Goal: Communication & Community: Answer question/provide support

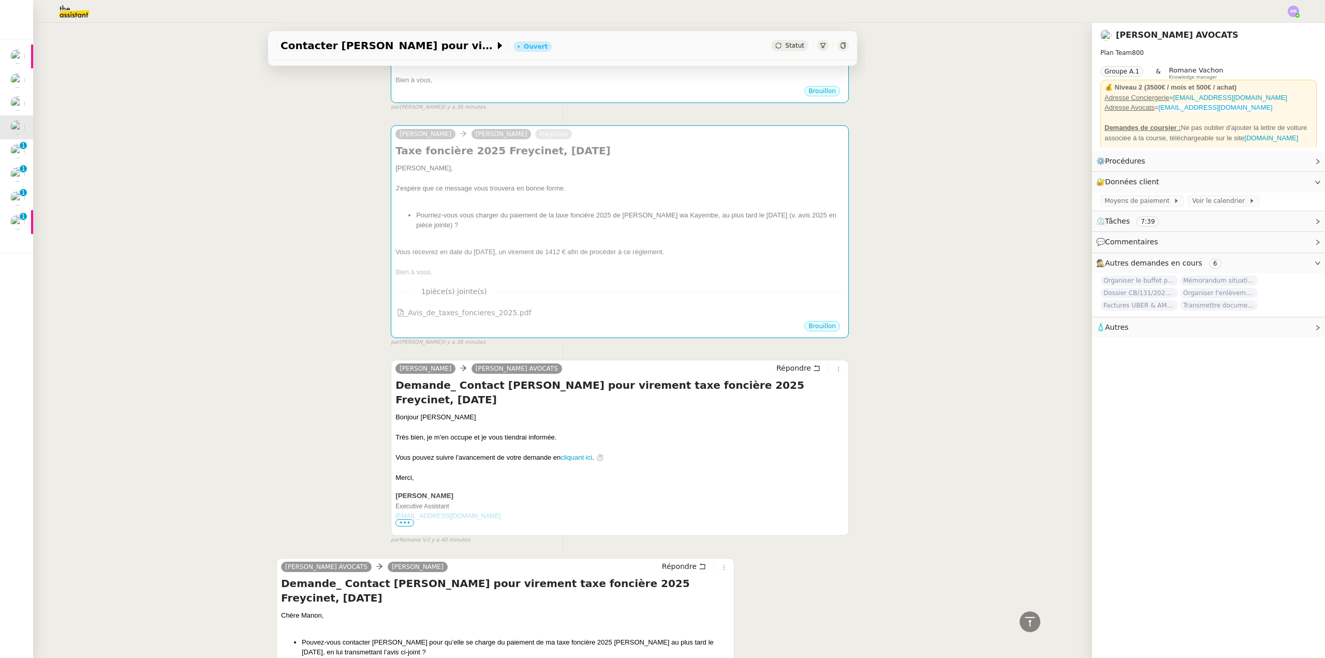
scroll to position [207, 0]
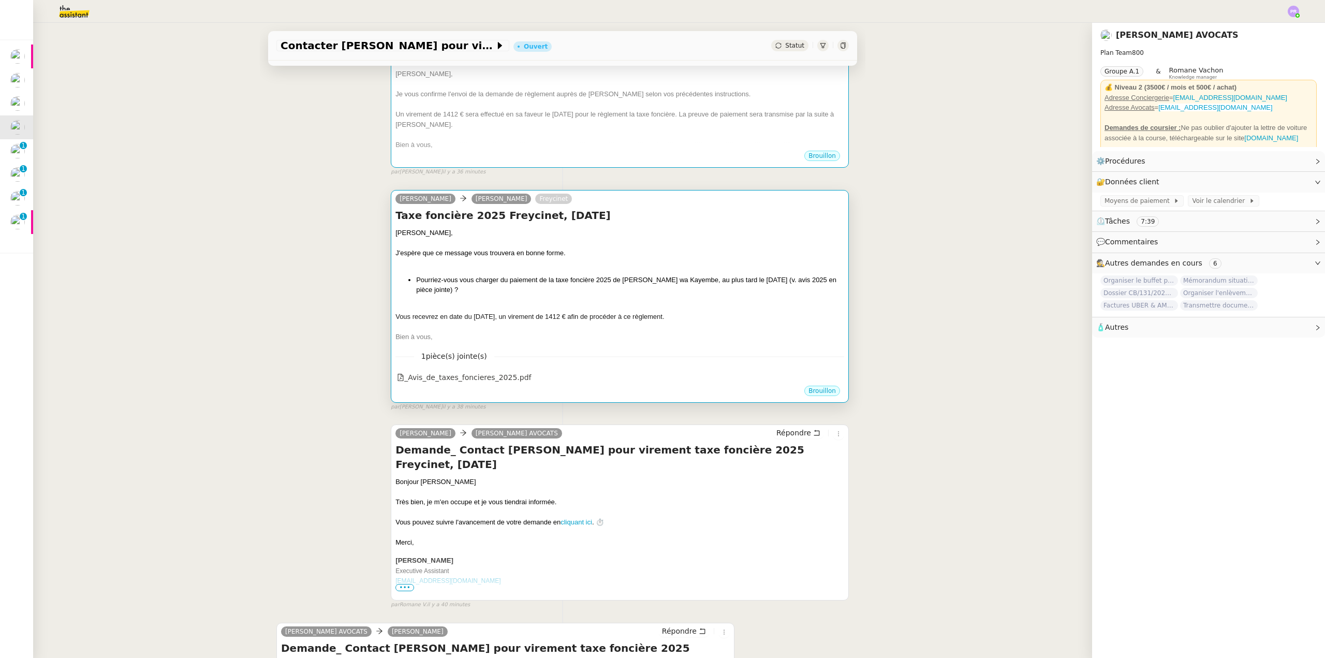
click at [673, 248] on div "J'espère que ce message vous trouvera en bonne forme." at bounding box center [620, 253] width 449 height 10
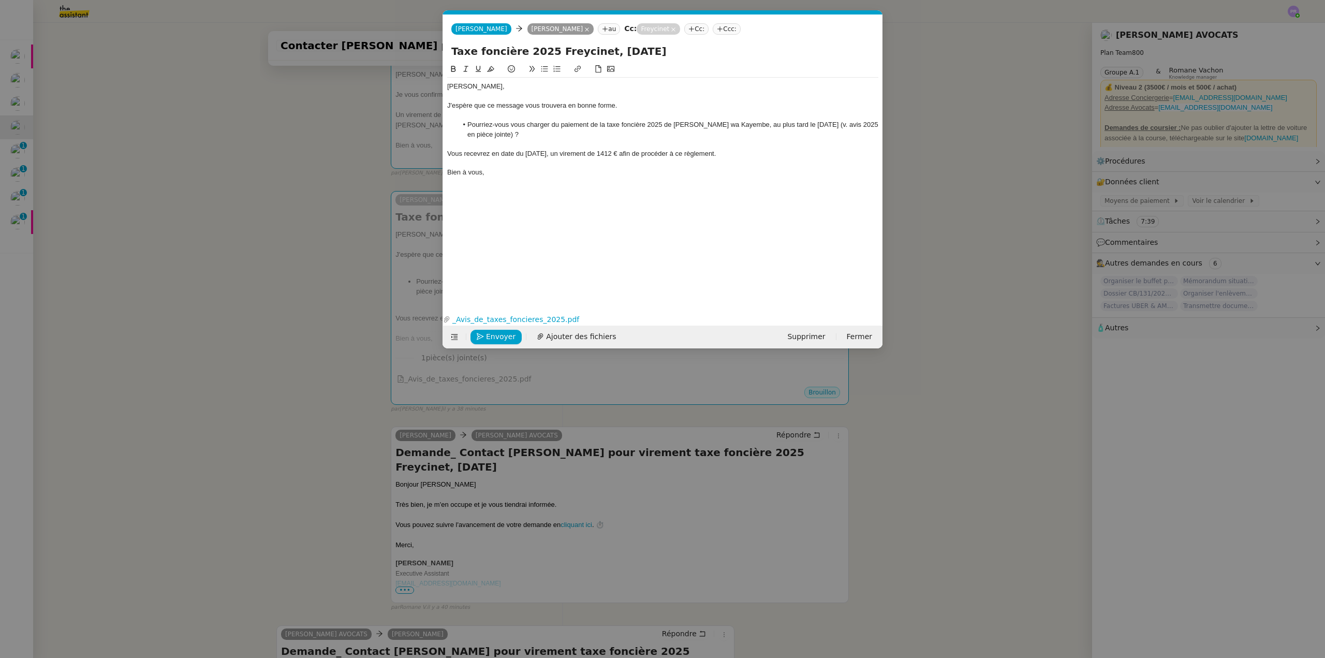
scroll to position [0, 22]
click at [509, 335] on span "Envoyer" at bounding box center [501, 337] width 30 height 12
click at [509, 335] on span "Confirmer l'envoi" at bounding box center [517, 337] width 62 height 12
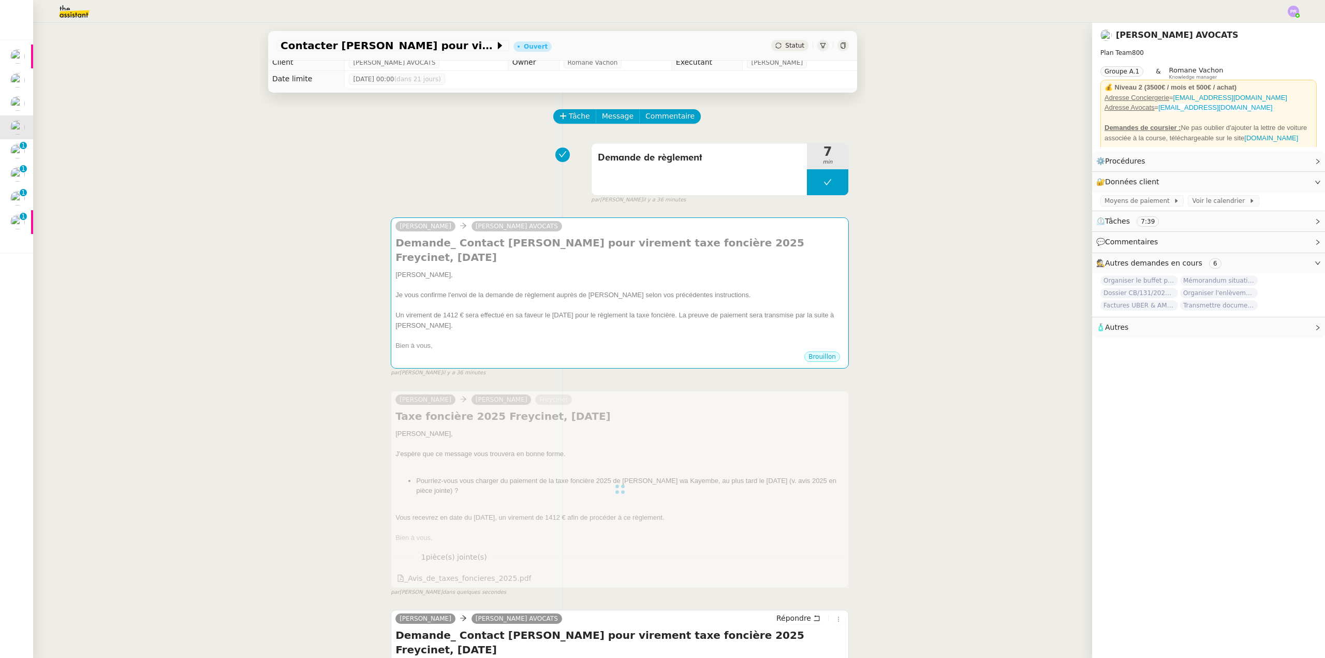
scroll to position [0, 0]
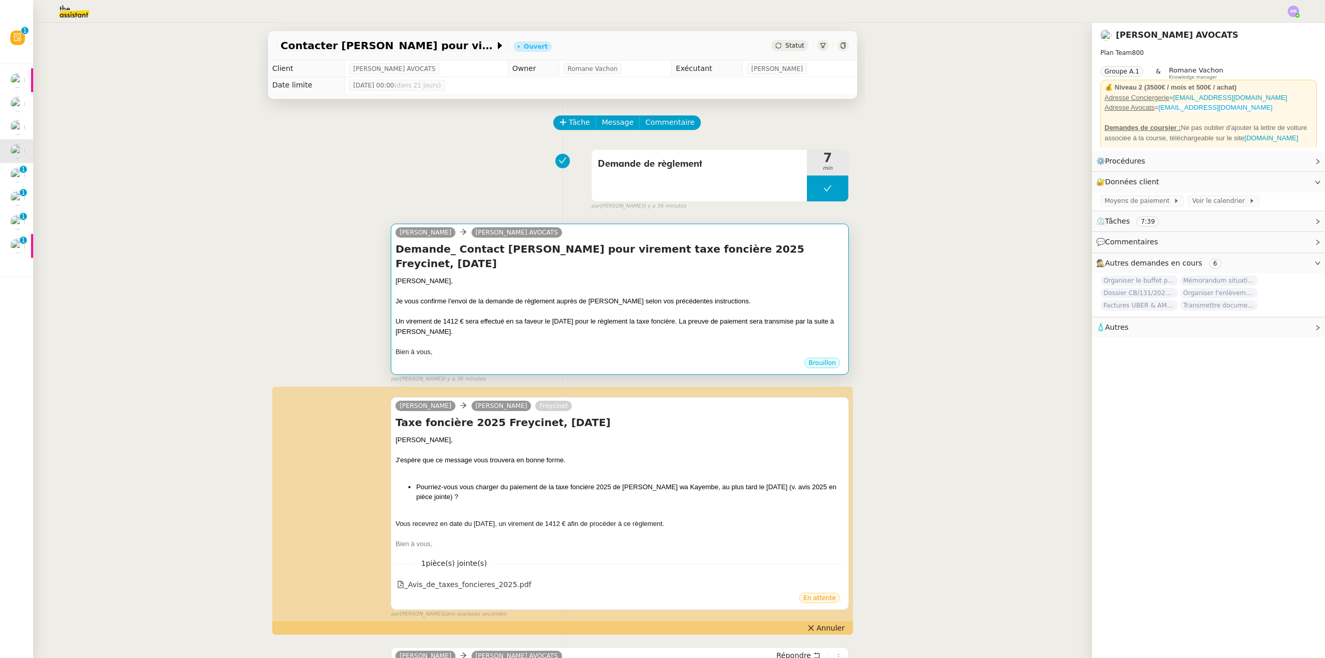
click at [605, 286] on div at bounding box center [620, 291] width 449 height 10
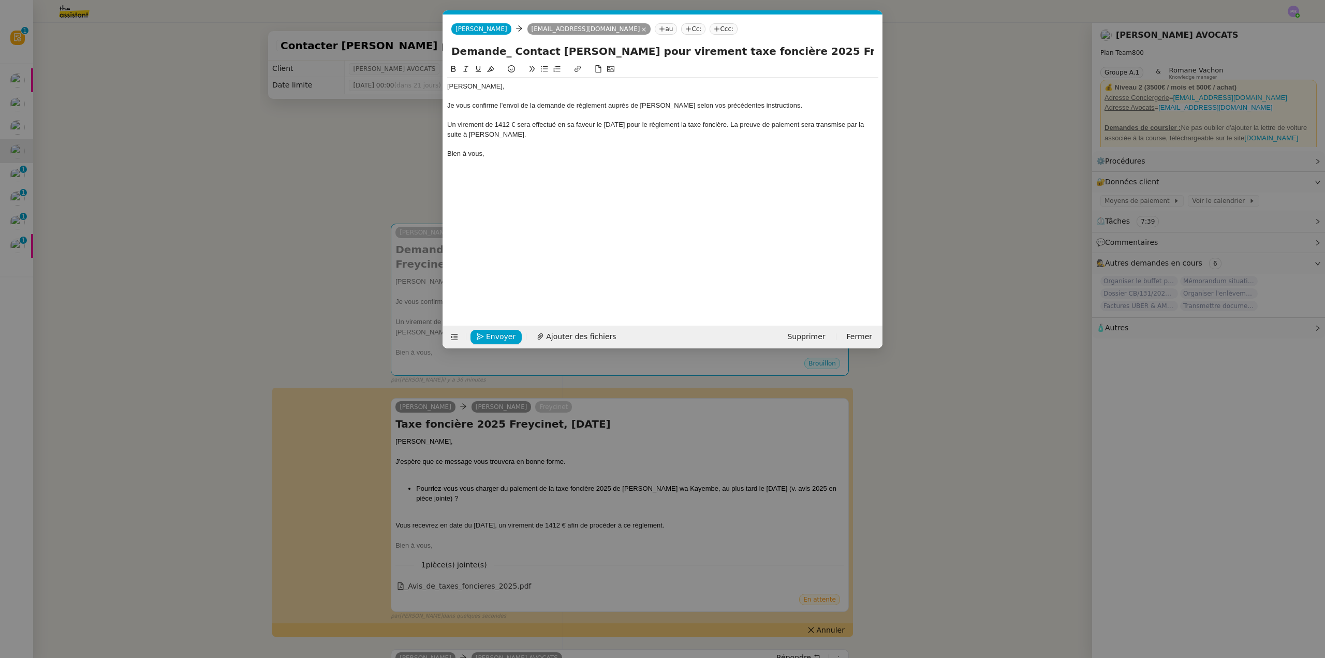
scroll to position [0, 22]
click at [765, 125] on div "Un virement de 1412 € sera effectué en sa faveur le [DATE] pour le règlement la…" at bounding box center [662, 129] width 431 height 19
click at [489, 332] on span "Envoyer" at bounding box center [501, 337] width 30 height 12
click at [489, 332] on span "Confirmer l'envoi" at bounding box center [517, 337] width 62 height 12
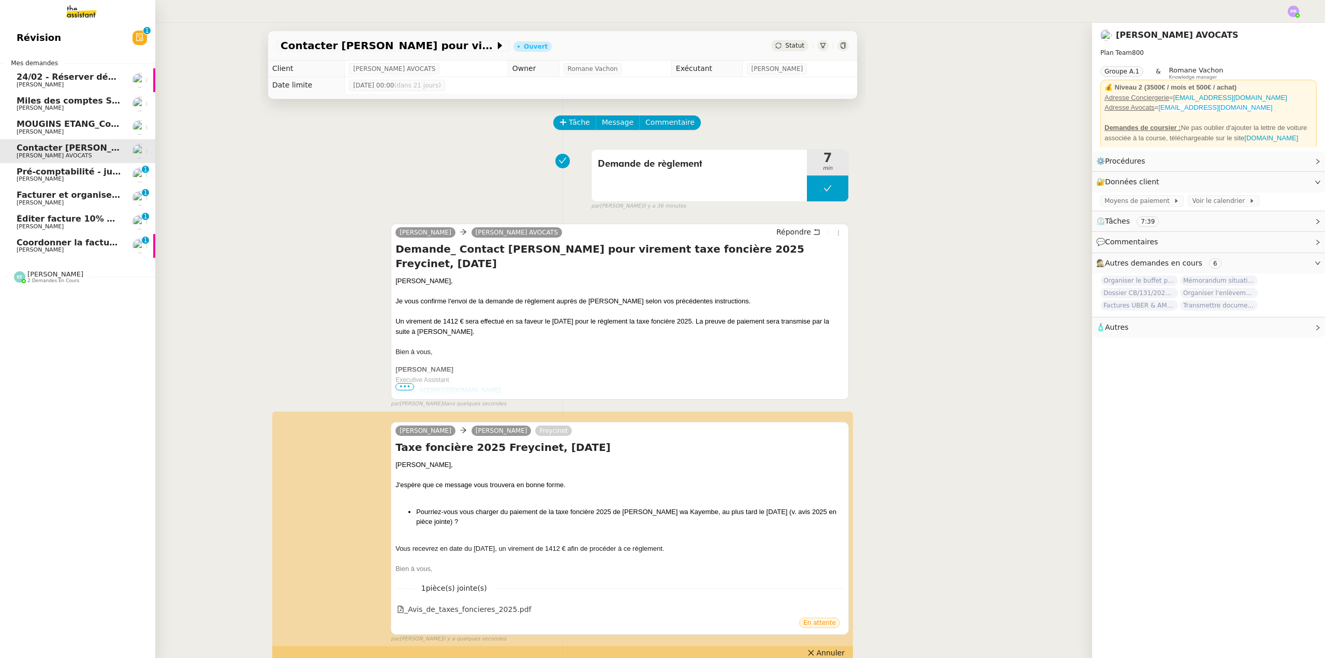
click at [86, 242] on span "Coordonner la facturation à [GEOGRAPHIC_DATA]" at bounding box center [131, 243] width 229 height 10
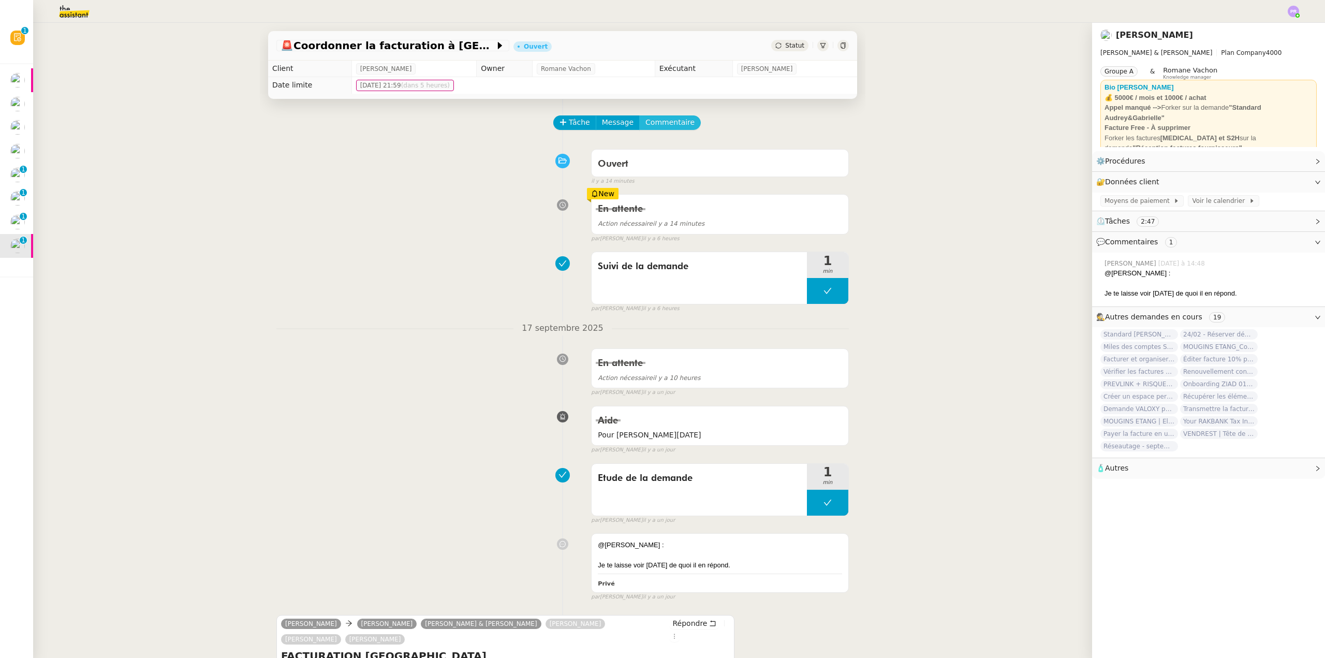
click at [665, 119] on span "Commentaire" at bounding box center [670, 122] width 49 height 12
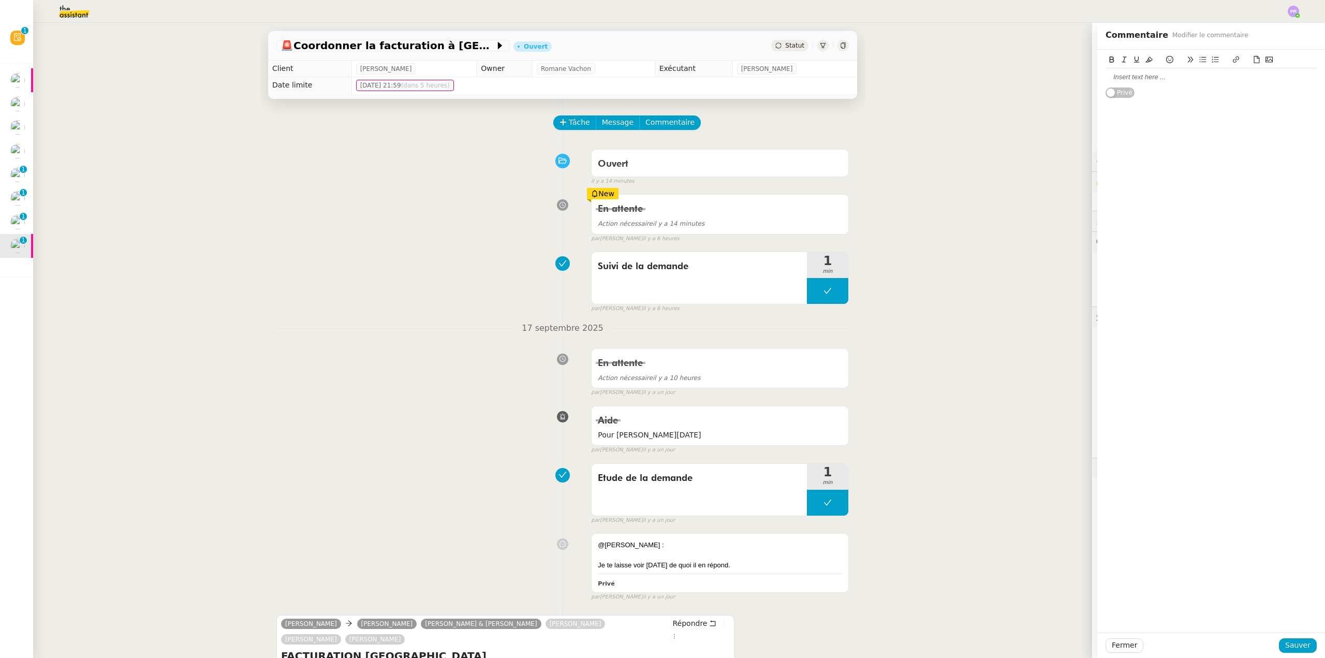
click at [1124, 77] on div at bounding box center [1211, 76] width 211 height 9
drag, startPoint x: 1140, startPoint y: 79, endPoint x: 1086, endPoint y: 80, distance: 53.8
click at [1086, 80] on app-ticket "🚨 Coordonner la facturation à Dubaï Ouvert Statut Client [PERSON_NAME] Owner [P…" at bounding box center [679, 340] width 1292 height 635
click at [1146, 59] on icon at bounding box center [1149, 59] width 7 height 7
click at [1145, 73] on div "@Marie" at bounding box center [1211, 76] width 211 height 9
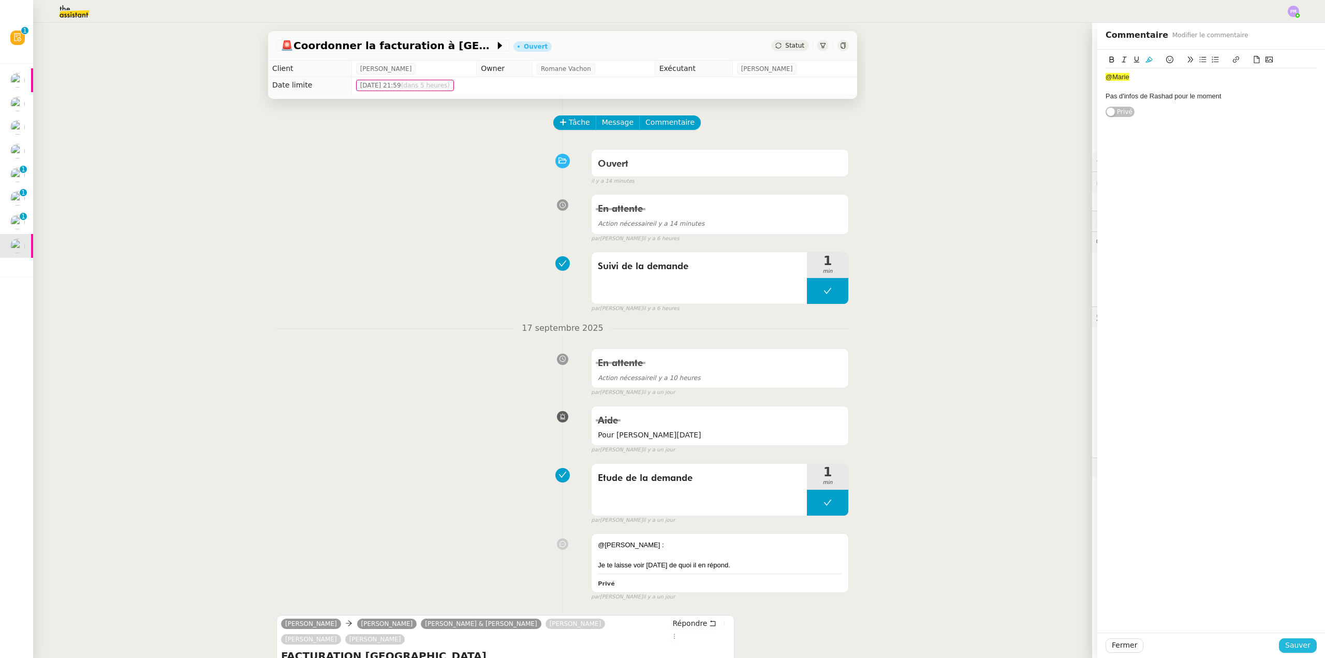
click at [1288, 641] on span "Sauver" at bounding box center [1297, 645] width 25 height 12
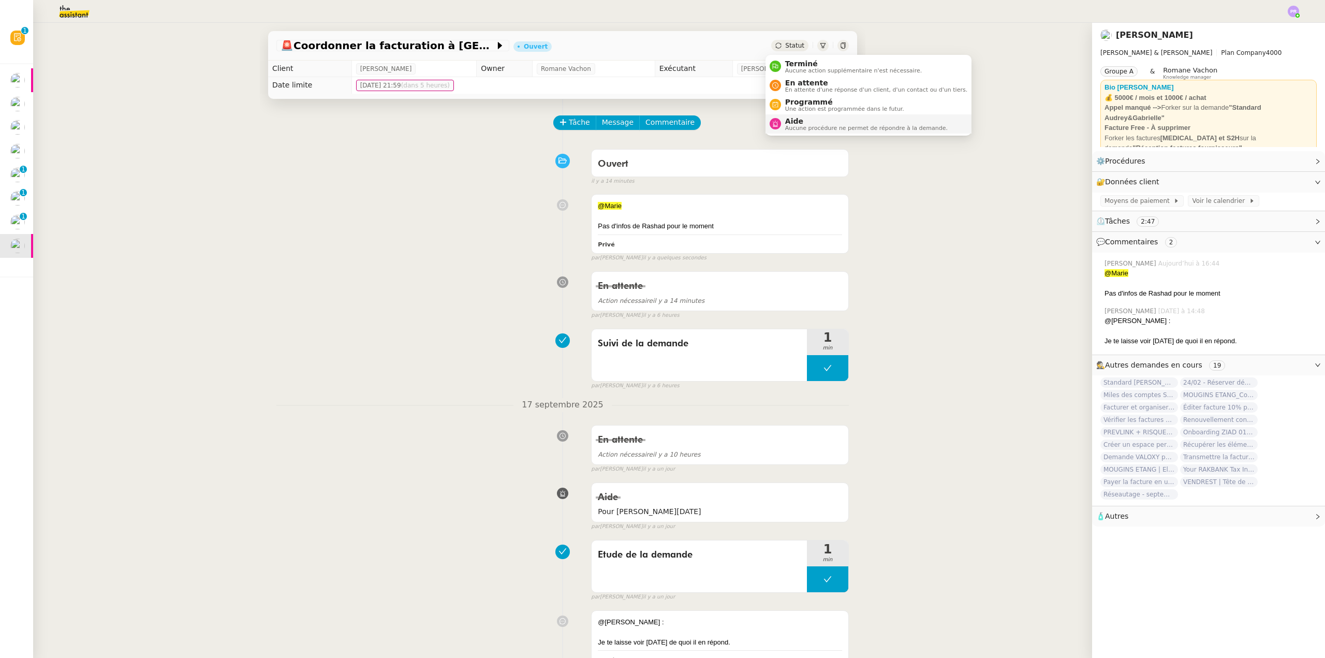
drag, startPoint x: 806, startPoint y: 122, endPoint x: 956, endPoint y: 107, distance: 150.9
click at [807, 122] on span "Aide" at bounding box center [866, 121] width 163 height 8
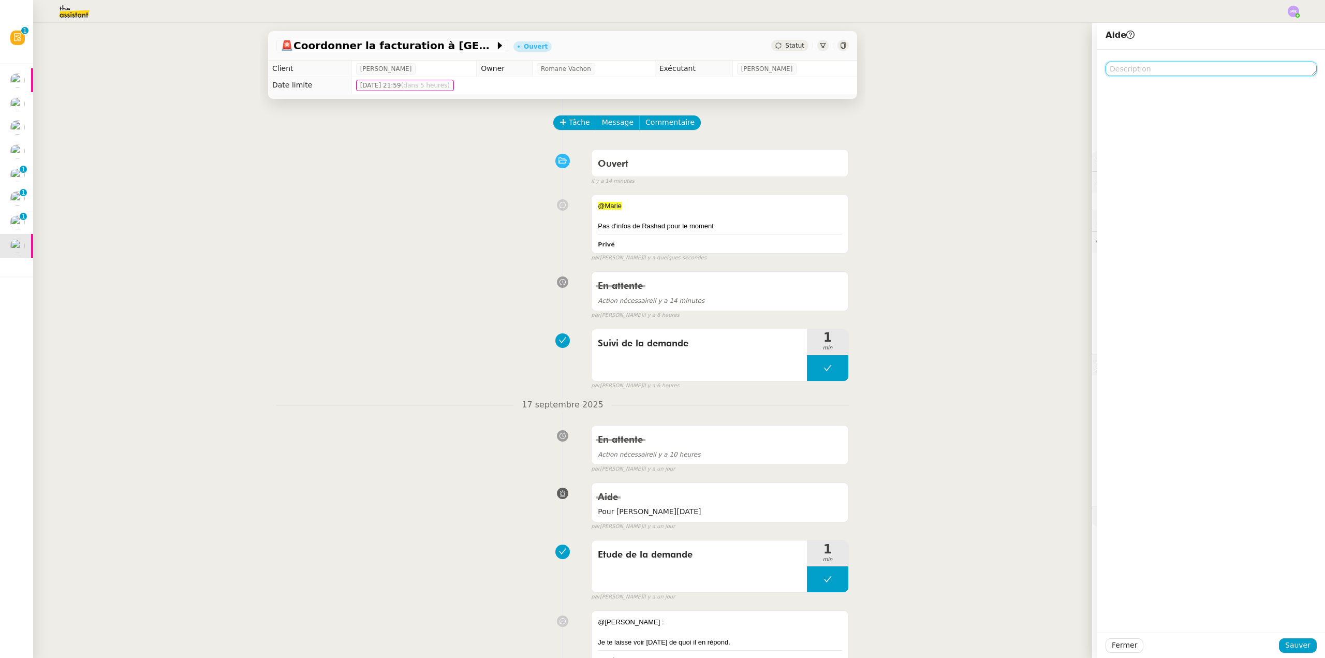
click at [1140, 70] on textarea at bounding box center [1211, 69] width 211 height 14
type textarea "Pour Marie merci"
click at [1289, 642] on span "Sauver" at bounding box center [1297, 645] width 25 height 12
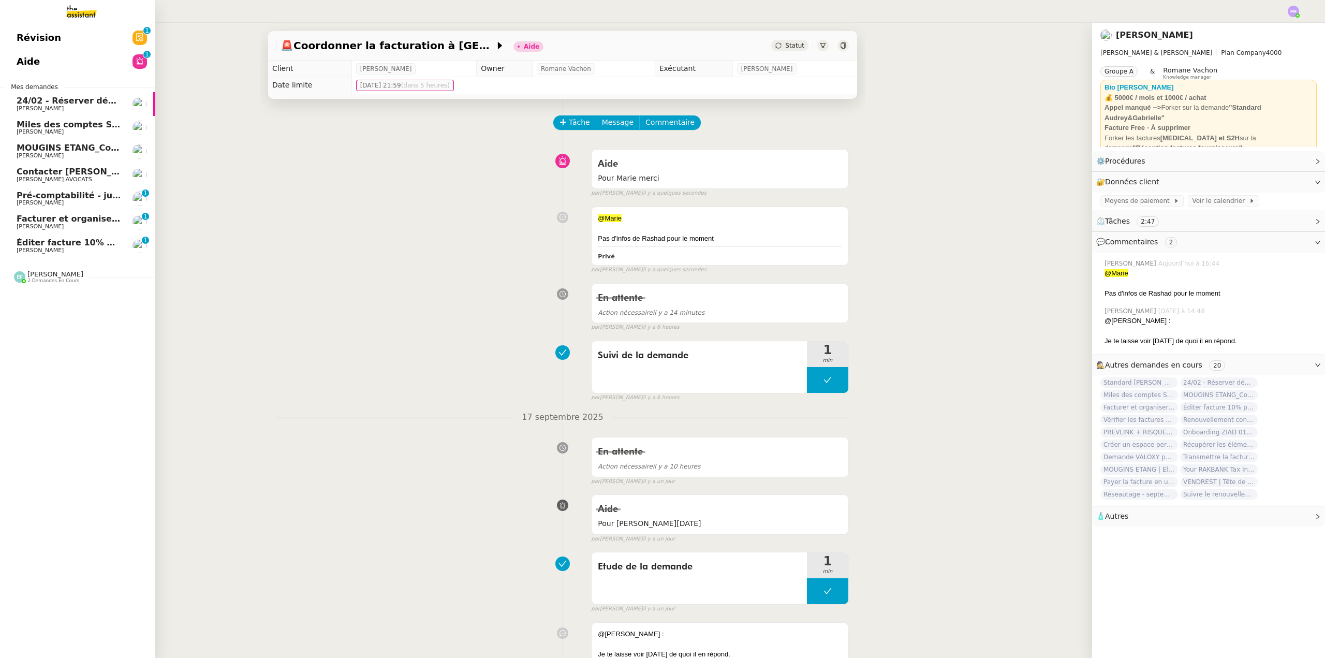
click at [106, 99] on span "24/02 - Réserver déplacement à [GEOGRAPHIC_DATA] pour [PERSON_NAME] et [PERSON_…" at bounding box center [240, 101] width 446 height 10
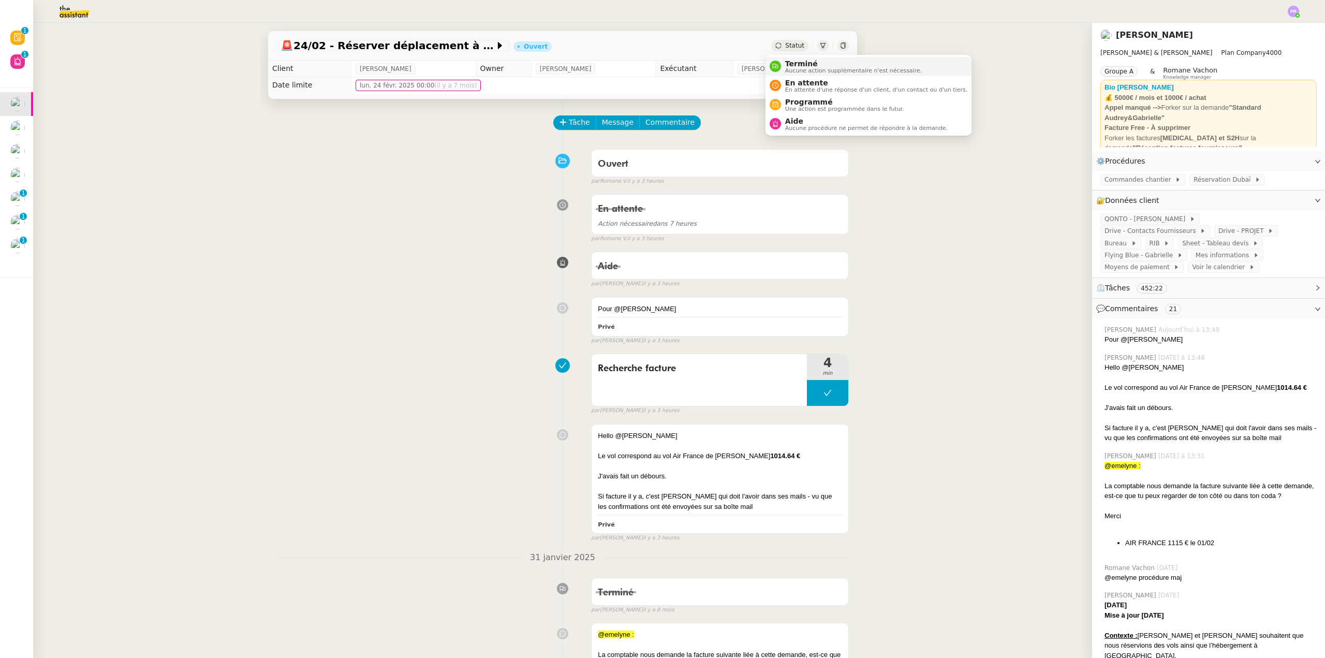
click at [809, 65] on span "Terminé" at bounding box center [853, 64] width 137 height 8
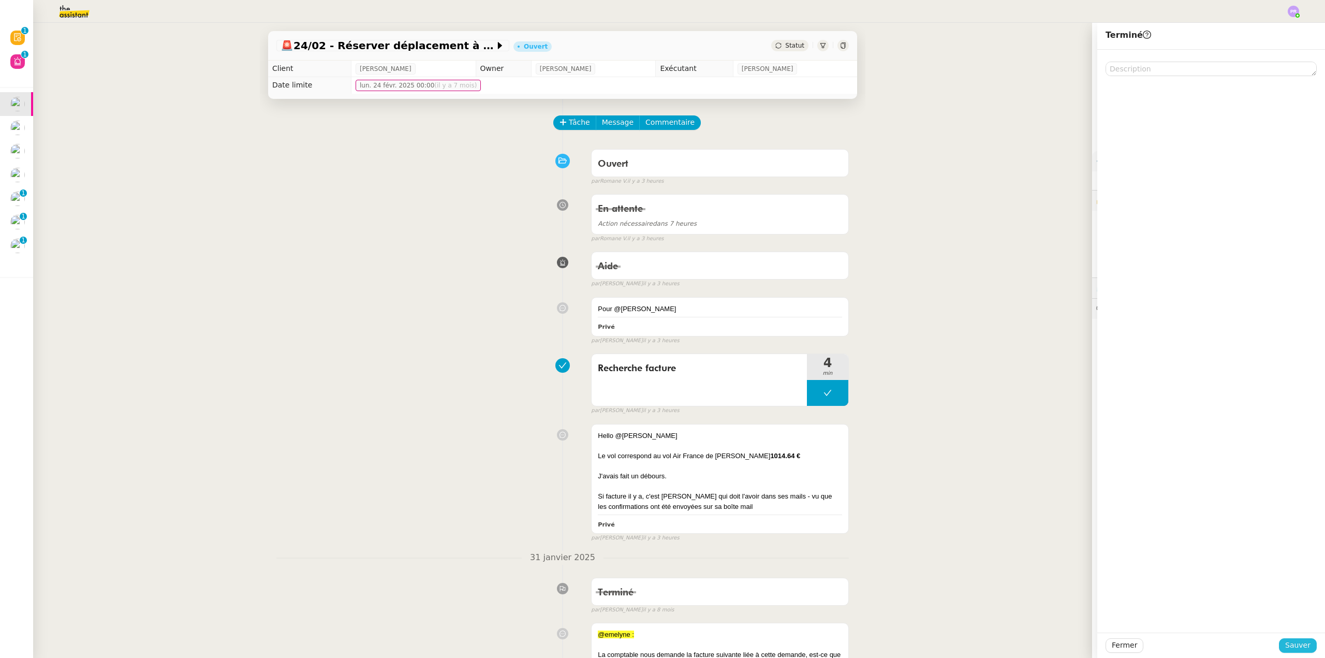
click at [1295, 648] on span "Sauver" at bounding box center [1297, 645] width 25 height 12
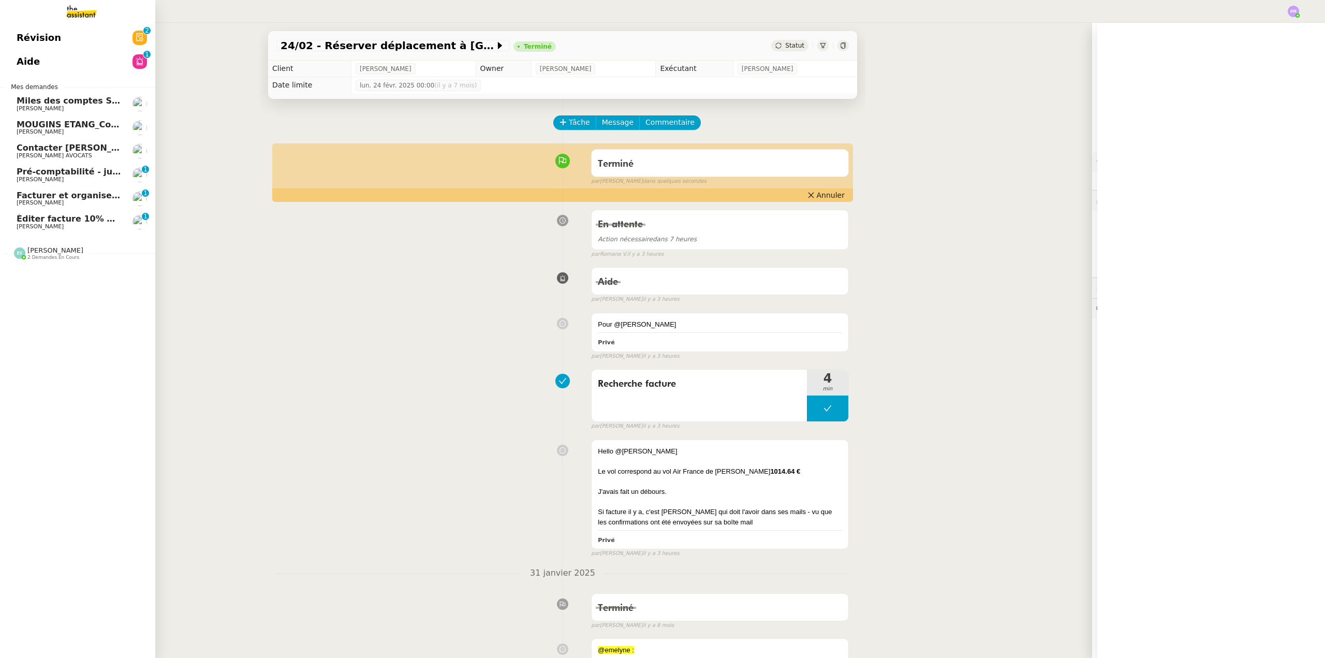
click at [86, 101] on span "Miles des comptes Skywards et Flying Blue" at bounding box center [118, 101] width 202 height 10
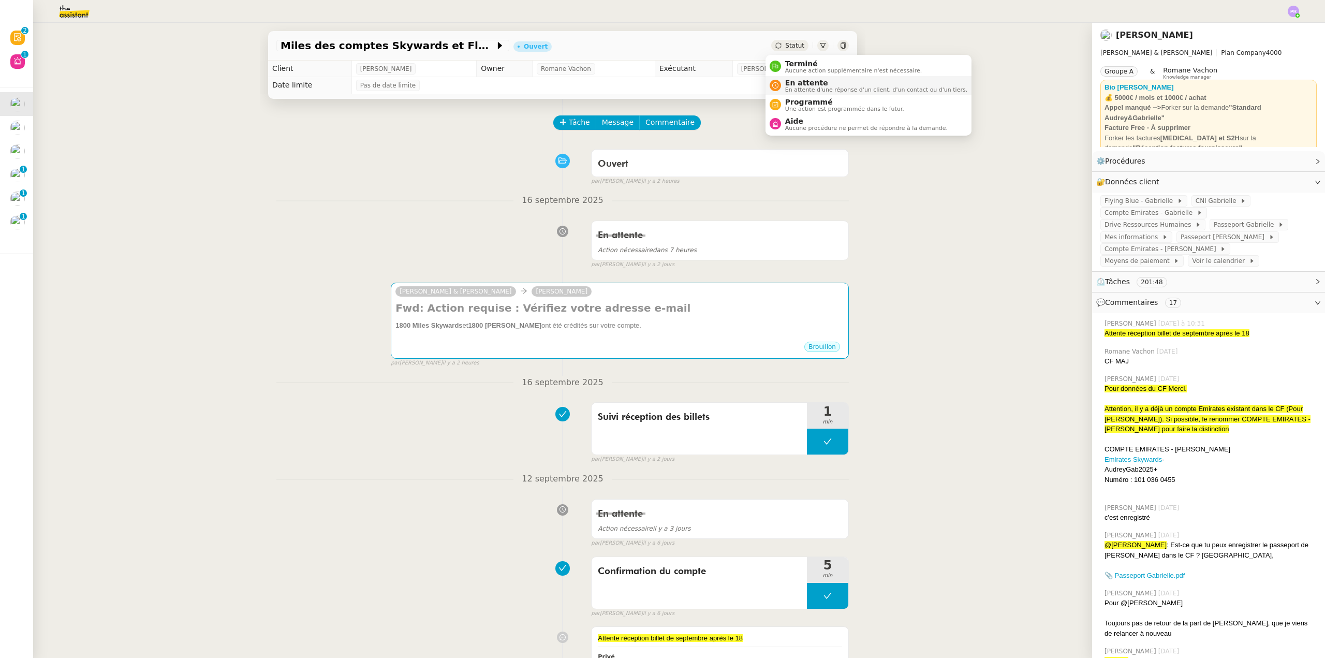
click at [811, 89] on span "En attente d'une réponse d'un client, d'un contact ou d'un tiers." at bounding box center [876, 90] width 182 height 6
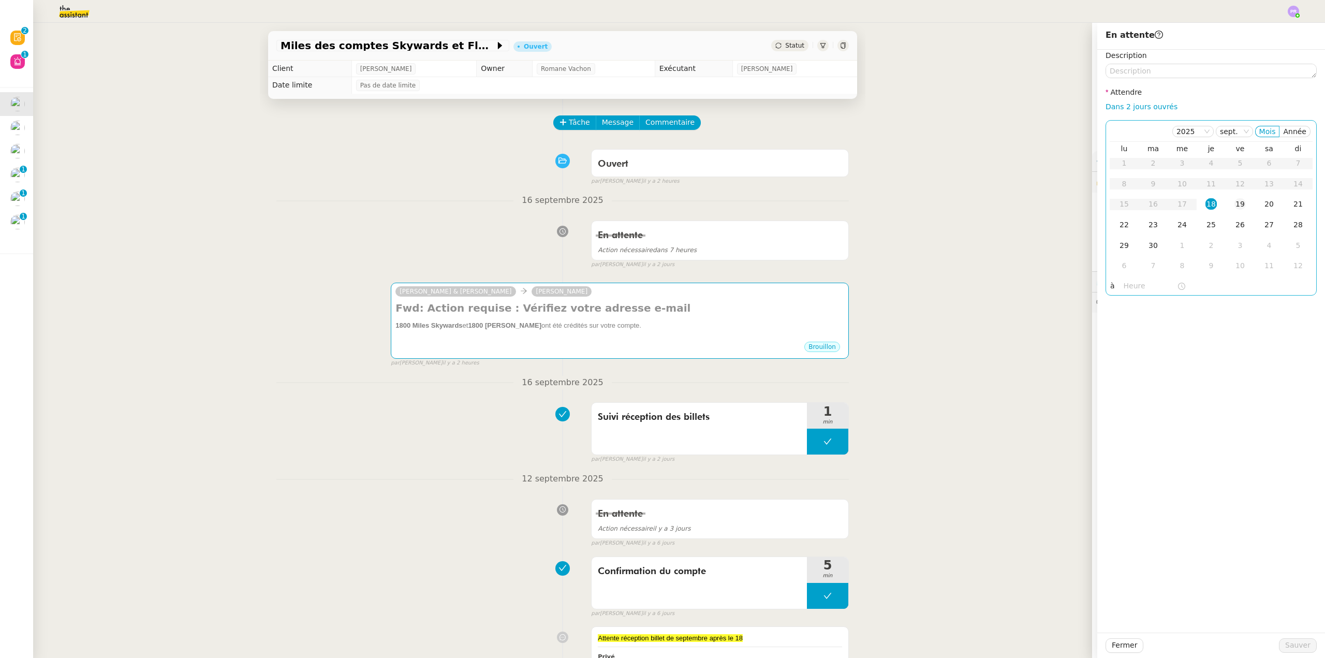
click at [1235, 204] on div "19" at bounding box center [1240, 203] width 11 height 11
click at [1296, 645] on span "Sauver" at bounding box center [1297, 645] width 25 height 12
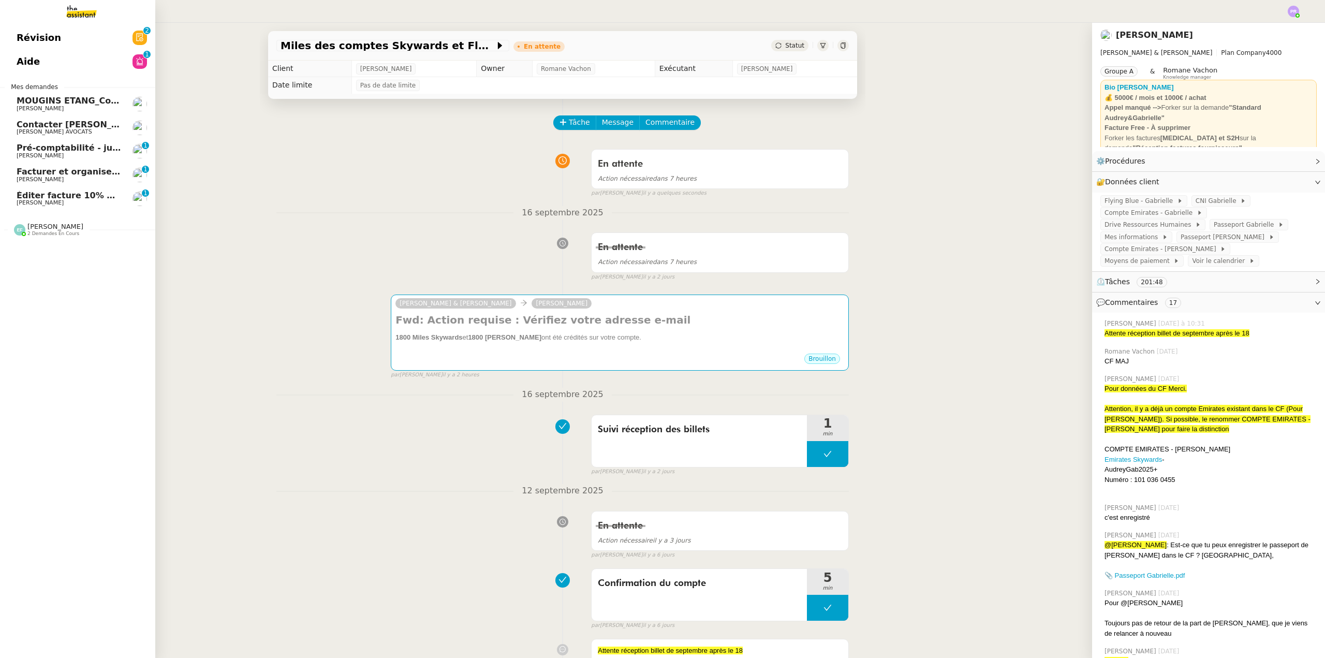
click at [124, 61] on link "Aide 0 1 2 3 4 5 6 7 8 9" at bounding box center [77, 62] width 155 height 24
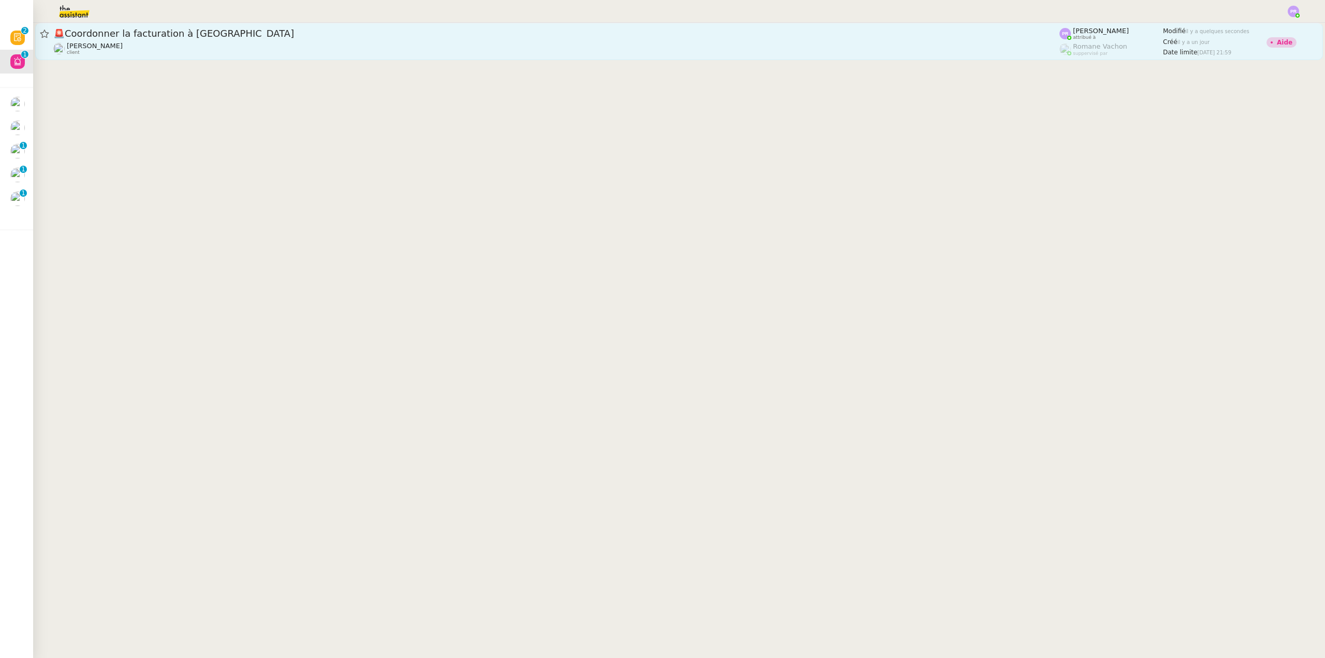
click at [241, 32] on span "🚨 Coordonner la facturation à [GEOGRAPHIC_DATA]" at bounding box center [556, 33] width 1006 height 9
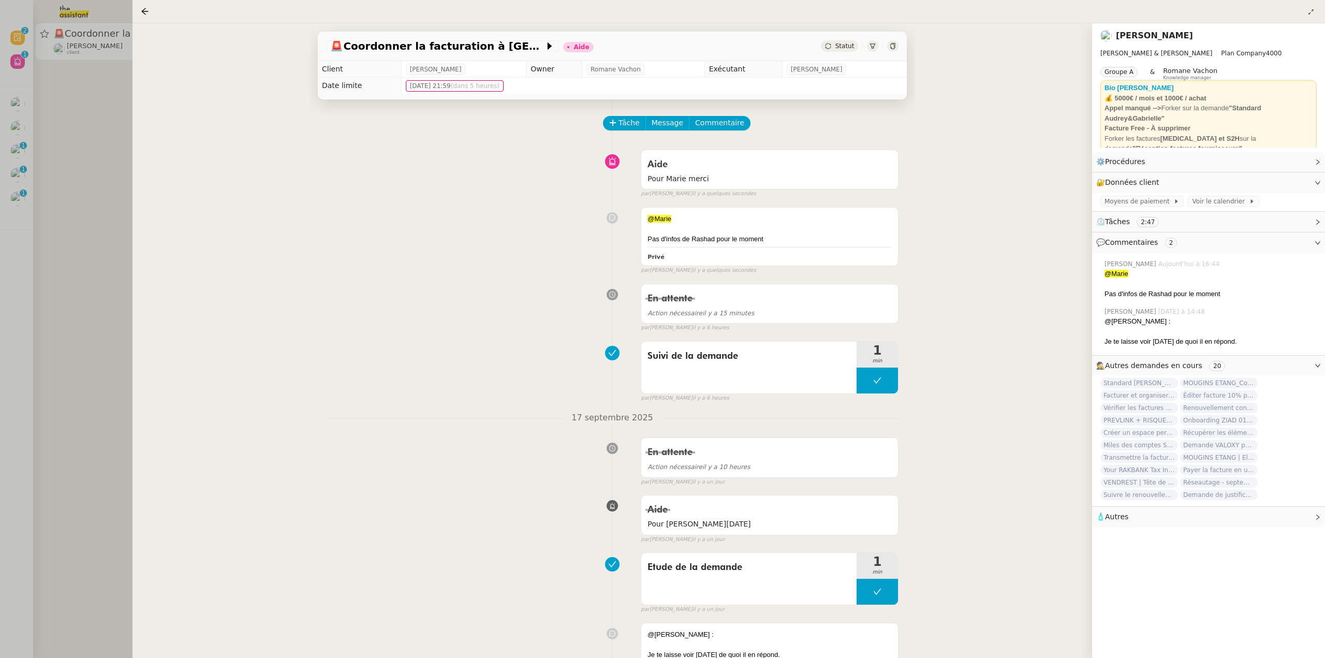
click at [71, 123] on div at bounding box center [662, 329] width 1325 height 658
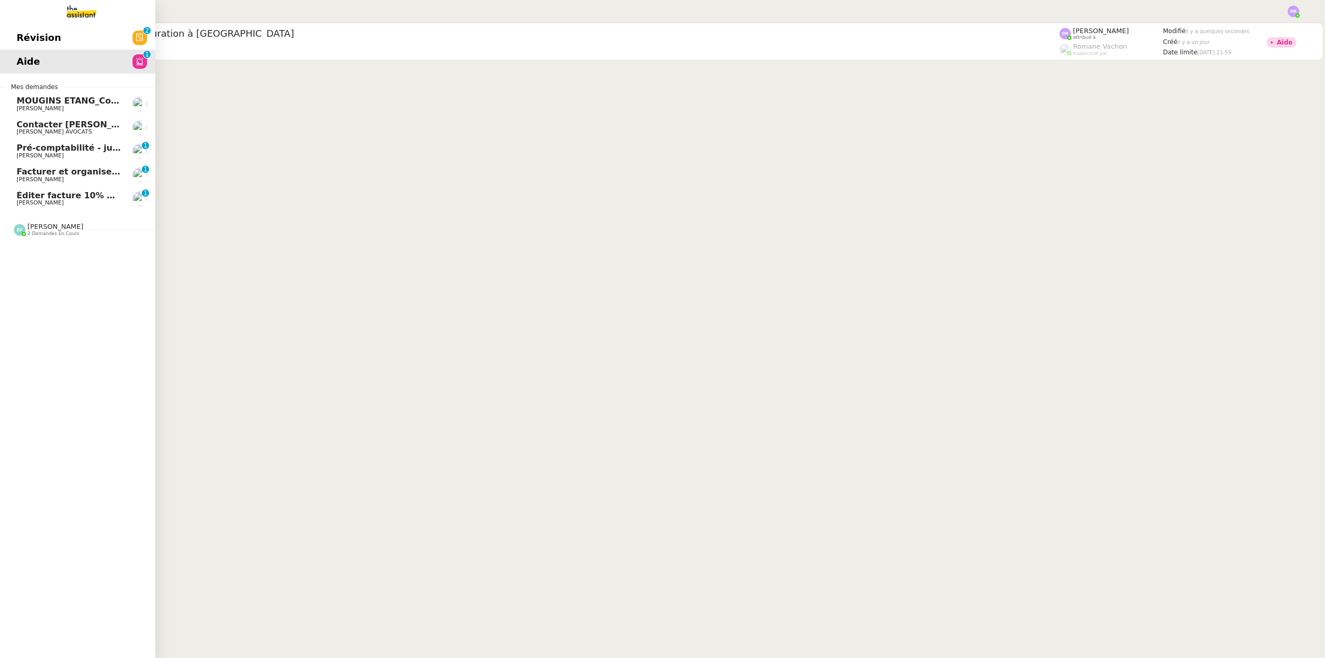
click at [67, 105] on span "MOUGINS ETANG_Commande luminaires et miroirs" at bounding box center [134, 101] width 235 height 10
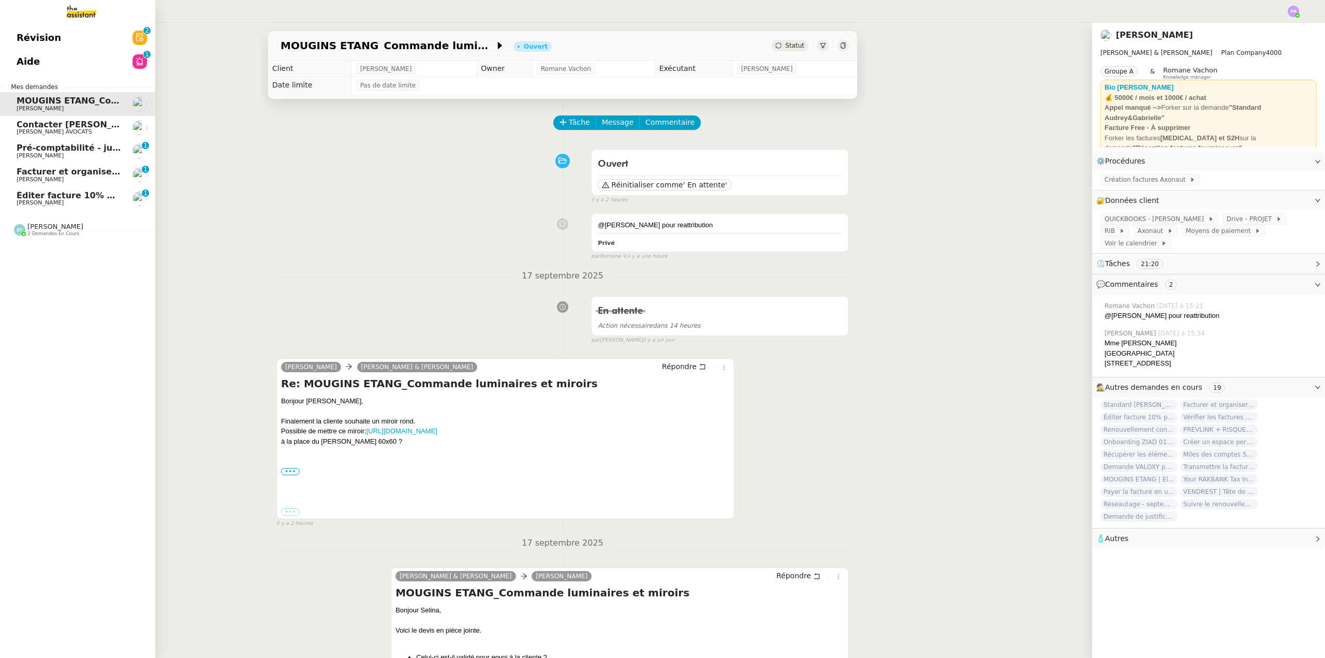
click at [103, 128] on span "Contacter [PERSON_NAME] pour virement taxe foncière" at bounding box center [147, 125] width 260 height 10
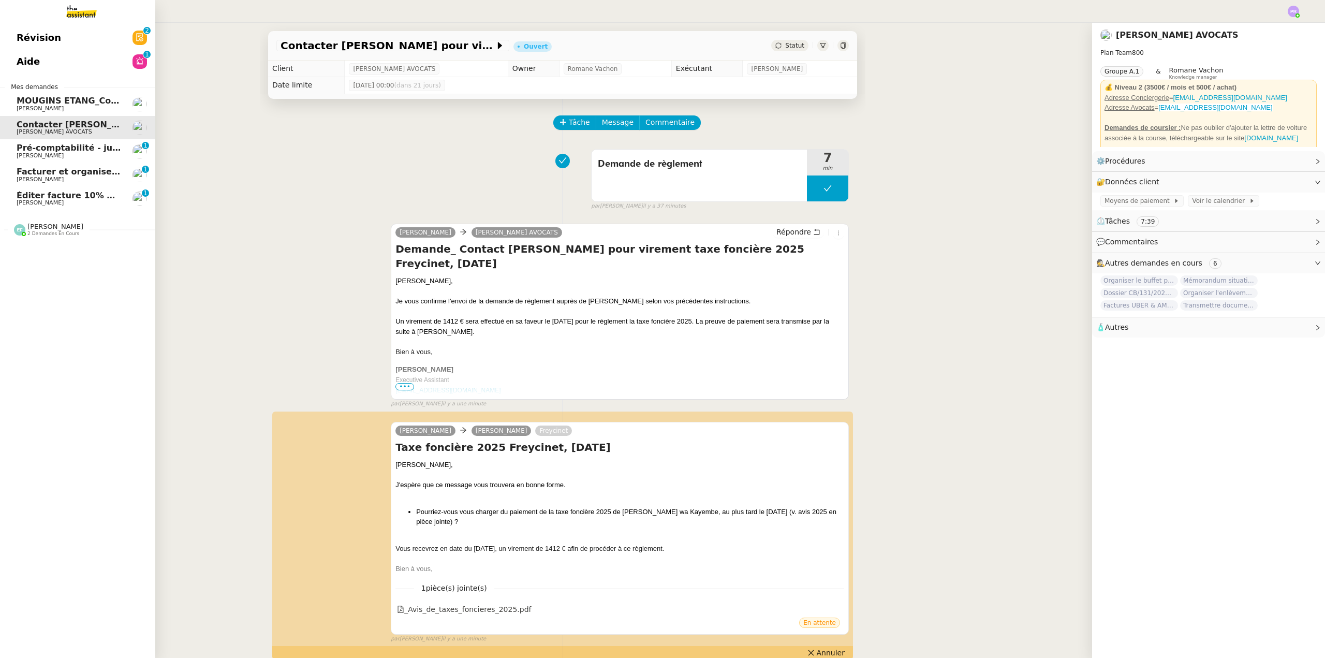
click at [100, 157] on span "[PERSON_NAME]" at bounding box center [69, 156] width 105 height 6
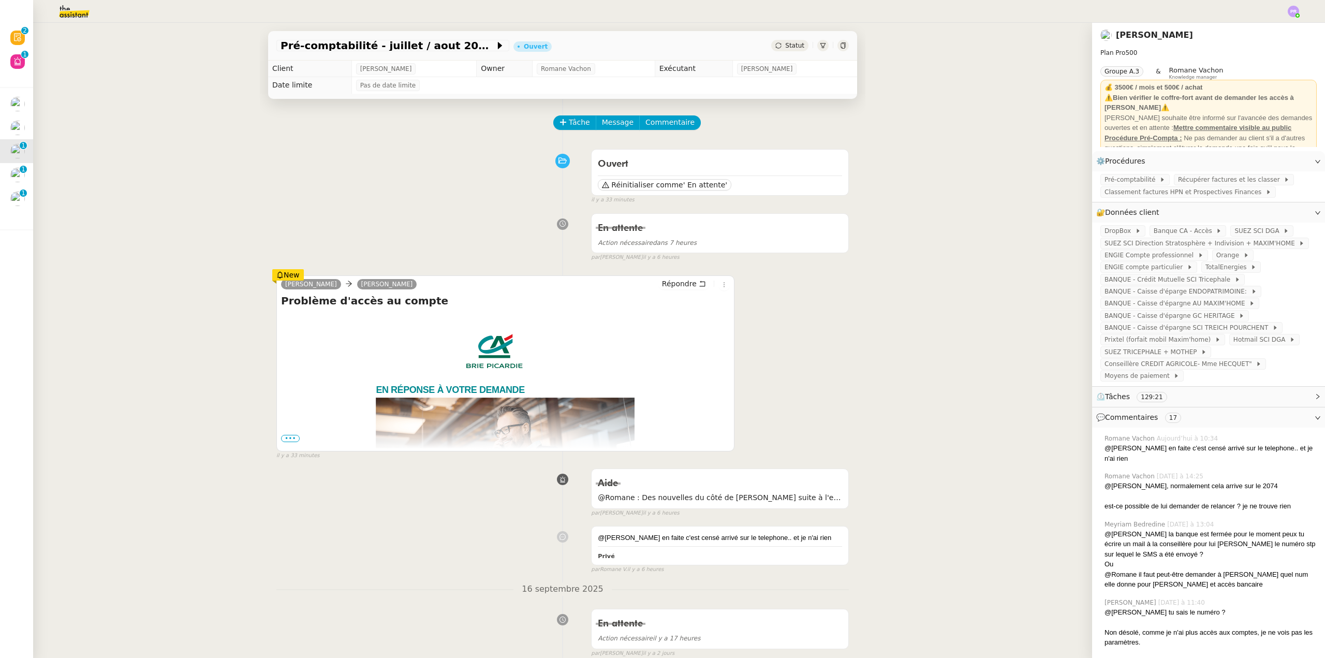
click at [289, 441] on span "•••" at bounding box center [290, 438] width 19 height 7
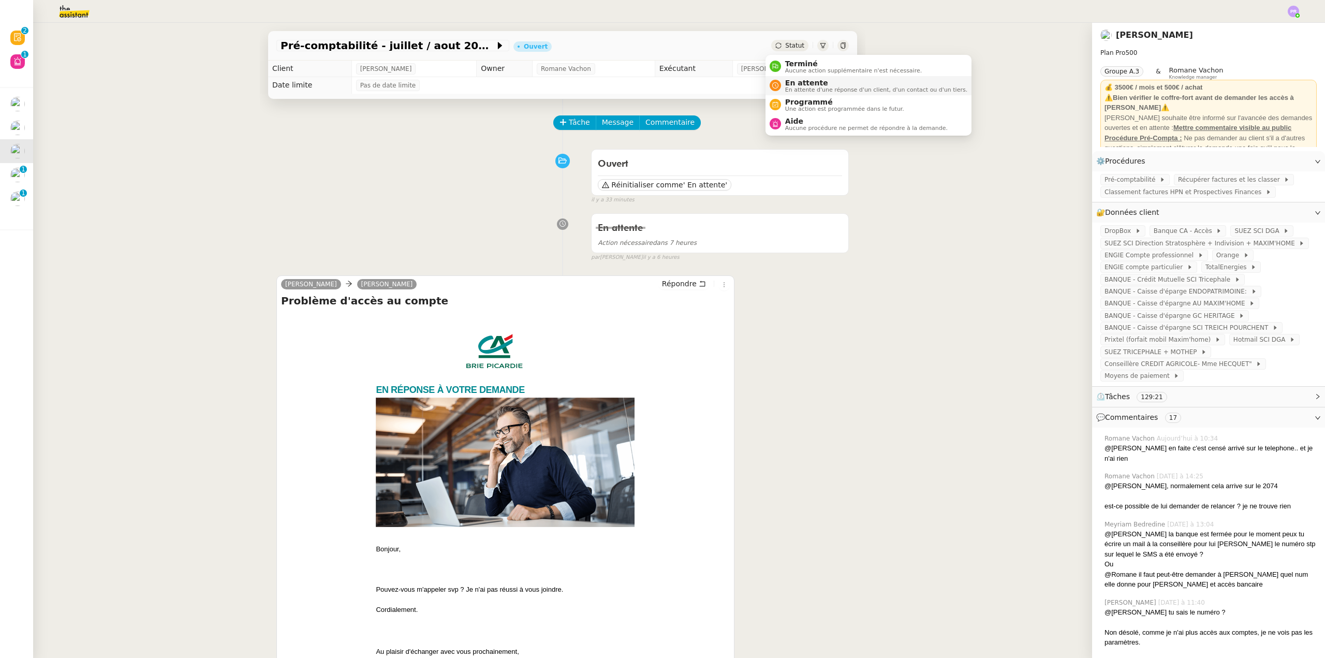
click at [813, 82] on span "En attente" at bounding box center [876, 83] width 182 height 8
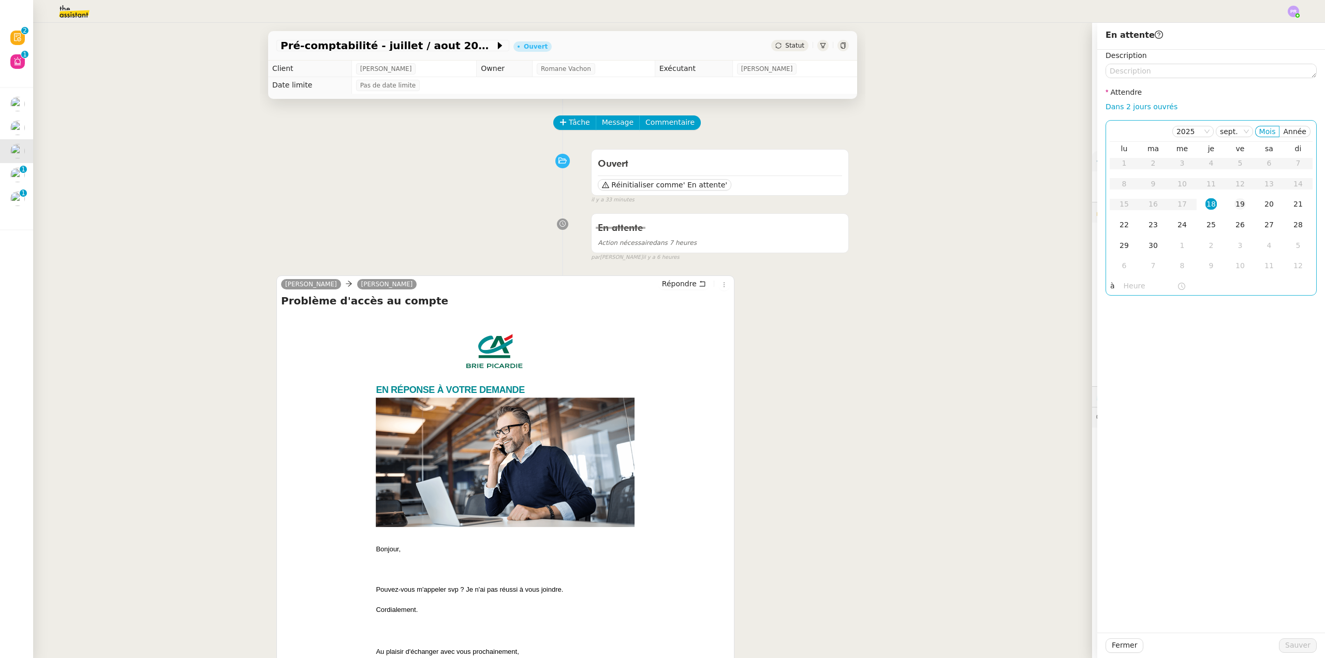
click at [1226, 202] on td "19" at bounding box center [1240, 204] width 29 height 21
click at [1295, 648] on span "Sauver" at bounding box center [1297, 645] width 25 height 12
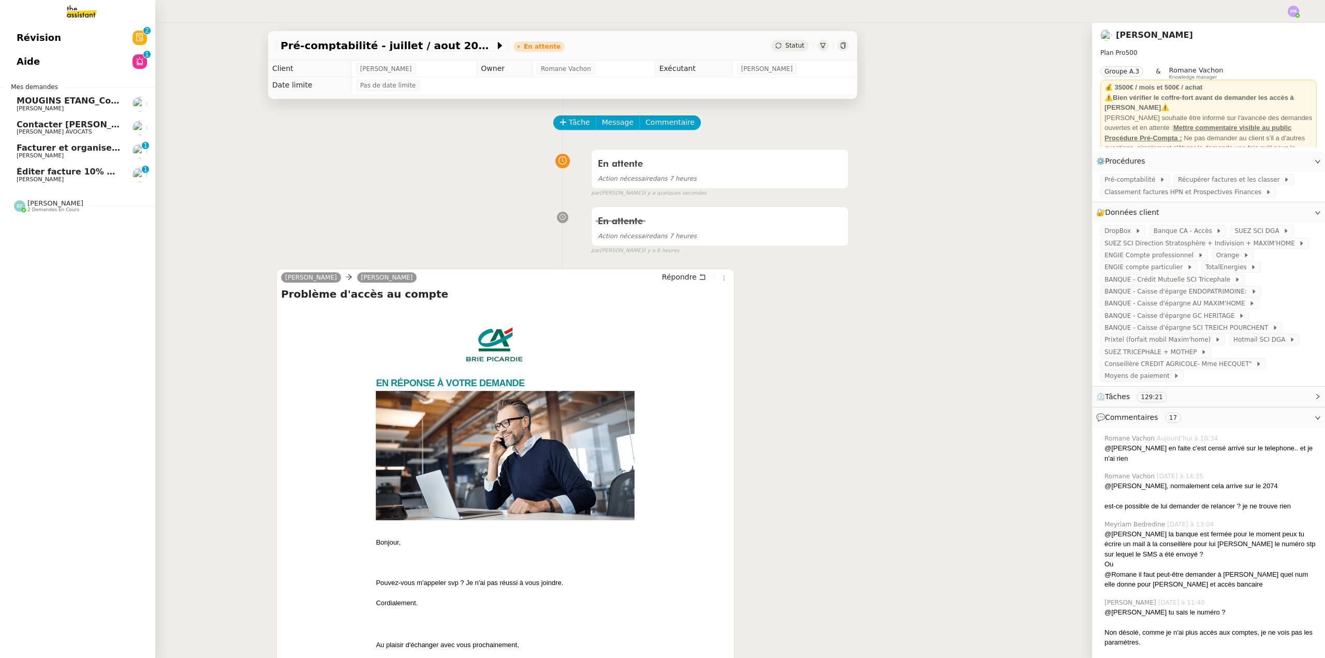
click at [75, 148] on span "Facturer et organiser les factures dans le drive" at bounding box center [127, 148] width 221 height 10
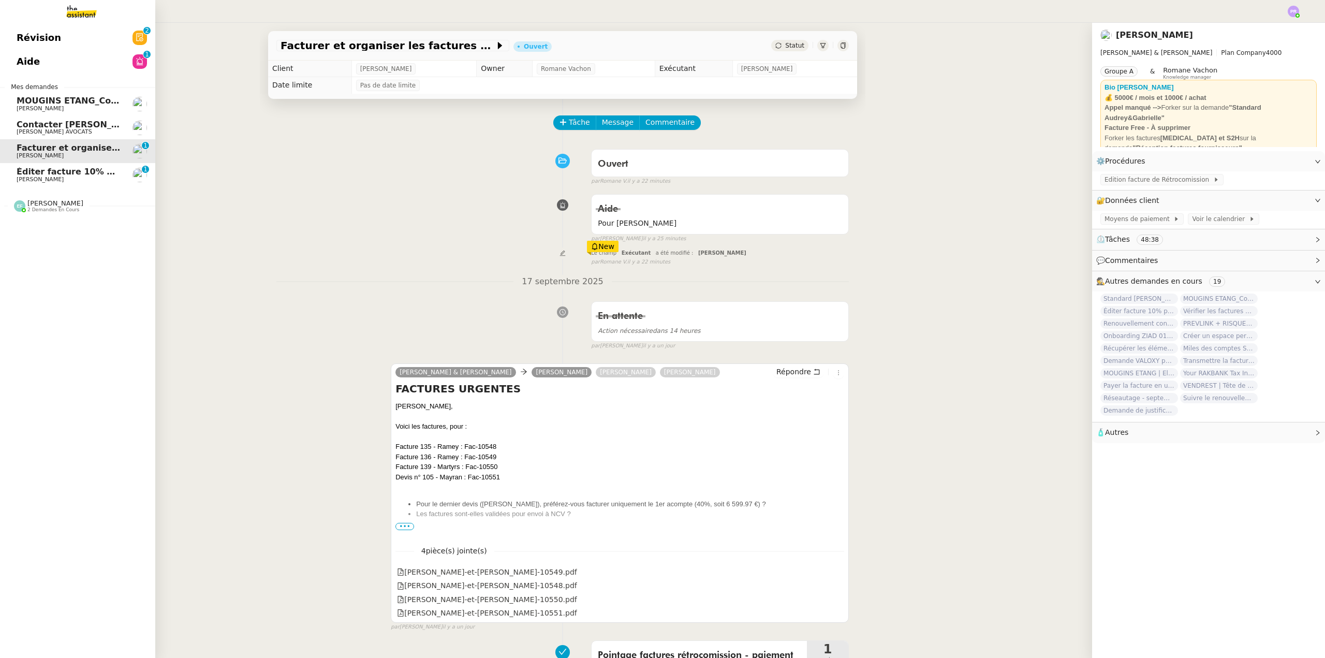
click at [84, 173] on span "Éditer facture 10% pour NCV rénovation" at bounding box center [111, 172] width 188 height 10
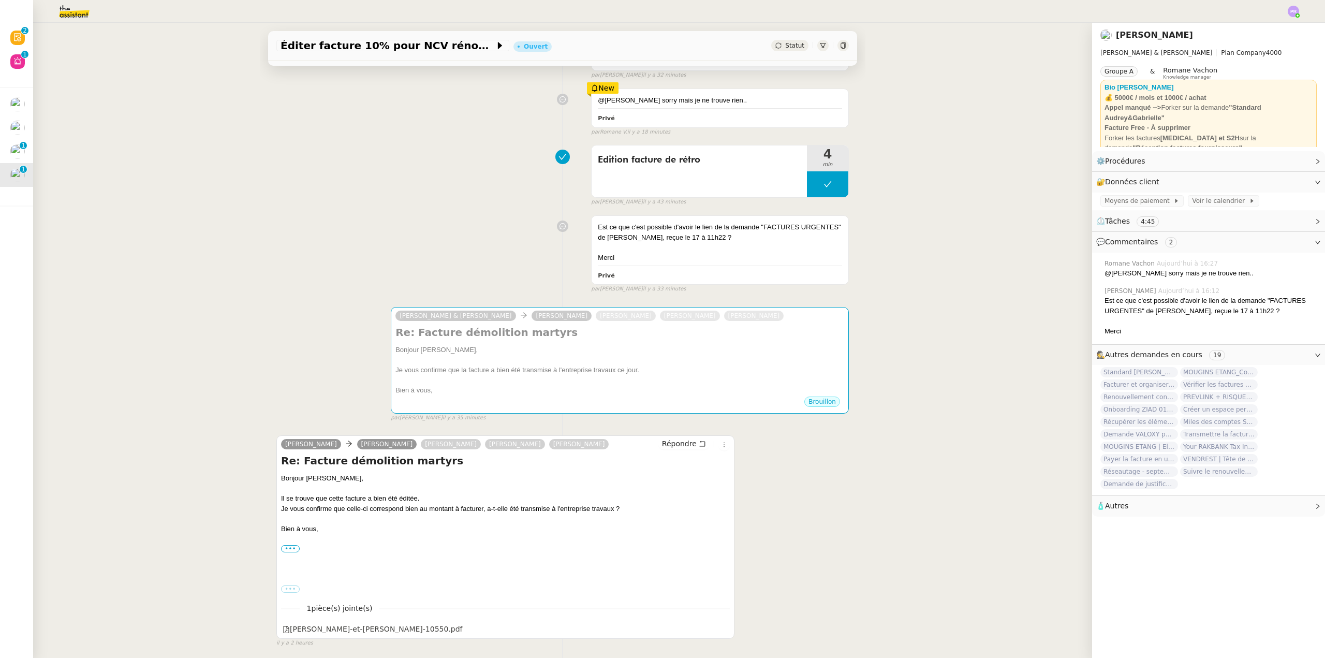
scroll to position [155, 0]
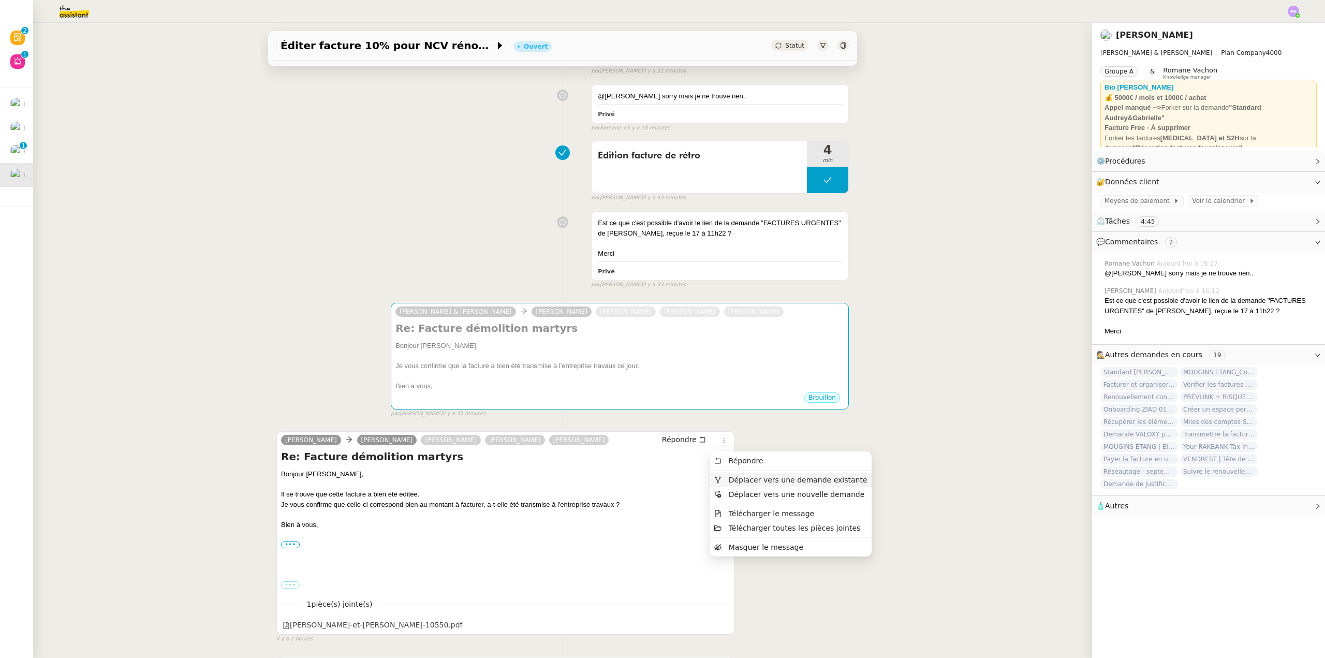
click at [747, 479] on span "Déplacer vers une demande existante" at bounding box center [798, 480] width 139 height 8
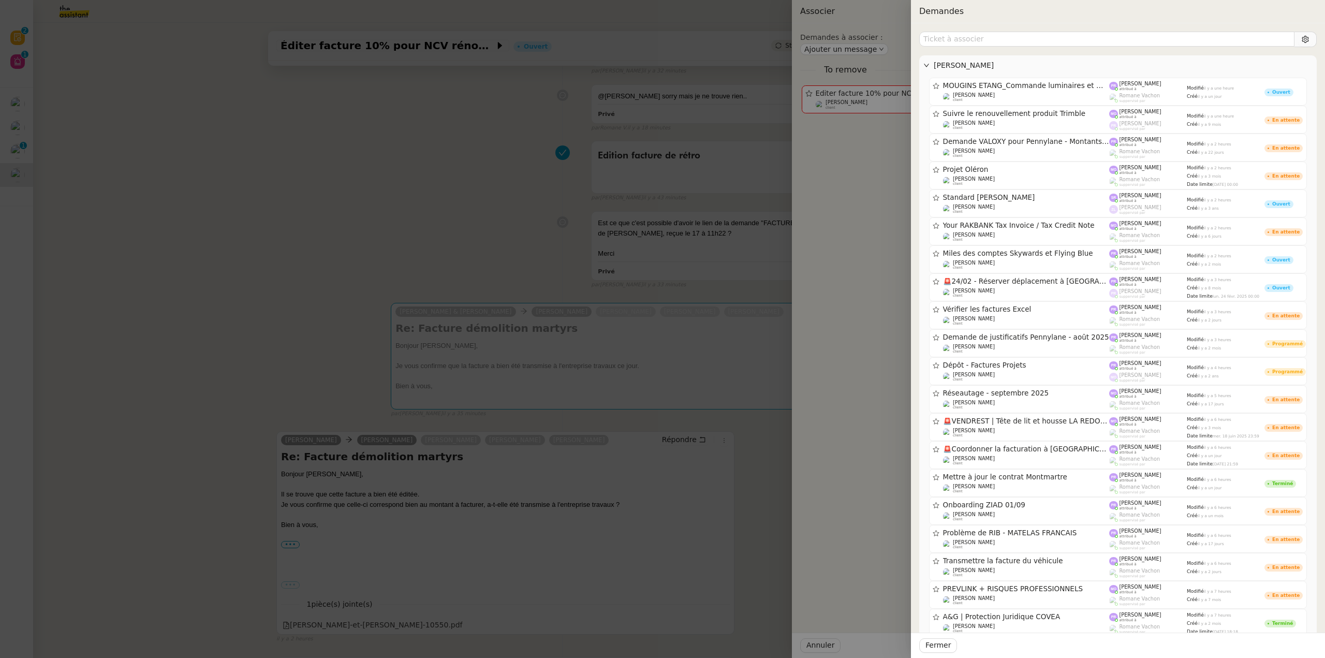
click at [16, 119] on div at bounding box center [662, 329] width 1325 height 658
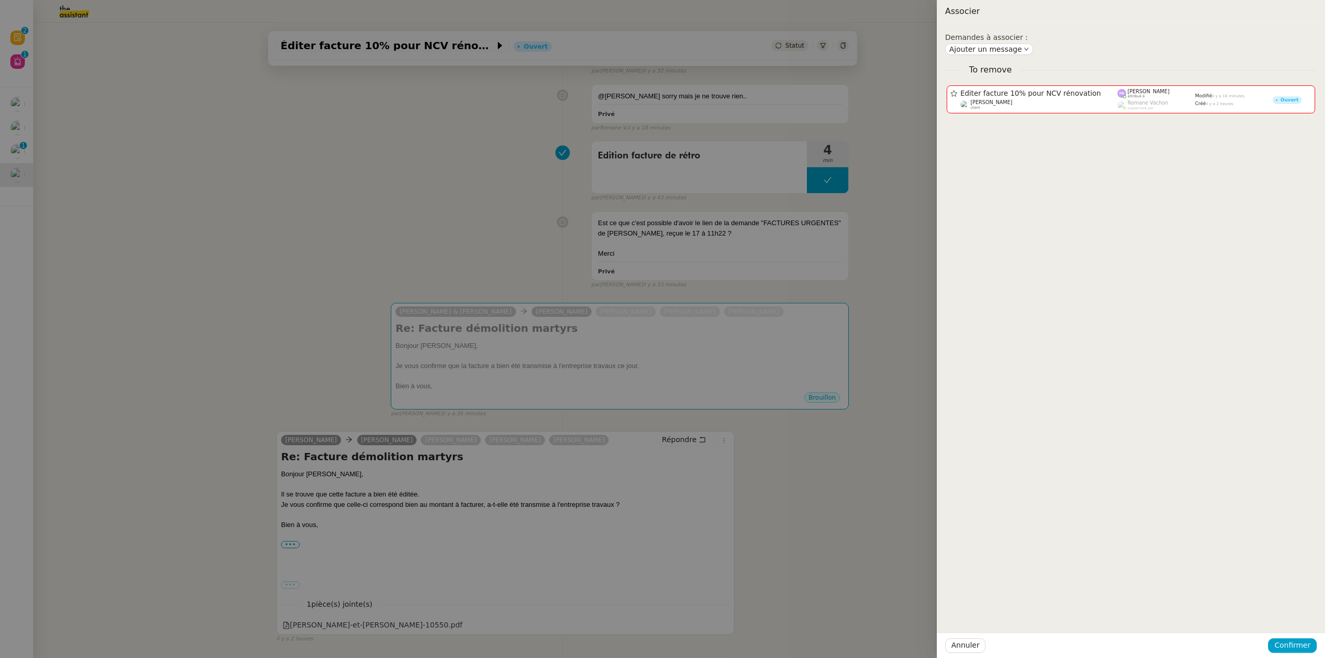
click at [41, 148] on div at bounding box center [662, 329] width 1325 height 658
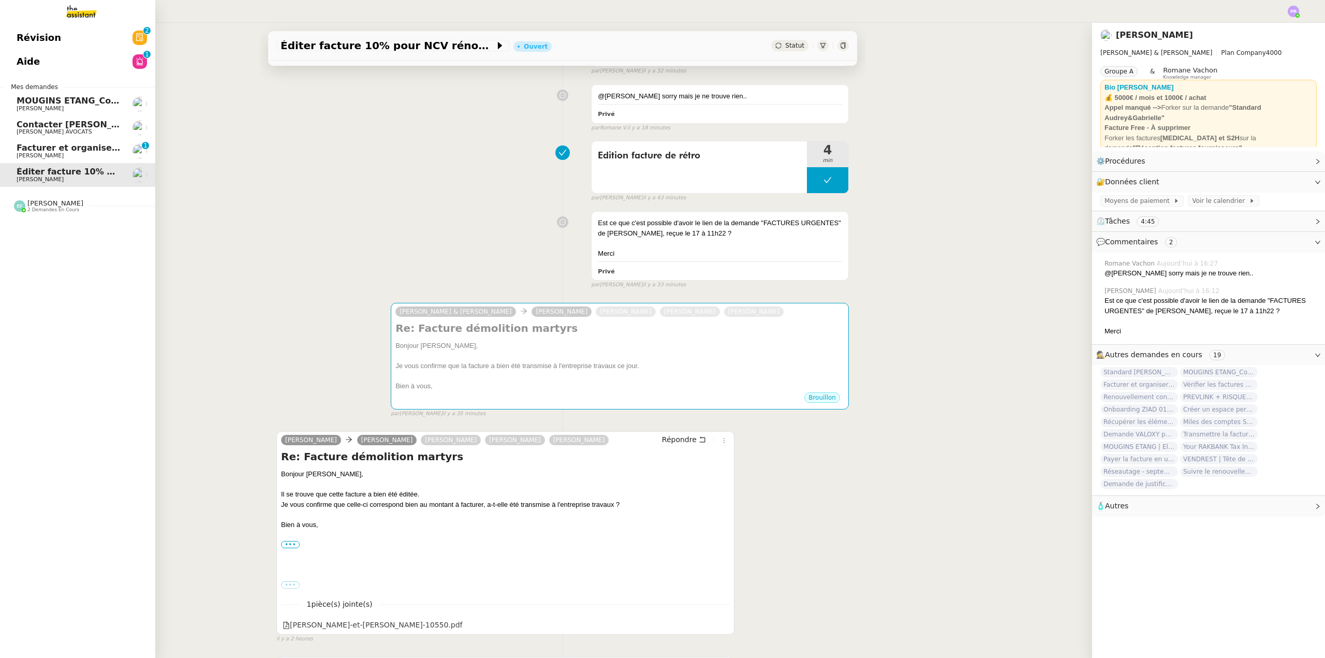
click at [41, 148] on span "Facturer et organiser les factures dans le drive" at bounding box center [127, 148] width 221 height 10
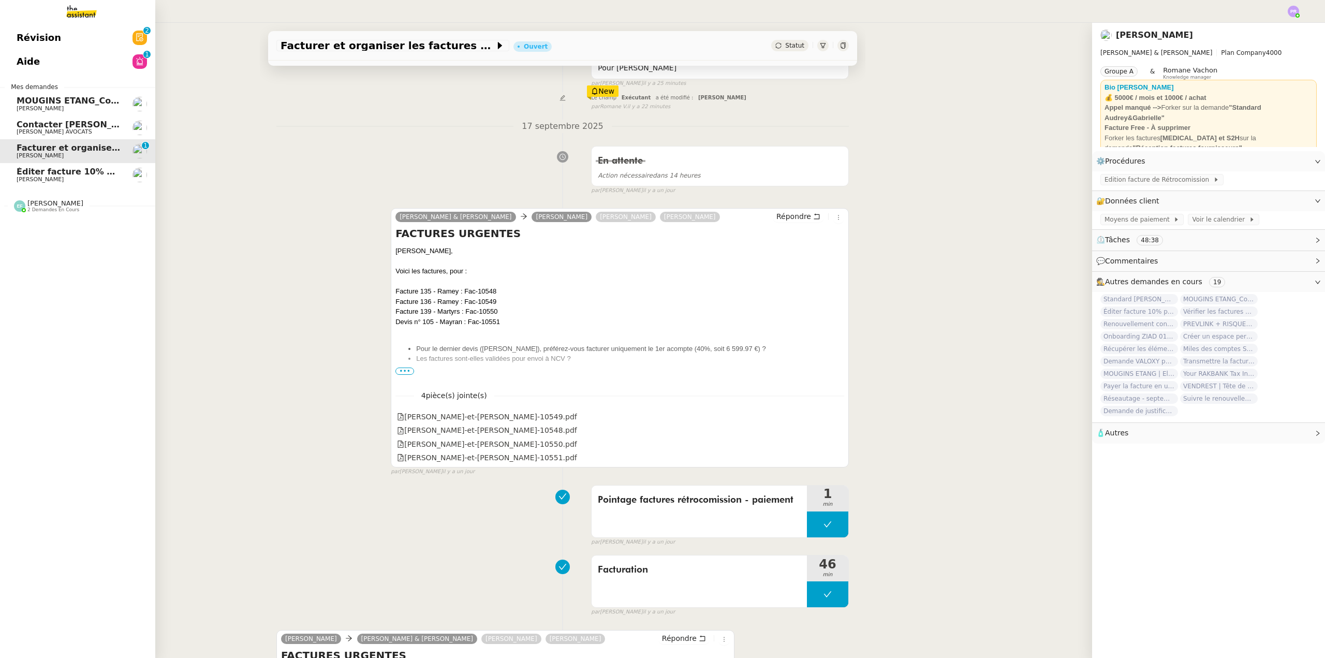
scroll to position [138, 0]
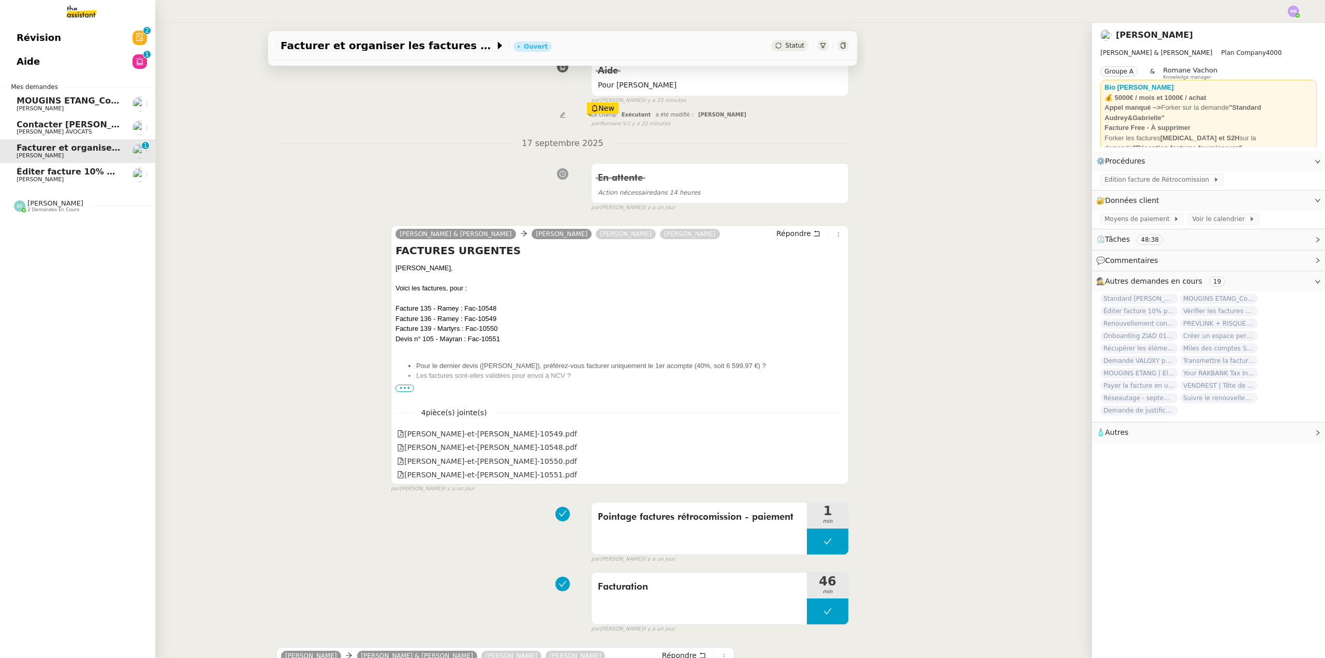
click at [89, 172] on span "Éditer facture 10% pour NCV rénovation" at bounding box center [111, 172] width 188 height 10
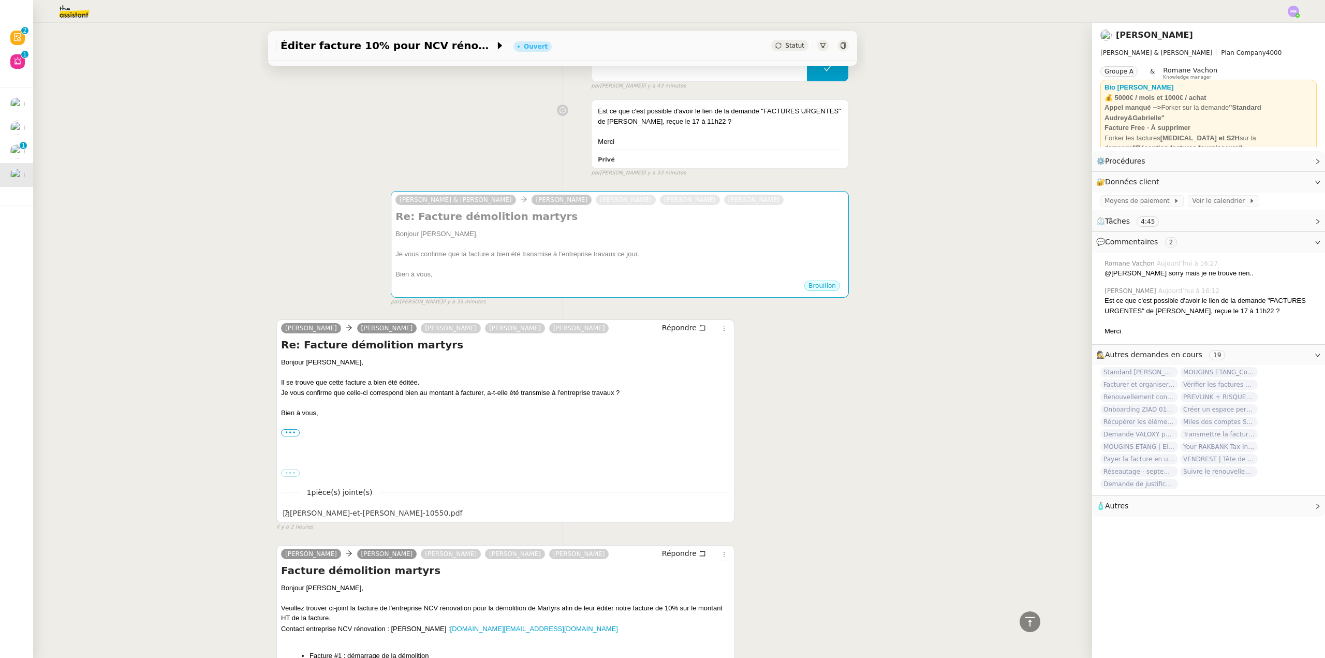
scroll to position [437, 0]
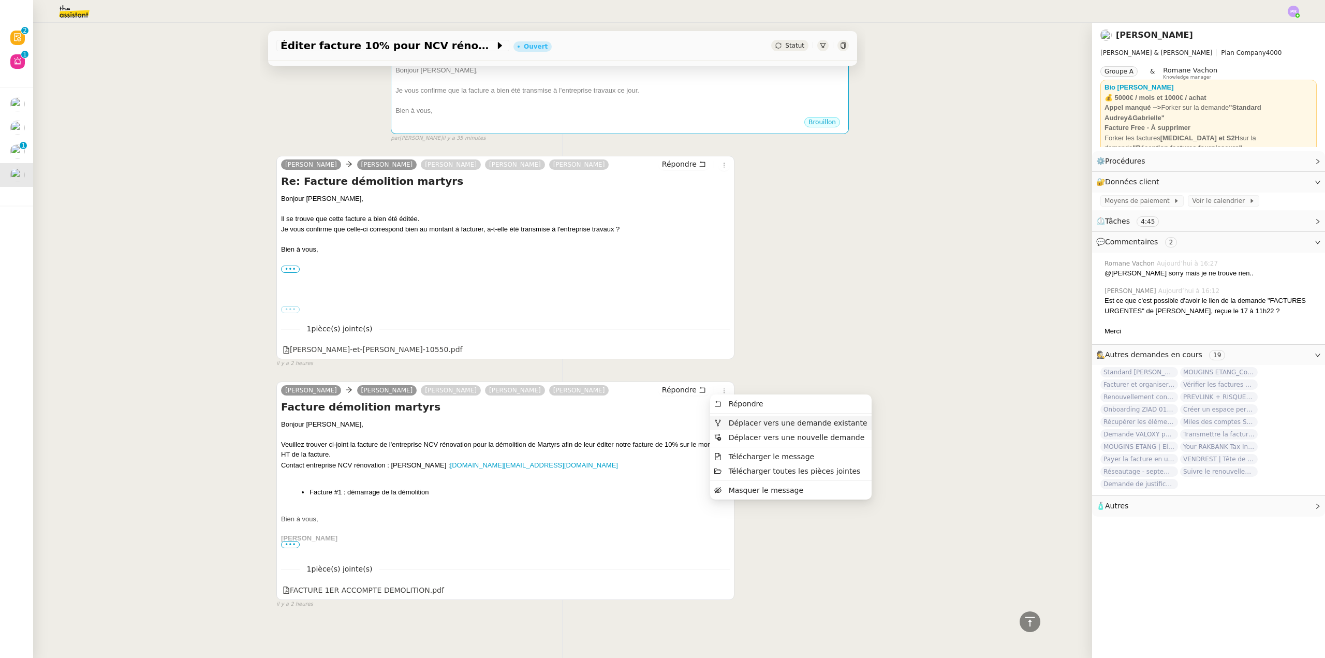
click at [745, 421] on span "Déplacer vers une demande existante" at bounding box center [798, 423] width 139 height 8
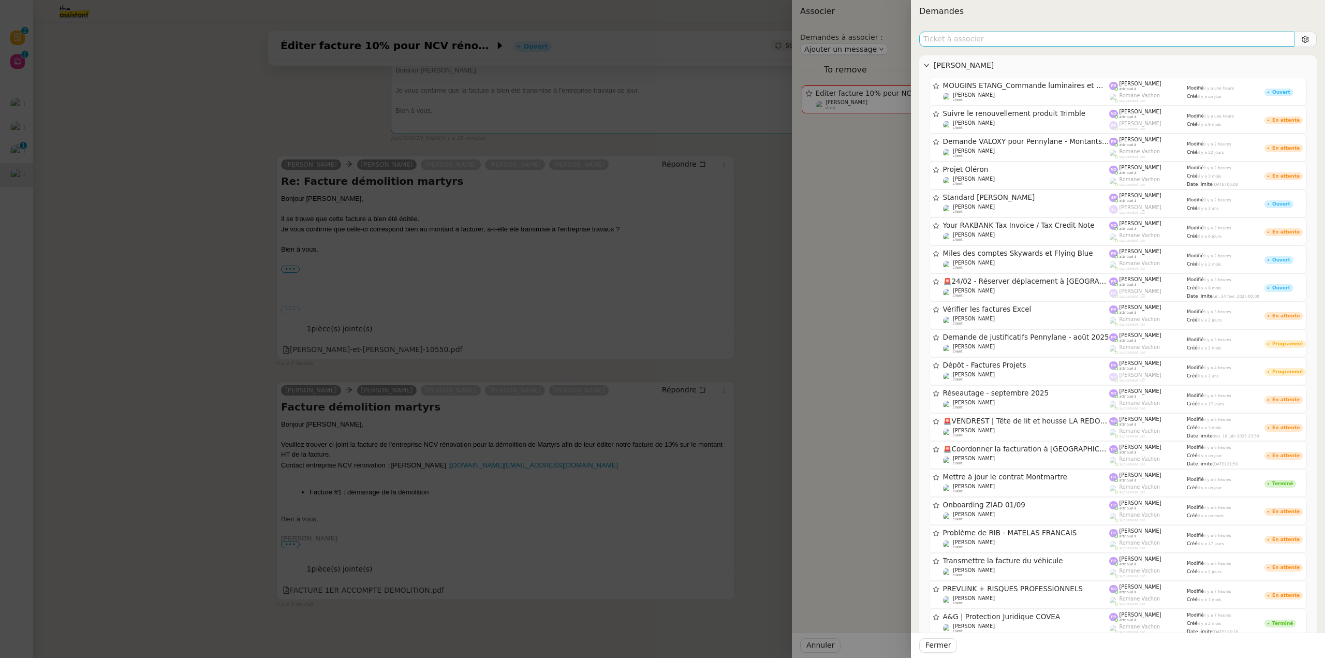
click at [952, 43] on input "text" at bounding box center [1106, 39] width 375 height 15
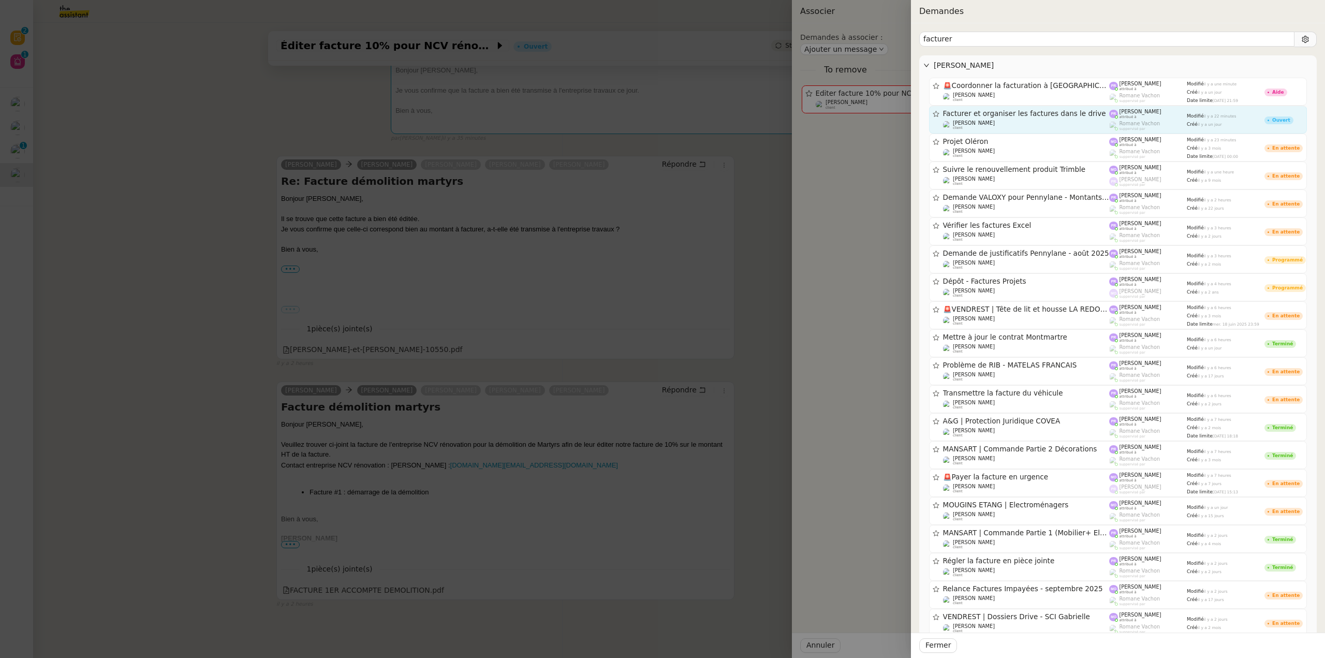
type input "facturer"
click at [1008, 119] on div "Facturer et organiser les factures dans le drive [PERSON_NAME] client" at bounding box center [1026, 119] width 167 height 21
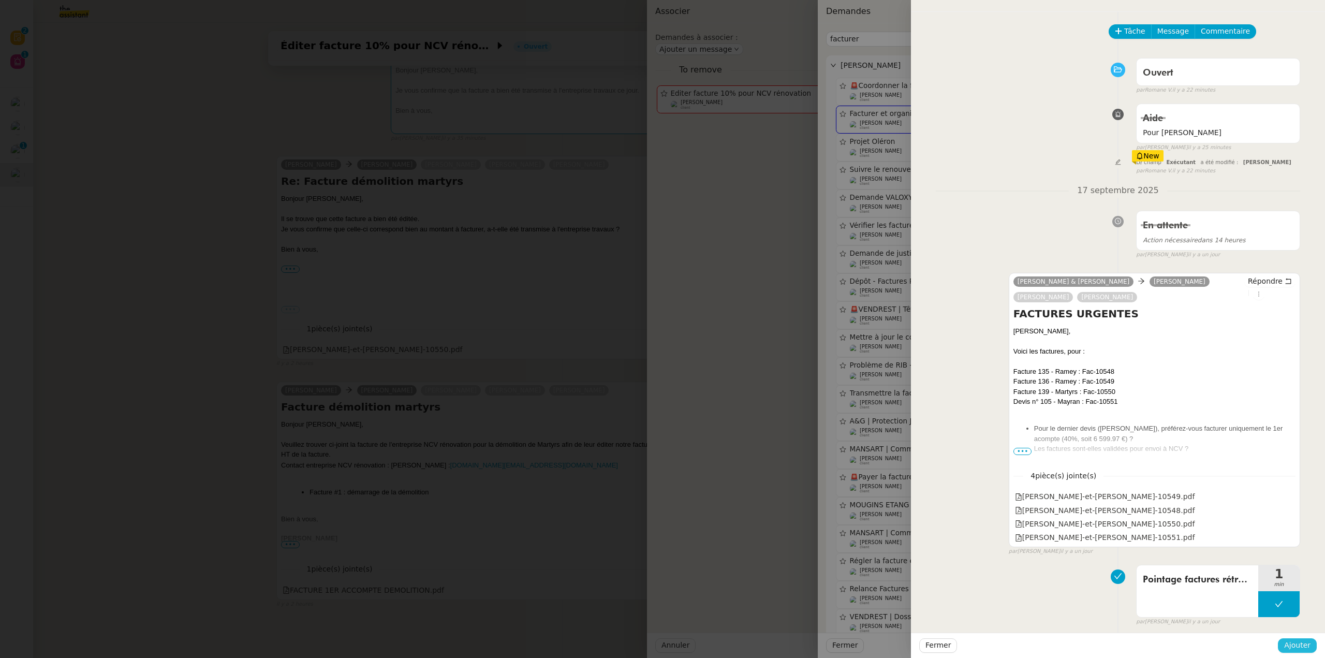
click at [1304, 647] on span "Ajouter" at bounding box center [1297, 645] width 26 height 12
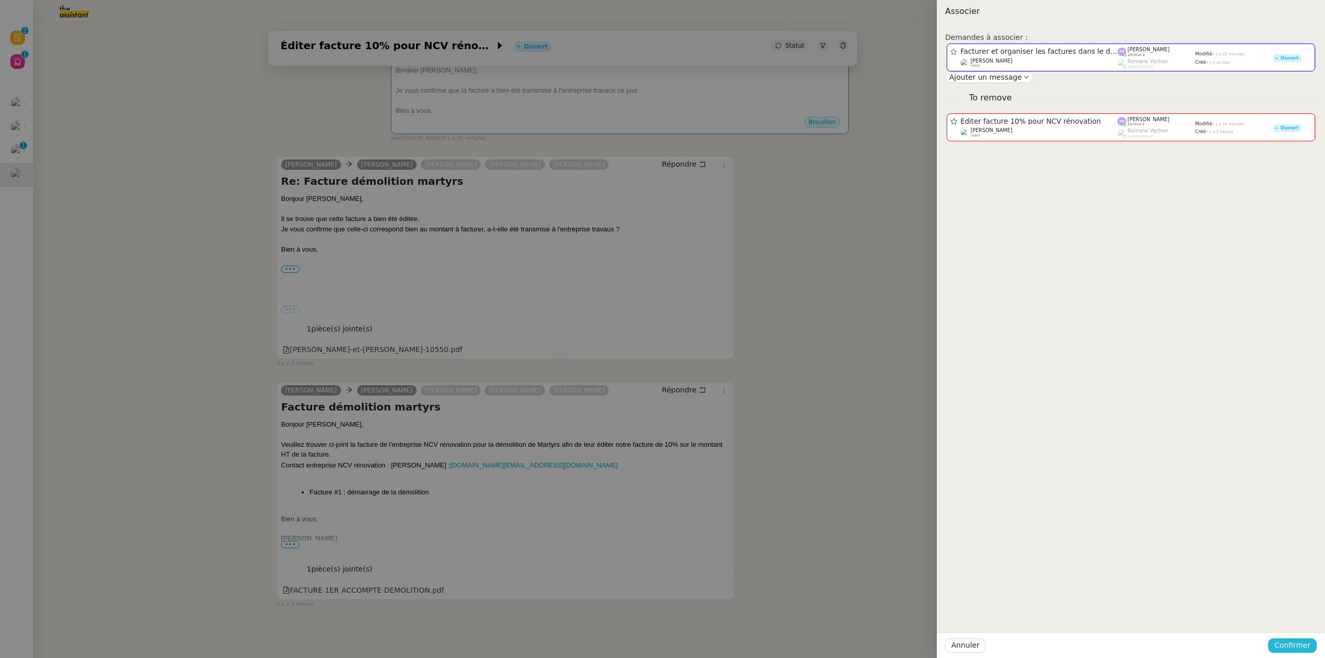
drag, startPoint x: 1304, startPoint y: 647, endPoint x: 1302, endPoint y: 638, distance: 8.5
click at [1304, 646] on span "Confirmer" at bounding box center [1293, 645] width 36 height 12
click at [1301, 617] on span "Ajouter" at bounding box center [1293, 617] width 26 height 10
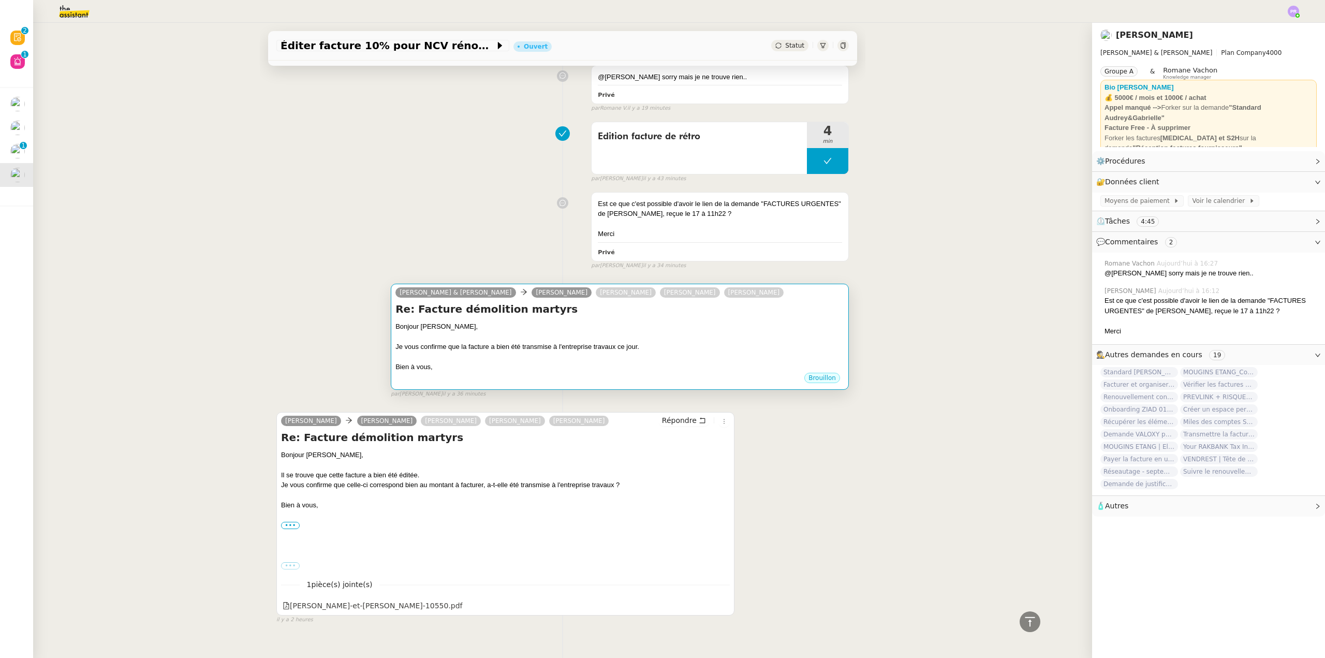
scroll to position [222, 0]
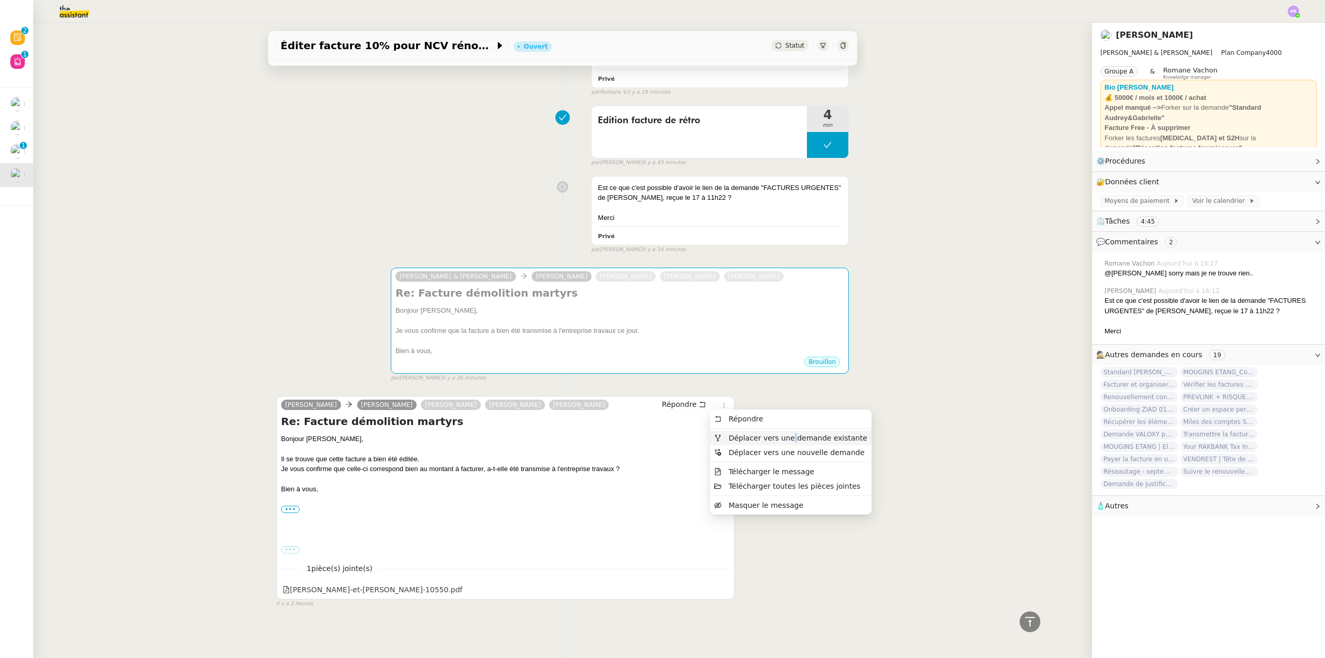
click at [786, 439] on span "Déplacer vers une demande existante" at bounding box center [798, 438] width 139 height 8
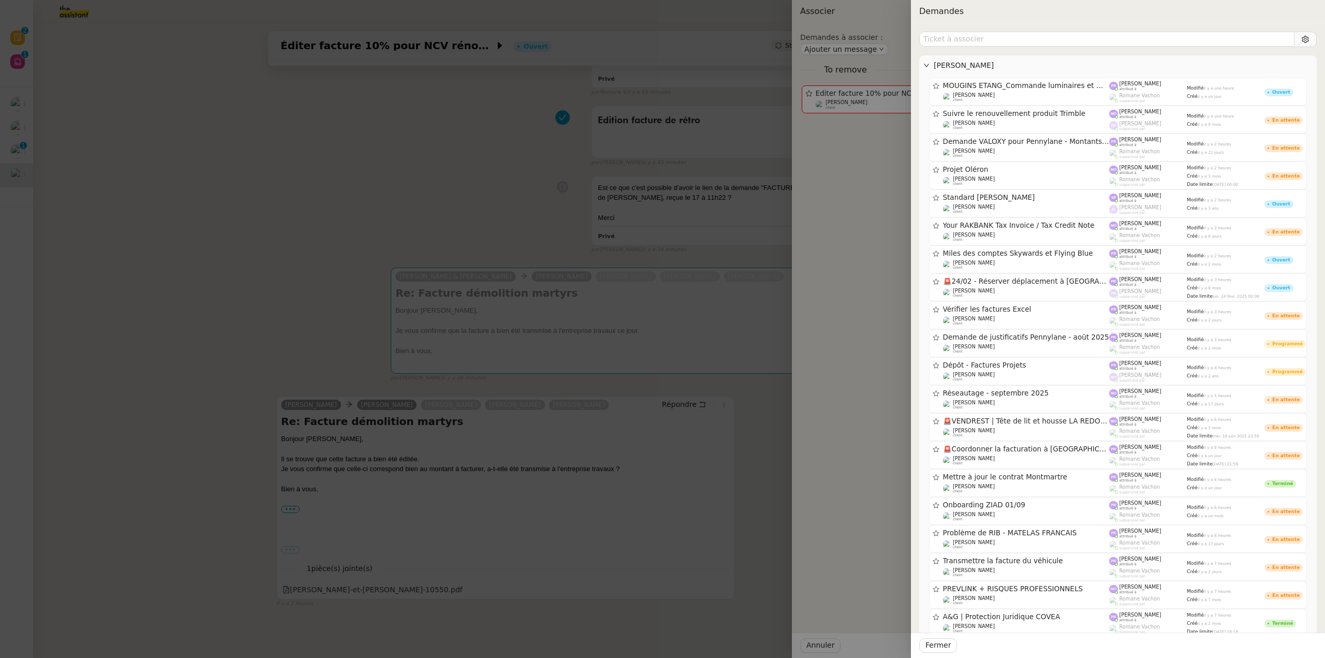
click at [1020, 32] on input "text" at bounding box center [1106, 39] width 375 height 15
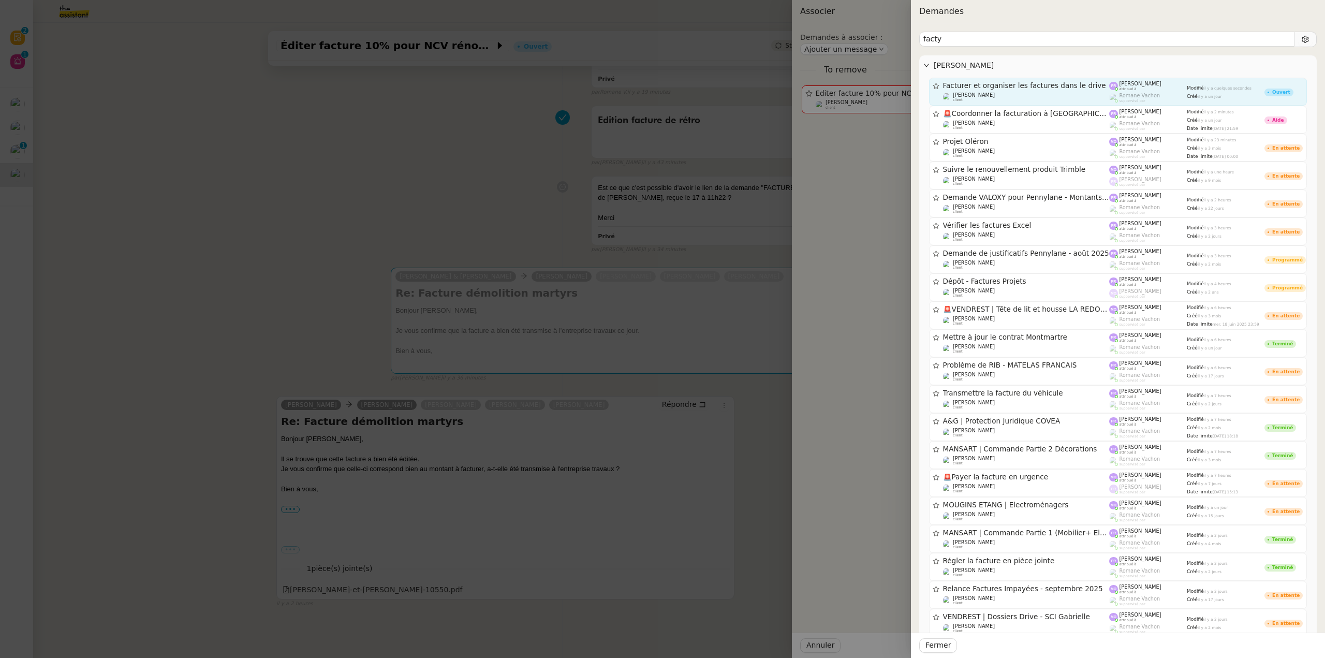
type input "facty"
click at [1033, 85] on span "Facturer et organiser les factures dans le drive" at bounding box center [1026, 85] width 167 height 7
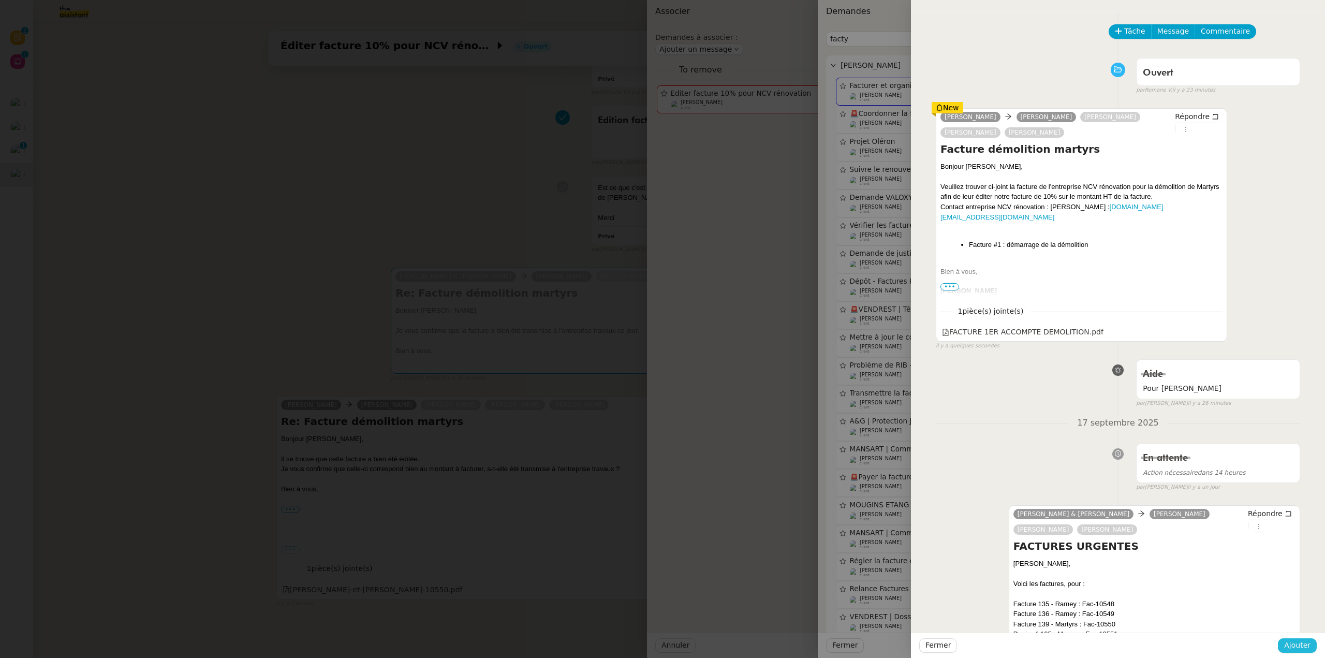
click at [1308, 643] on span "Ajouter" at bounding box center [1297, 645] width 26 height 12
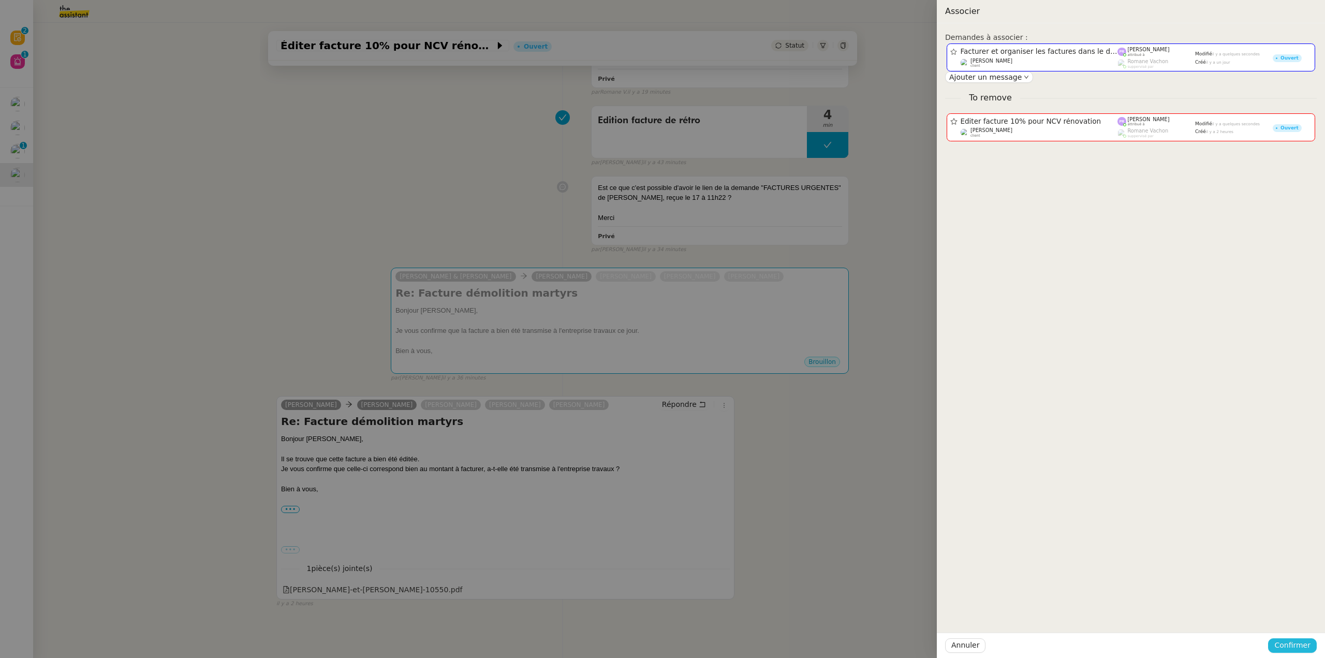
click at [1307, 645] on span "Confirmer" at bounding box center [1293, 645] width 36 height 12
click at [1301, 617] on span "Ajouter" at bounding box center [1293, 617] width 26 height 10
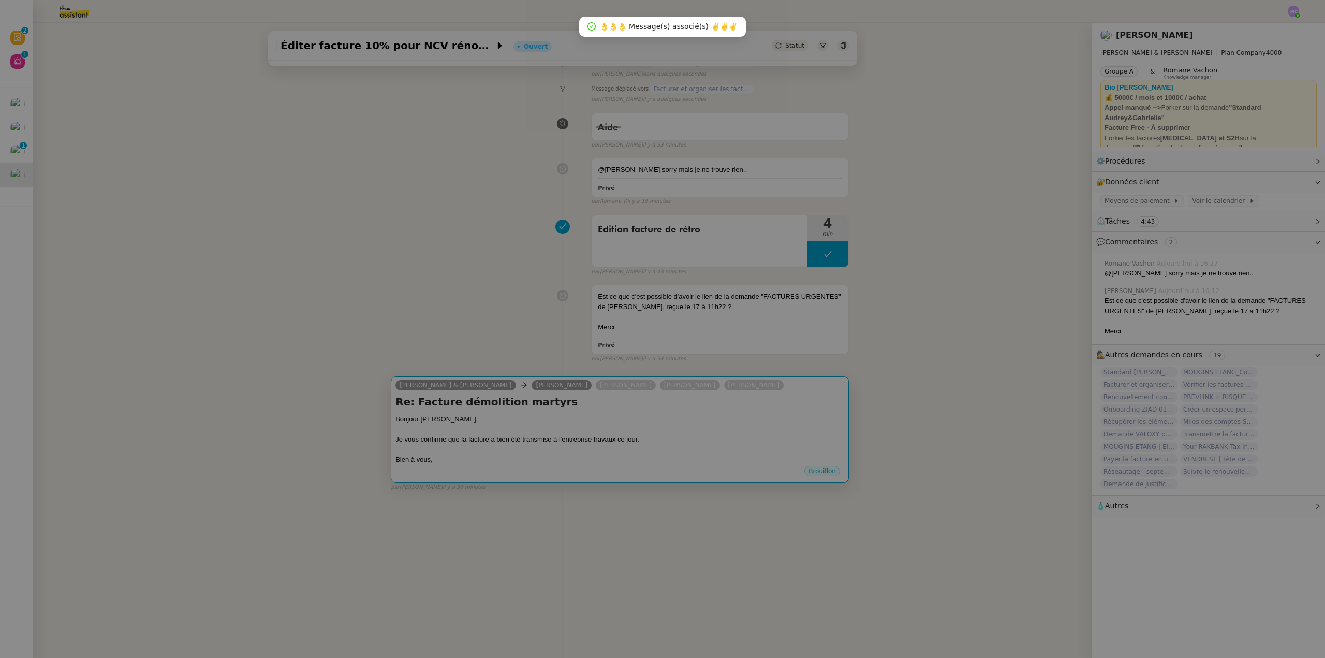
scroll to position [138, 0]
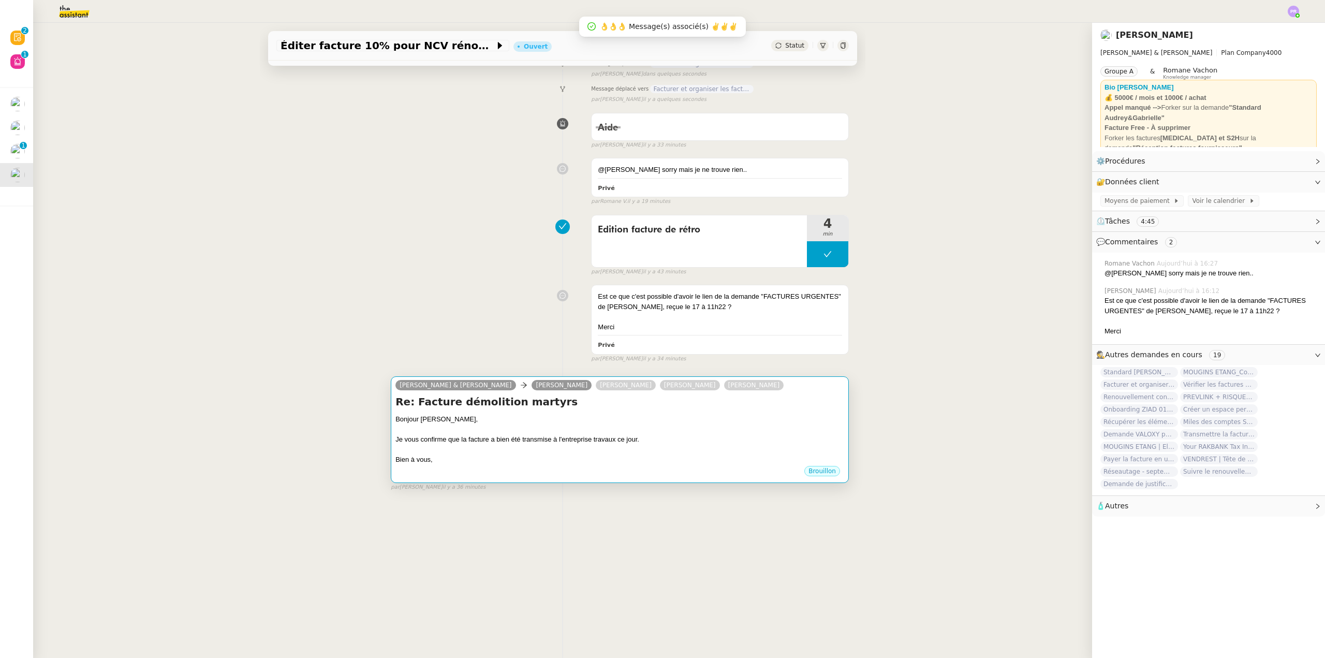
click at [738, 425] on div at bounding box center [620, 430] width 449 height 10
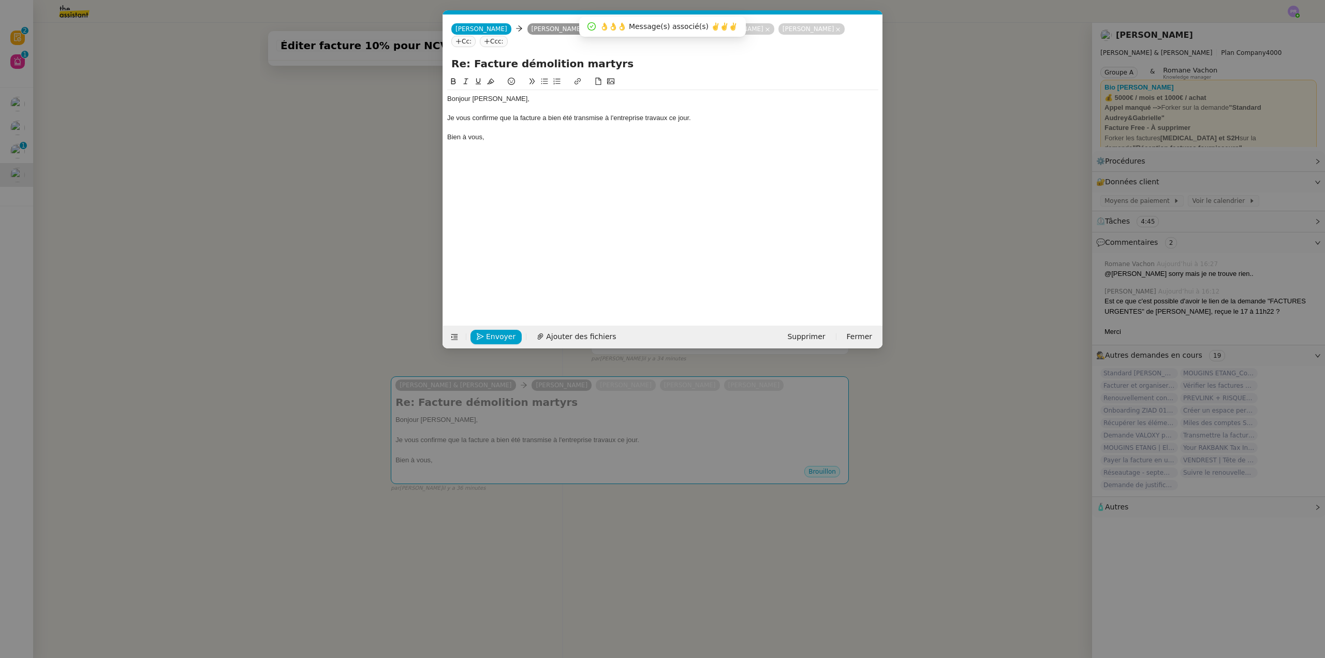
scroll to position [0, 22]
click at [819, 334] on span "Supprimer" at bounding box center [806, 337] width 38 height 12
click at [863, 309] on span "Annuler" at bounding box center [877, 309] width 28 height 10
click at [446, 440] on nz-modal-container "Service TA - VOYAGE - PROPOSITION GLOBALE A utiliser dans le cadre de propositi…" at bounding box center [662, 329] width 1325 height 658
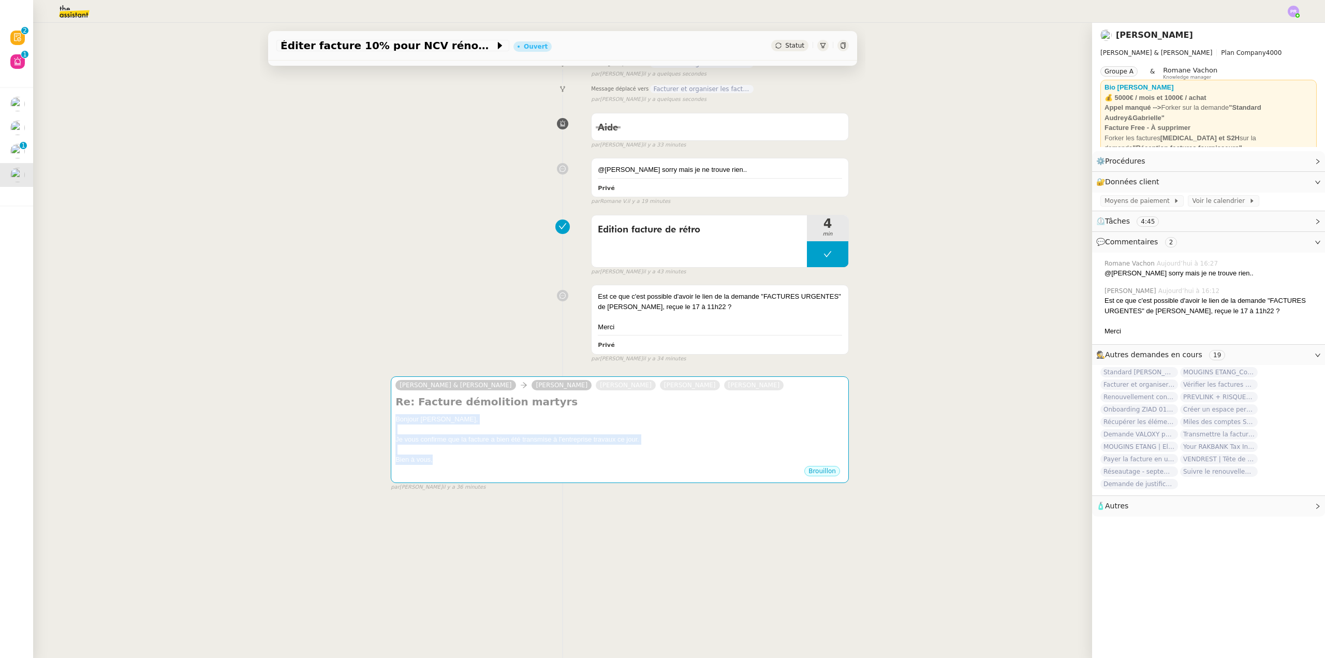
drag, startPoint x: 416, startPoint y: 440, endPoint x: 378, endPoint y: 408, distance: 49.2
click at [379, 408] on div "[PERSON_NAME] & [PERSON_NAME] [PERSON_NAME] [PERSON_NAME] [PERSON_NAME] Re: Fac…" at bounding box center [562, 429] width 573 height 124
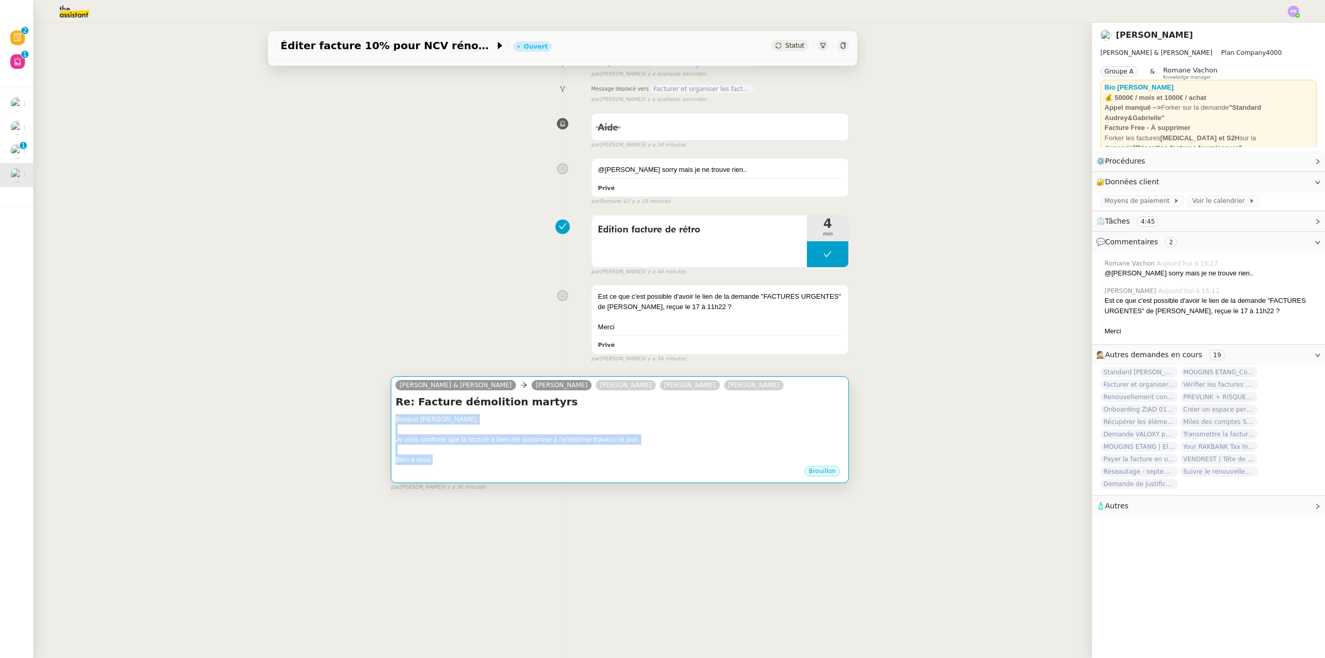
click at [756, 434] on div "Je vous confirme que la facture a bien été transmise à l'entreprise travaux ce …" at bounding box center [620, 439] width 449 height 10
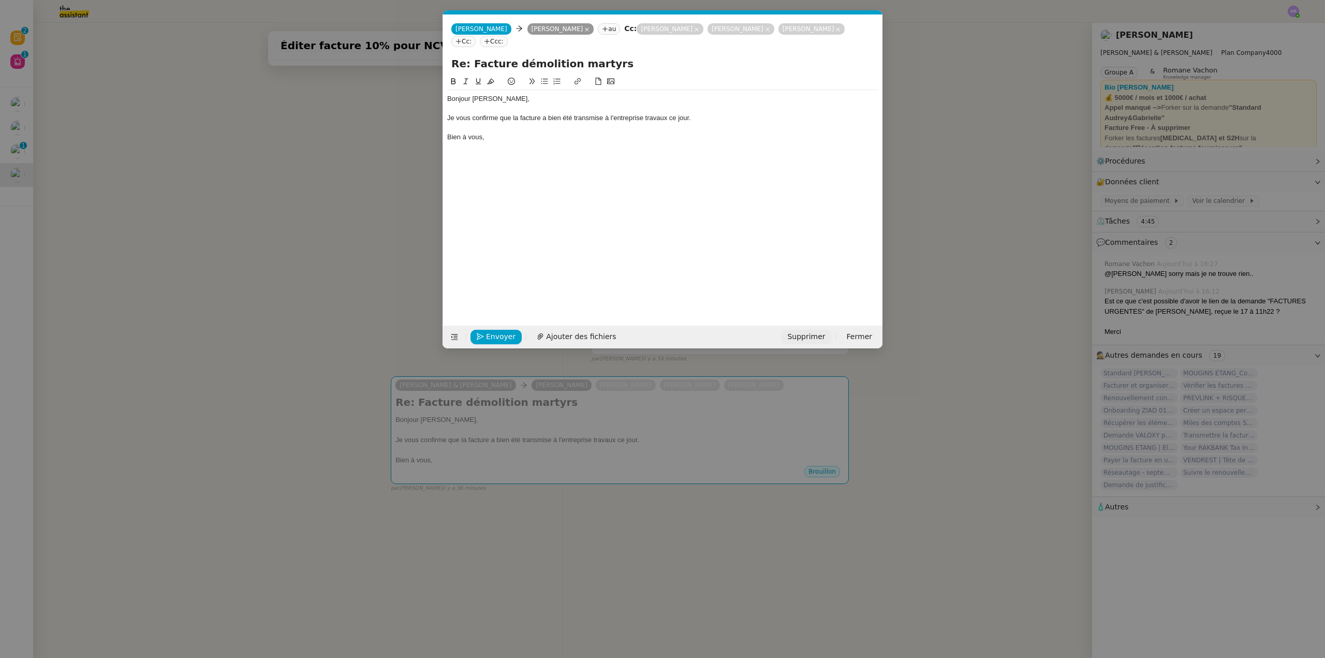
click at [821, 335] on span "Supprimer" at bounding box center [806, 337] width 38 height 12
click at [900, 308] on button "OK" at bounding box center [909, 308] width 19 height 11
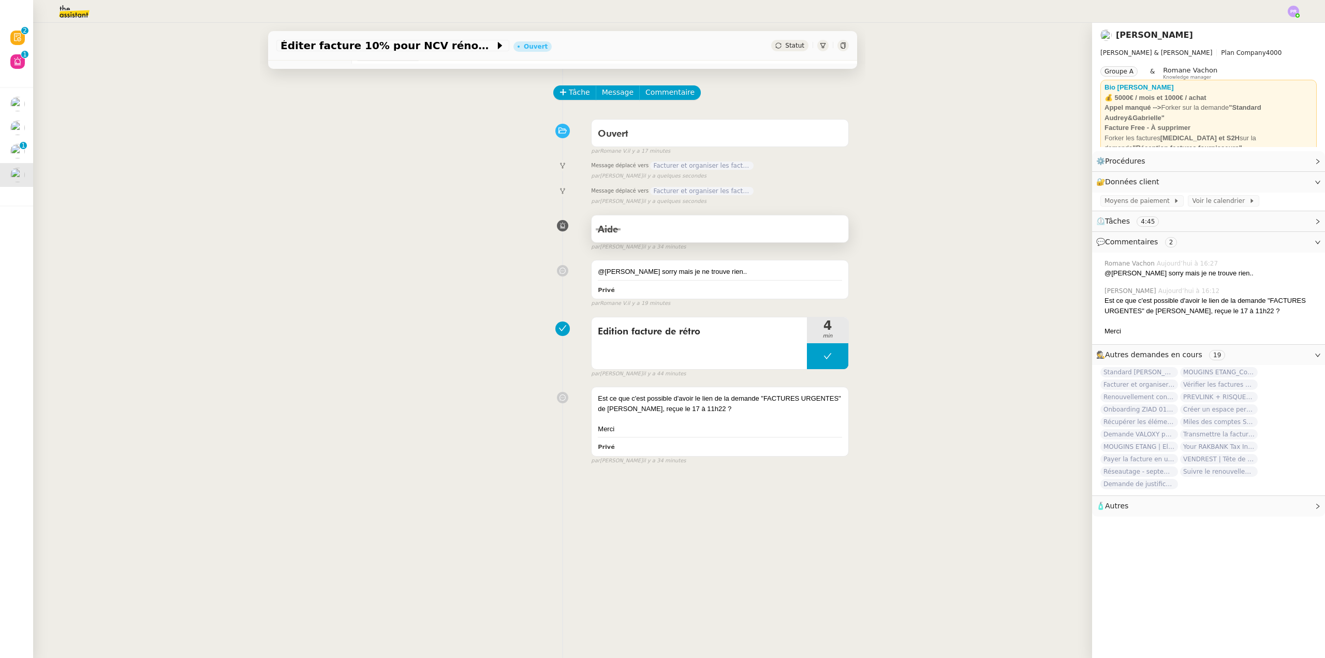
scroll to position [0, 0]
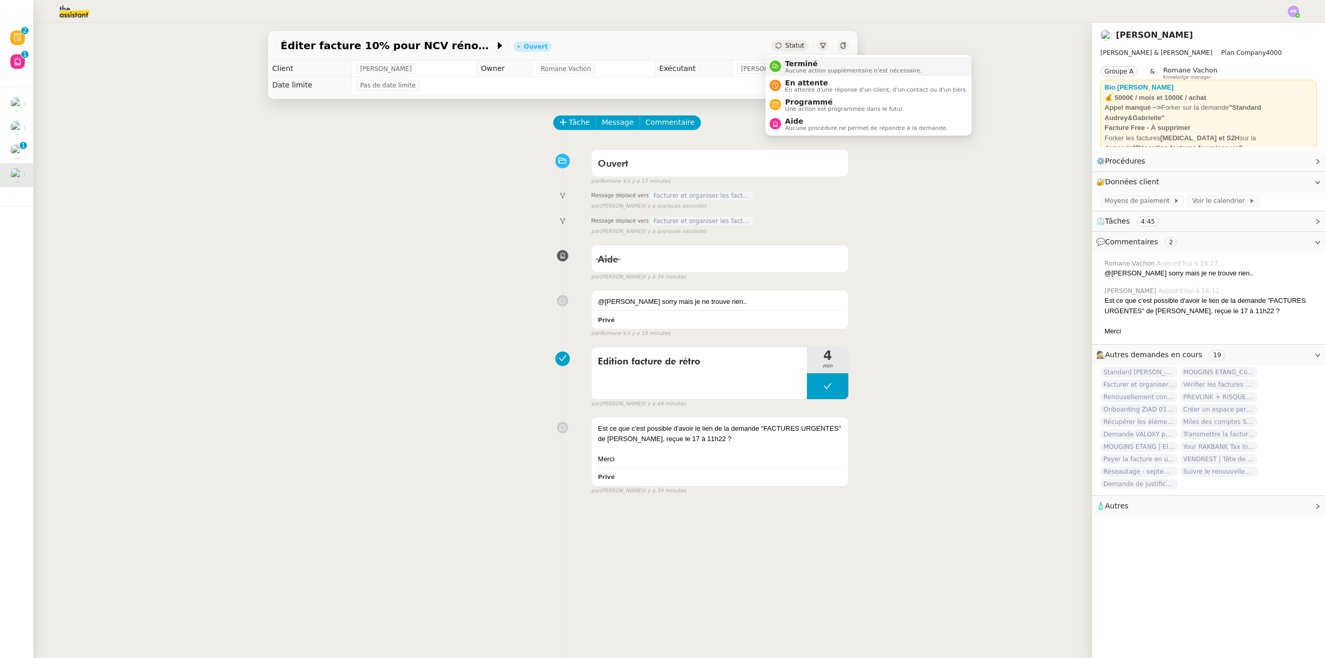
click at [801, 61] on span "Terminé" at bounding box center [853, 64] width 137 height 8
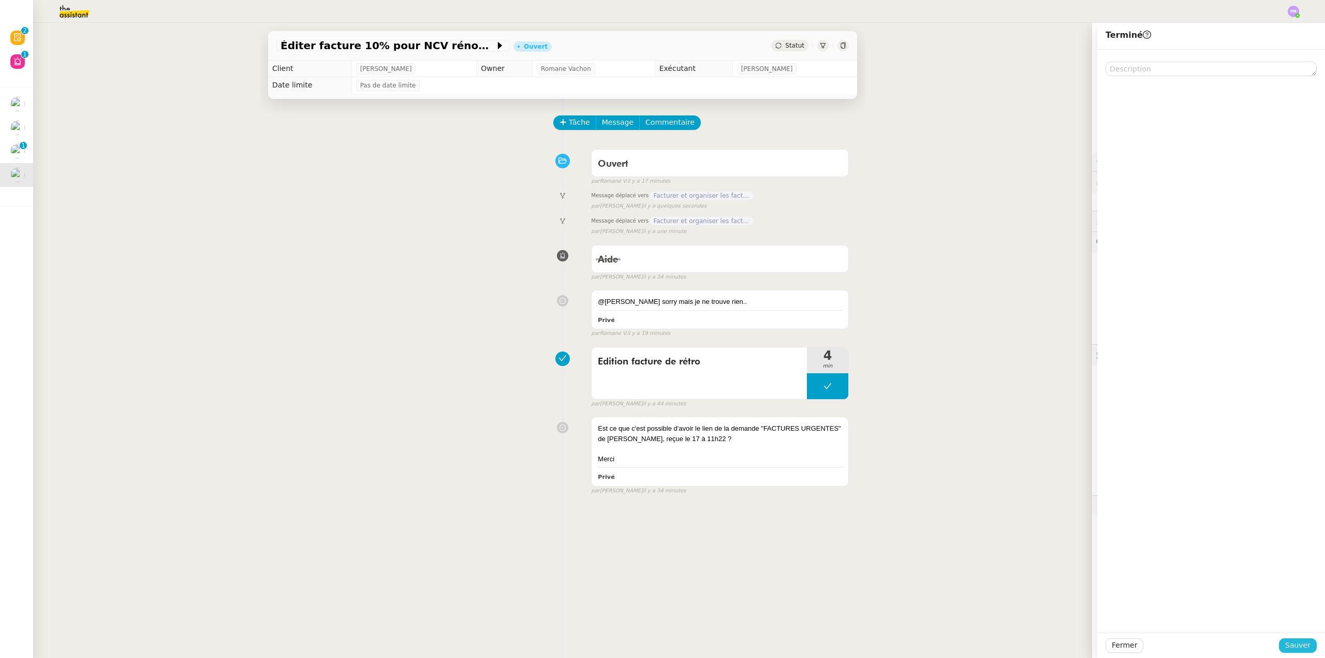
click at [1288, 645] on span "Sauver" at bounding box center [1297, 645] width 25 height 12
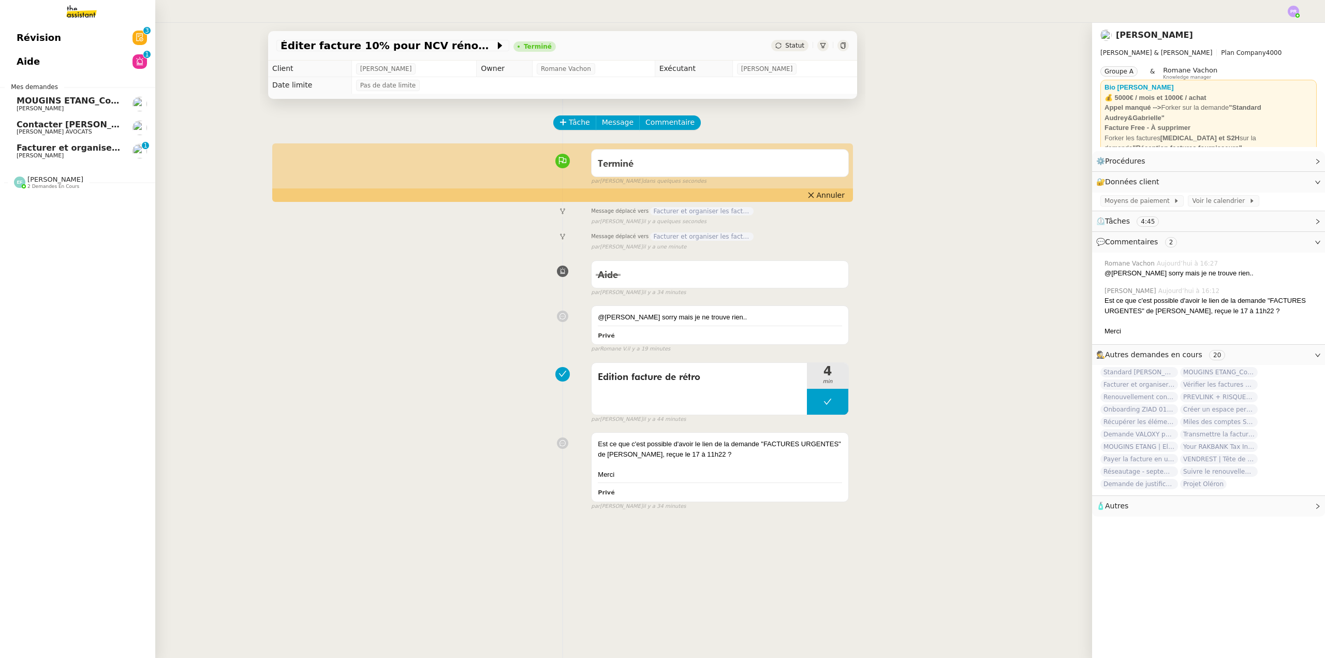
click at [78, 148] on span "Facturer et organiser les factures dans le drive" at bounding box center [127, 148] width 221 height 10
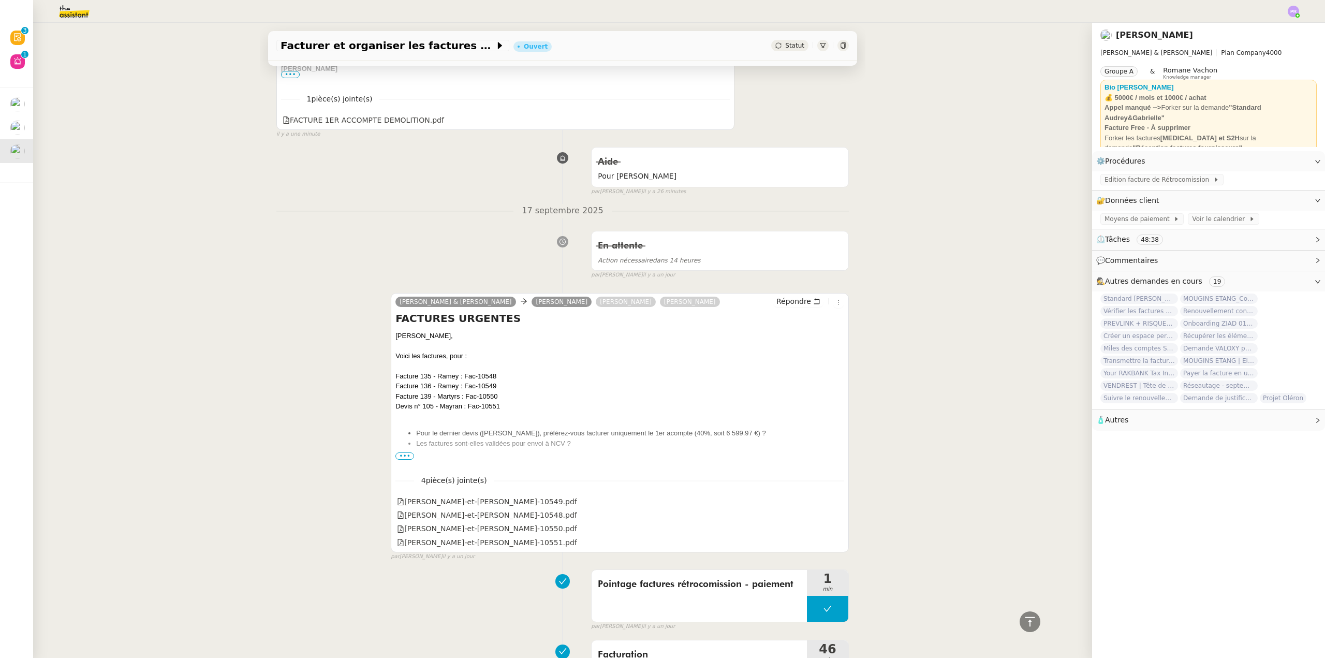
scroll to position [518, 0]
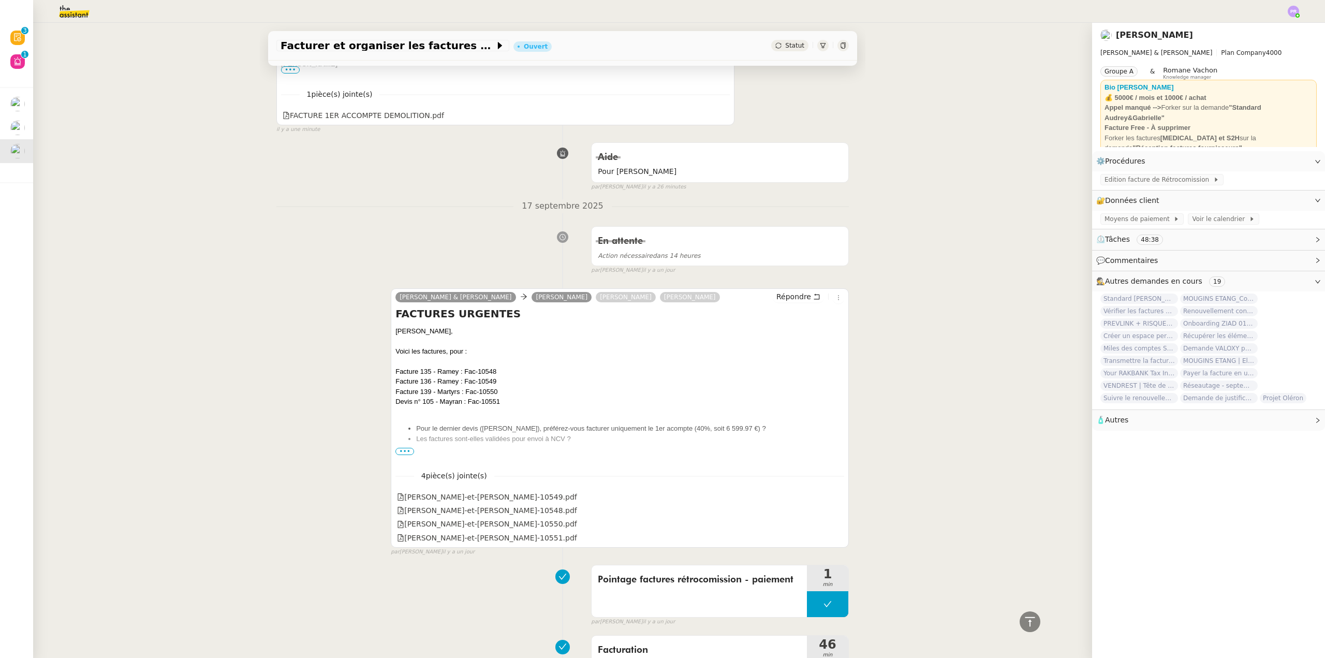
click at [399, 453] on span "•••" at bounding box center [405, 451] width 19 height 7
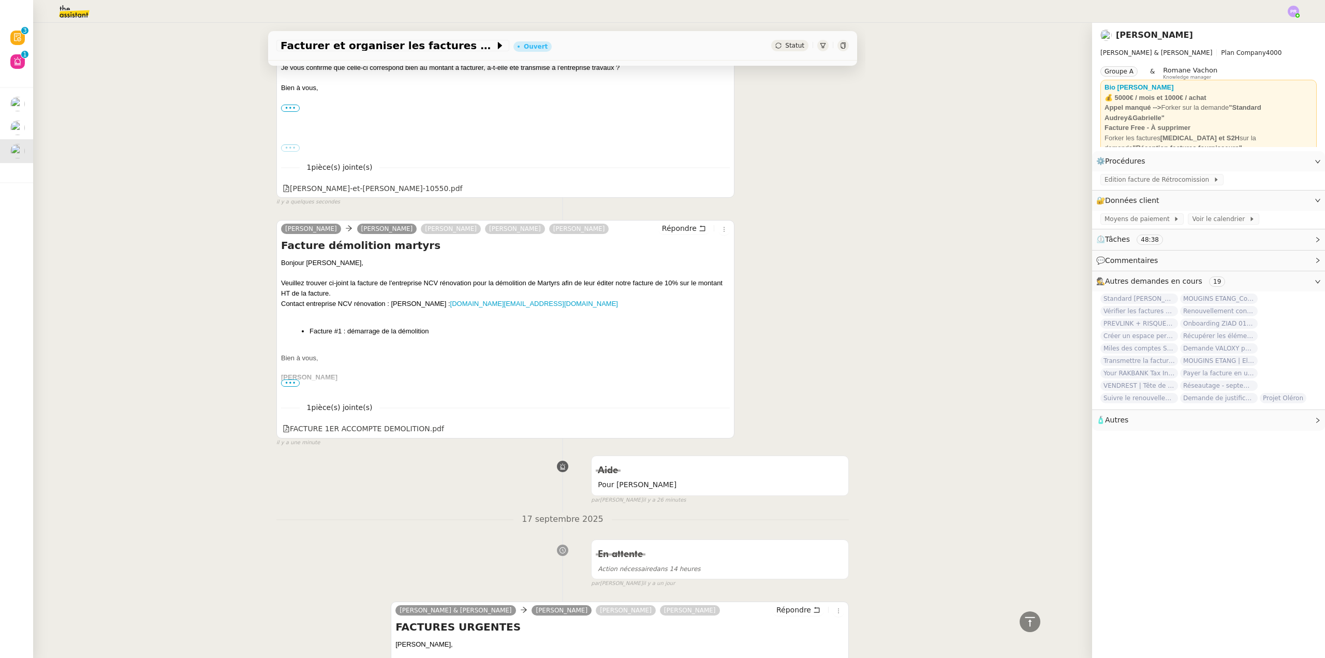
scroll to position [0, 0]
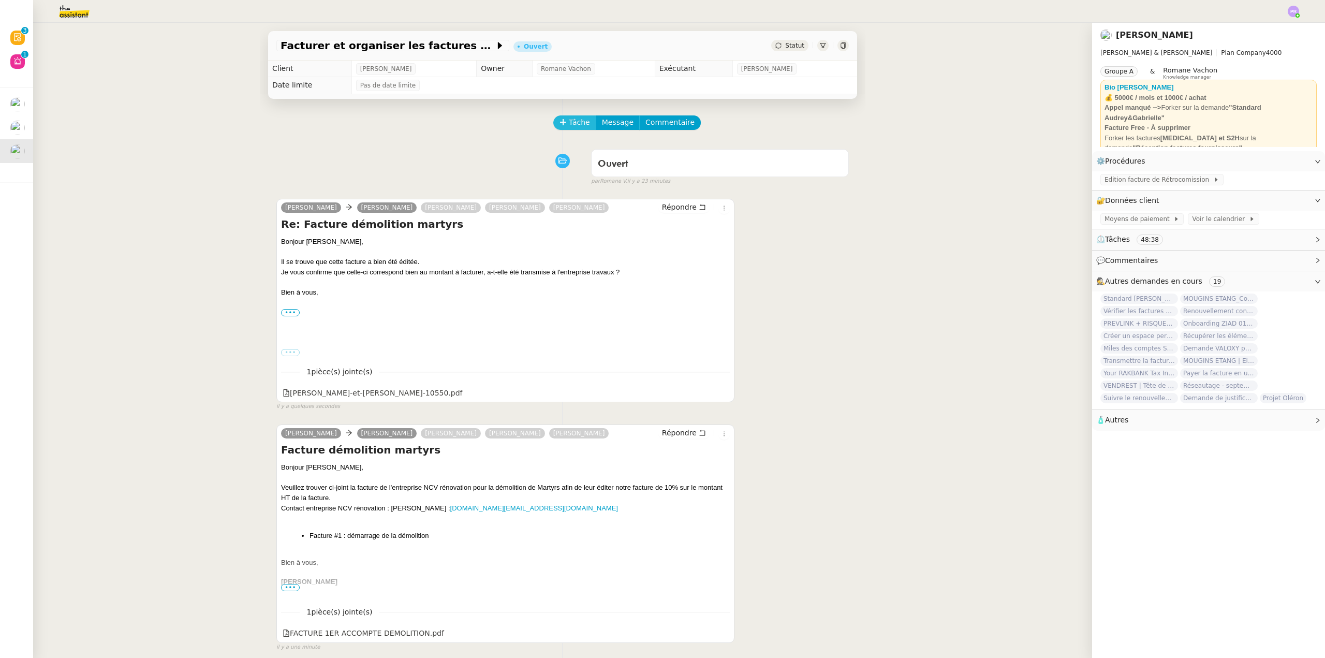
click at [576, 124] on span "Tâche" at bounding box center [579, 122] width 21 height 12
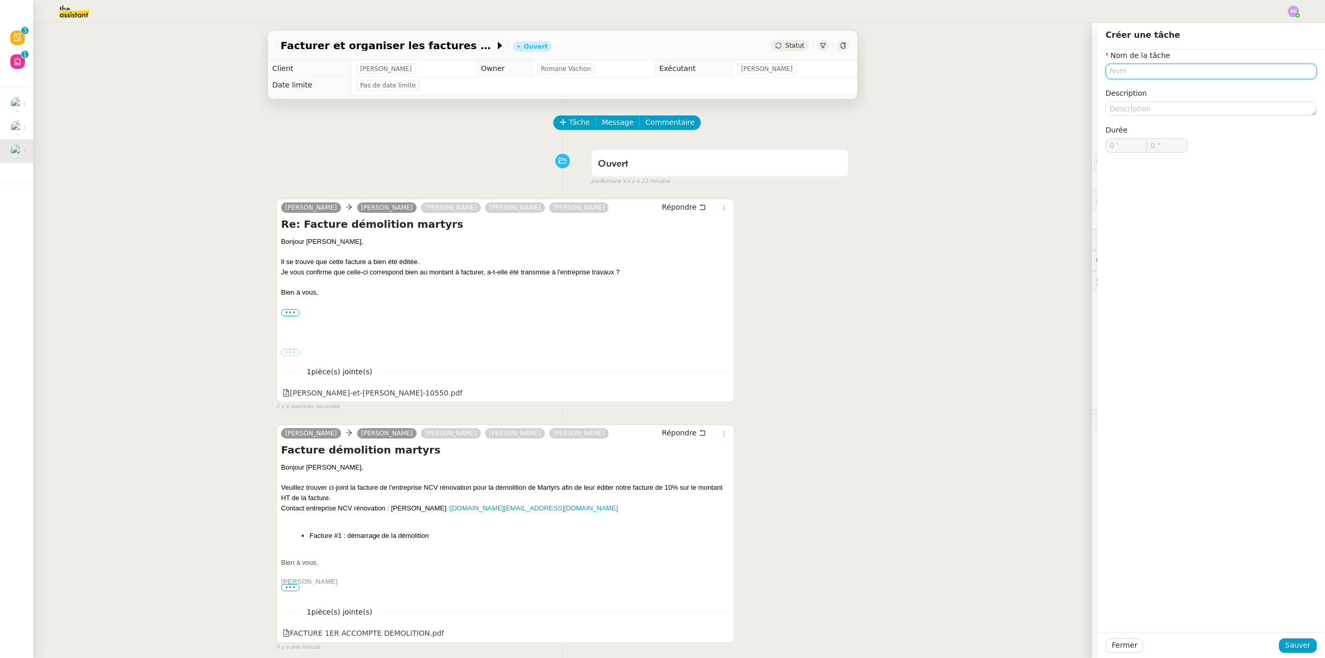
drag, startPoint x: 1140, startPoint y: 72, endPoint x: 1134, endPoint y: 67, distance: 7.4
click at [1140, 71] on input "text" at bounding box center [1211, 71] width 211 height 15
click at [1131, 92] on div "Suivi facture de rétro" at bounding box center [1203, 90] width 203 height 9
type input "Suivi facture de rétro"
drag, startPoint x: 1297, startPoint y: 646, endPoint x: 1266, endPoint y: 635, distance: 32.4
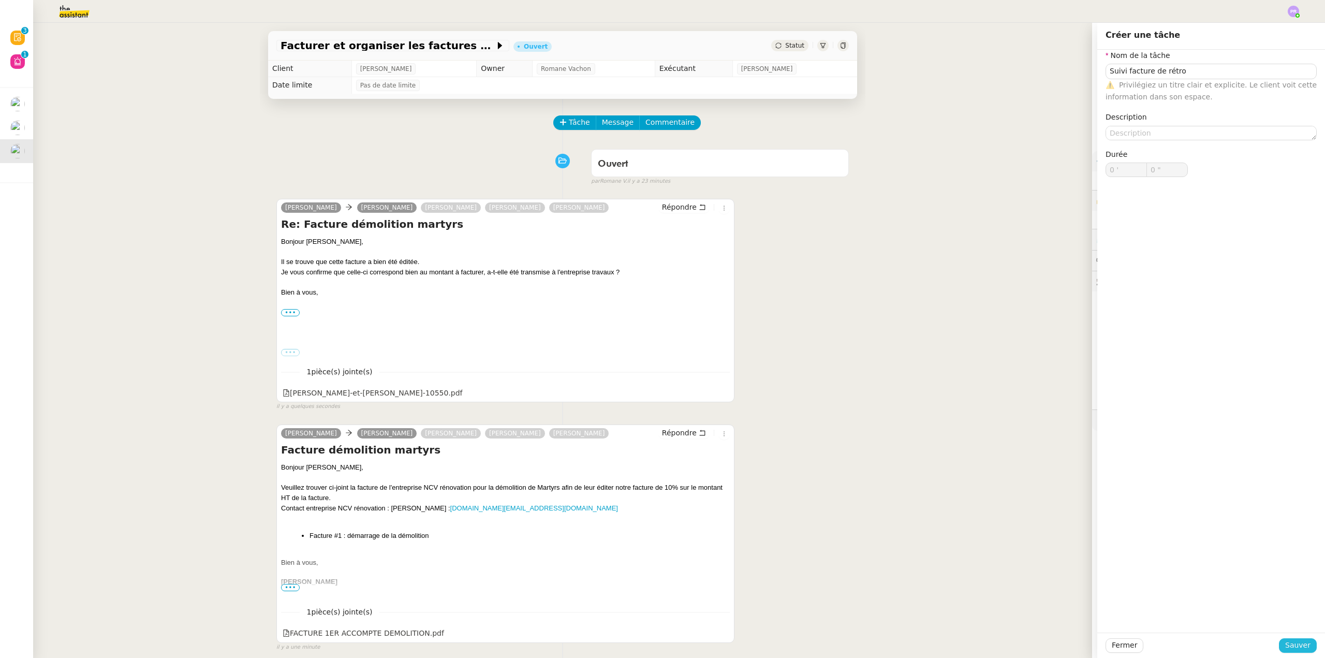
click at [1297, 647] on span "Sauver" at bounding box center [1297, 645] width 25 height 12
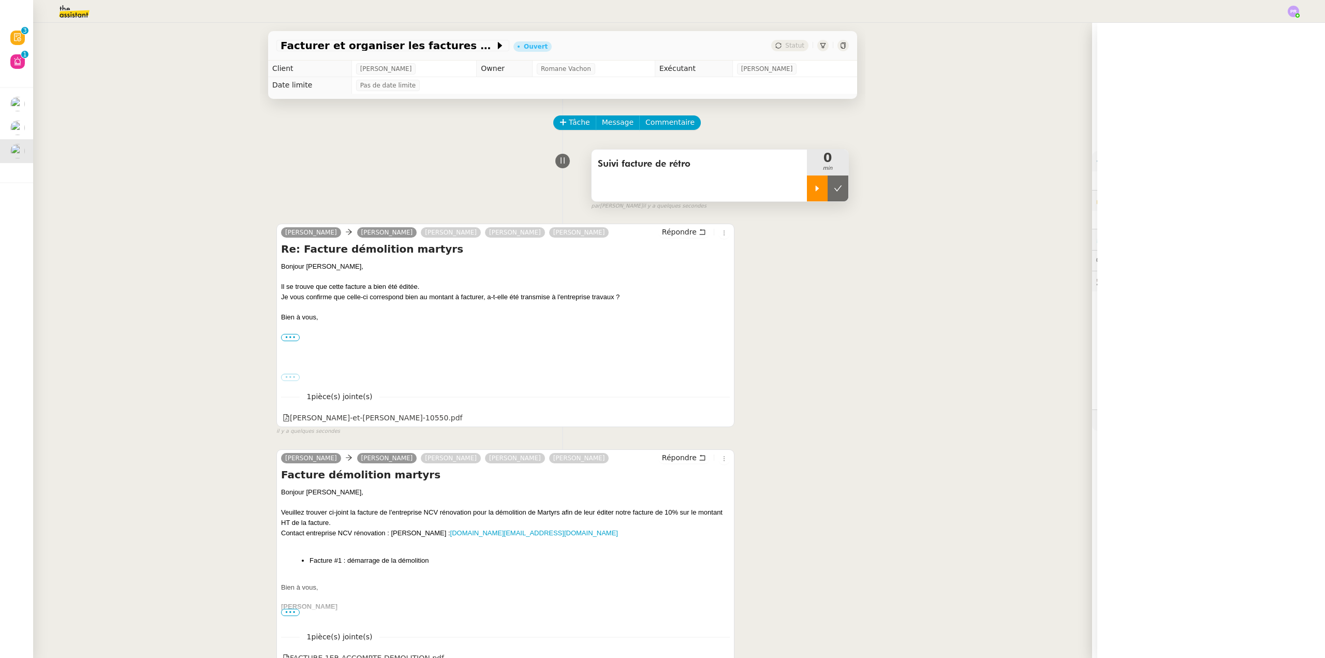
click at [813, 187] on icon at bounding box center [817, 188] width 8 height 8
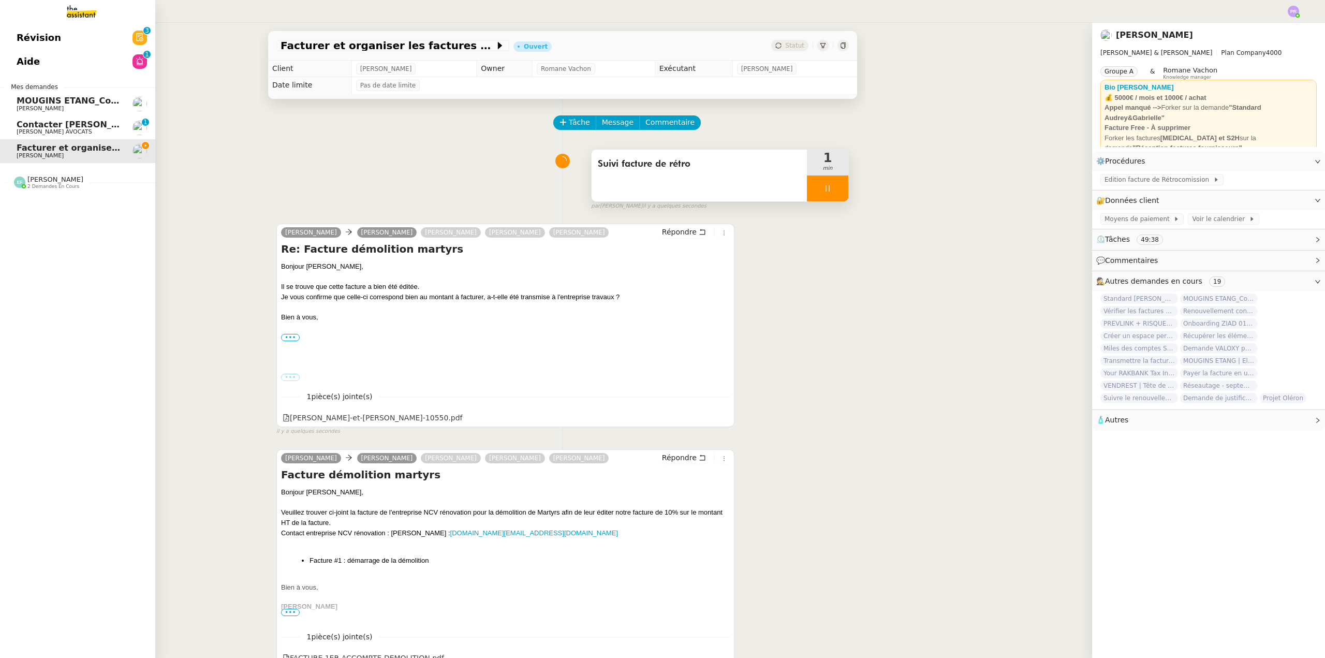
click at [82, 121] on span "Contacter [PERSON_NAME] pour virement taxe foncière" at bounding box center [147, 125] width 260 height 10
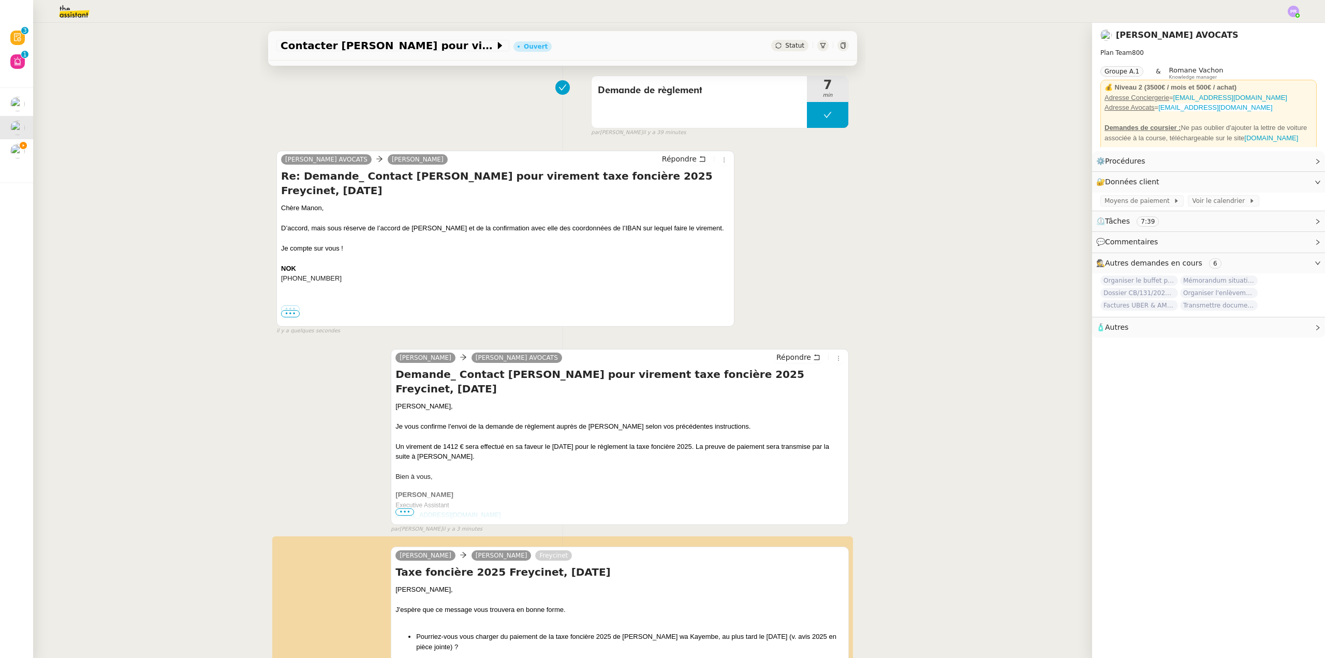
scroll to position [104, 0]
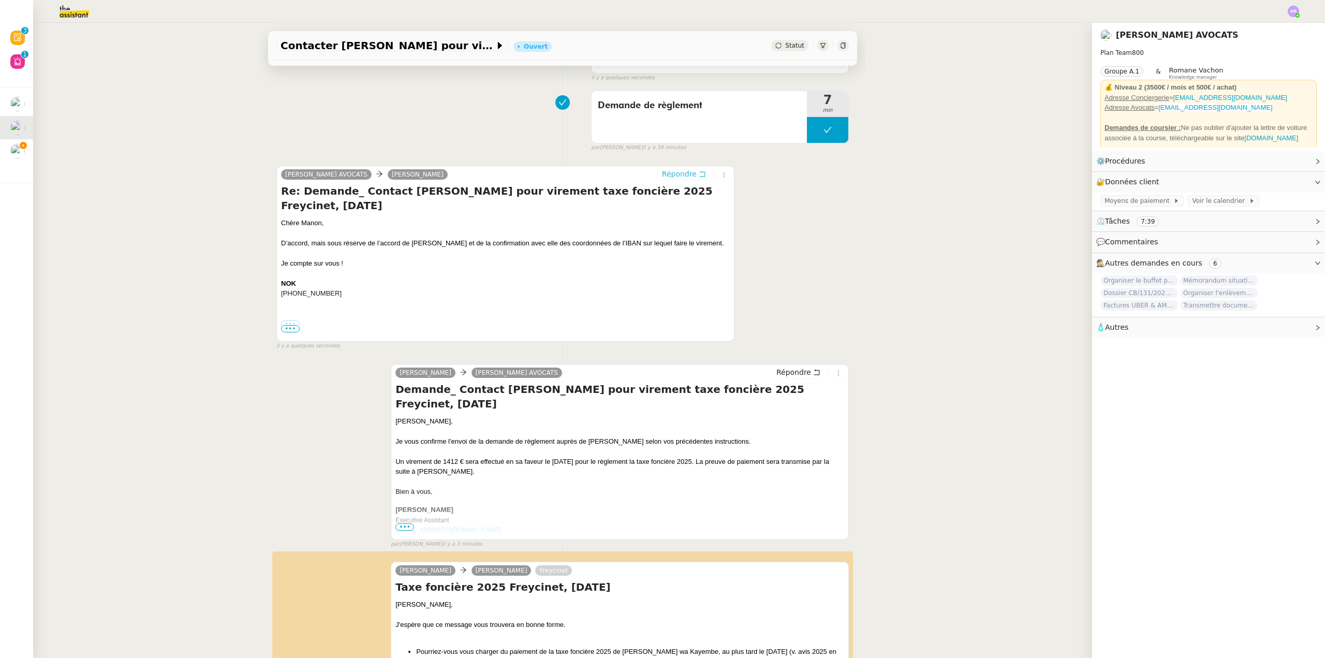
click at [672, 174] on span "Répondre" at bounding box center [679, 174] width 35 height 10
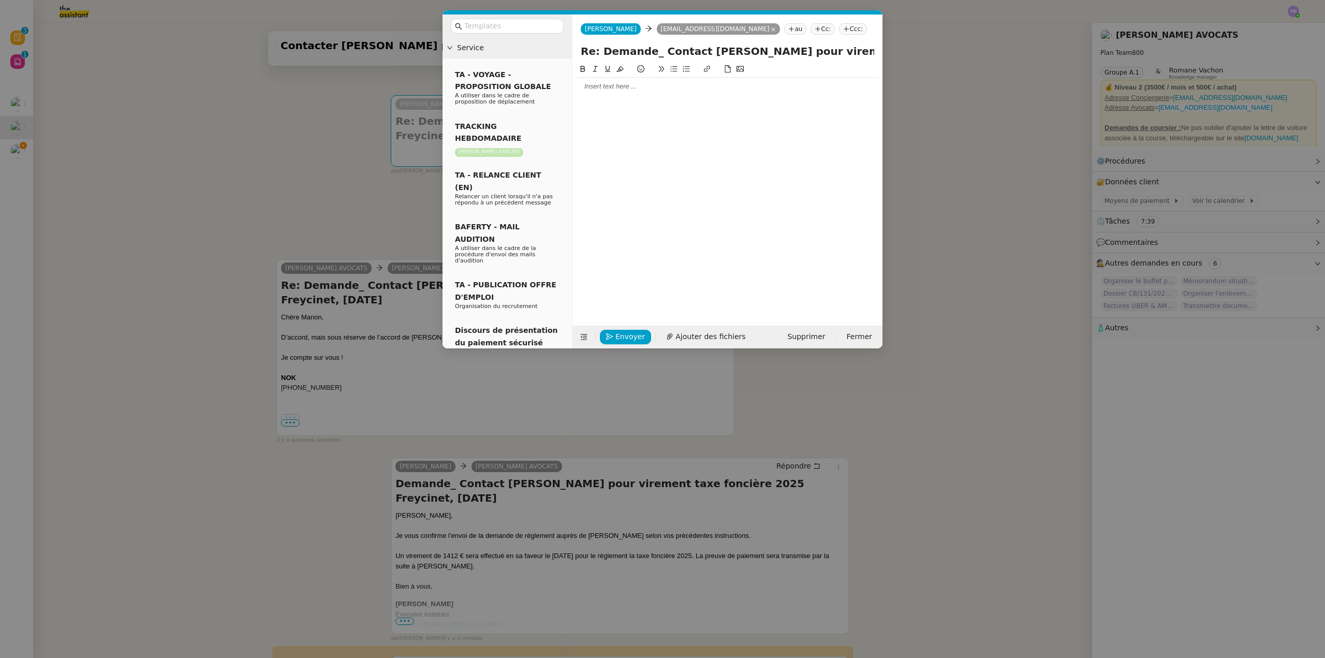
click at [609, 89] on div at bounding box center [728, 86] width 302 height 9
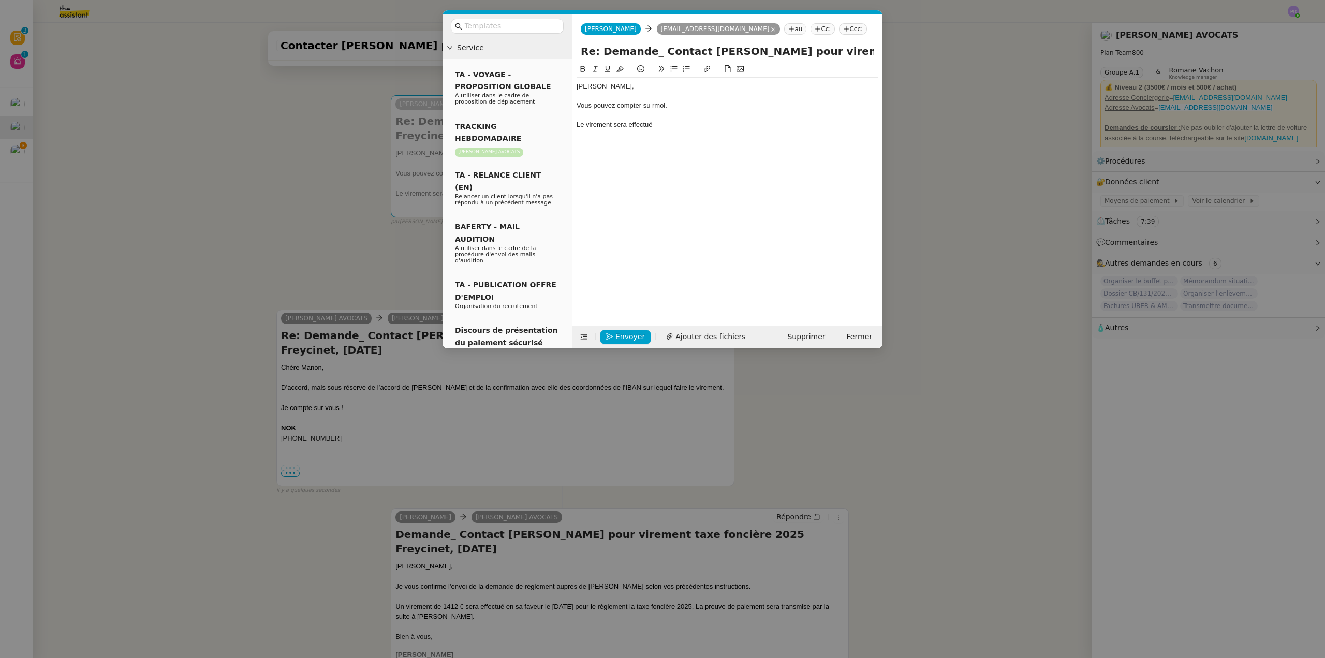
click at [368, 351] on nz-modal-container "Service TA - VOYAGE - PROPOSITION GLOBALE A utiliser dans le cadre de propositi…" at bounding box center [662, 329] width 1325 height 658
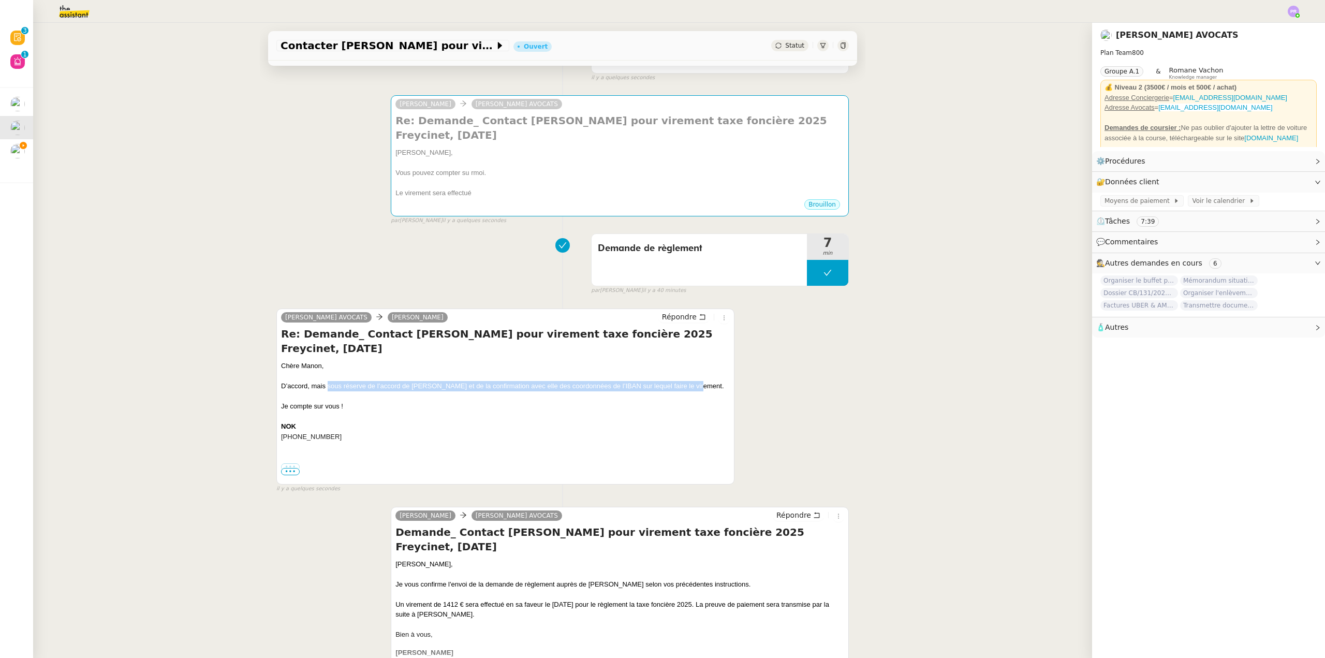
drag, startPoint x: 324, startPoint y: 358, endPoint x: 694, endPoint y: 357, distance: 370.7
click at [694, 381] on div "D’accord, mais sous réserve de l’accord de [PERSON_NAME] et de la confirmation …" at bounding box center [505, 386] width 449 height 10
copy div "sous réserve de l’accord de [PERSON_NAME] et de la confirmation avec elle des c…"
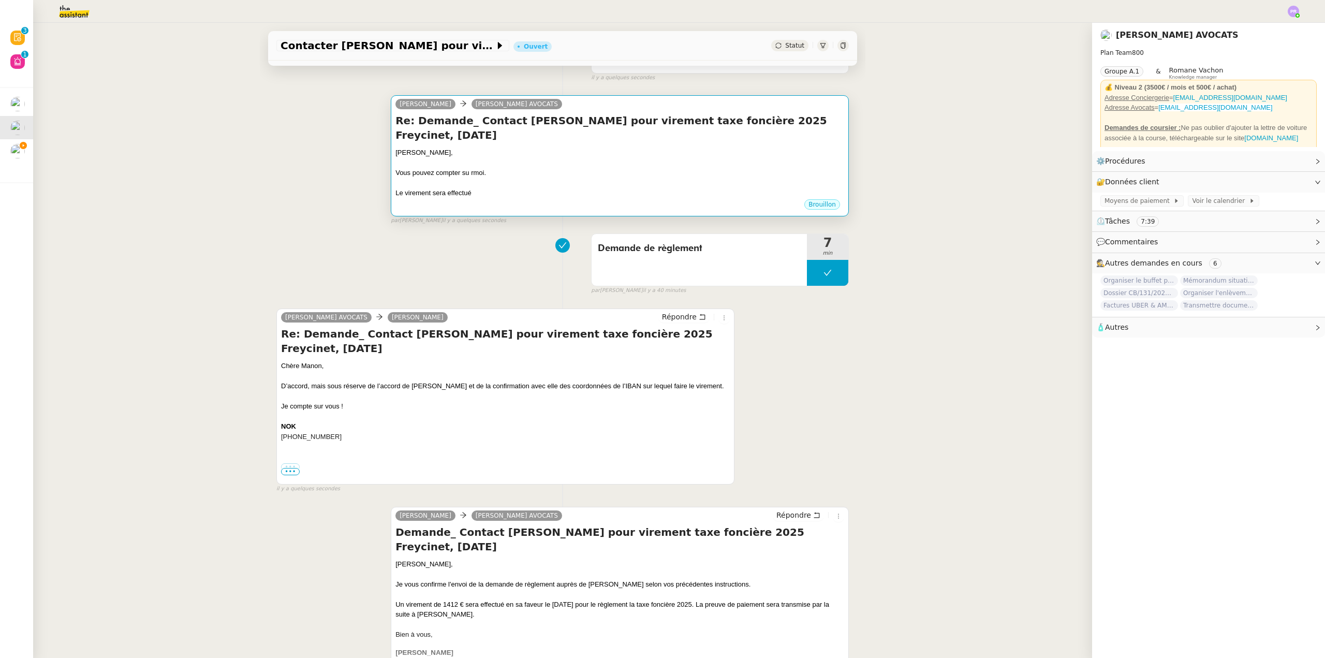
click at [582, 168] on div "Vous pouvez compter su rmoi." at bounding box center [620, 173] width 449 height 10
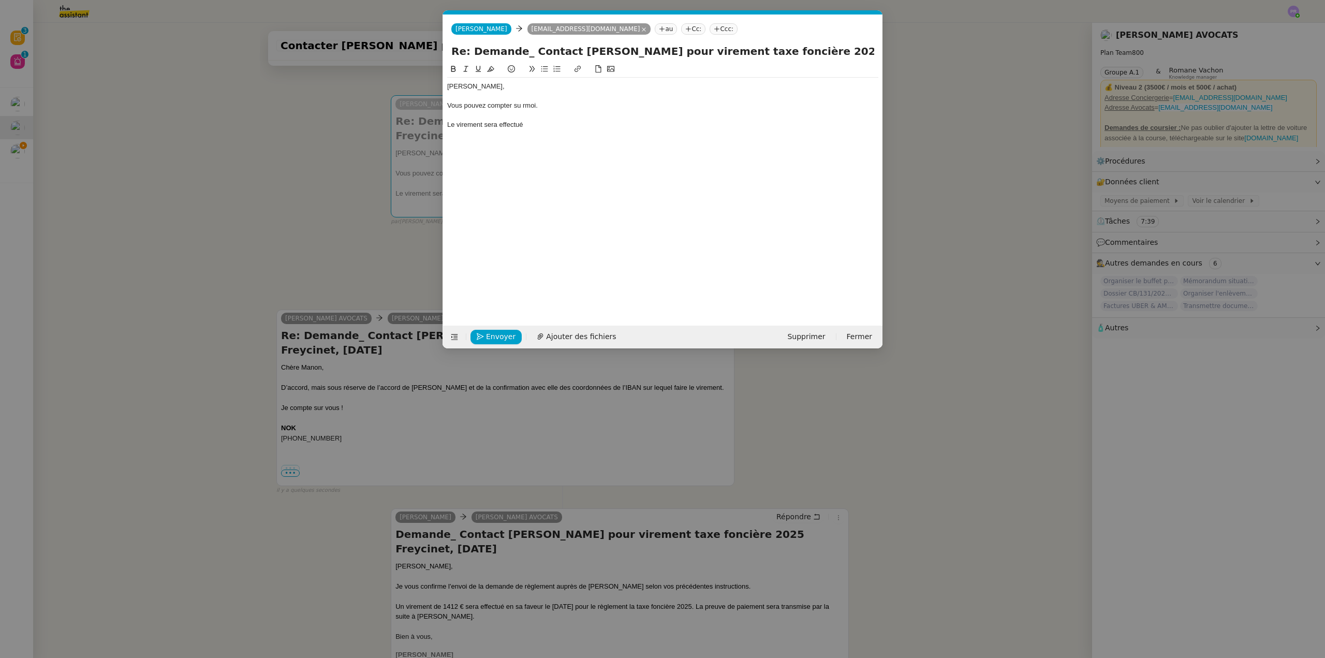
scroll to position [0, 22]
click at [560, 123] on div "Le virement sera effectué" at bounding box center [662, 124] width 431 height 9
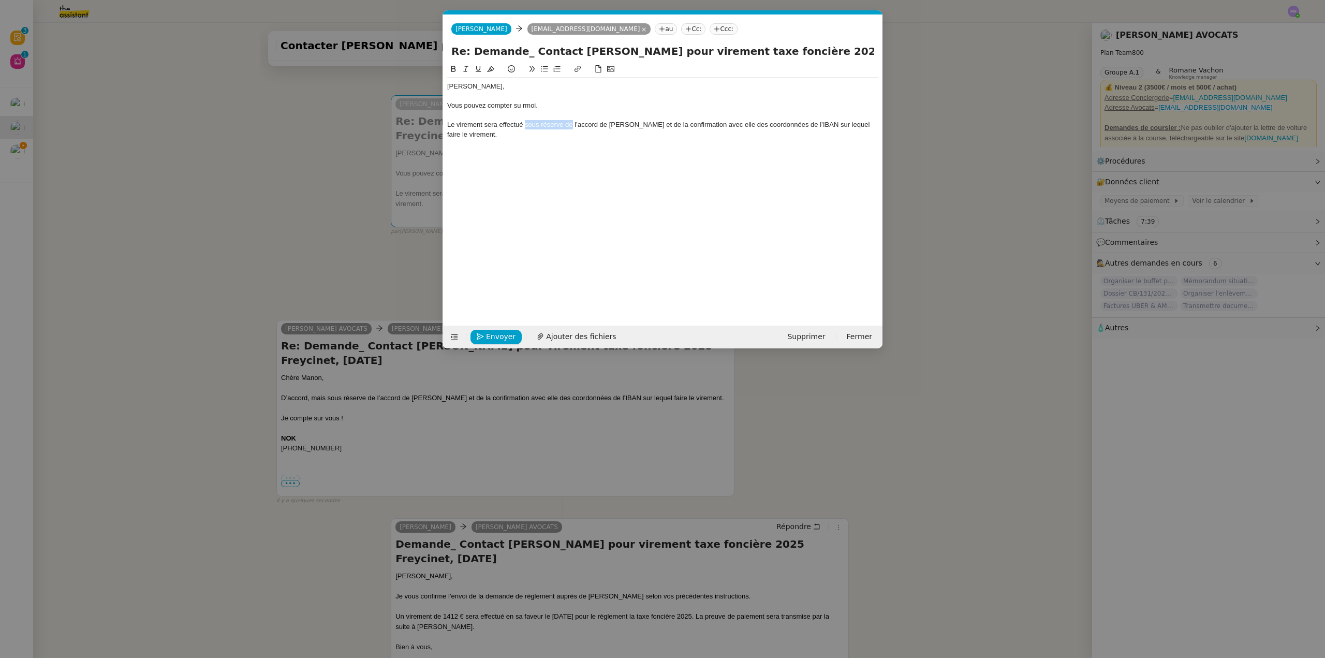
drag, startPoint x: 526, startPoint y: 124, endPoint x: 572, endPoint y: 124, distance: 46.1
click at [572, 124] on div "Le virement sera effectué sous réserve de l’accord de [PERSON_NAME] et de la co…" at bounding box center [662, 129] width 431 height 19
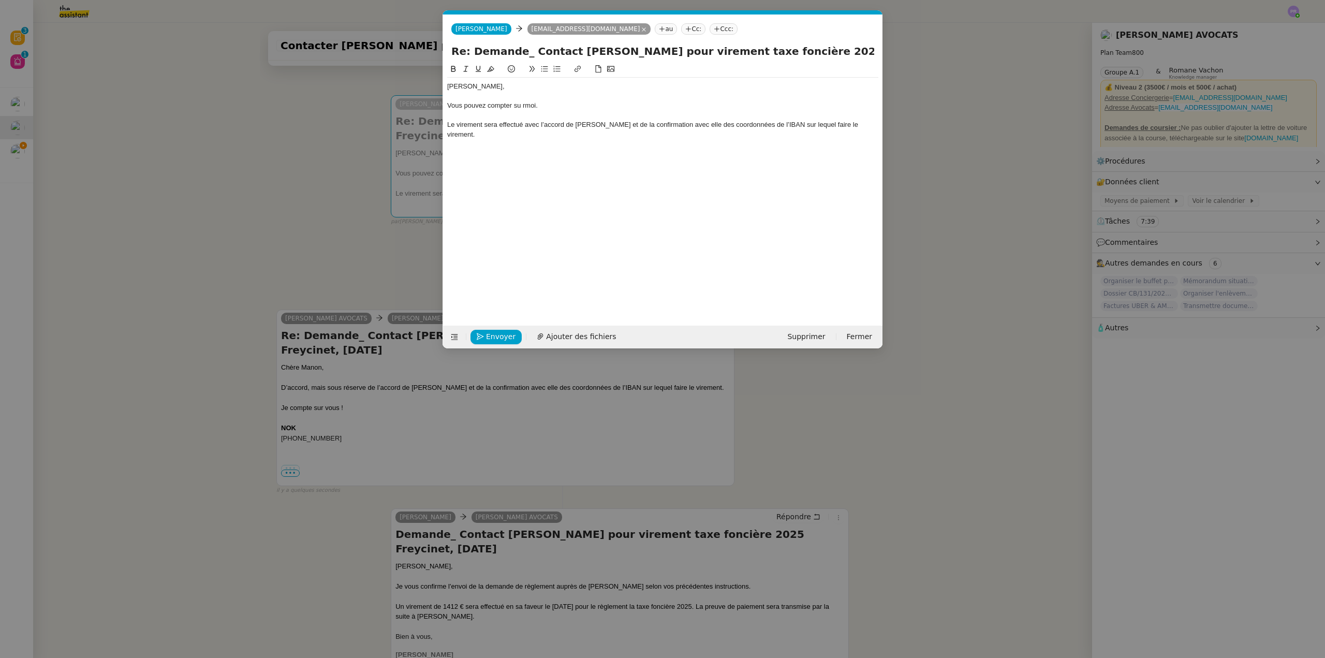
click at [854, 126] on div "Le virement sera effectué avec l’accord de [PERSON_NAME] et de la confirmation …" at bounding box center [662, 129] width 431 height 19
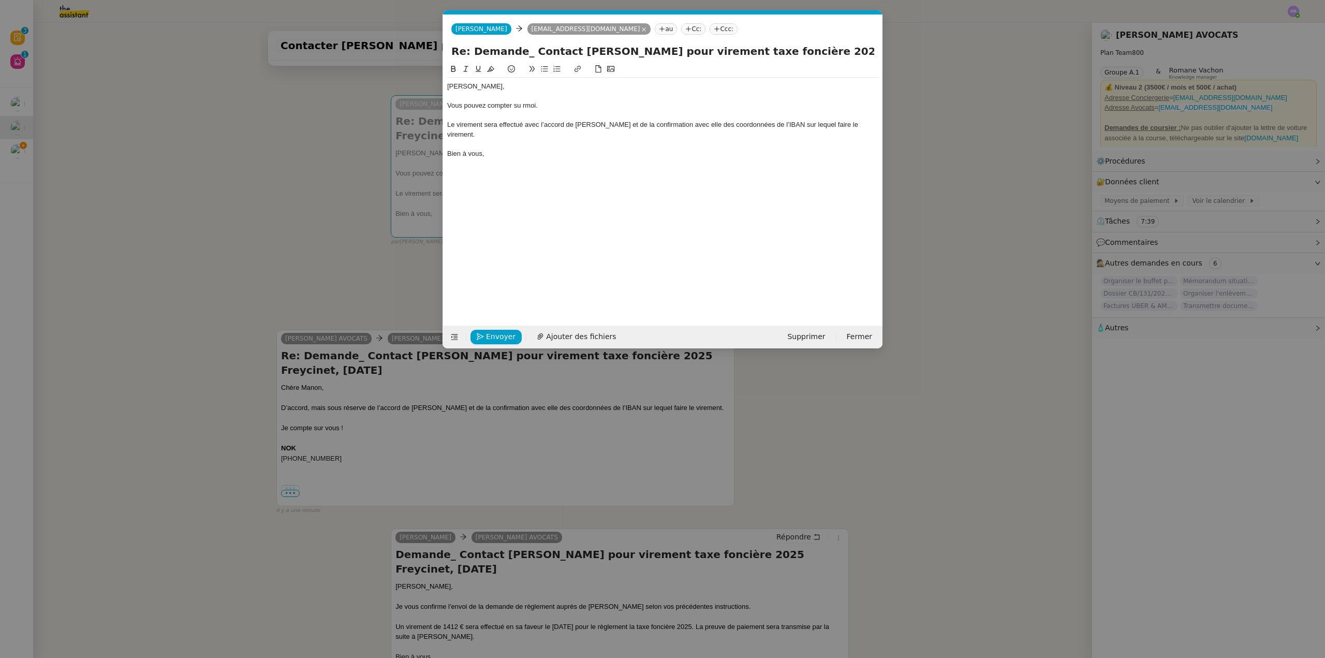
click at [524, 107] on div "Vous pouvez compter su rmoi." at bounding box center [662, 105] width 431 height 9
click at [554, 108] on div "Vous pouvez compter sur moi." at bounding box center [662, 105] width 431 height 9
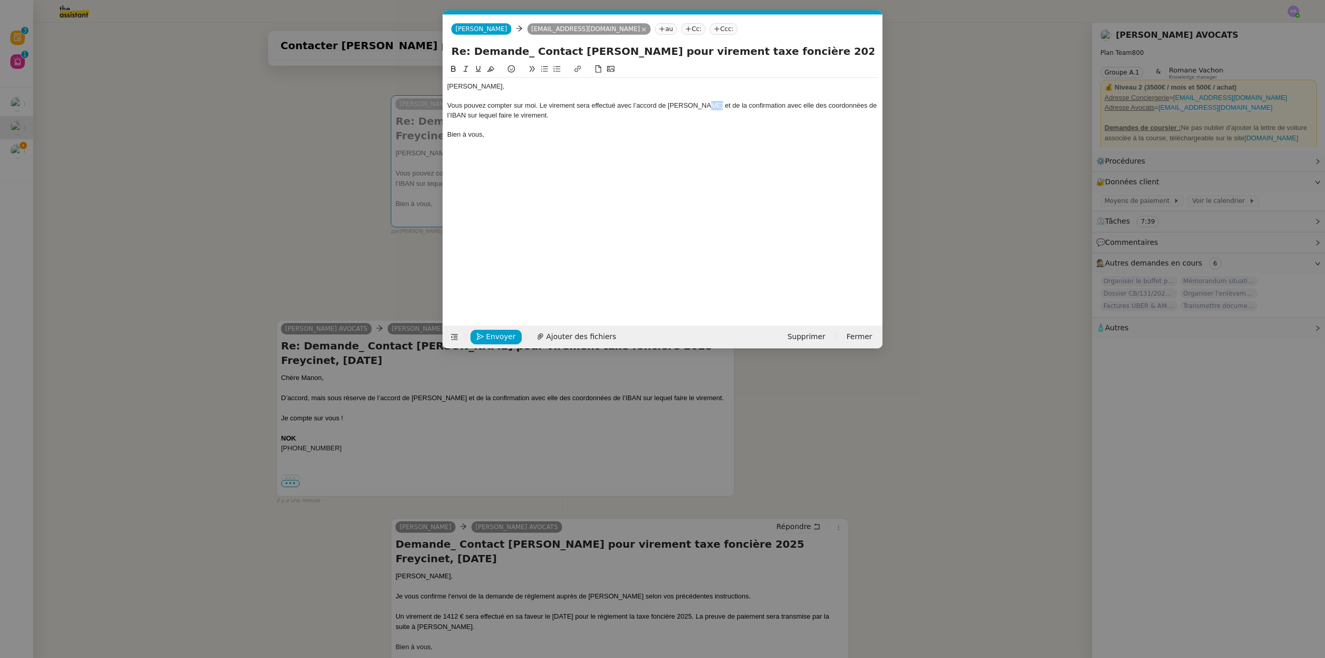
drag, startPoint x: 704, startPoint y: 105, endPoint x: 695, endPoint y: 104, distance: 9.4
click at [695, 104] on div "Vous pouvez compter sur moi. Le virement sera effectué avec l’accord de [PERSON…" at bounding box center [662, 110] width 431 height 19
drag, startPoint x: 770, startPoint y: 105, endPoint x: 742, endPoint y: 106, distance: 28.0
click at [742, 106] on div "Vous pouvez compter sur moi. Le virement sera effectué avec l’accord de [PERSON…" at bounding box center [662, 110] width 431 height 19
drag, startPoint x: 823, startPoint y: 106, endPoint x: 830, endPoint y: 123, distance: 18.4
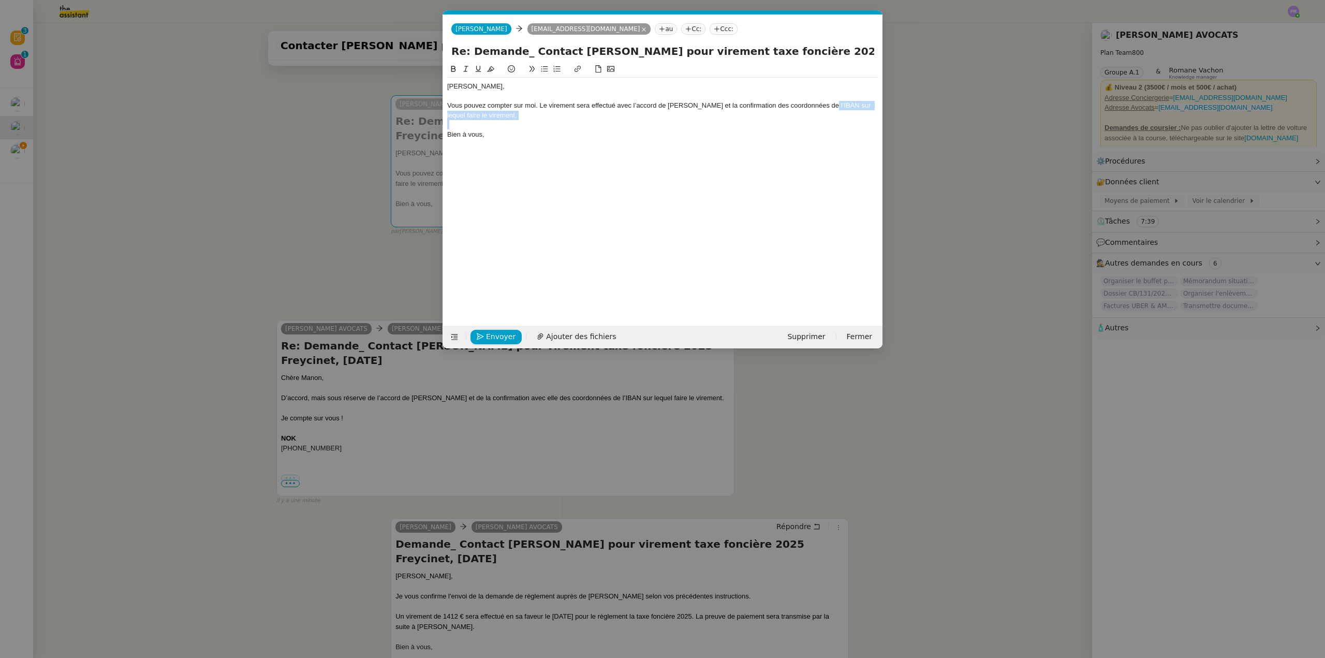
click at [830, 123] on div "Chère [PERSON_NAME], Vous pouvez compter sur moi. Le virement sera effectué ave…" at bounding box center [662, 111] width 431 height 66
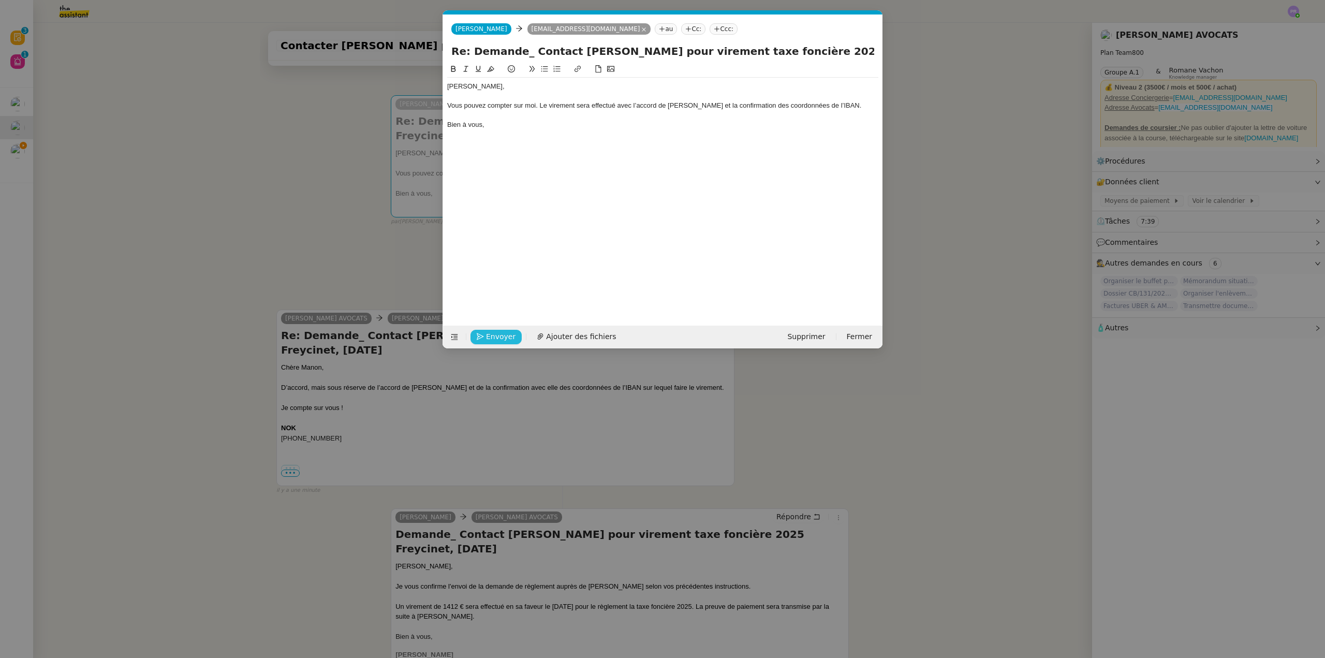
click at [496, 335] on span "Envoyer" at bounding box center [501, 337] width 30 height 12
click at [496, 335] on span "Confirmer l'envoi" at bounding box center [517, 337] width 62 height 12
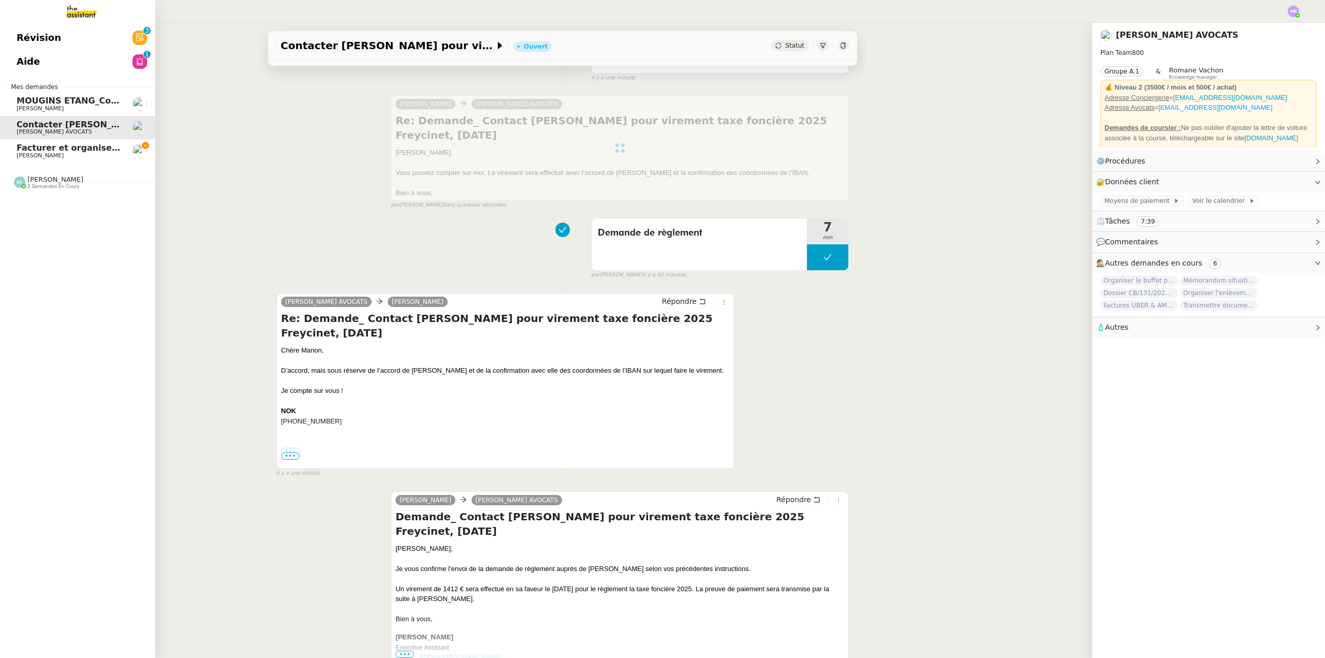
click at [98, 149] on span "Facturer et organiser les factures dans le drive" at bounding box center [127, 148] width 221 height 10
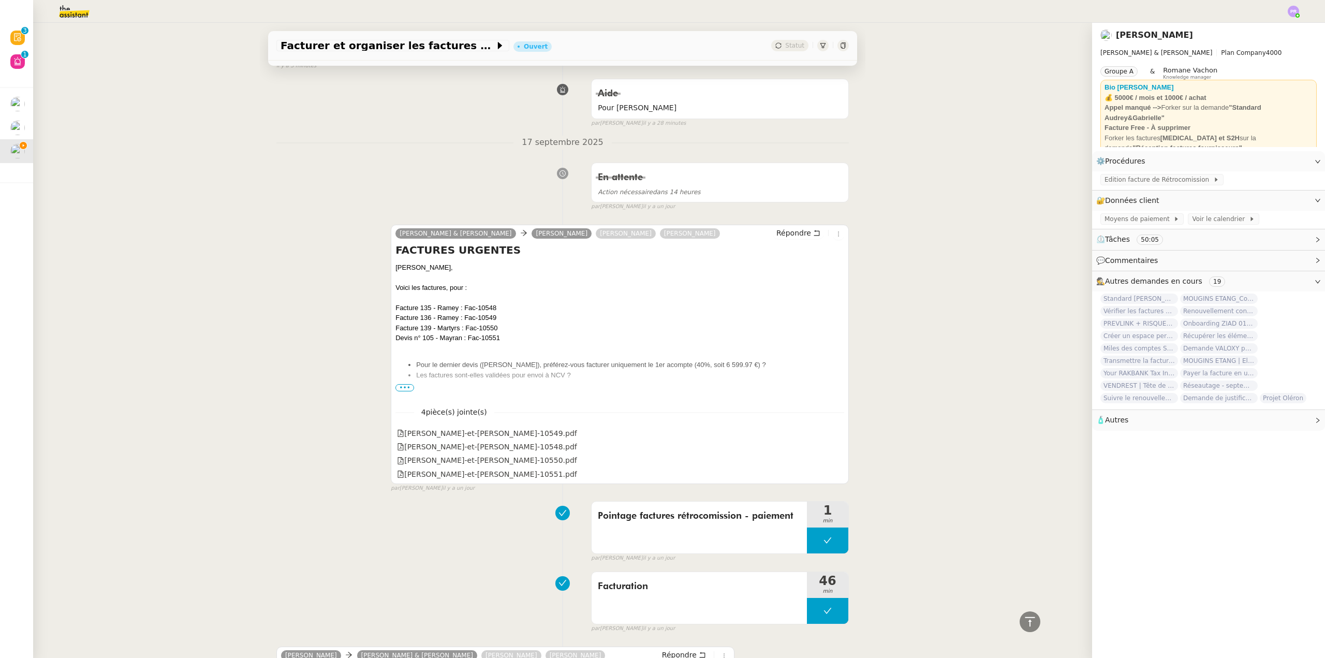
scroll to position [621, 0]
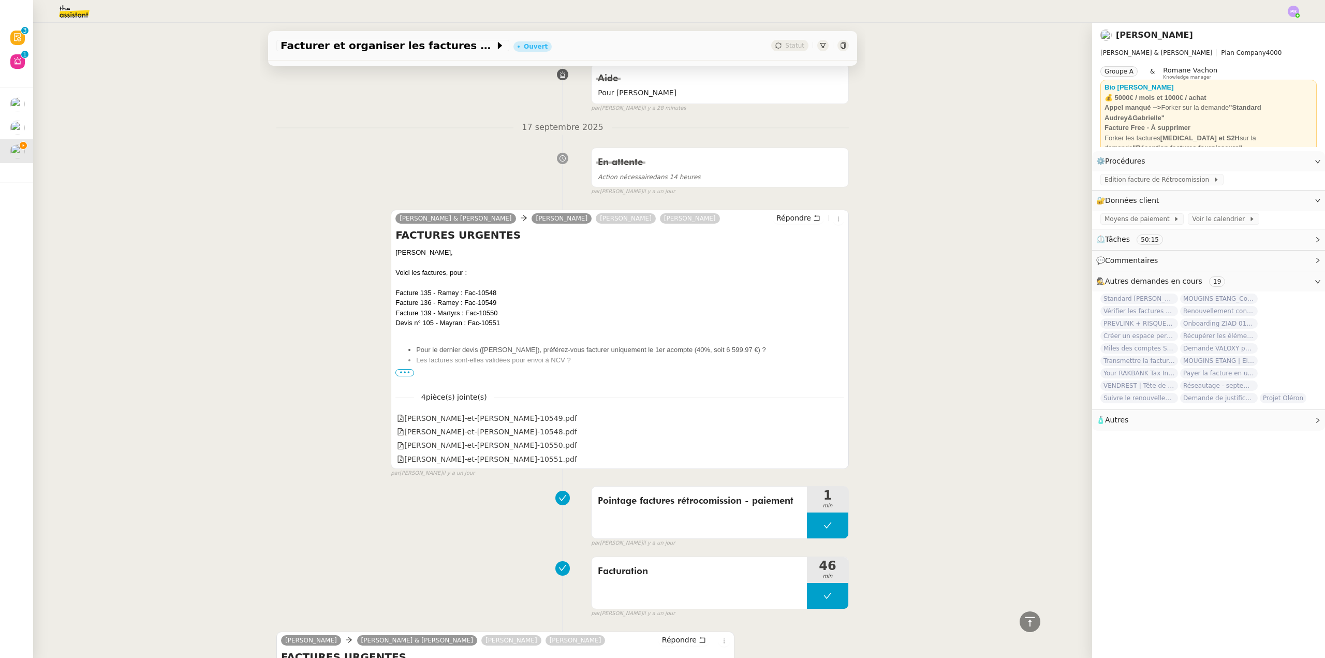
click at [399, 372] on span "•••" at bounding box center [405, 372] width 19 height 7
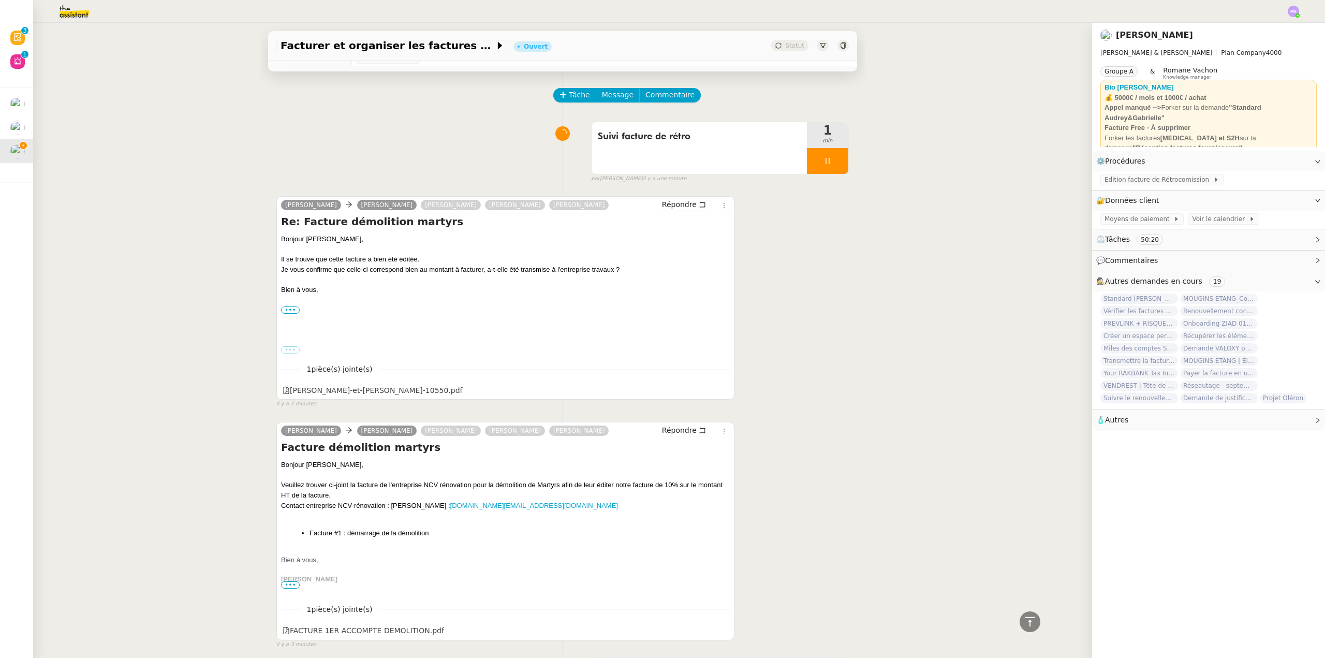
scroll to position [0, 0]
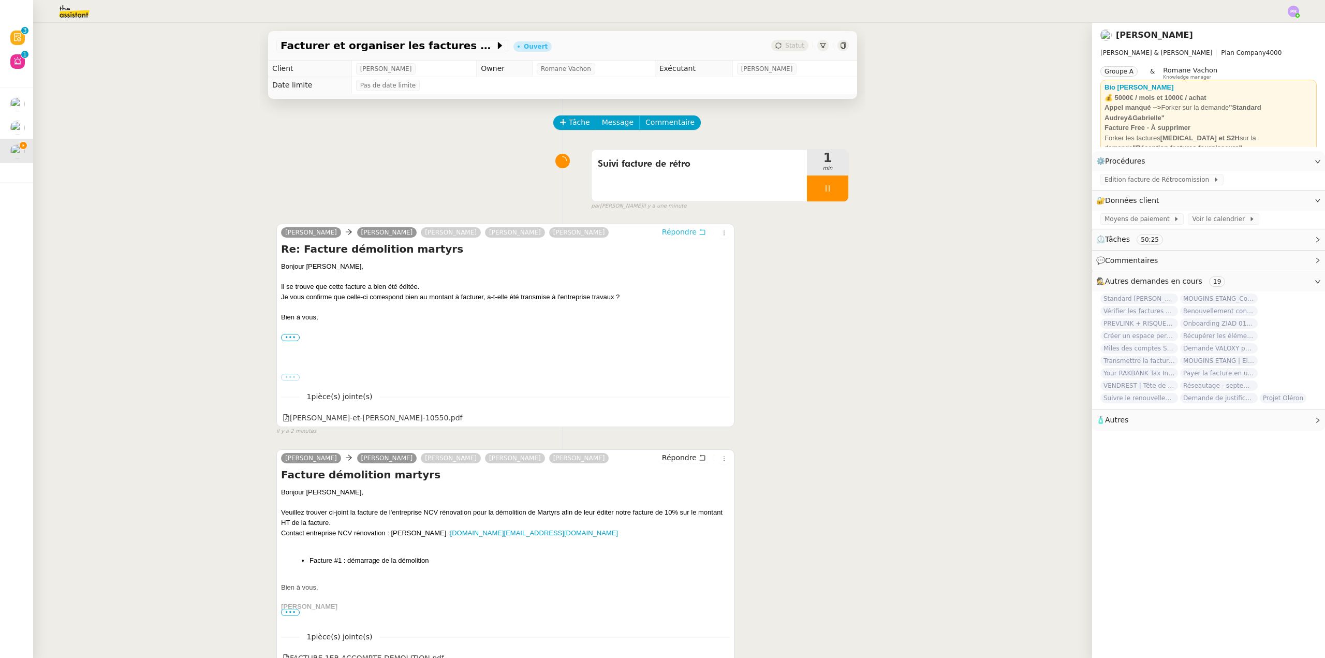
click at [676, 233] on span "Répondre" at bounding box center [679, 232] width 35 height 10
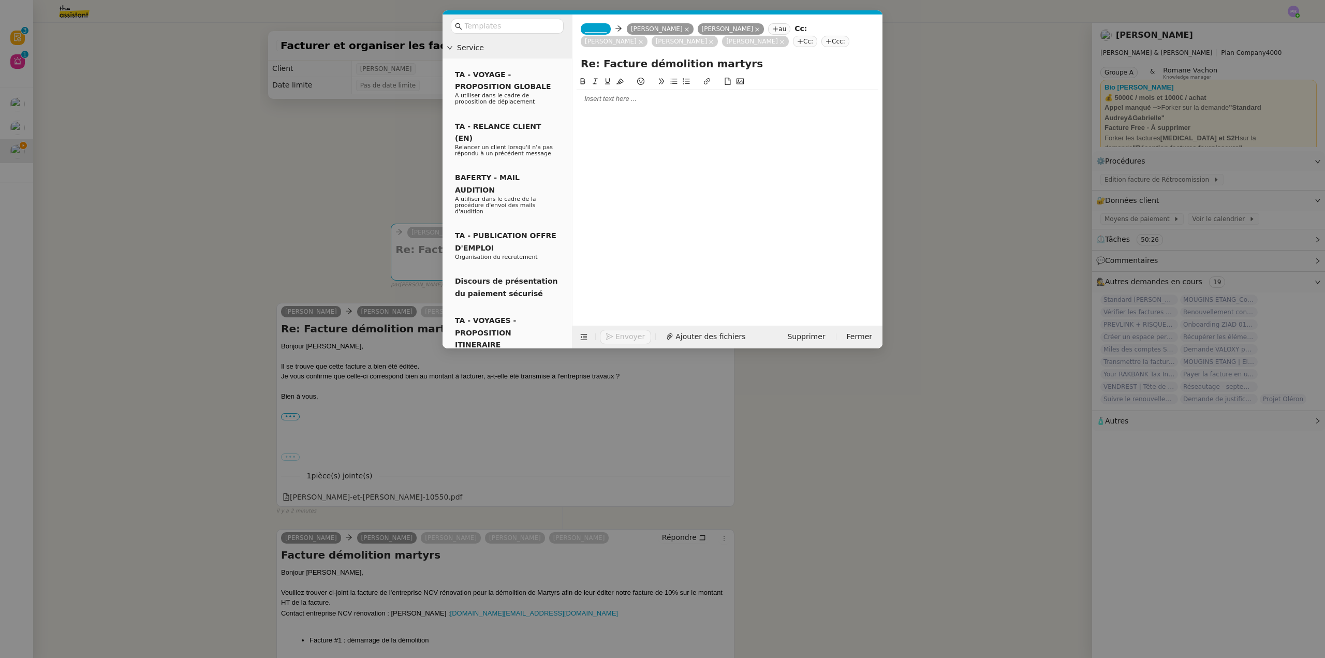
click at [626, 101] on div at bounding box center [728, 98] width 302 height 9
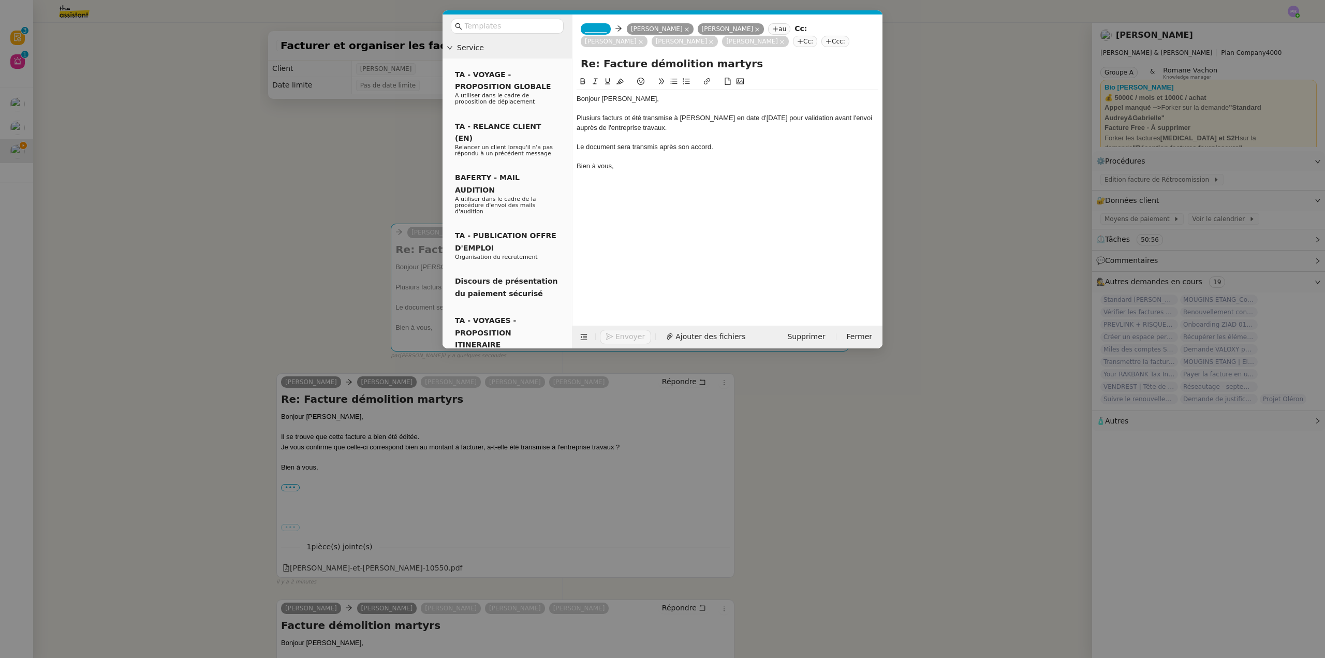
click at [595, 30] on span "_______" at bounding box center [596, 28] width 22 height 7
click at [621, 41] on nz-option-item "Camille [EMAIL_ADDRESS][DOMAIN_NAME]" at bounding box center [633, 48] width 104 height 19
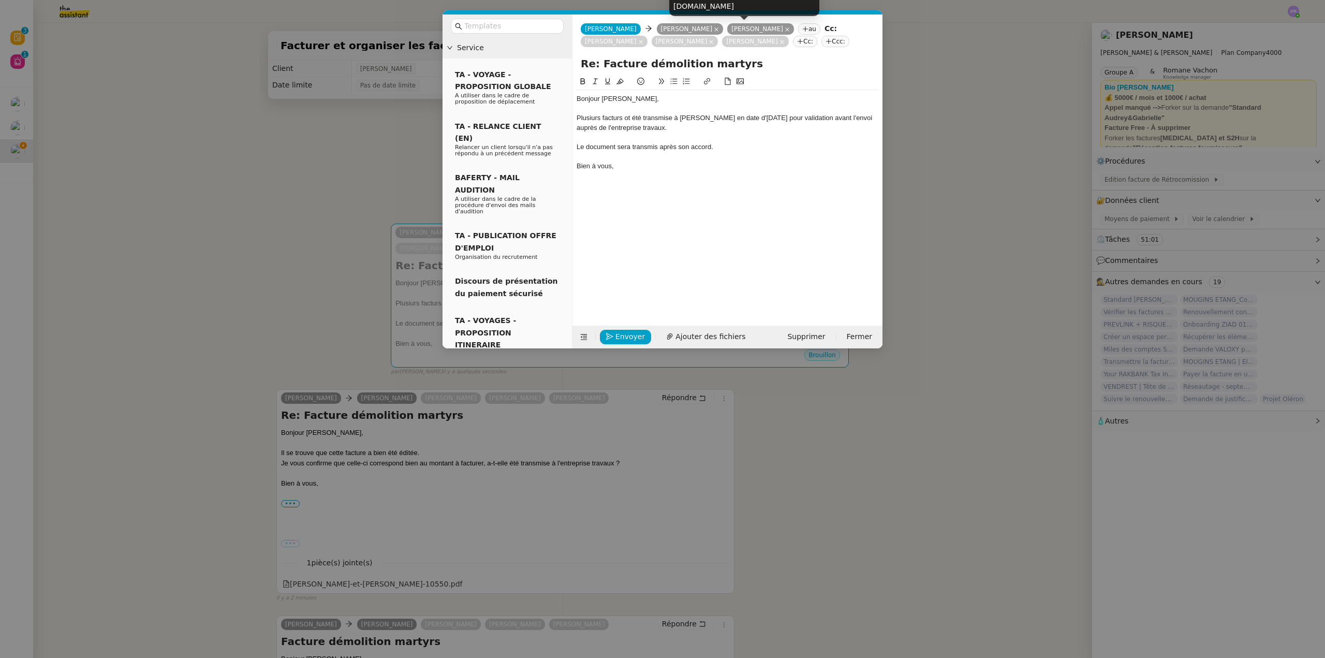
click at [785, 29] on icon at bounding box center [787, 29] width 5 height 5
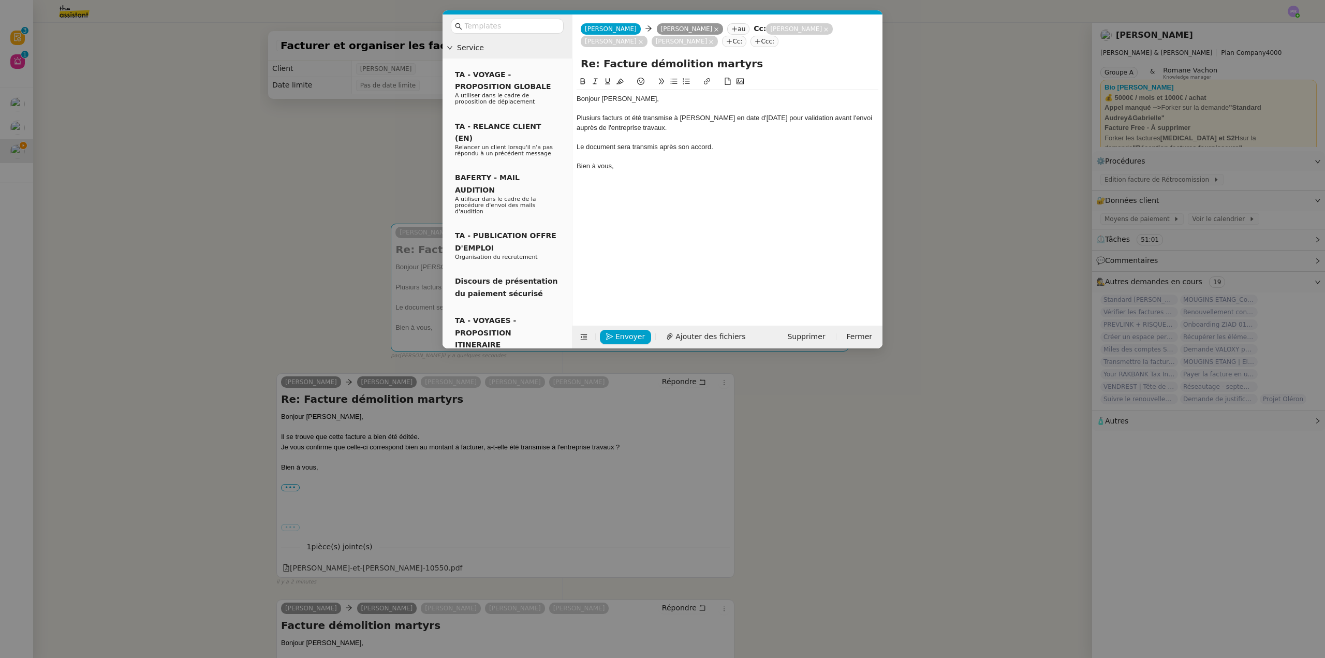
click at [594, 117] on div "Plusiurs facturs ot été transmise à [PERSON_NAME] en date d'[DATE] pour validat…" at bounding box center [728, 122] width 302 height 19
click at [0, 0] on lt-strong "e" at bounding box center [0, 0] width 0 height 0
click at [621, 115] on div "Plusieurs facturs ot été transmise à [PERSON_NAME] en date d'[DATE] pour valida…" at bounding box center [728, 122] width 302 height 19
click at [0, 0] on lt-span "facture" at bounding box center [0, 0] width 0 height 0
click at [636, 119] on div "Plusieurs factures ot été transmise à [PERSON_NAME] en date d'[DATE] pour valid…" at bounding box center [728, 122] width 302 height 19
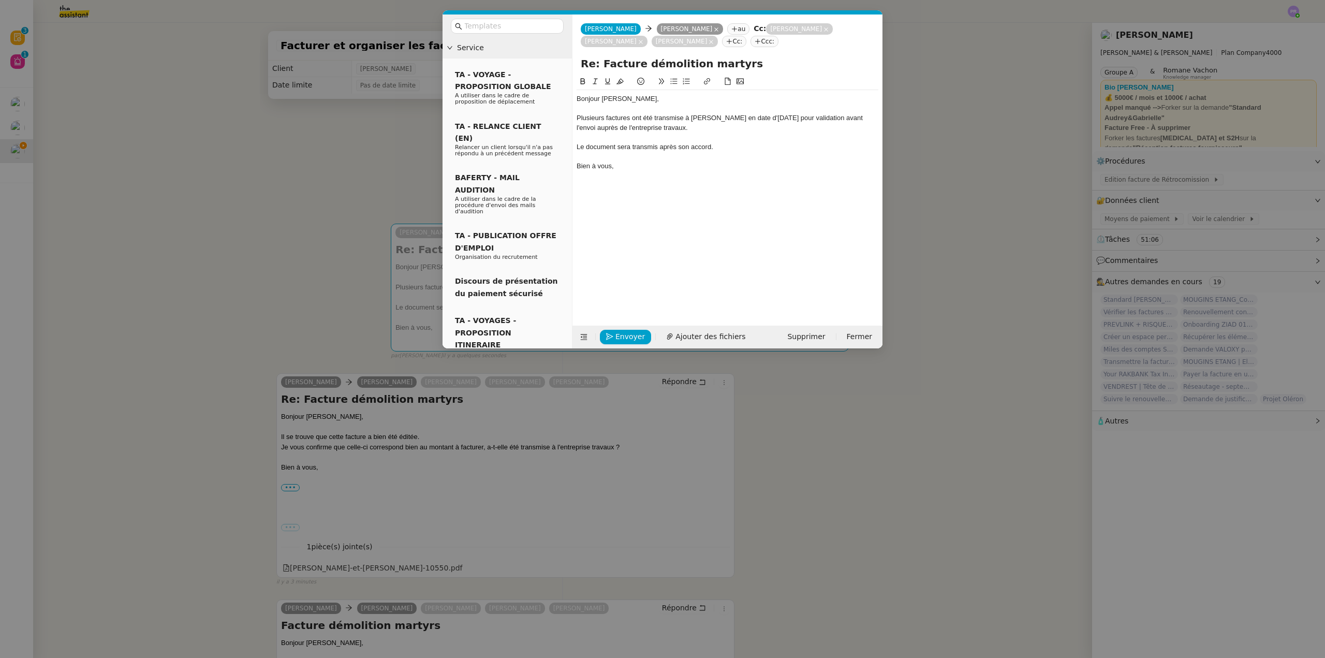
click at [681, 118] on div "Plusieurs factures ont été transmise à [PERSON_NAME] en date d'[DATE] pour vali…" at bounding box center [728, 122] width 302 height 19
click at [683, 118] on div "Plusieurs factures ont été transmise à [PERSON_NAME] en date d'[DATE] pour vali…" at bounding box center [728, 122] width 302 height 19
click at [392, 195] on nz-modal-container "Service TA - VOYAGE - PROPOSITION GLOBALE A utiliser dans le cadre de propositi…" at bounding box center [662, 329] width 1325 height 658
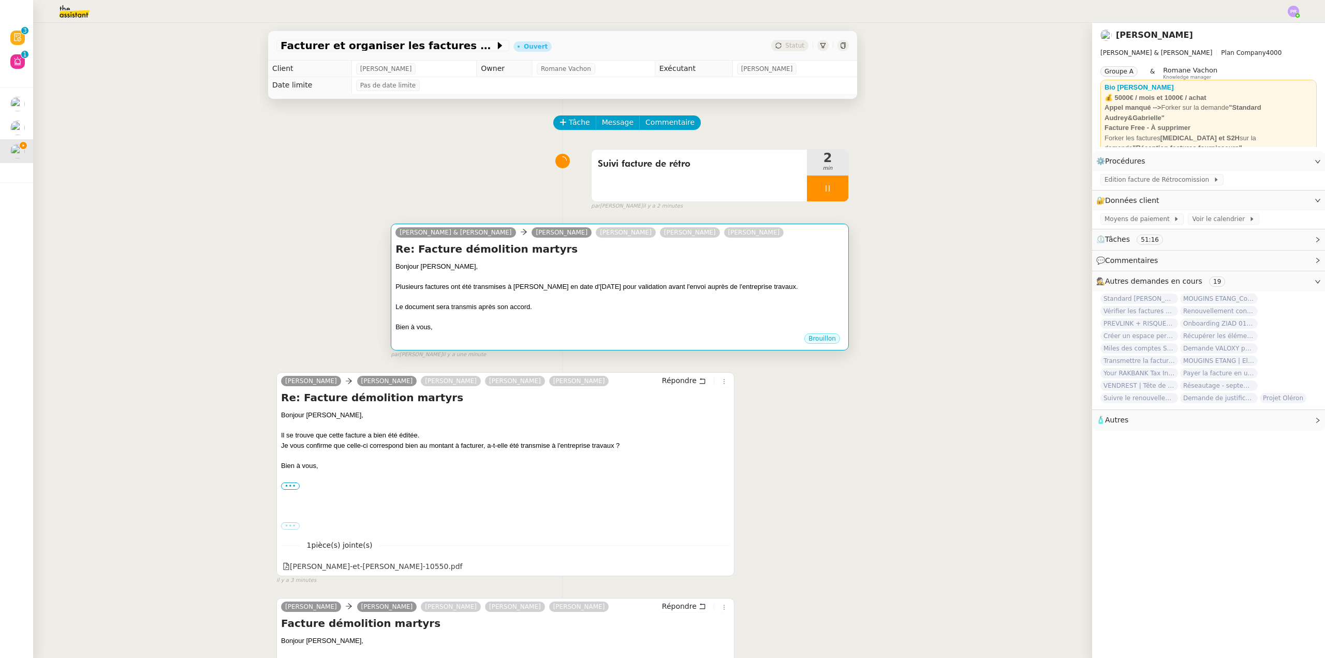
click at [582, 278] on div at bounding box center [620, 277] width 449 height 10
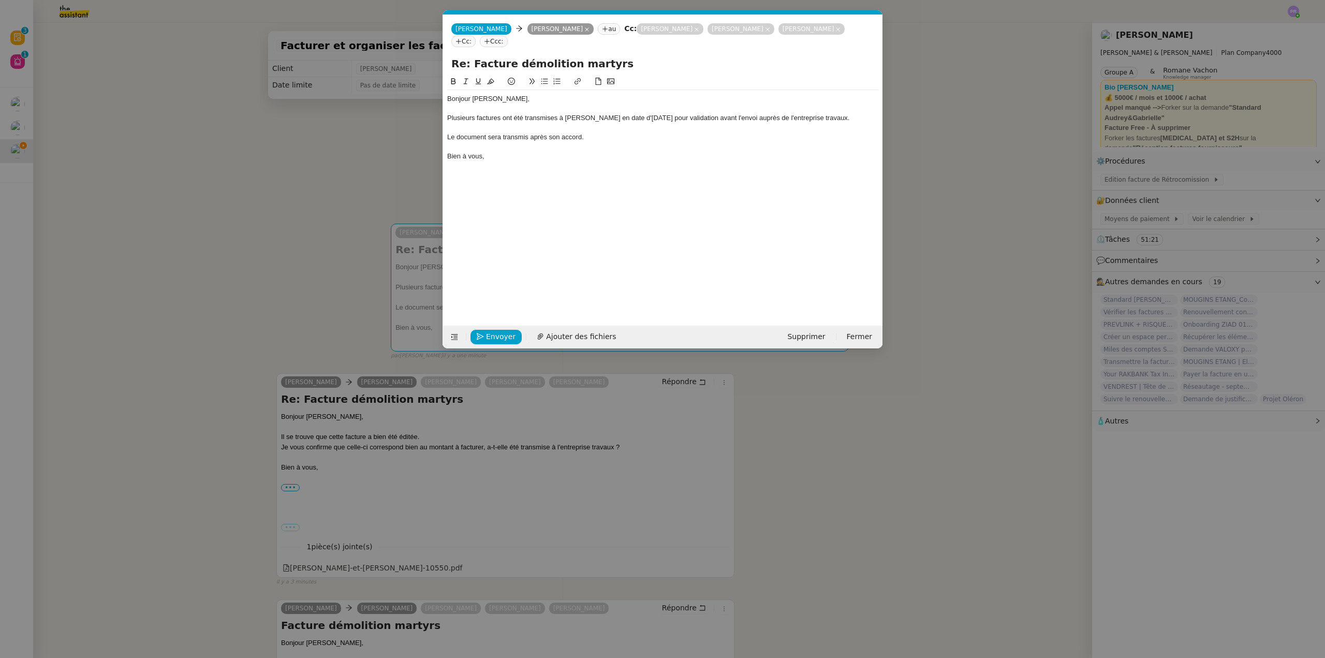
scroll to position [0, 22]
drag, startPoint x: 719, startPoint y: 118, endPoint x: 837, endPoint y: 122, distance: 118.1
click at [831, 122] on div "Plusieurs factures ont été transmises à [PERSON_NAME] en date d'[DATE] pour val…" at bounding box center [662, 117] width 431 height 9
click at [338, 344] on nz-modal-container "Service TA - VOYAGE - PROPOSITION GLOBALE A utiliser dans le cadre de propositi…" at bounding box center [662, 329] width 1325 height 658
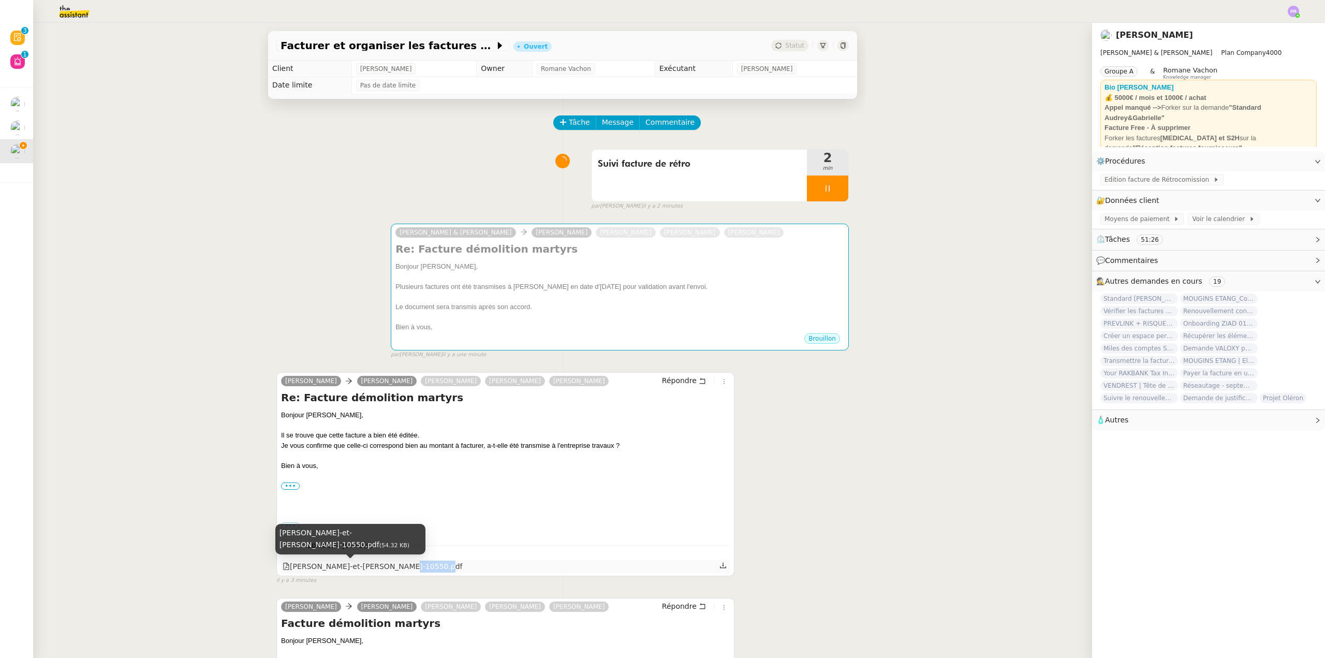
copy div "fac-10550"
drag, startPoint x: 377, startPoint y: 569, endPoint x: 408, endPoint y: 569, distance: 31.1
click at [408, 569] on div "[PERSON_NAME]-et-[PERSON_NAME]-10550.pdf" at bounding box center [373, 567] width 180 height 12
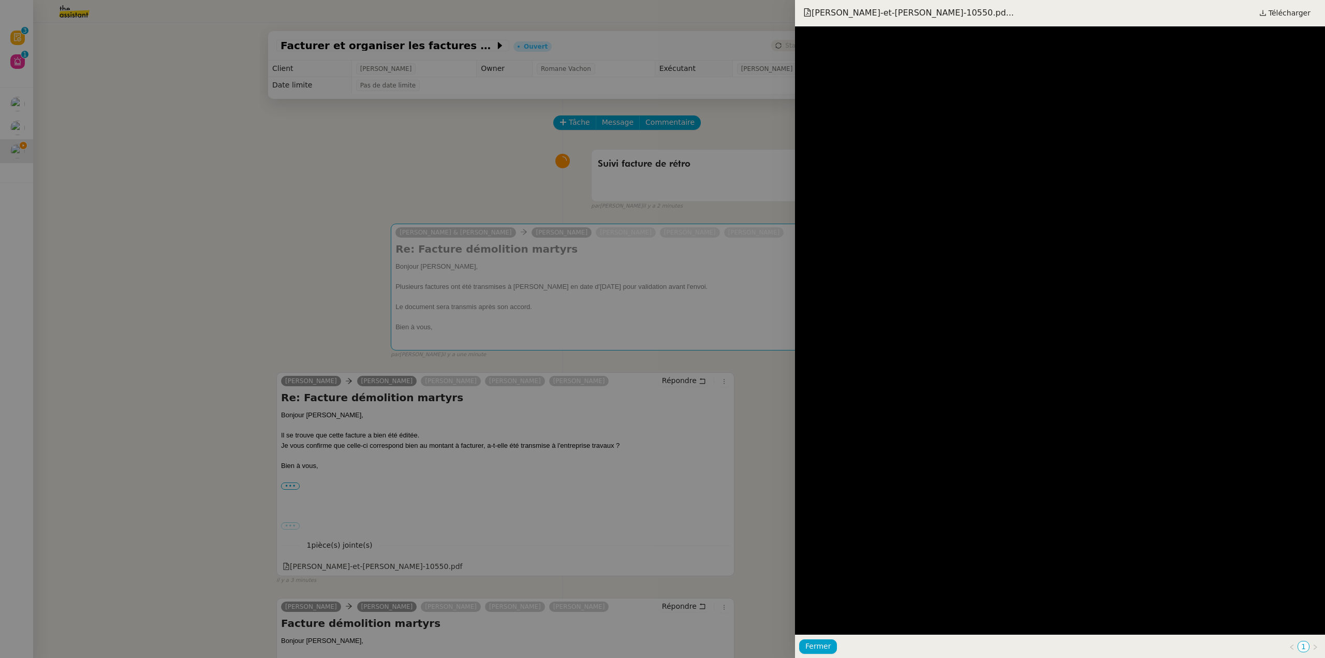
click at [525, 310] on div at bounding box center [662, 329] width 1325 height 658
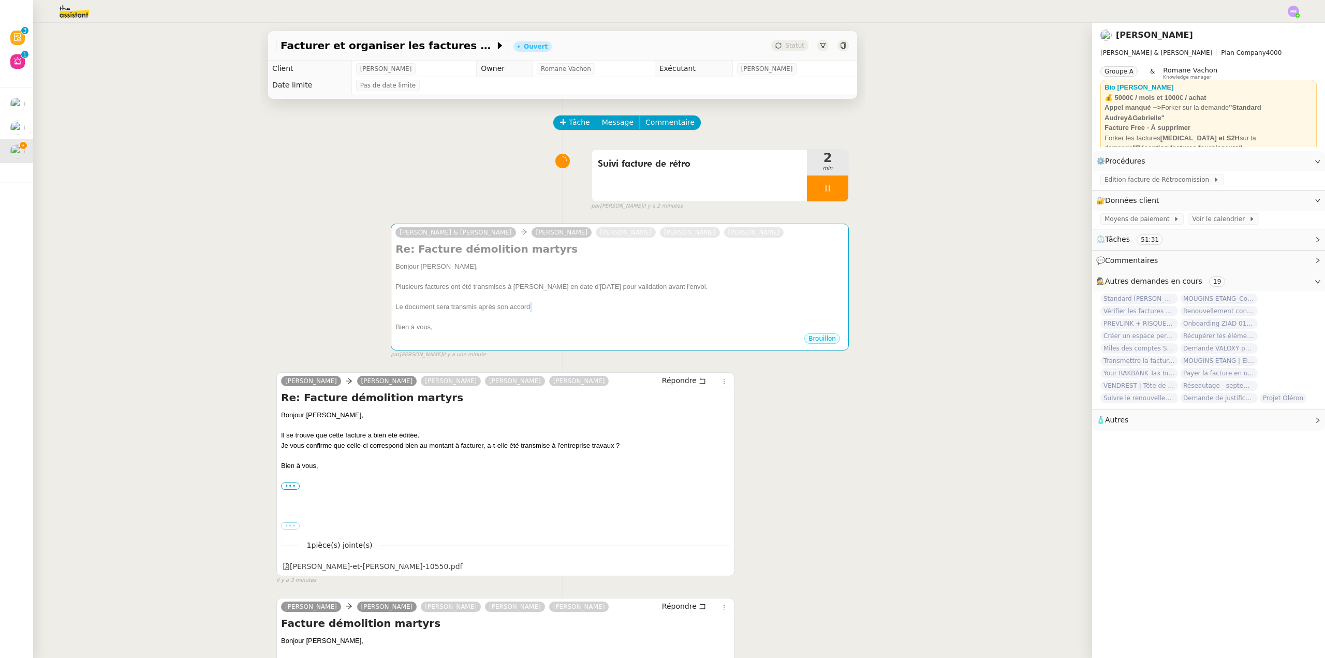
click at [525, 309] on div "Le document sera transmis après son accord." at bounding box center [620, 307] width 449 height 10
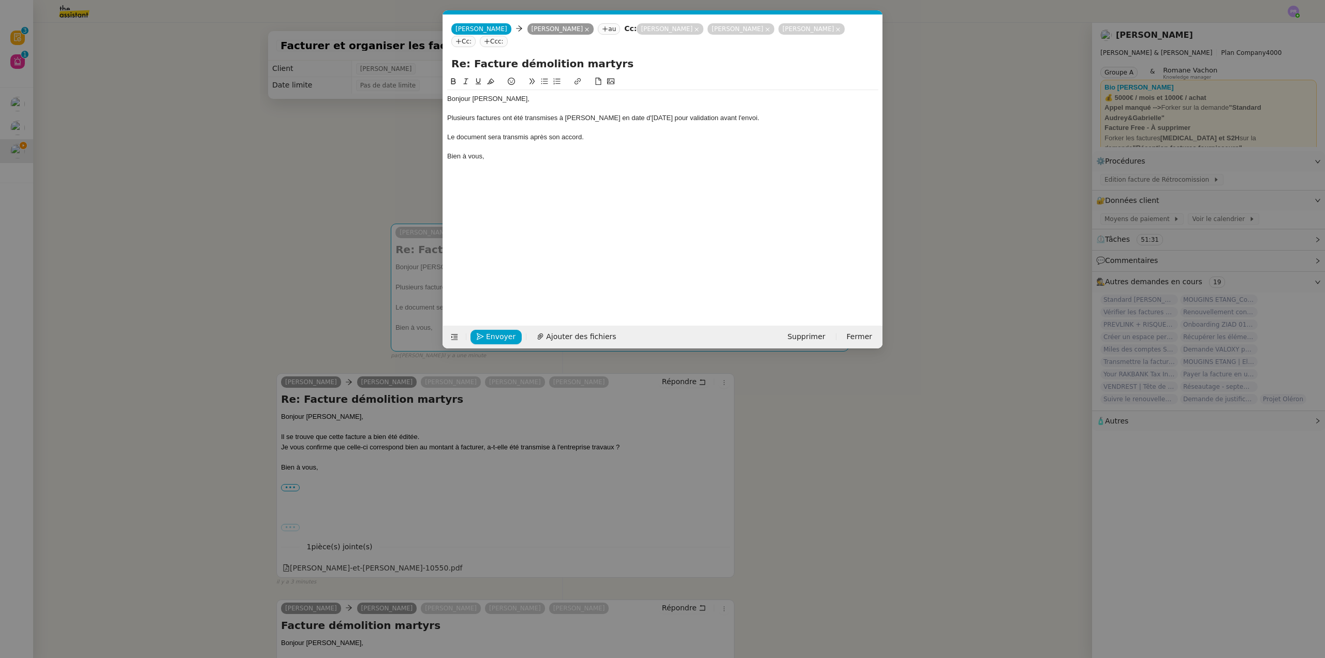
click at [489, 137] on div "Le document sera transmis après son accord." at bounding box center [662, 137] width 431 height 9
drag, startPoint x: 611, startPoint y: 139, endPoint x: 431, endPoint y: 124, distance: 180.8
click at [425, 134] on nz-modal-container "Service TA - VOYAGE - PROPOSITION GLOBALE A utiliser dans le cadre de propositi…" at bounding box center [662, 329] width 1325 height 658
click at [490, 81] on icon at bounding box center [490, 82] width 7 height 6
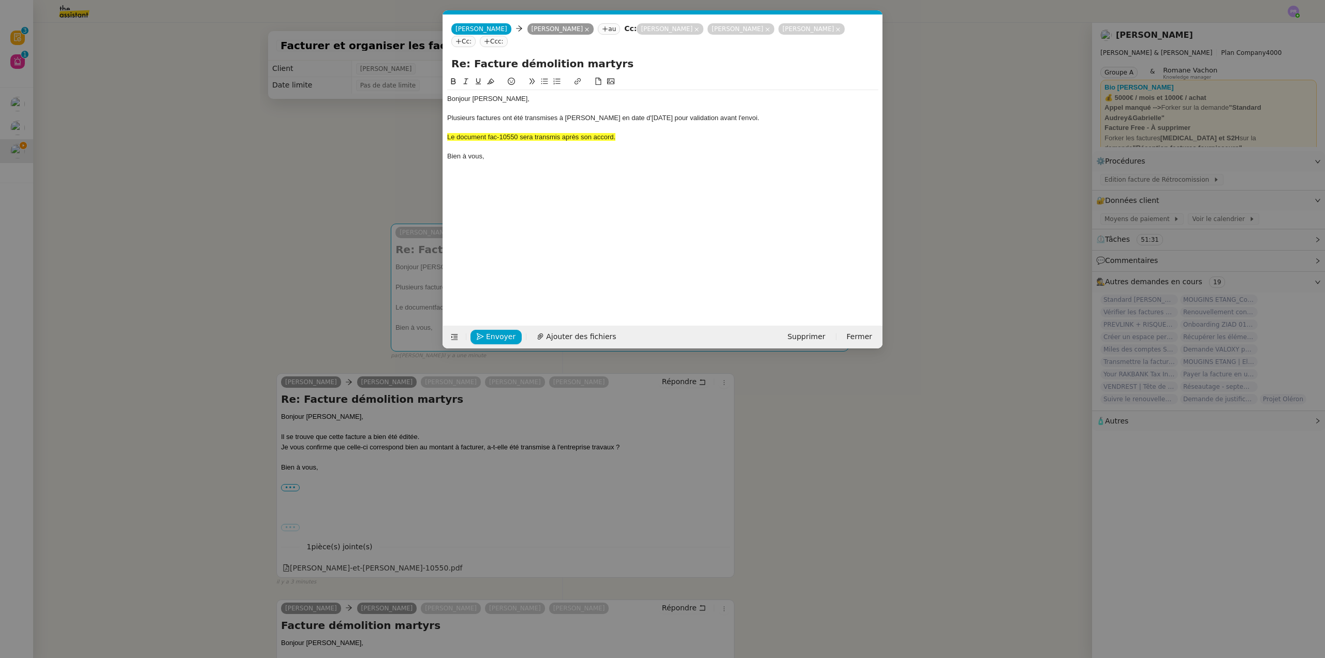
click at [511, 114] on div "Plusieurs factures ont été transmises à [PERSON_NAME] en date d'[DATE] pour val…" at bounding box center [662, 117] width 431 height 9
drag, startPoint x: 620, startPoint y: 138, endPoint x: 456, endPoint y: 100, distance: 168.9
click at [425, 134] on nz-modal-container "Service TA - VOYAGE - PROPOSITION GLOBALE A utiliser dans le cadre de propositi…" at bounding box center [662, 329] width 1325 height 658
click at [492, 83] on icon at bounding box center [490, 82] width 7 height 6
click at [621, 136] on div "Le document fac-10550 sera transmis après son accord." at bounding box center [662, 137] width 431 height 9
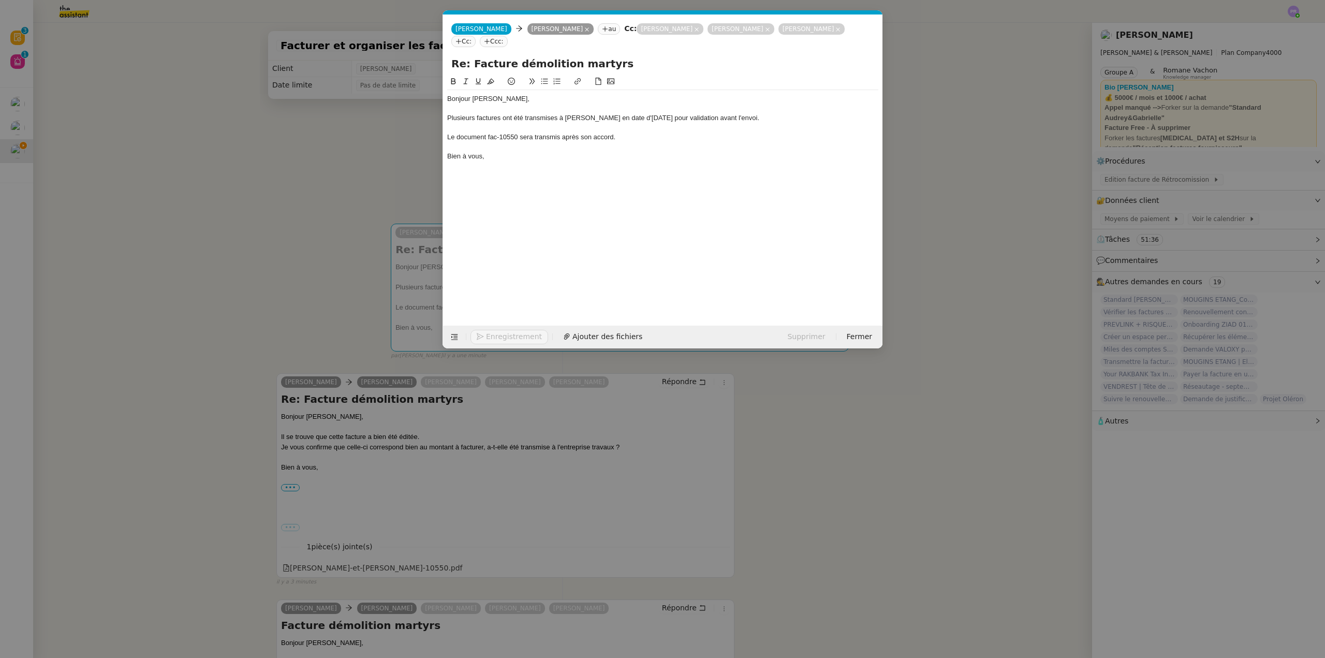
click at [549, 127] on div at bounding box center [662, 127] width 431 height 9
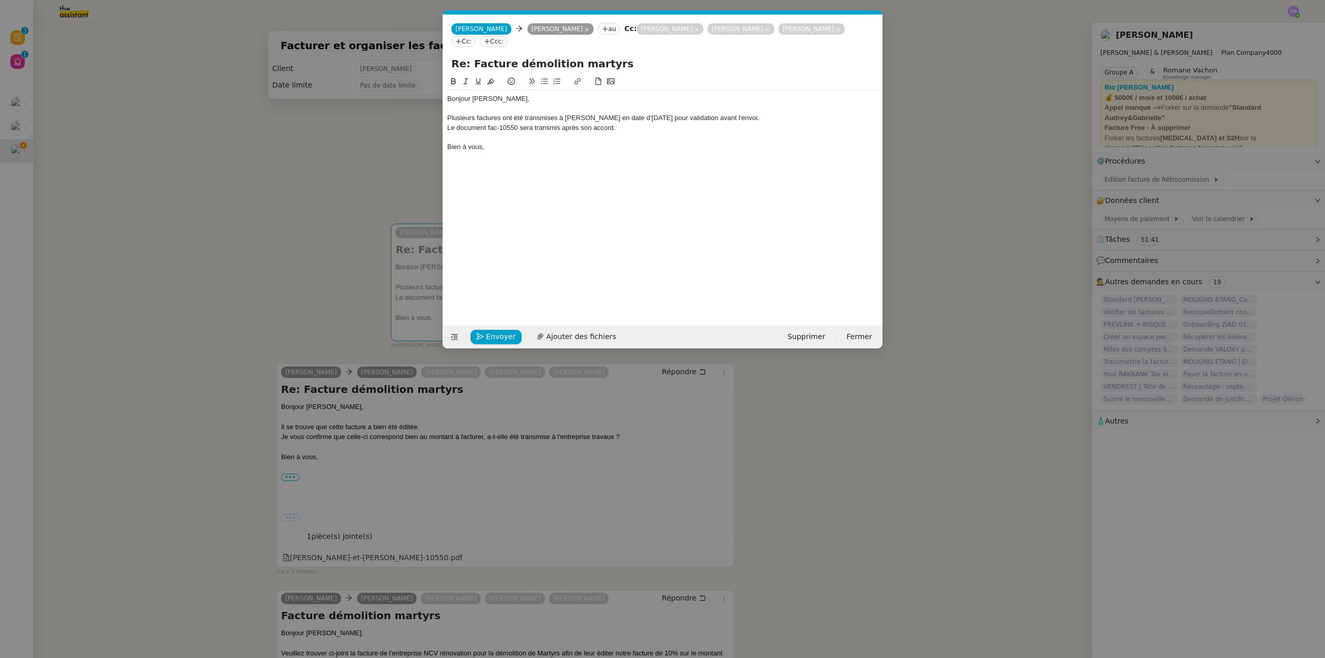
click at [534, 126] on div "Le document fac-10550 sera transmis après son accord." at bounding box center [662, 127] width 431 height 9
click at [356, 229] on nz-modal-container "Service TA - VOYAGE - PROPOSITION GLOBALE A utiliser dans le cadre de propositi…" at bounding box center [662, 329] width 1325 height 658
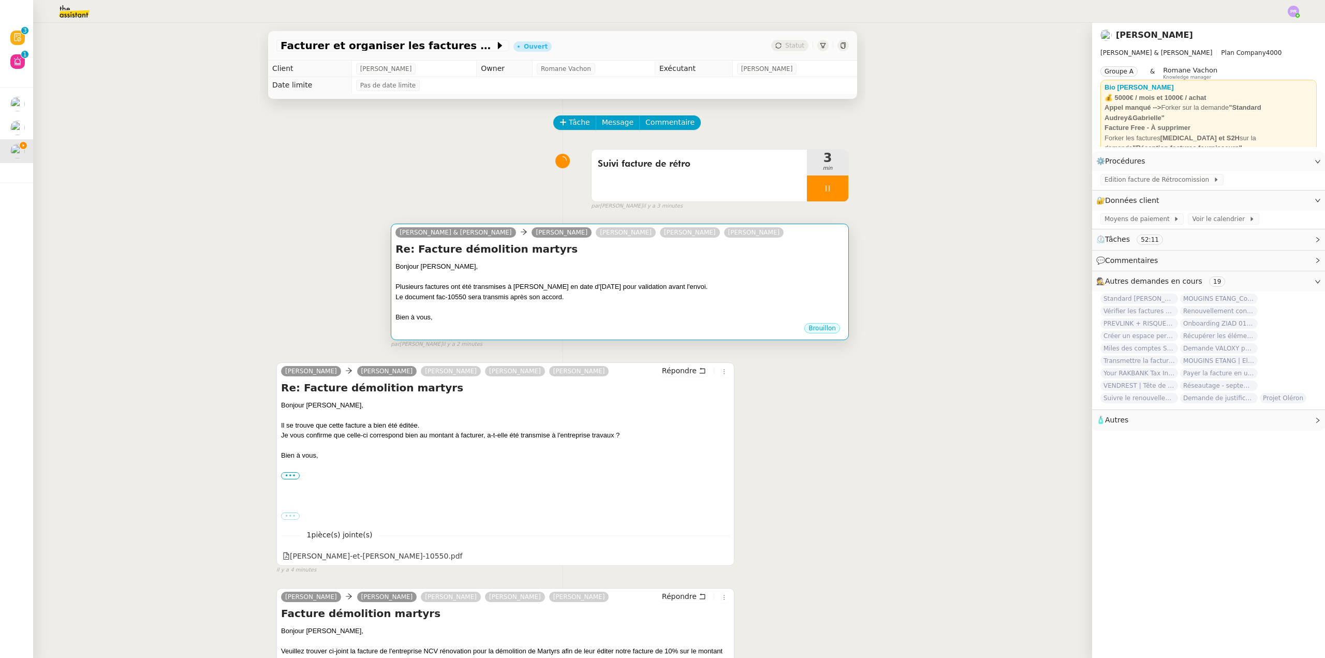
click at [507, 298] on div "Le document fac-10550 sera transmis après son accord." at bounding box center [620, 297] width 449 height 10
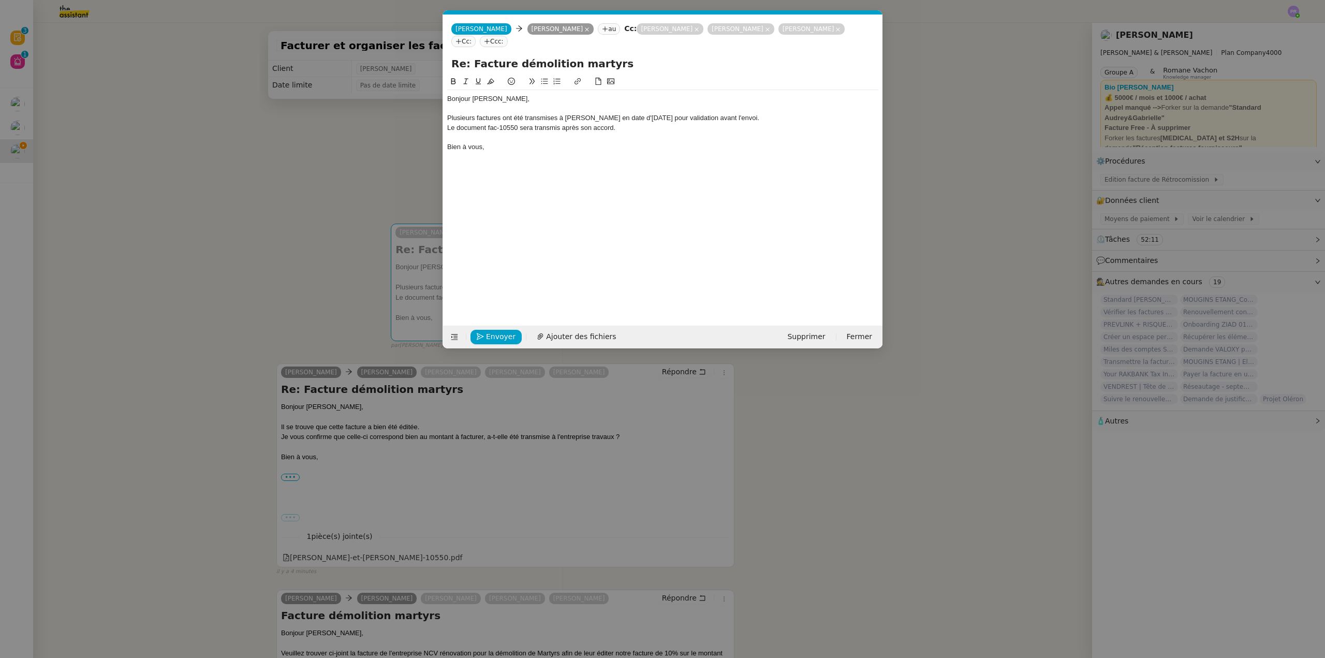
scroll to position [0, 22]
click at [563, 128] on div "Le document fac-10550 sera transmis après son accord." at bounding box center [662, 127] width 431 height 9
drag, startPoint x: 366, startPoint y: 239, endPoint x: 401, endPoint y: 234, distance: 35.6
click at [366, 239] on nz-modal-container "Service TA - VOYAGE - PROPOSITION GLOBALE A utiliser dans le cadre de propositi…" at bounding box center [662, 329] width 1325 height 658
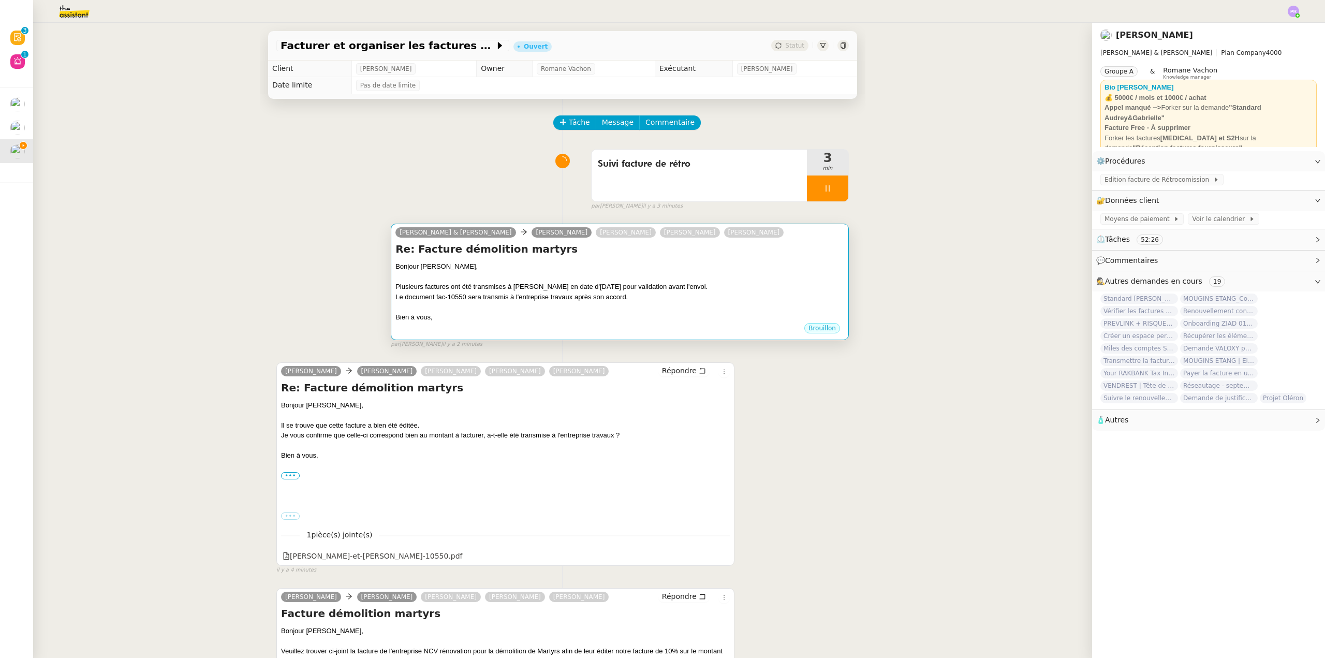
click at [449, 323] on div "Bien à vous," at bounding box center [620, 317] width 449 height 10
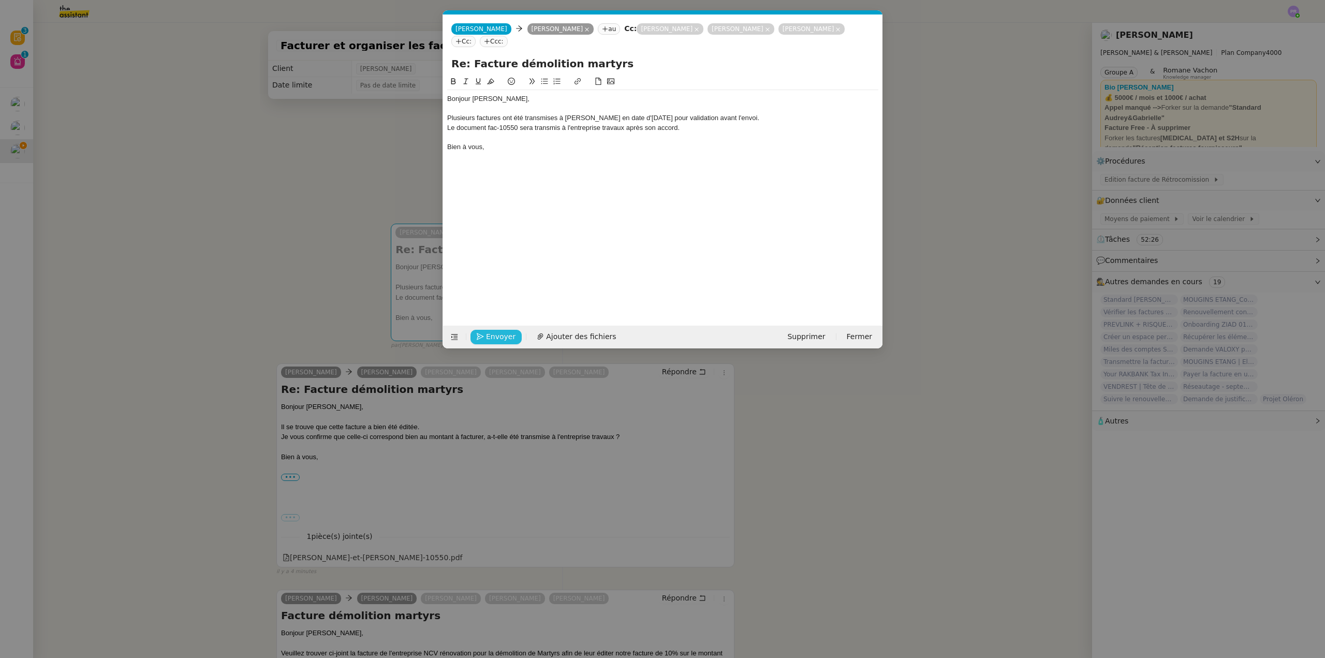
click at [489, 339] on span "Envoyer" at bounding box center [501, 337] width 30 height 12
click at [489, 339] on span "Confirmer l'envoi" at bounding box center [517, 337] width 62 height 12
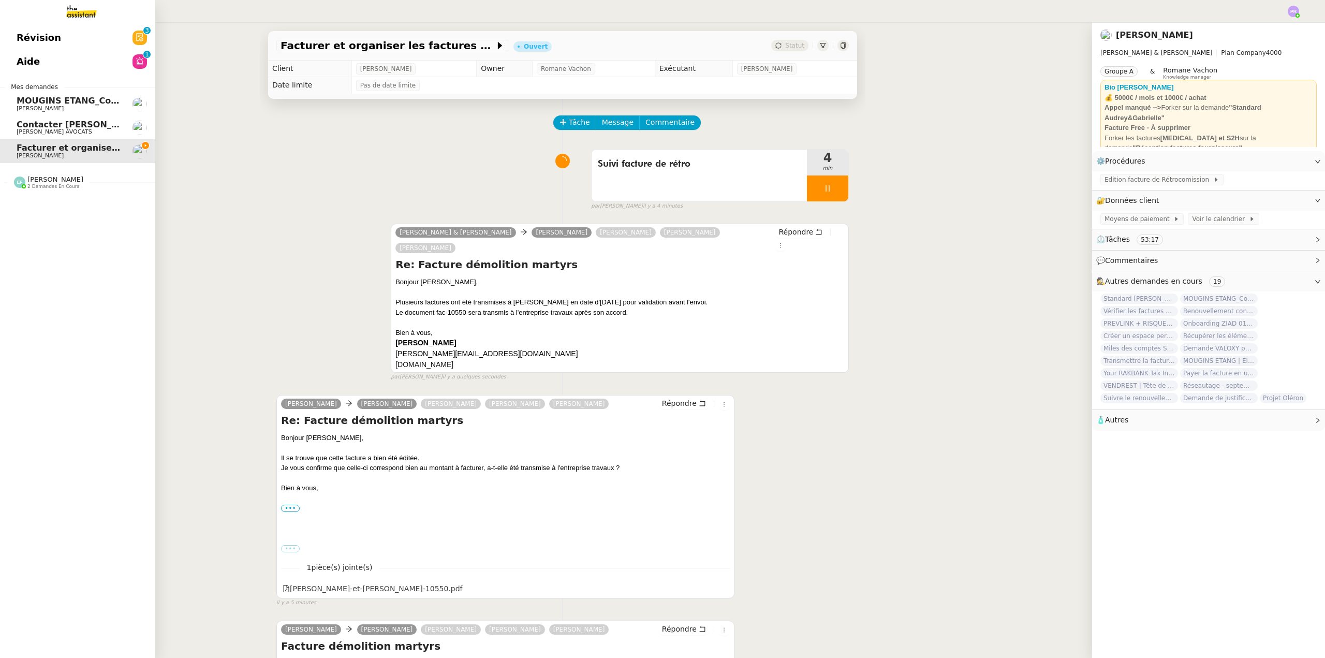
click at [94, 123] on span "Contacter [PERSON_NAME] pour virement taxe foncière" at bounding box center [147, 125] width 260 height 10
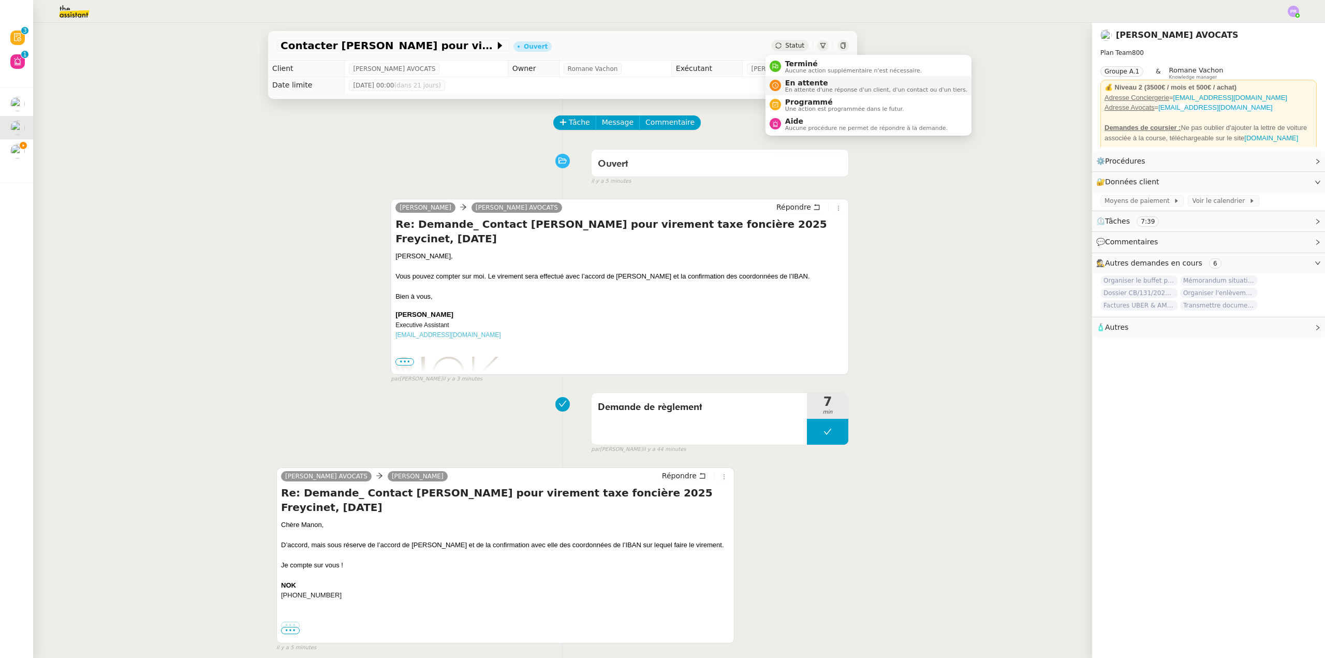
click at [809, 81] on span "En attente" at bounding box center [876, 83] width 182 height 8
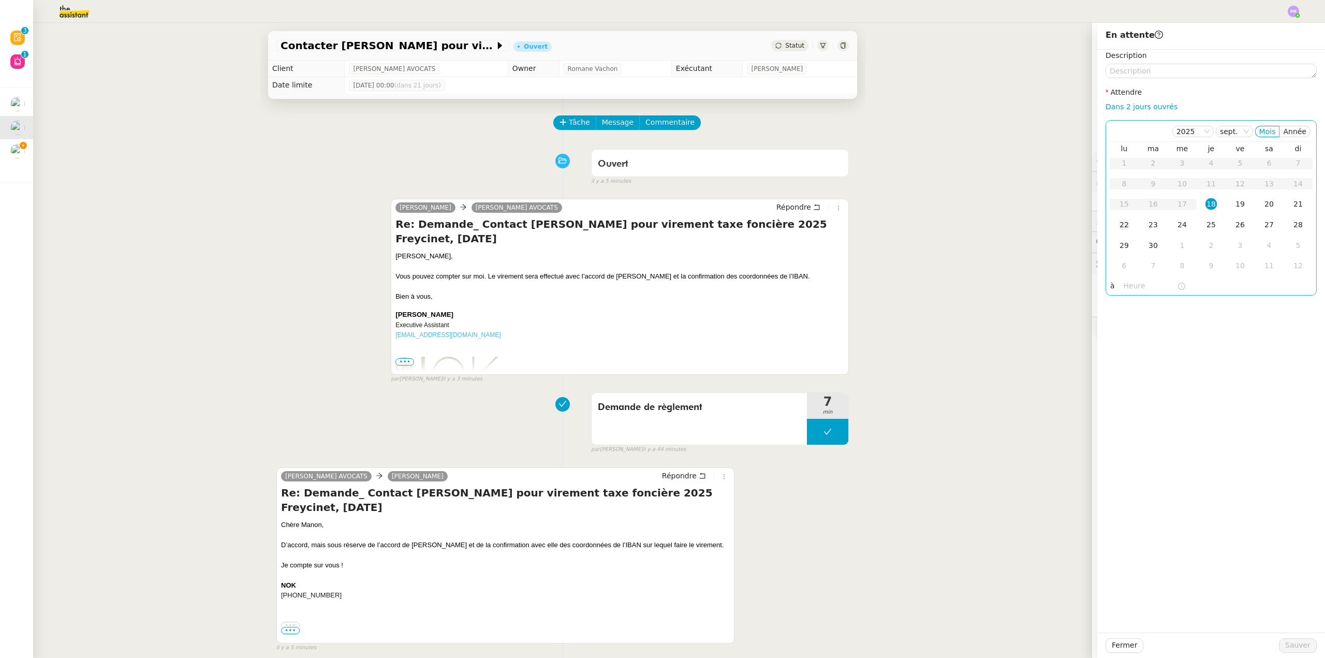
click at [1123, 225] on td "22" at bounding box center [1124, 225] width 29 height 21
click at [1298, 642] on span "Sauver" at bounding box center [1297, 645] width 25 height 12
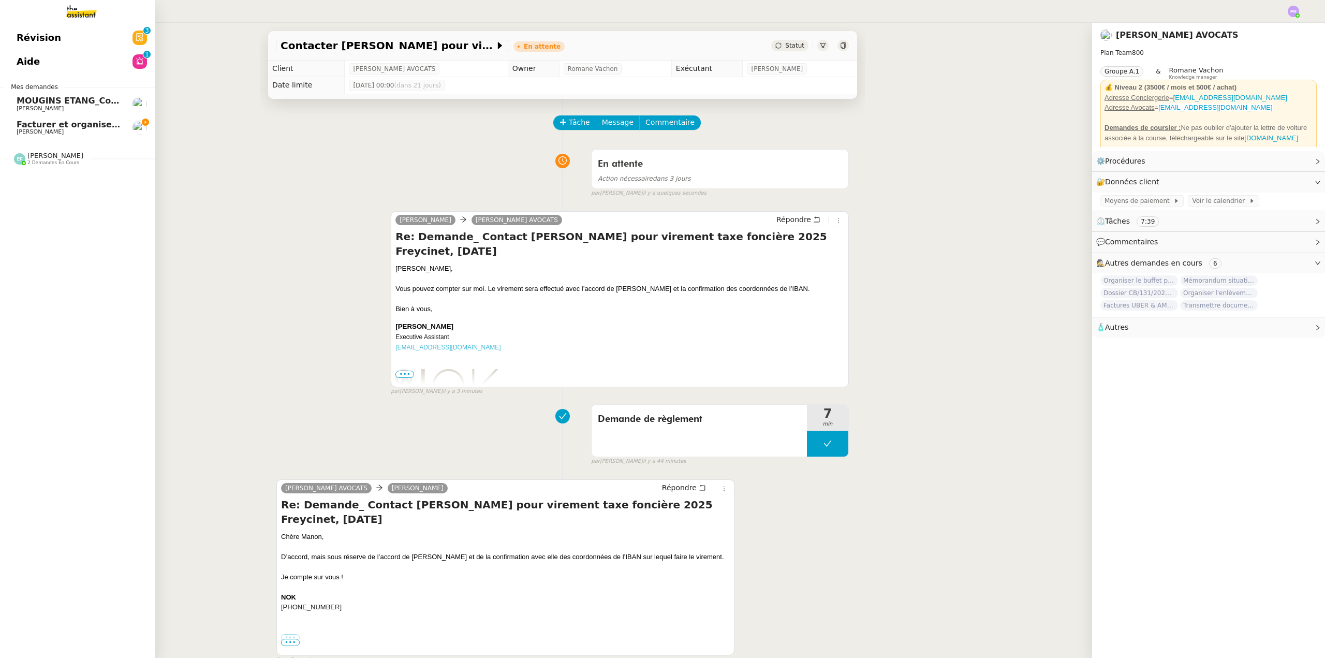
click at [90, 103] on span "MOUGINS ETANG_Commande luminaires et miroirs" at bounding box center [134, 101] width 235 height 10
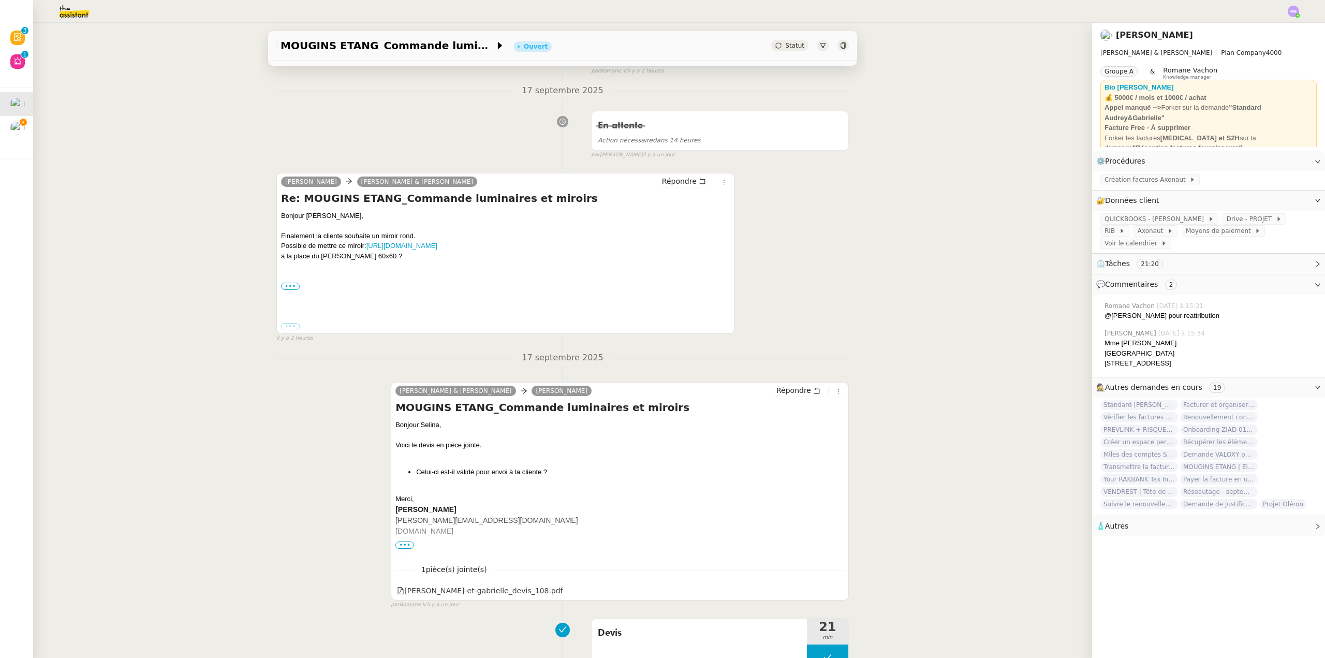
scroll to position [207, 0]
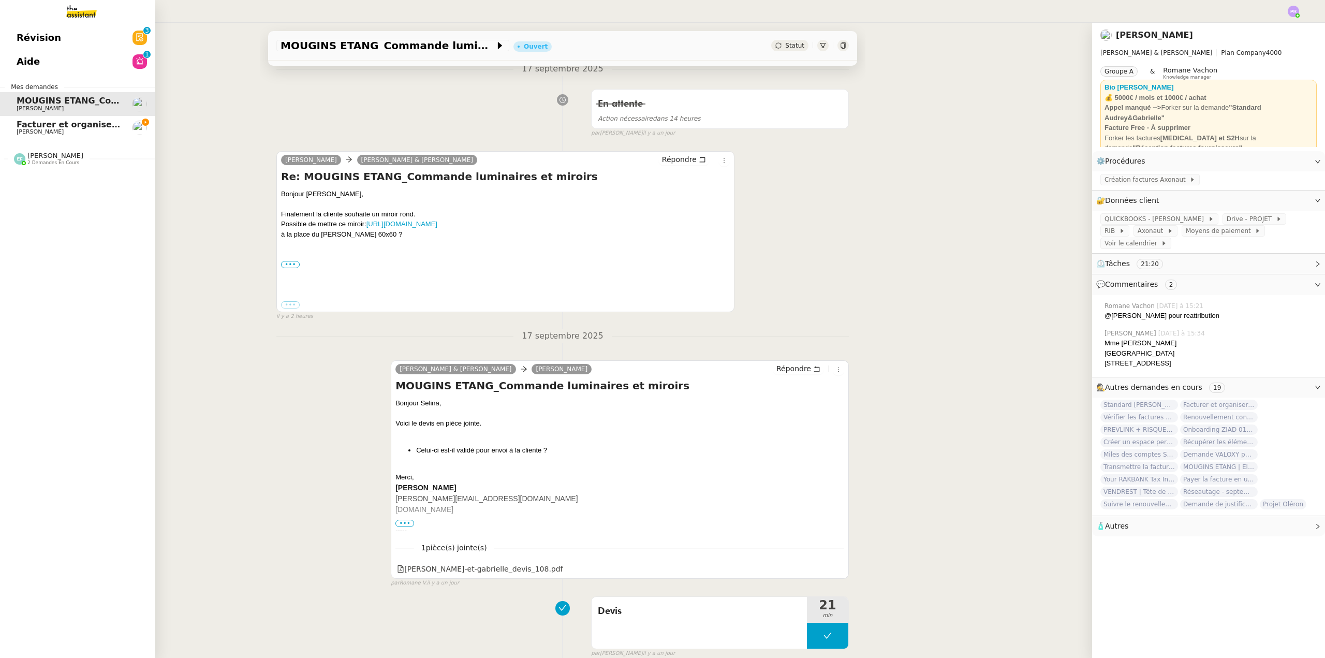
click at [74, 157] on span "[PERSON_NAME]" at bounding box center [55, 156] width 56 height 8
click at [82, 200] on span "Relancer Flying Blue pour créditer des miles" at bounding box center [121, 202] width 209 height 10
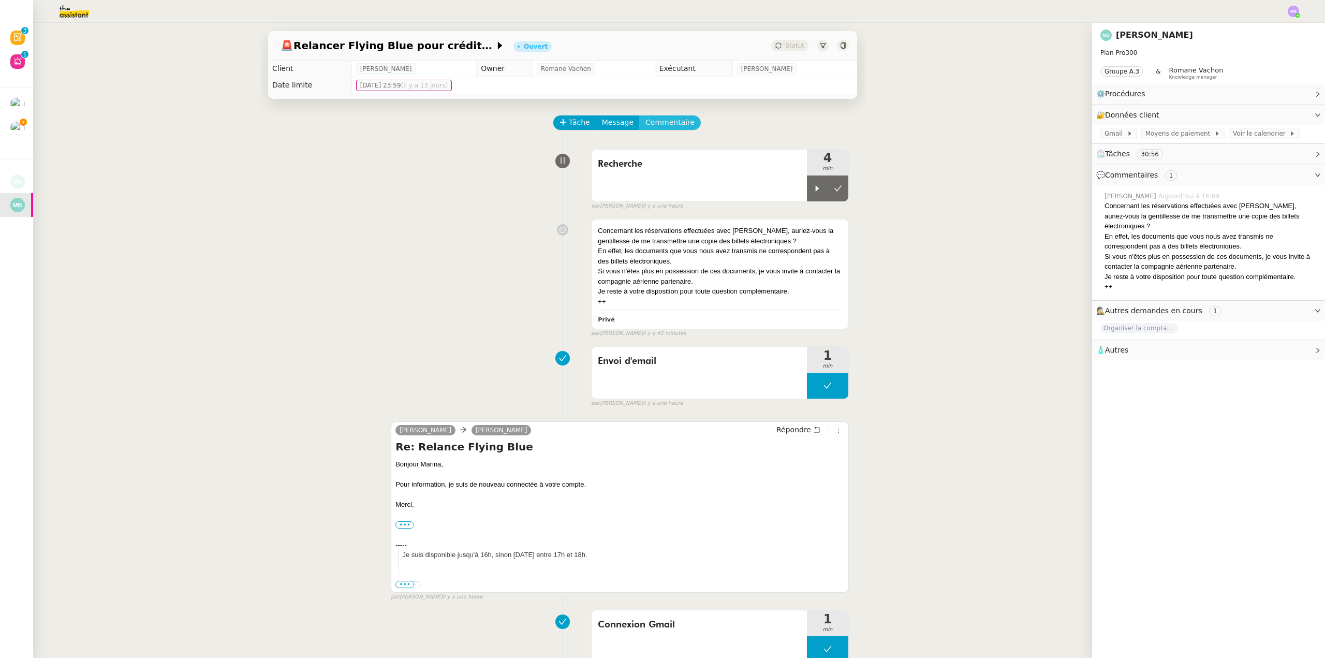
click at [655, 122] on span "Commentaire" at bounding box center [670, 122] width 49 height 12
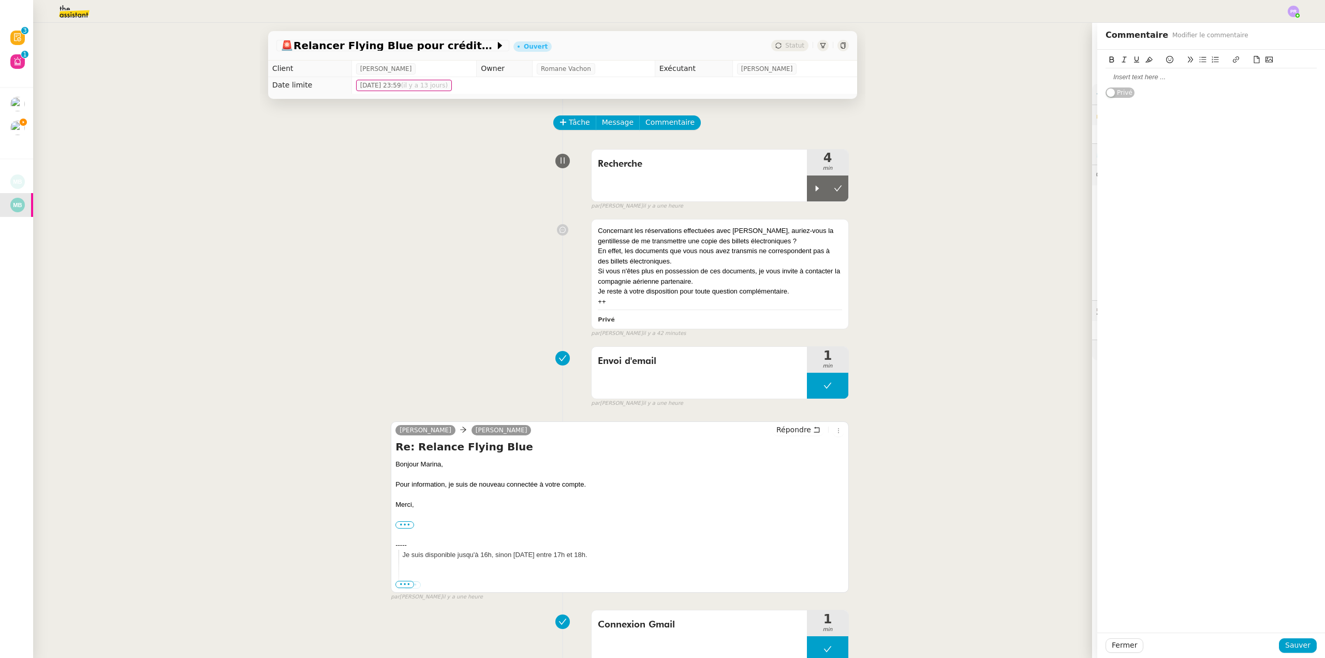
click at [1121, 77] on div at bounding box center [1211, 76] width 211 height 9
click at [1106, 94] on div "J4ai fais modifié le Cf il y a seulement les données Flying Blue pour [PERSON_N…" at bounding box center [1211, 101] width 211 height 19
drag, startPoint x: 1144, startPoint y: 78, endPoint x: 1140, endPoint y: 67, distance: 11.5
click at [1089, 78] on app-ticket "🚨 Relancer Flying Blue pour créditer des miles Ouvert Statut Client [PERSON_NAM…" at bounding box center [679, 340] width 1292 height 635
click at [1143, 59] on button at bounding box center [1149, 60] width 12 height 12
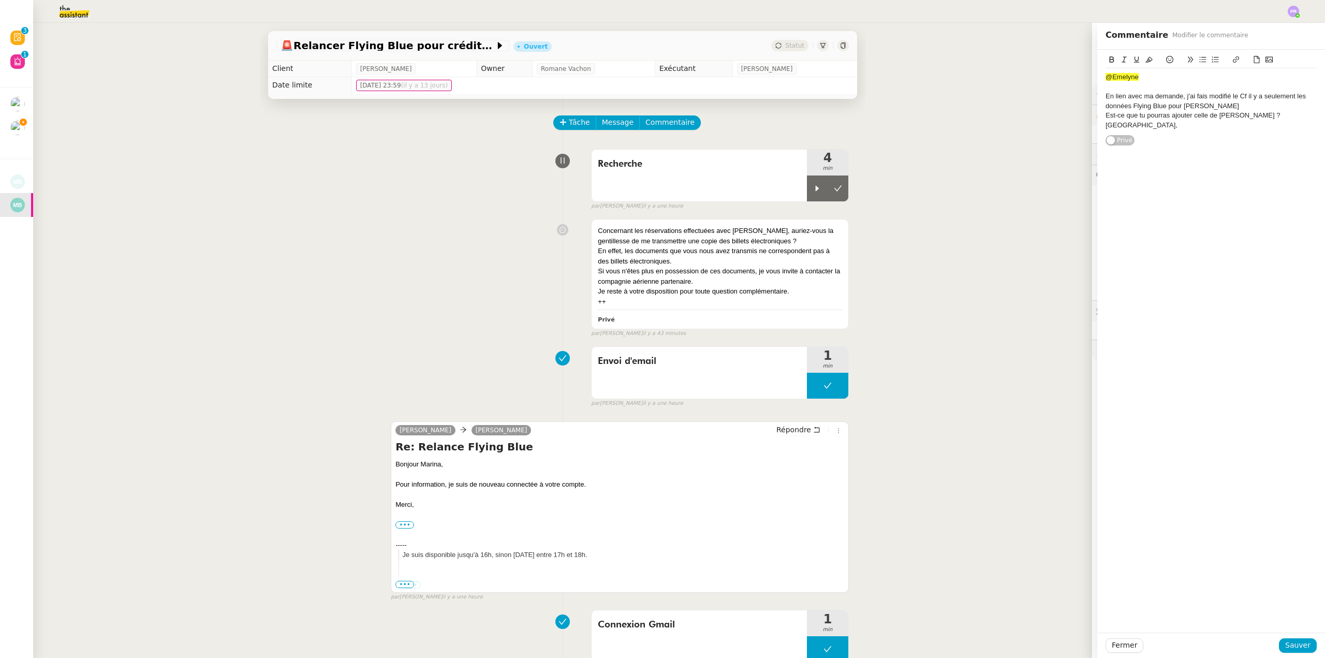
drag, startPoint x: 1149, startPoint y: 72, endPoint x: 1158, endPoint y: 75, distance: 9.7
click at [1149, 73] on div "@Emelyne" at bounding box center [1211, 76] width 211 height 9
click at [1214, 95] on div "En lien avec ma demande, j'ai fais modifié le Cf il y a seulement les données F…" at bounding box center [1211, 101] width 211 height 19
click at [0, 0] on lt-span "modifi er" at bounding box center [0, 0] width 0 height 0
click at [1237, 94] on div "En lien avec ma demande, j'ai fais modifier le Cf il y a seulement les données …" at bounding box center [1211, 101] width 211 height 19
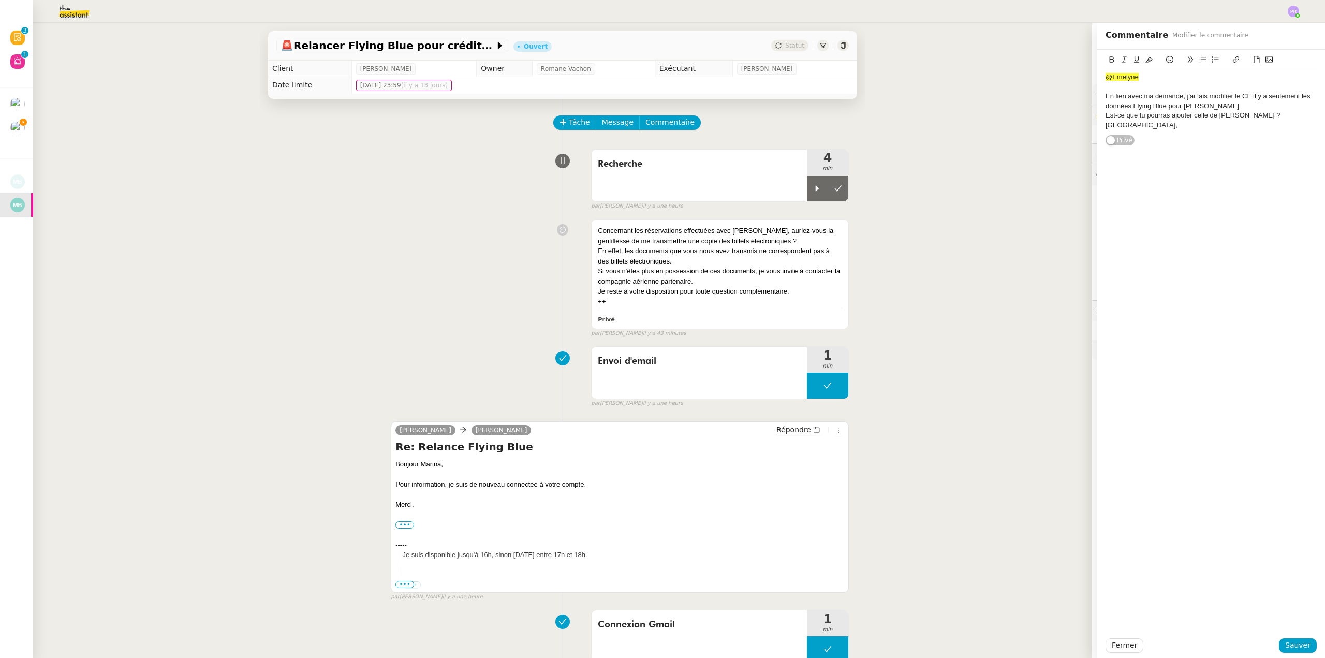
click at [1234, 94] on div "En lien avec ma demande, j'ai fais modifier le CF il y a seulement les données …" at bounding box center [1211, 101] width 211 height 19
click at [1244, 96] on div "En lien avec ma demande, j'ai fais modifier le CF il y a seulement les données …" at bounding box center [1211, 101] width 211 height 19
drag, startPoint x: 1248, startPoint y: 104, endPoint x: 1169, endPoint y: 103, distance: 78.7
click at [1169, 103] on div "En lien avec ma demande, j'ai fais modifier le CF. Du coup, il y a seulement le…" at bounding box center [1211, 101] width 211 height 19
click at [1134, 60] on icon at bounding box center [1136, 59] width 5 height 6
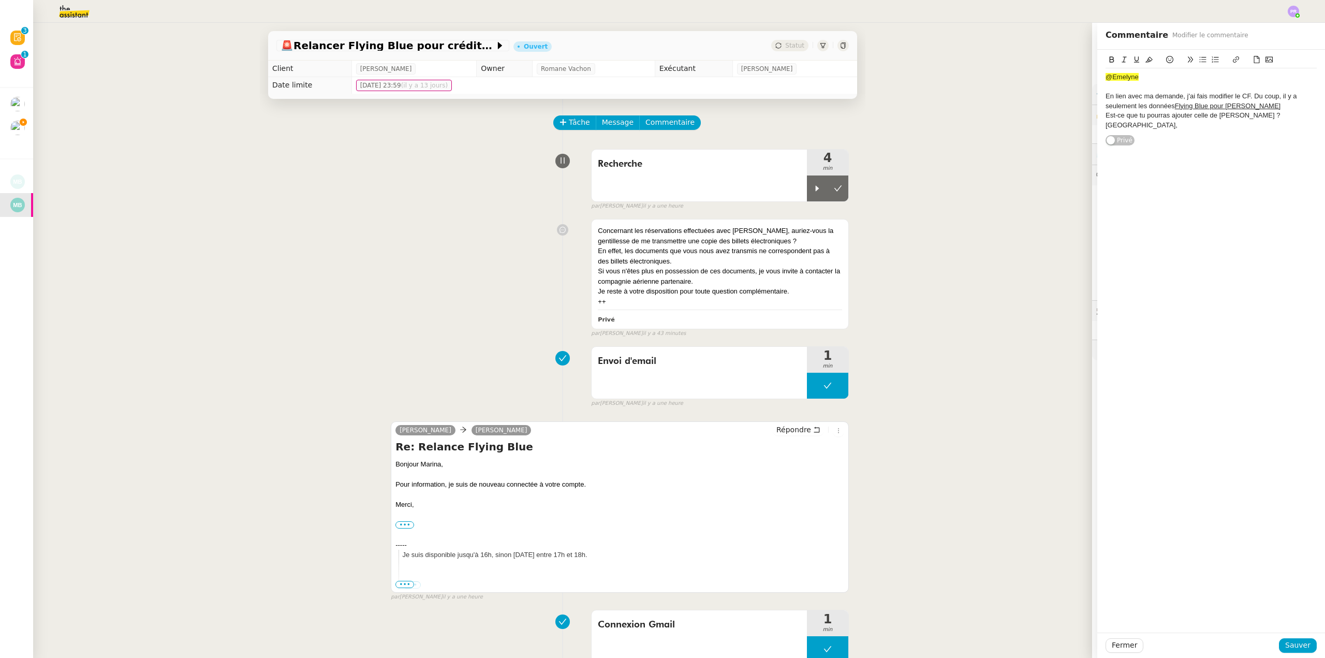
click at [1252, 106] on div "En lien avec ma demande, j'ai fais modifier le CF. Du coup, il y a seulement le…" at bounding box center [1211, 101] width 211 height 19
click at [1215, 125] on div "Est-ce que tu pourras ajouter celle de [PERSON_NAME] ? [GEOGRAPHIC_DATA]," at bounding box center [1211, 130] width 211 height 19
click at [1258, 129] on div "Est-ce que tu pourras ajouter celle de [PERSON_NAME] ? [GEOGRAPHIC_DATA]," at bounding box center [1211, 130] width 211 height 19
click at [1218, 126] on div "Est-ce que tu pourras ajouter celle de [PERSON_NAME] ? [GEOGRAPHIC_DATA]," at bounding box center [1211, 130] width 211 height 19
click at [0, 0] on lt-em "d'[PERSON_NAME]" at bounding box center [0, 0] width 0 height 0
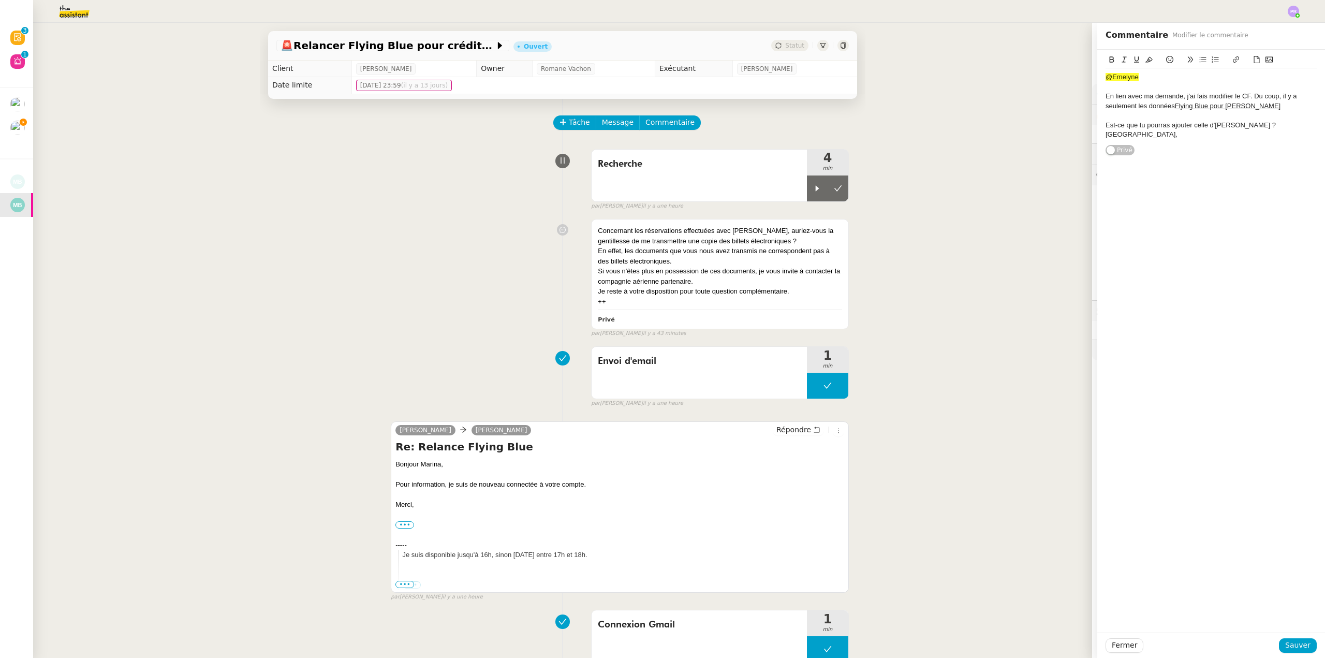
click at [1220, 178] on div "@[PERSON_NAME] En lien avec ma demande, j'ai fais modifier le CF. Du coup, il y…" at bounding box center [1212, 341] width 228 height 583
click at [1297, 645] on span "Sauver" at bounding box center [1297, 645] width 25 height 12
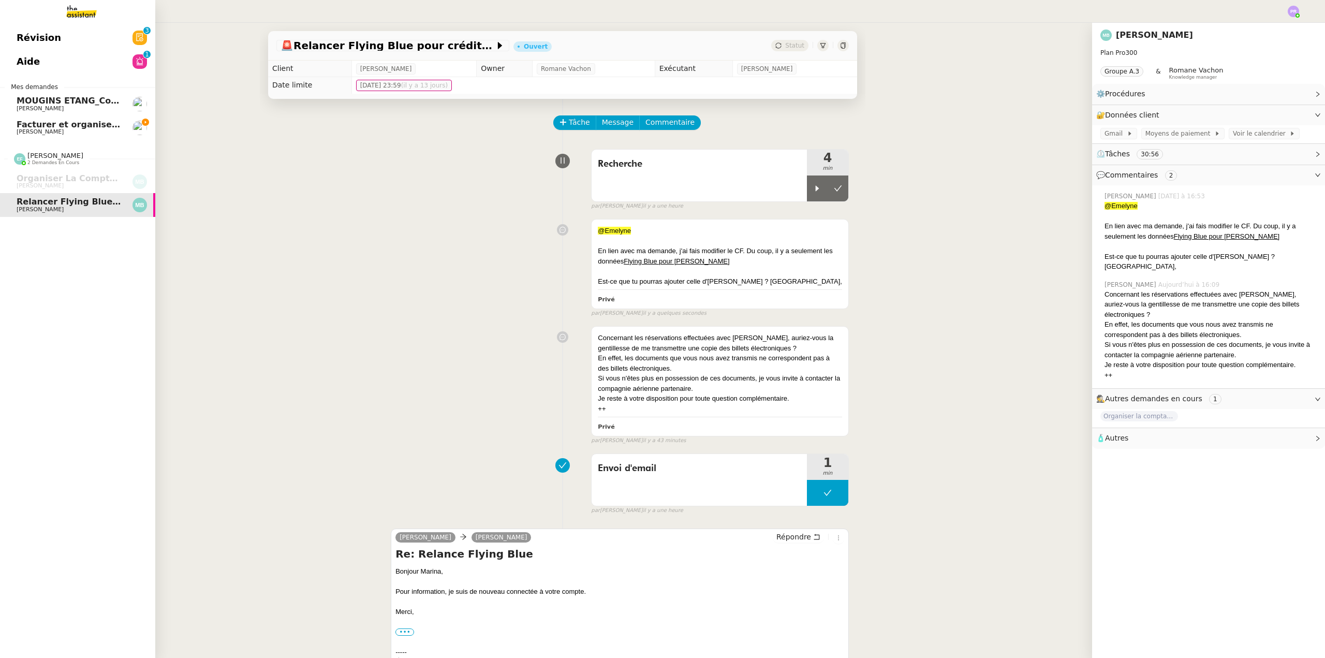
click at [69, 126] on span "Facturer et organiser les factures dans le drive" at bounding box center [127, 125] width 221 height 10
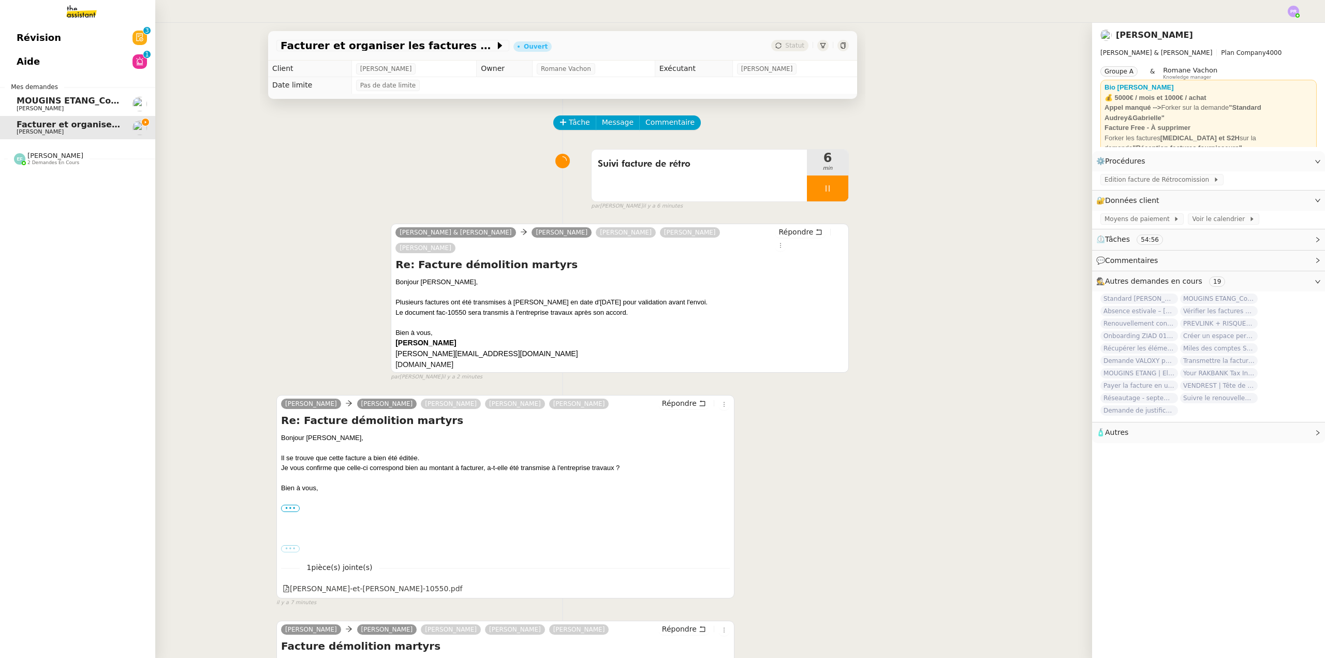
drag, startPoint x: 80, startPoint y: 165, endPoint x: 77, endPoint y: 174, distance: 9.8
click at [79, 165] on span "[PERSON_NAME] 2 demandes en cours" at bounding box center [49, 158] width 82 height 13
click at [76, 183] on span "[PERSON_NAME]" at bounding box center [69, 186] width 105 height 6
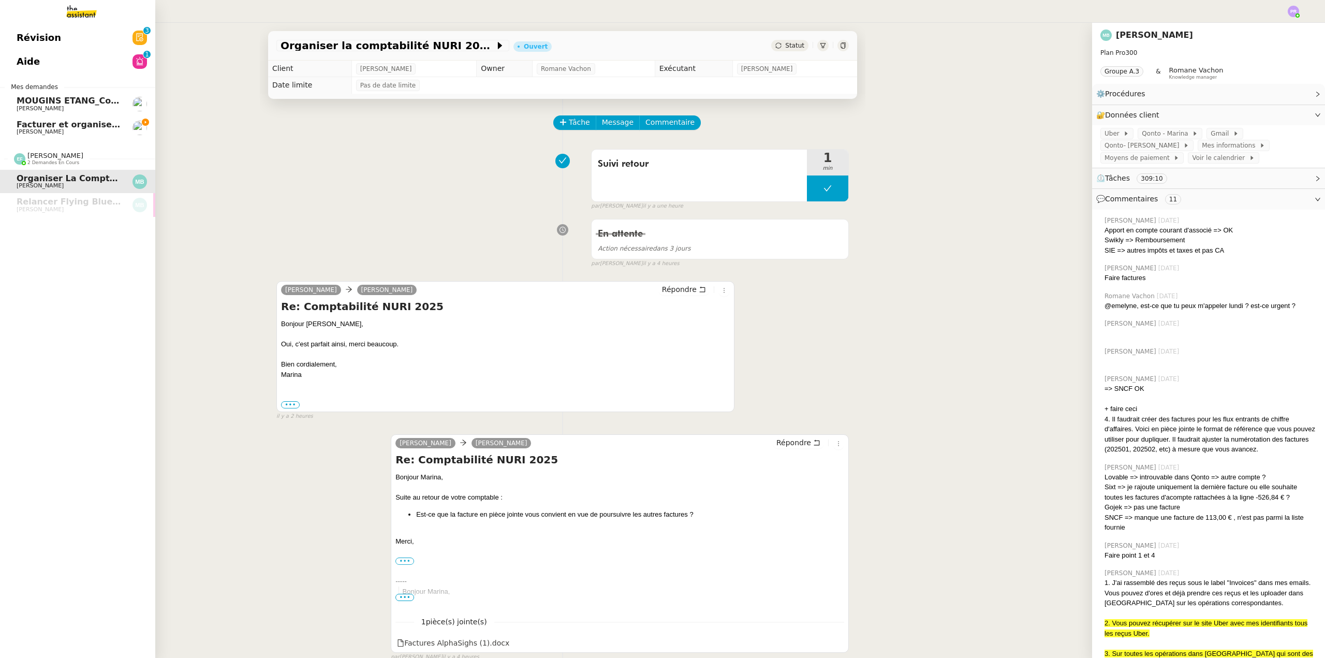
click at [87, 124] on span "Facturer et organiser les factures dans le drive" at bounding box center [127, 125] width 221 height 10
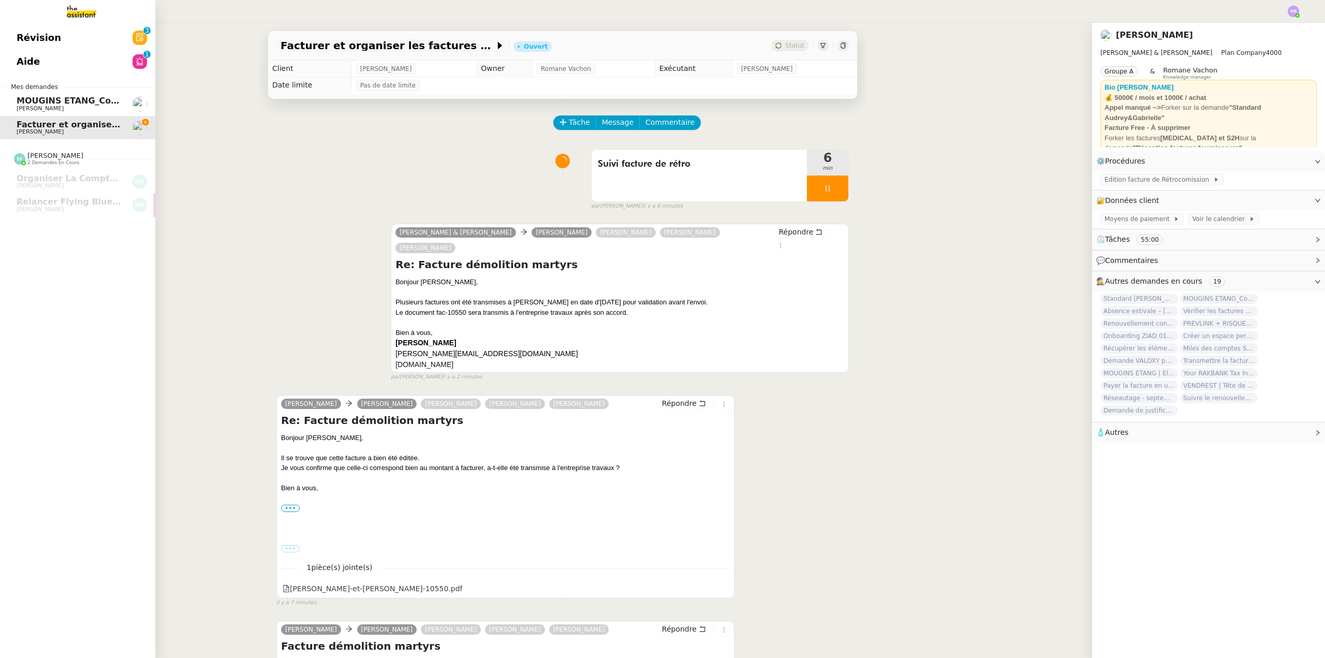
click at [86, 101] on span "MOUGINS ETANG_Commande luminaires et miroirs" at bounding box center [134, 101] width 235 height 10
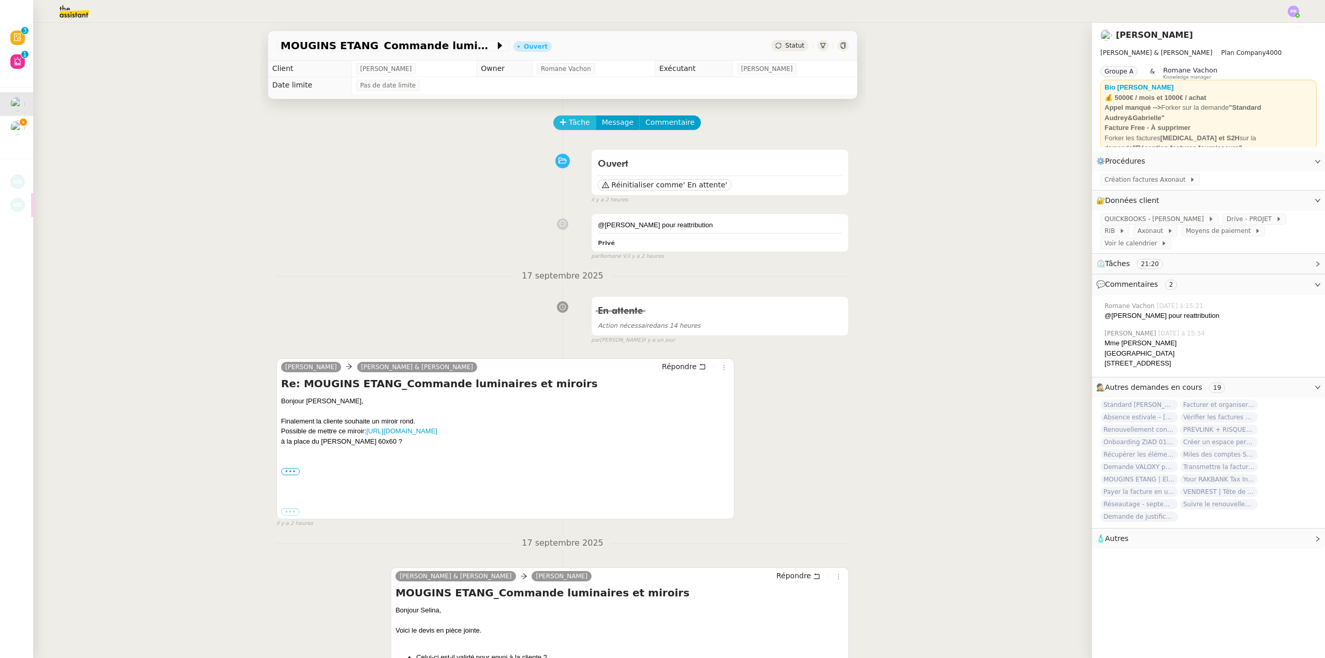
click at [578, 123] on span "Tâche" at bounding box center [579, 122] width 21 height 12
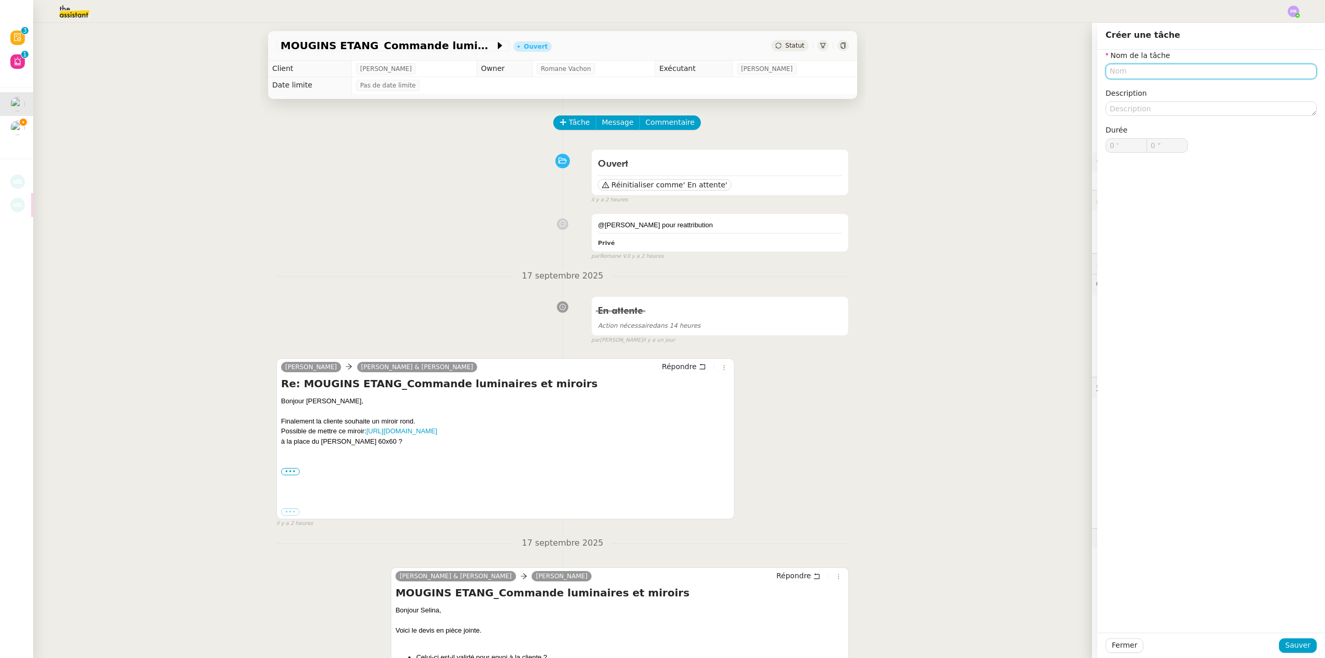
click at [1144, 71] on input "text" at bounding box center [1211, 71] width 211 height 15
click at [1145, 89] on div "Modification devis" at bounding box center [1203, 90] width 203 height 9
type input "Modification devis"
click at [1290, 648] on span "Sauver" at bounding box center [1297, 645] width 25 height 12
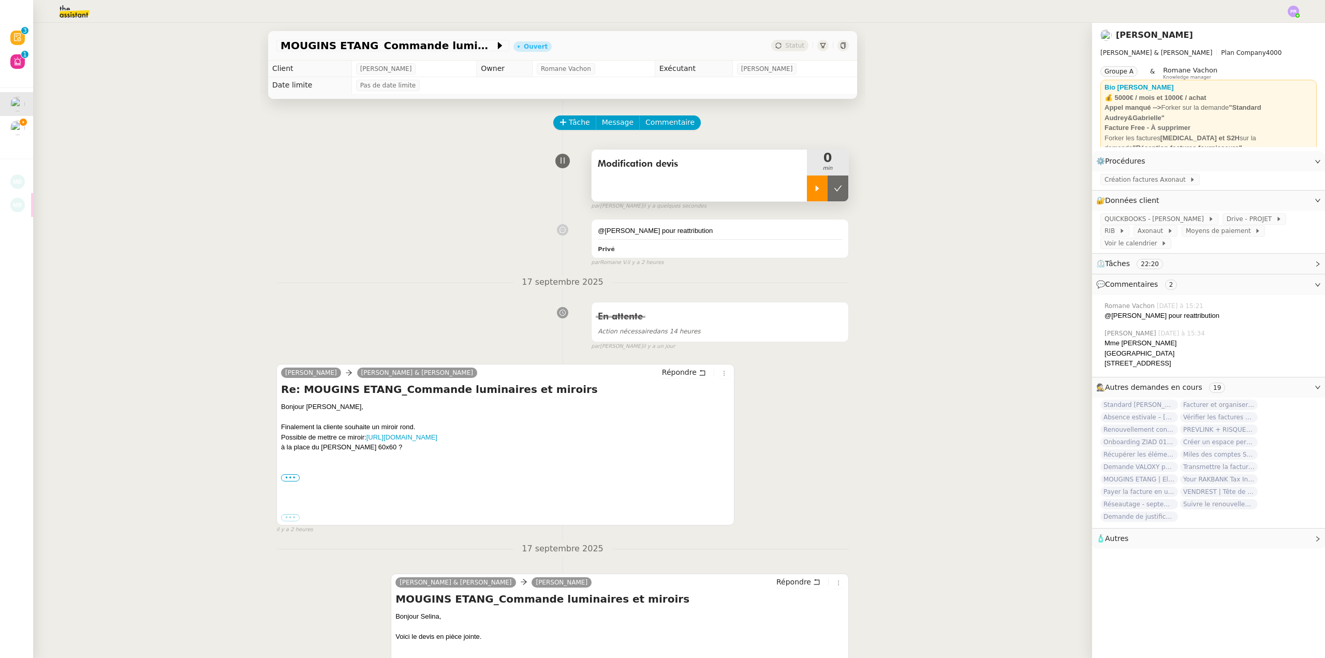
click at [813, 189] on icon at bounding box center [817, 188] width 8 height 8
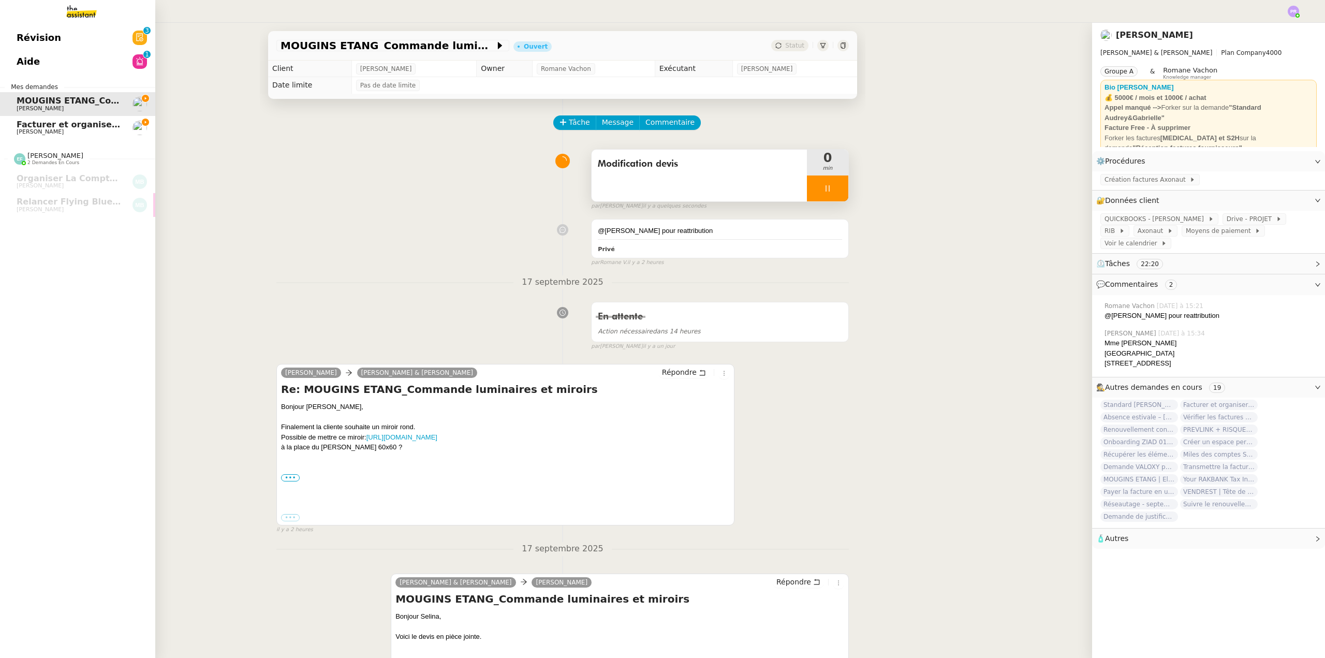
click at [41, 126] on span "Facturer et organiser les factures dans le drive" at bounding box center [127, 125] width 221 height 10
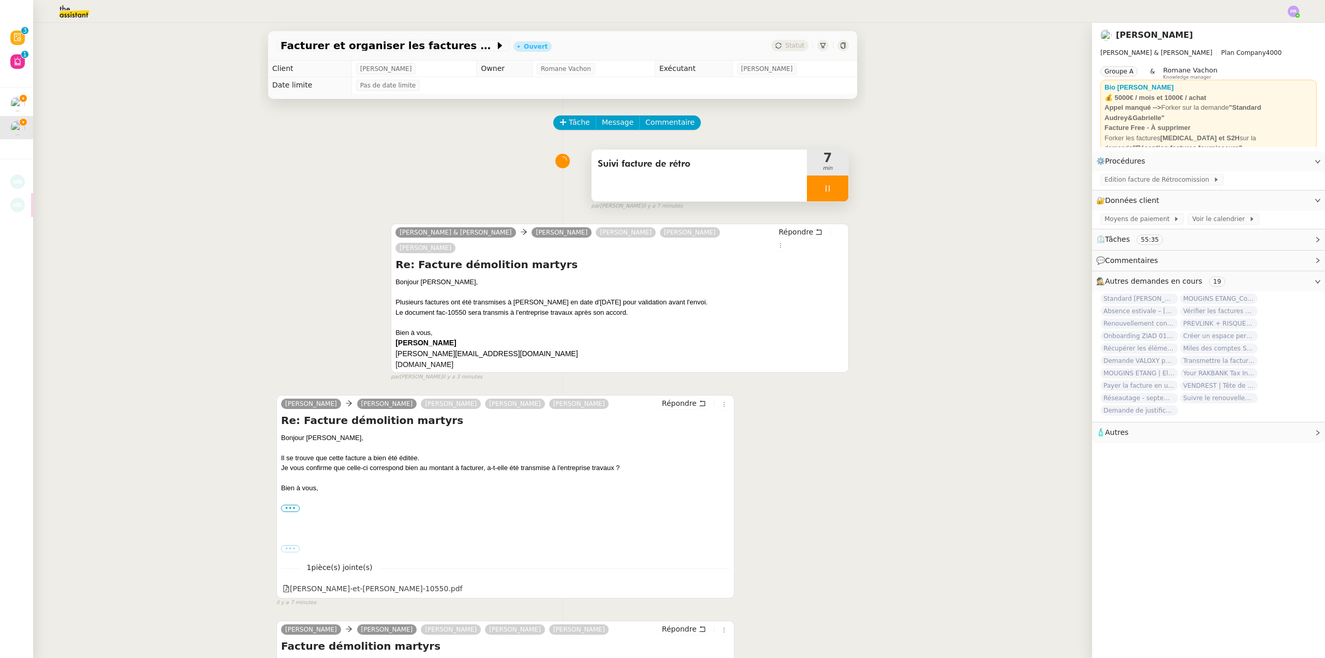
click at [833, 189] on div at bounding box center [827, 189] width 41 height 26
click at [834, 189] on icon at bounding box center [838, 188] width 8 height 8
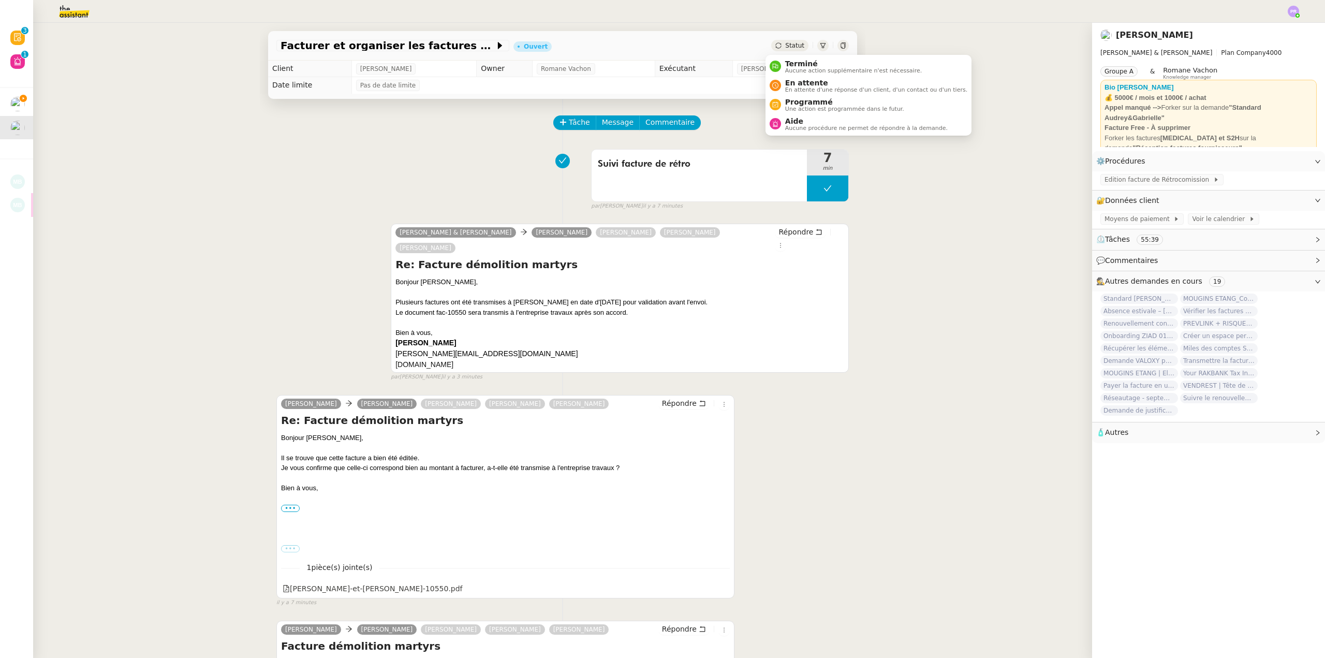
click at [812, 81] on span "En attente" at bounding box center [876, 83] width 182 height 8
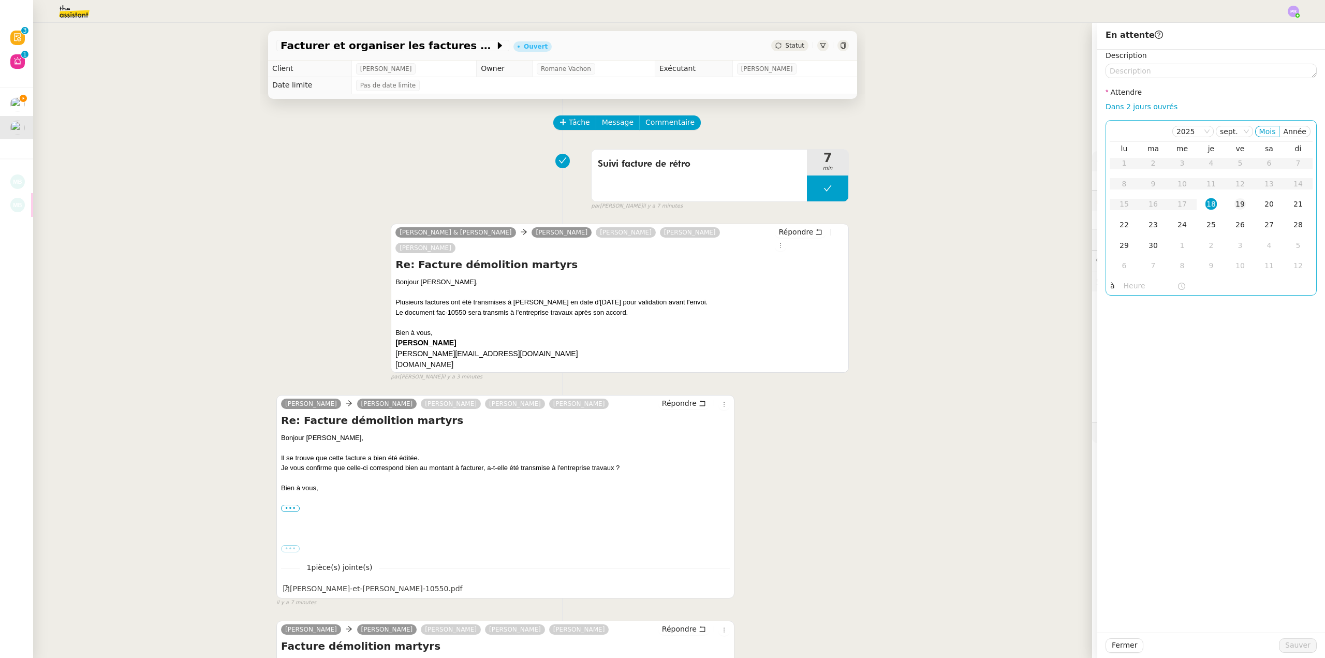
click at [1226, 206] on td "19" at bounding box center [1240, 204] width 29 height 21
click at [1285, 649] on span "Sauver" at bounding box center [1297, 645] width 25 height 12
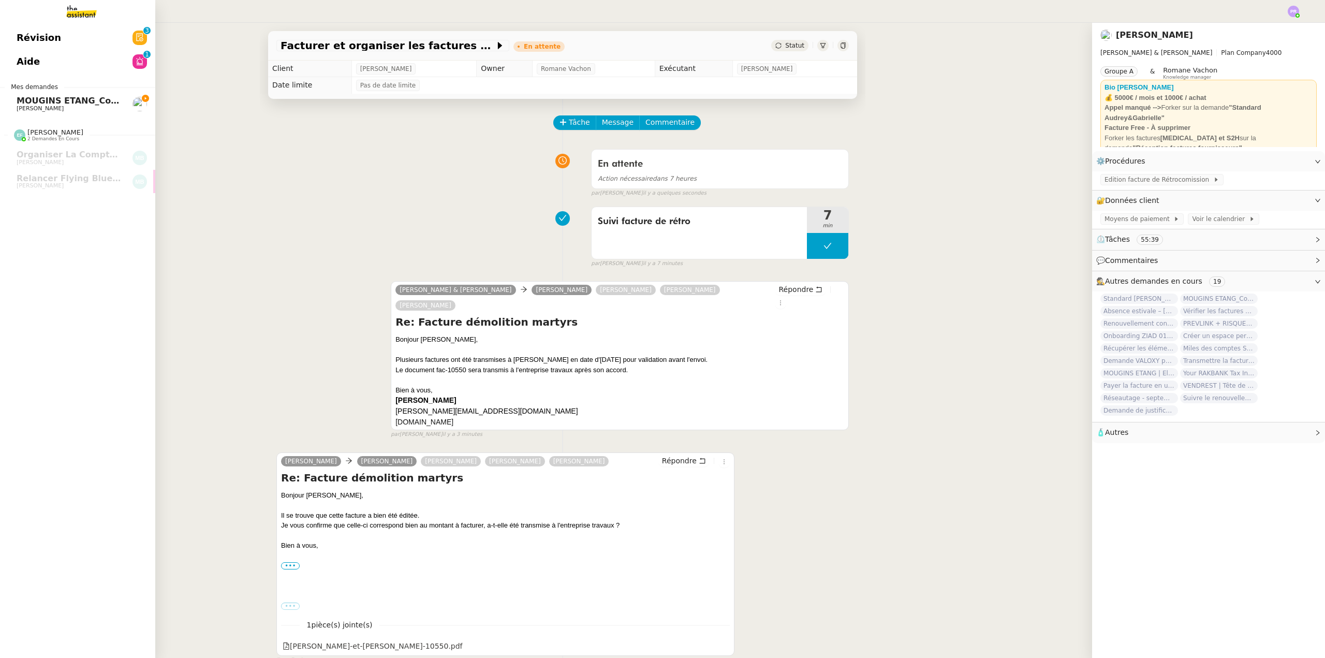
click at [89, 101] on span "MOUGINS ETANG_Commande luminaires et miroirs" at bounding box center [134, 101] width 235 height 10
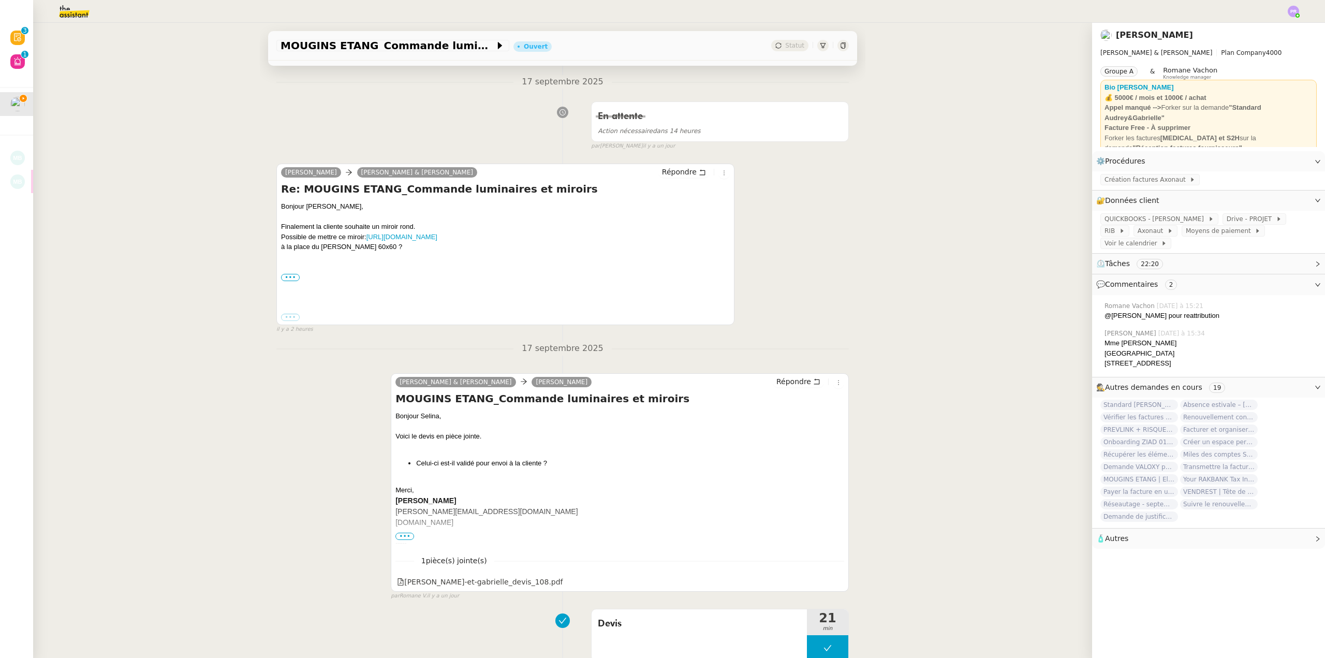
scroll to position [259, 0]
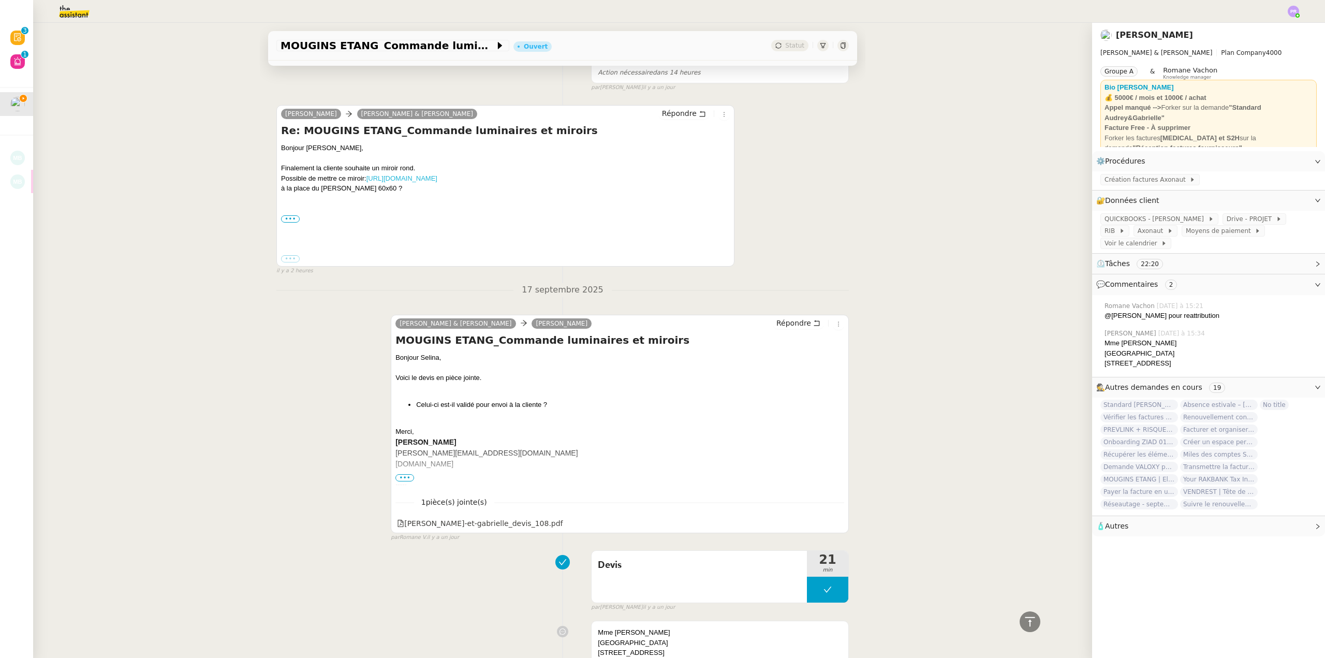
click at [425, 179] on link "[URL][DOMAIN_NAME]" at bounding box center [402, 178] width 71 height 8
click at [244, 207] on div "MOUGINS ETANG_Commande luminaires et miroirs Ouvert Statut Client [PERSON_NAME]…" at bounding box center [562, 340] width 1059 height 635
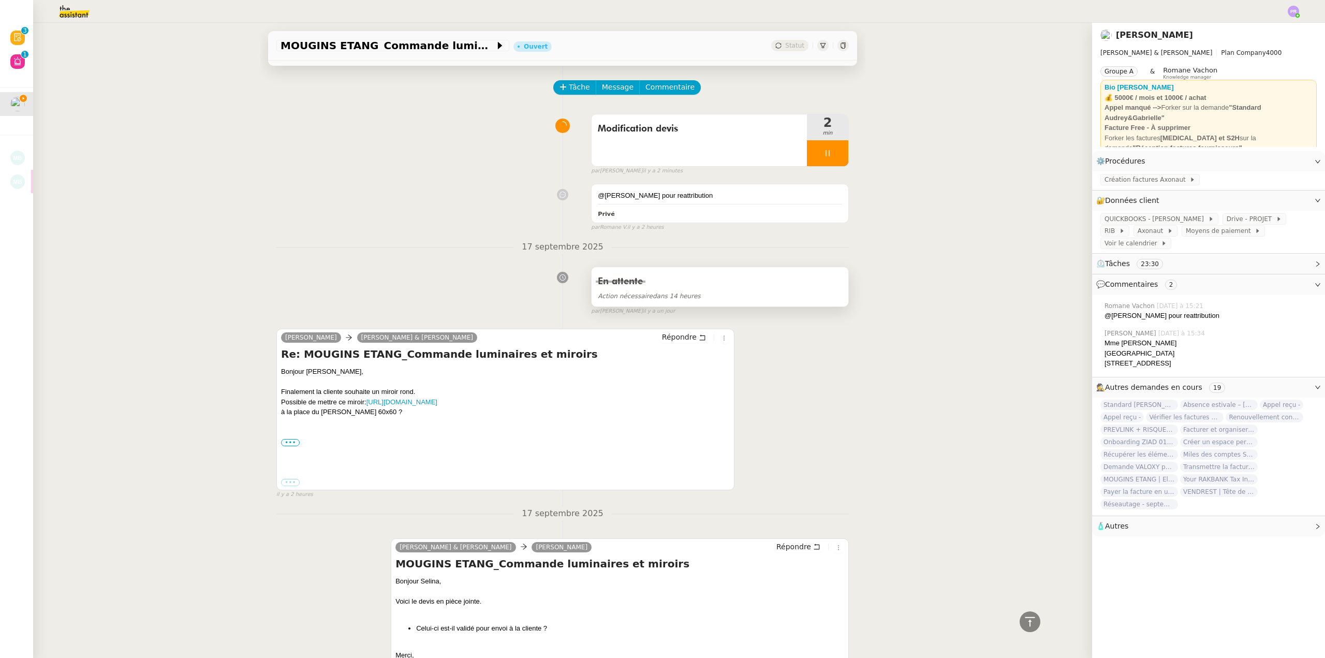
scroll to position [0, 0]
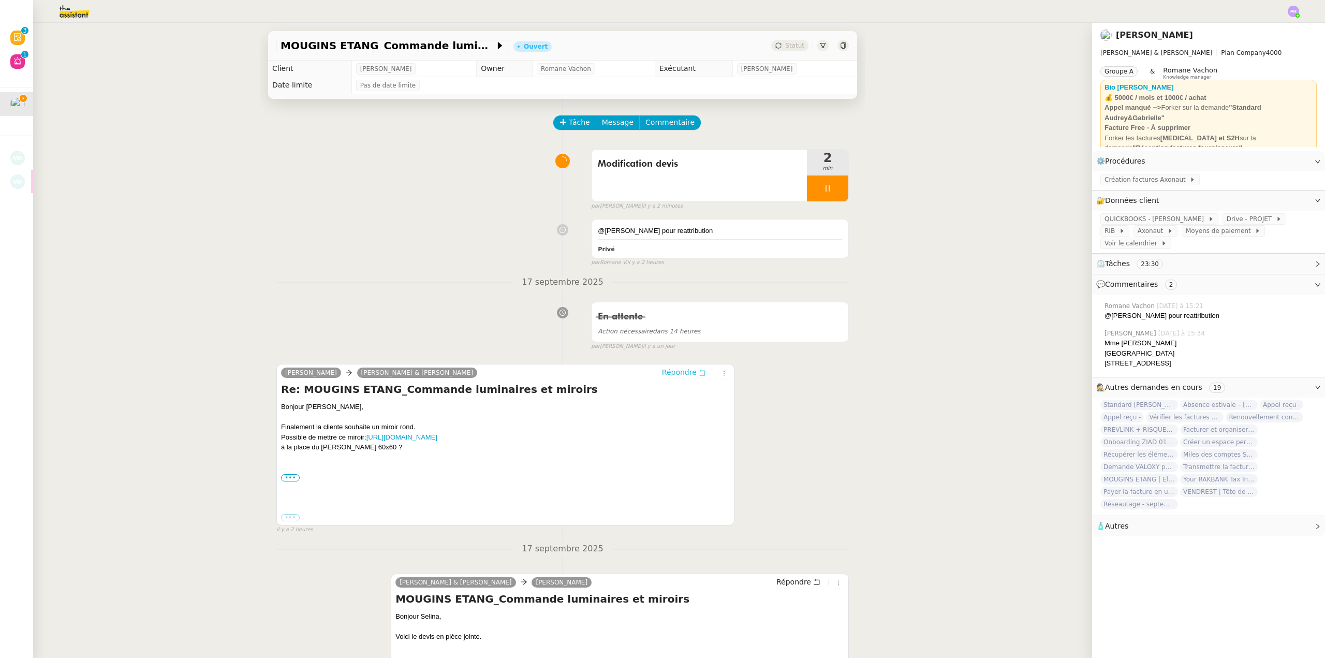
click at [674, 373] on span "Répondre" at bounding box center [679, 372] width 35 height 10
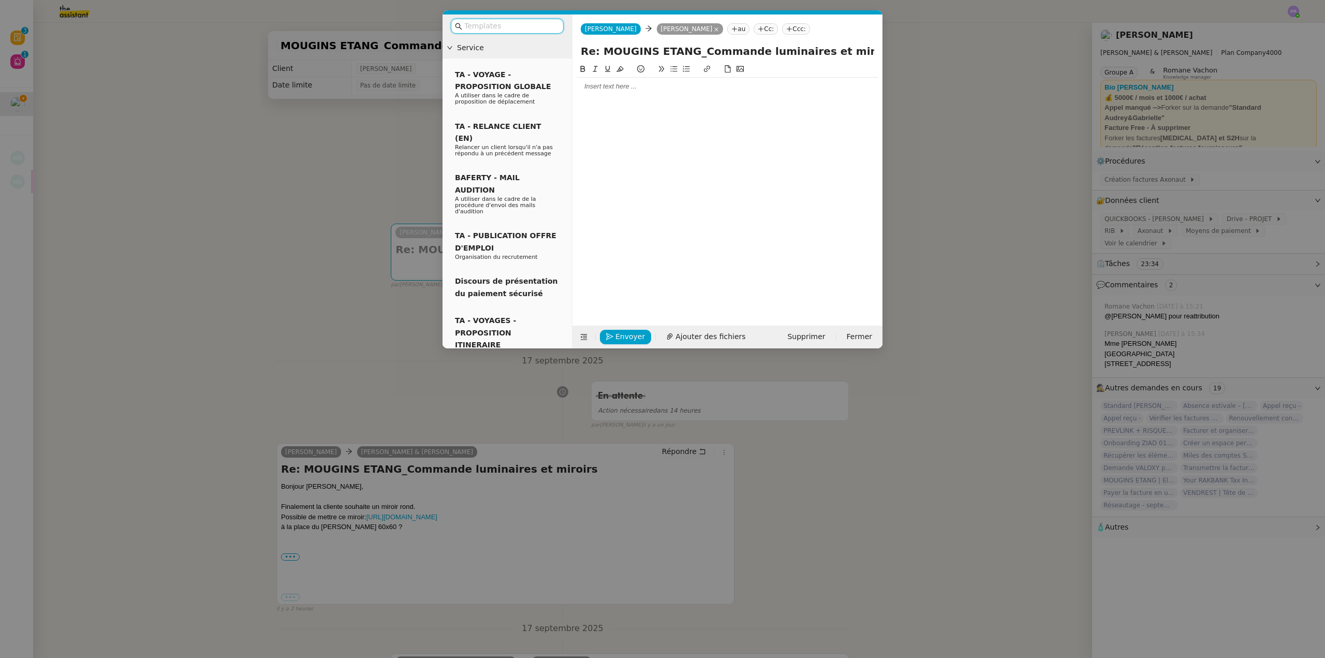
click at [606, 91] on div at bounding box center [728, 86] width 302 height 9
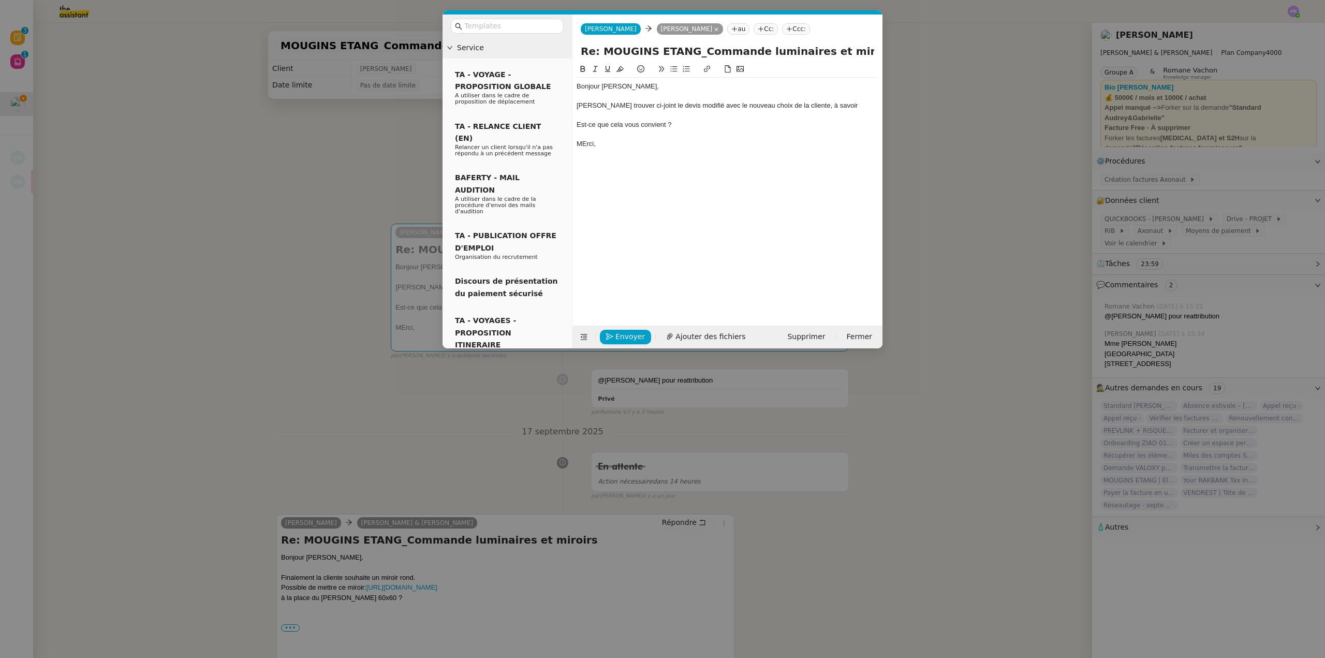
click at [621, 127] on div "Est-ce que cela vous convient ?" at bounding box center [728, 124] width 302 height 9
click at [669, 74] on button at bounding box center [674, 69] width 12 height 12
click at [588, 141] on div "MErci," at bounding box center [728, 143] width 302 height 9
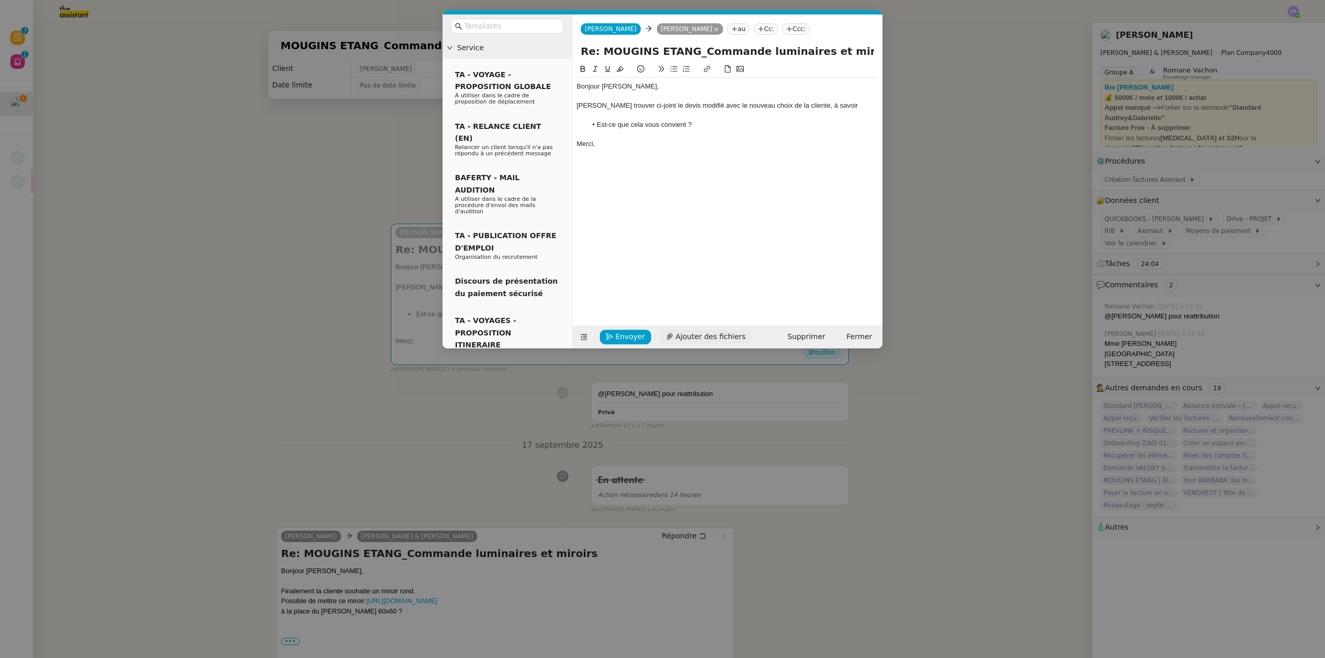
click at [701, 338] on span "Ajouter des fichiers" at bounding box center [711, 337] width 70 height 12
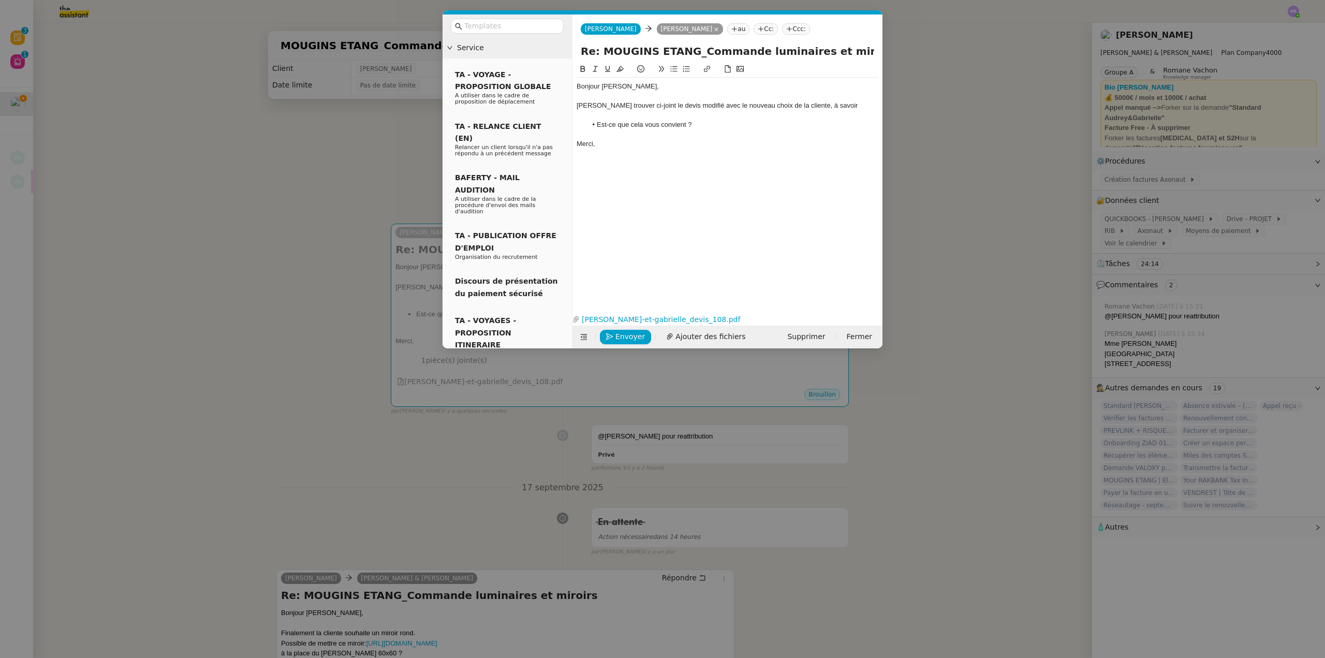
click at [841, 104] on div "[PERSON_NAME] trouver ci-joint le devis modifié avec le nouveau choix de la cli…" at bounding box center [728, 105] width 302 height 9
click at [829, 103] on div "[PERSON_NAME] trouver ci-joint le devis modifié avec le nouveau choix de la cli…" at bounding box center [728, 110] width 302 height 19
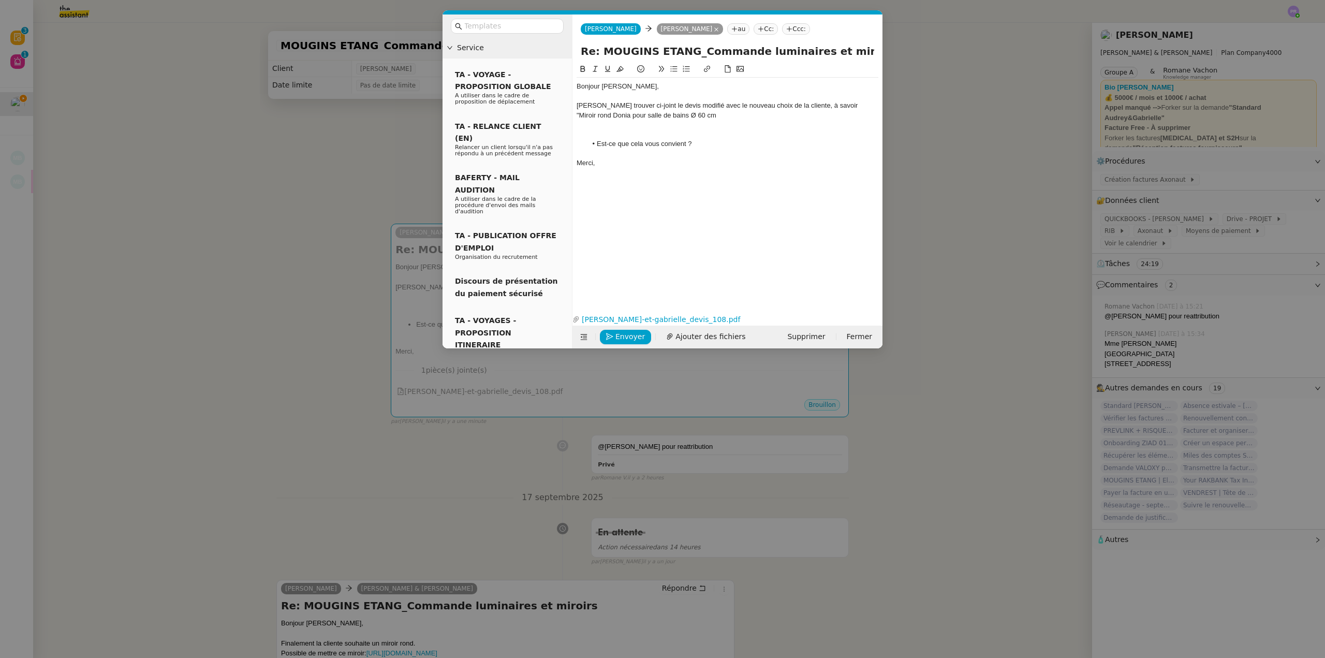
click at [681, 116] on div "[PERSON_NAME] trouver ci-joint le devis modifié avec le nouveau choix de la cli…" at bounding box center [728, 110] width 302 height 19
click at [842, 111] on div "[PERSON_NAME] trouver ci-joint le devis modifié avec le nouveau choix de la cli…" at bounding box center [728, 110] width 302 height 19
click at [597, 69] on icon at bounding box center [595, 68] width 7 height 7
click at [831, 119] on div "[PERSON_NAME] trouver ci-joint le devis modifié avec le nouveau choix de la cli…" at bounding box center [728, 110] width 302 height 19
drag, startPoint x: 828, startPoint y: 104, endPoint x: 836, endPoint y: 114, distance: 13.3
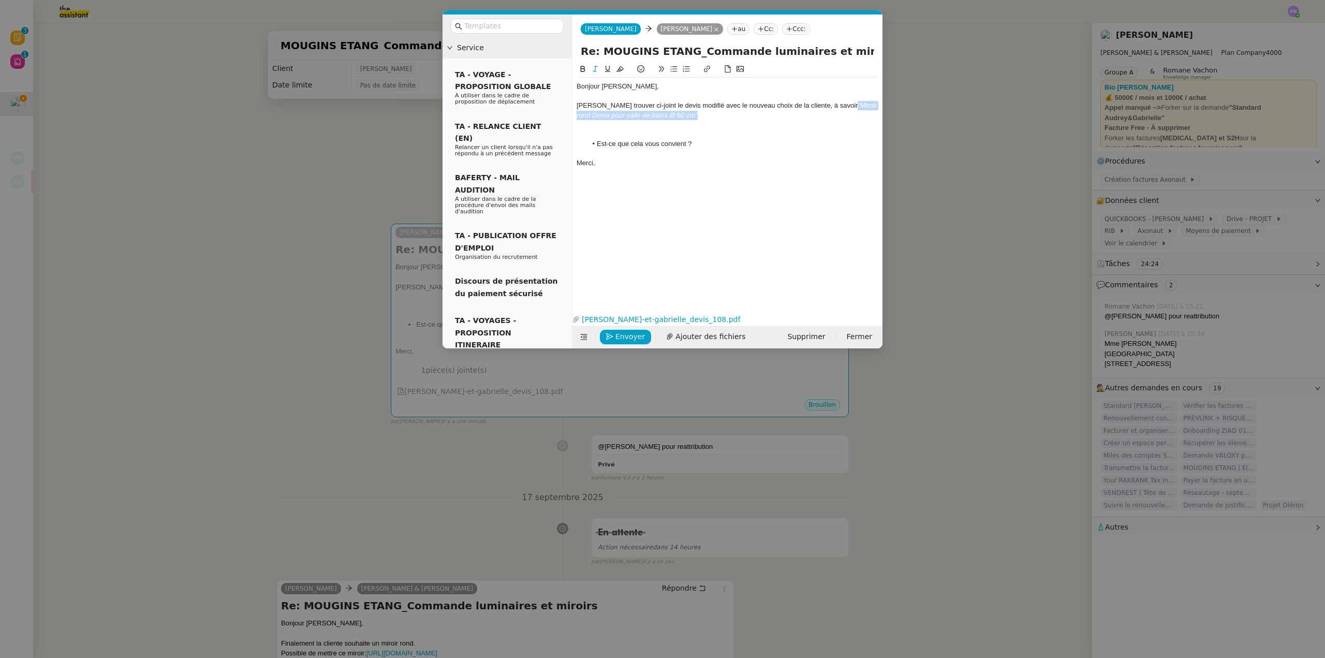
click at [836, 114] on div "[PERSON_NAME] trouver ci-joint le devis modifié avec le nouveau choix de la cli…" at bounding box center [728, 110] width 302 height 19
click at [706, 69] on icon at bounding box center [707, 69] width 6 height 6
paste input "[URL][DOMAIN_NAME]"
type input "[URL][DOMAIN_NAME]"
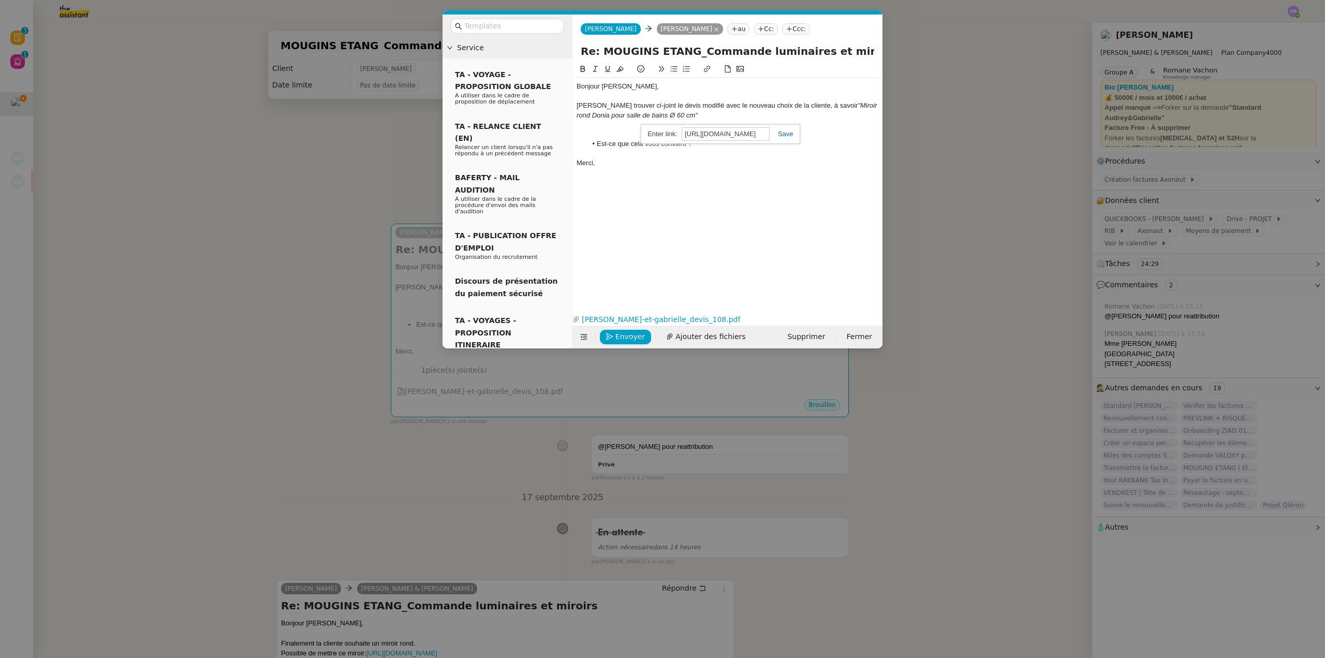
scroll to position [0, 0]
click at [791, 132] on link at bounding box center [782, 134] width 24 height 8
click at [756, 120] on div at bounding box center [728, 124] width 302 height 9
click at [676, 126] on div at bounding box center [728, 124] width 302 height 9
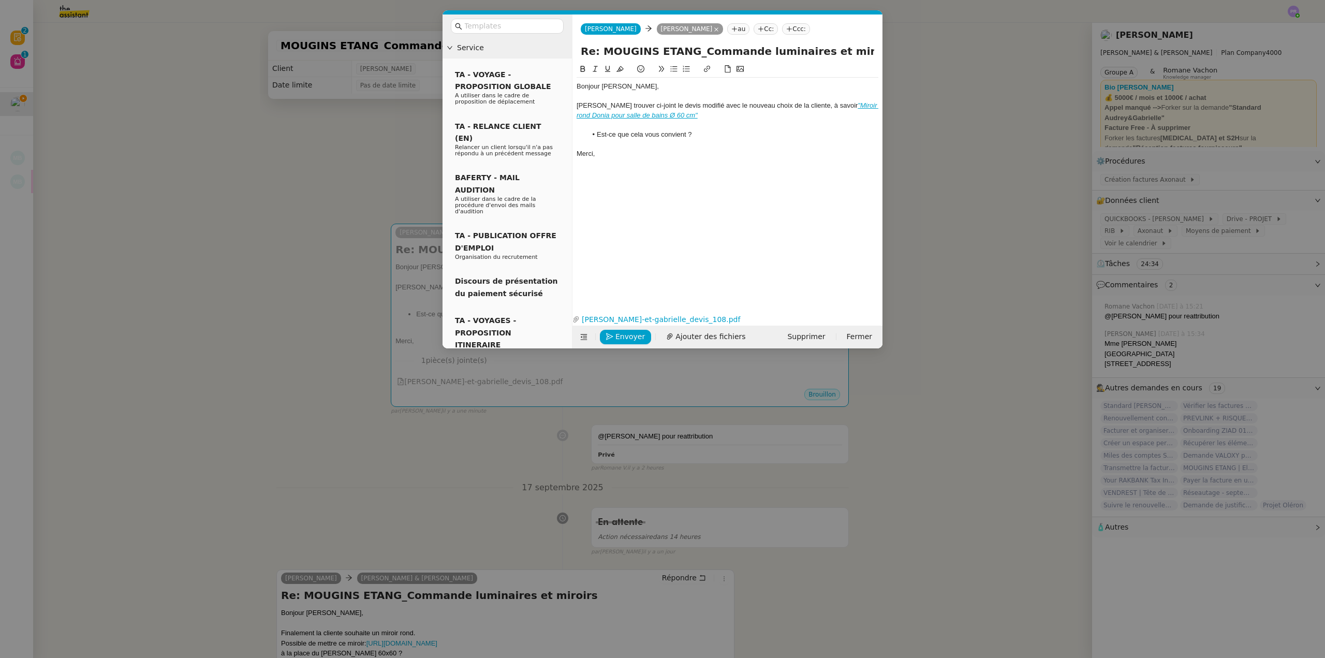
click at [655, 147] on div at bounding box center [728, 143] width 302 height 9
click at [219, 222] on nz-modal-container "Service TA - VOYAGE - PROPOSITION GLOBALE A utiliser dans le cadre de propositi…" at bounding box center [662, 329] width 1325 height 658
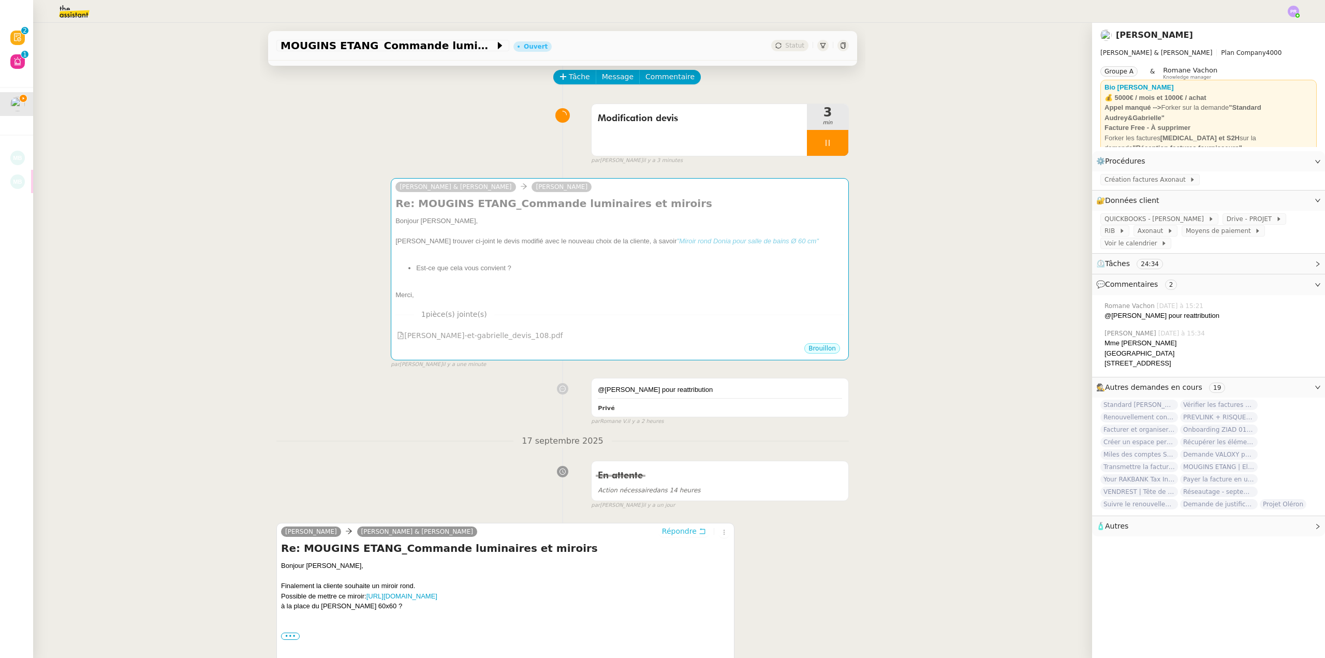
scroll to position [52, 0]
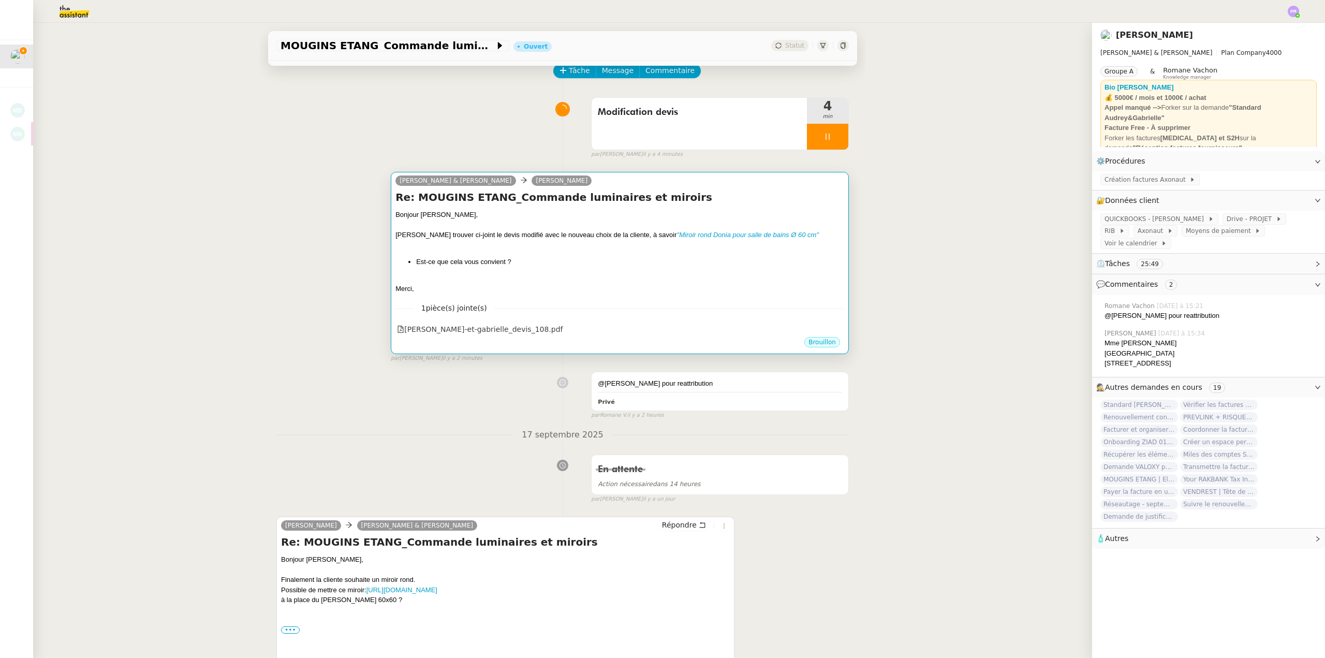
click at [533, 284] on div at bounding box center [620, 279] width 449 height 10
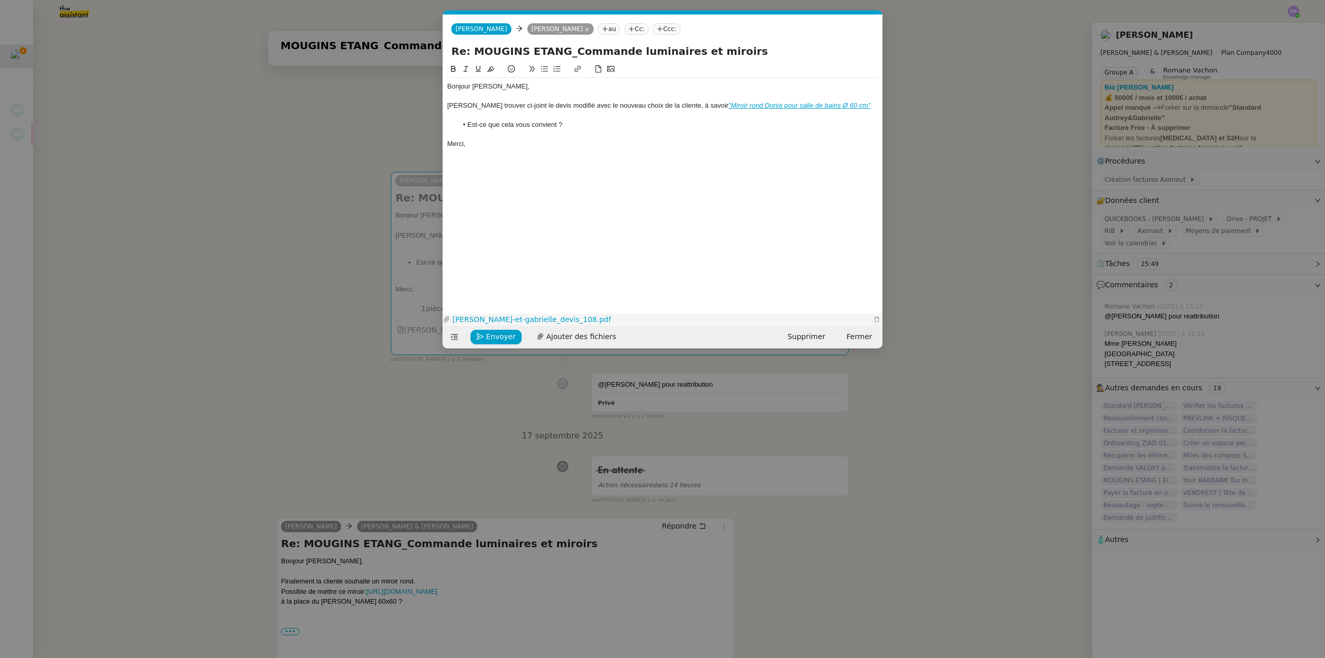
scroll to position [0, 22]
click at [504, 338] on span "Envoyer" at bounding box center [501, 337] width 30 height 12
click at [504, 338] on span "Confirmer l'envoi" at bounding box center [517, 337] width 62 height 12
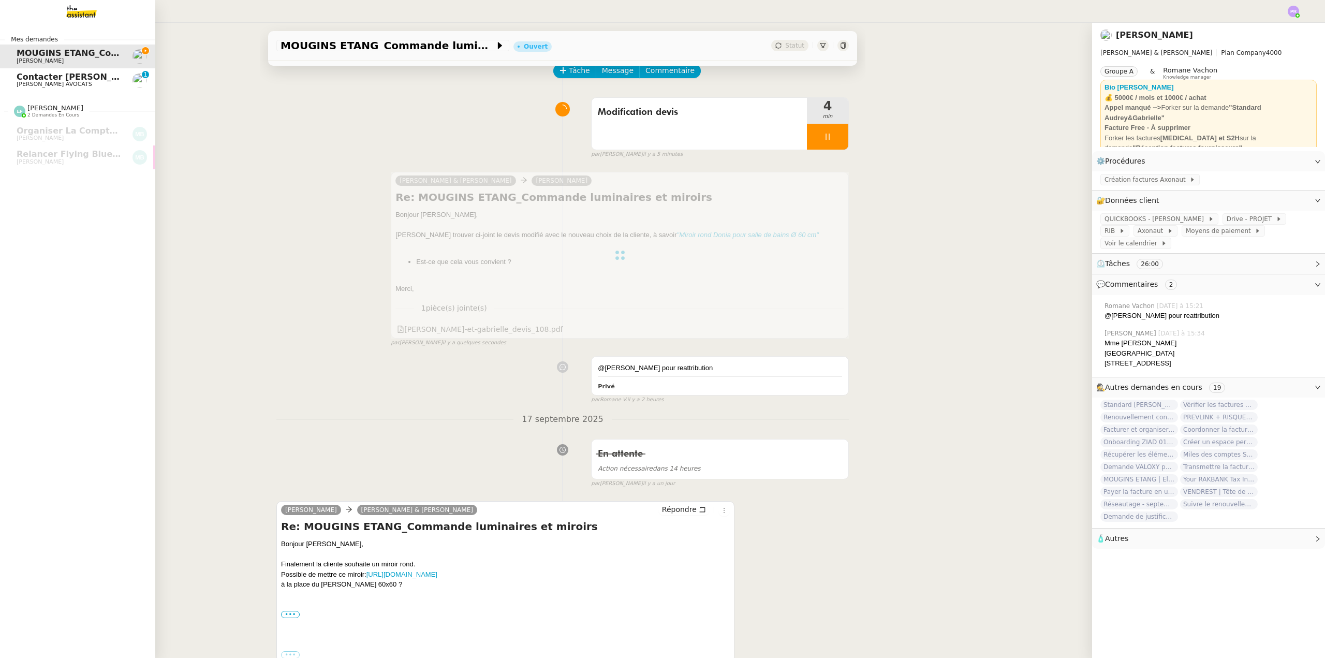
click at [102, 81] on span "[PERSON_NAME] AVOCATS" at bounding box center [69, 84] width 105 height 6
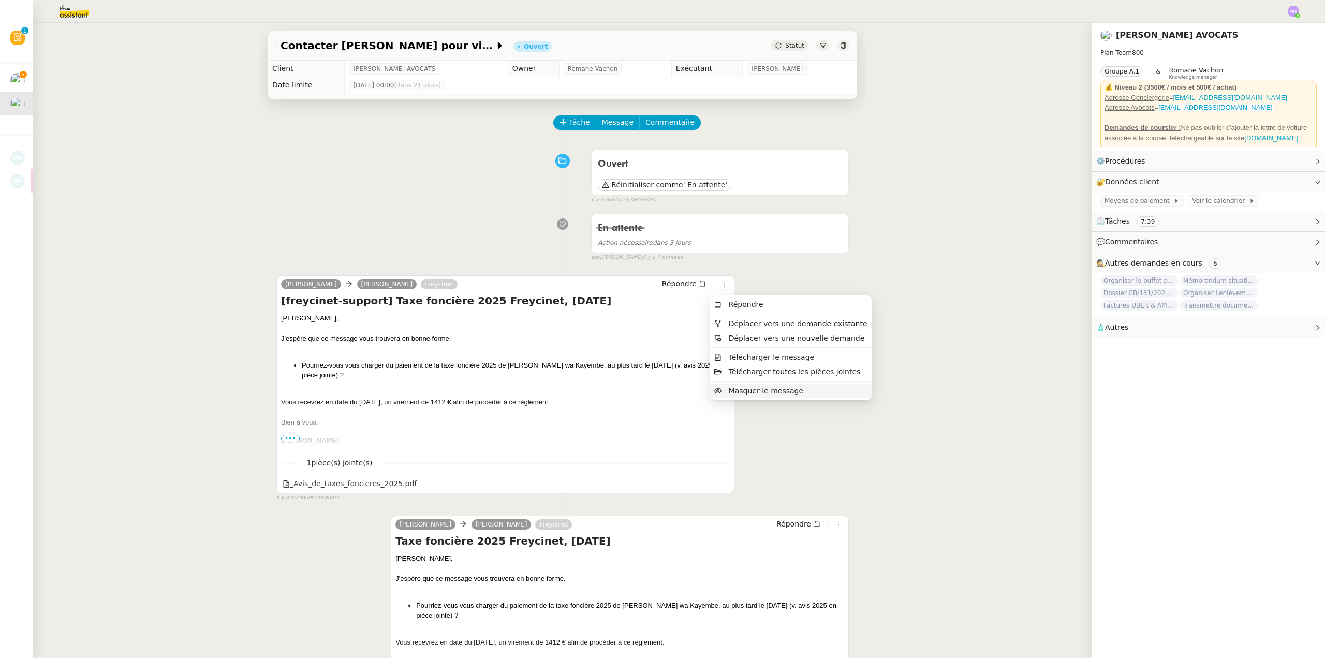
click at [748, 390] on span "Masquer le message" at bounding box center [766, 391] width 75 height 8
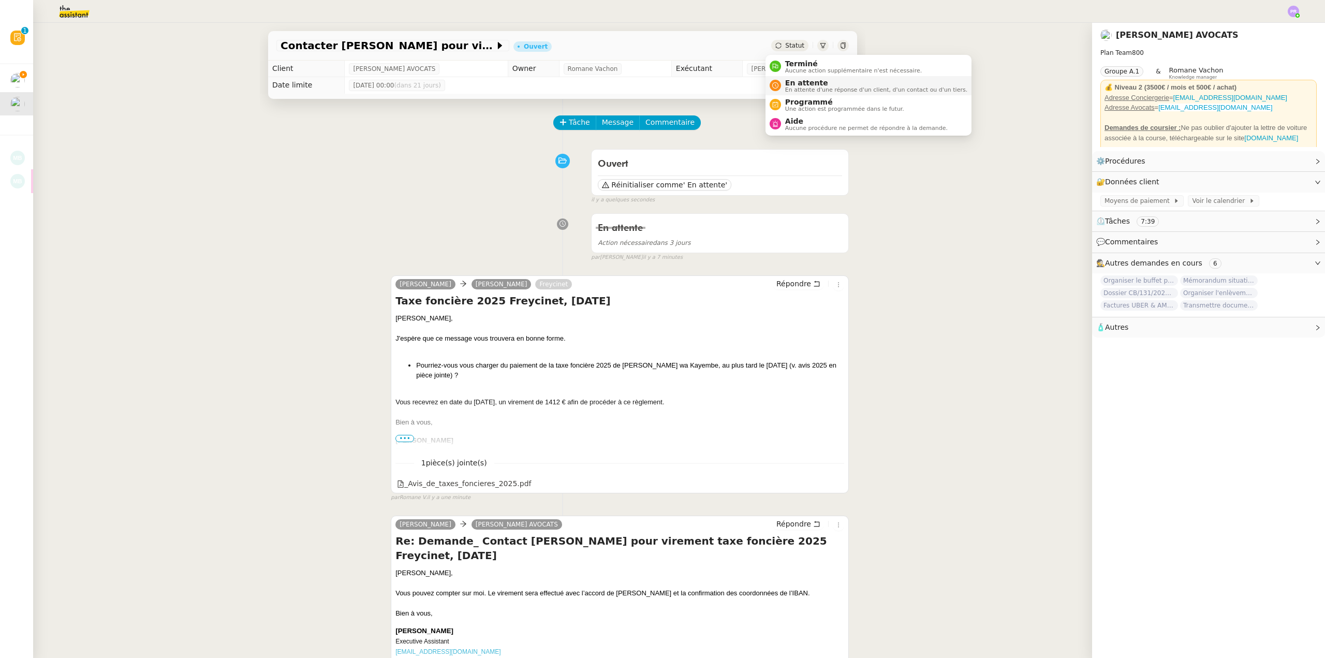
click at [808, 83] on span "En attente" at bounding box center [876, 83] width 182 height 8
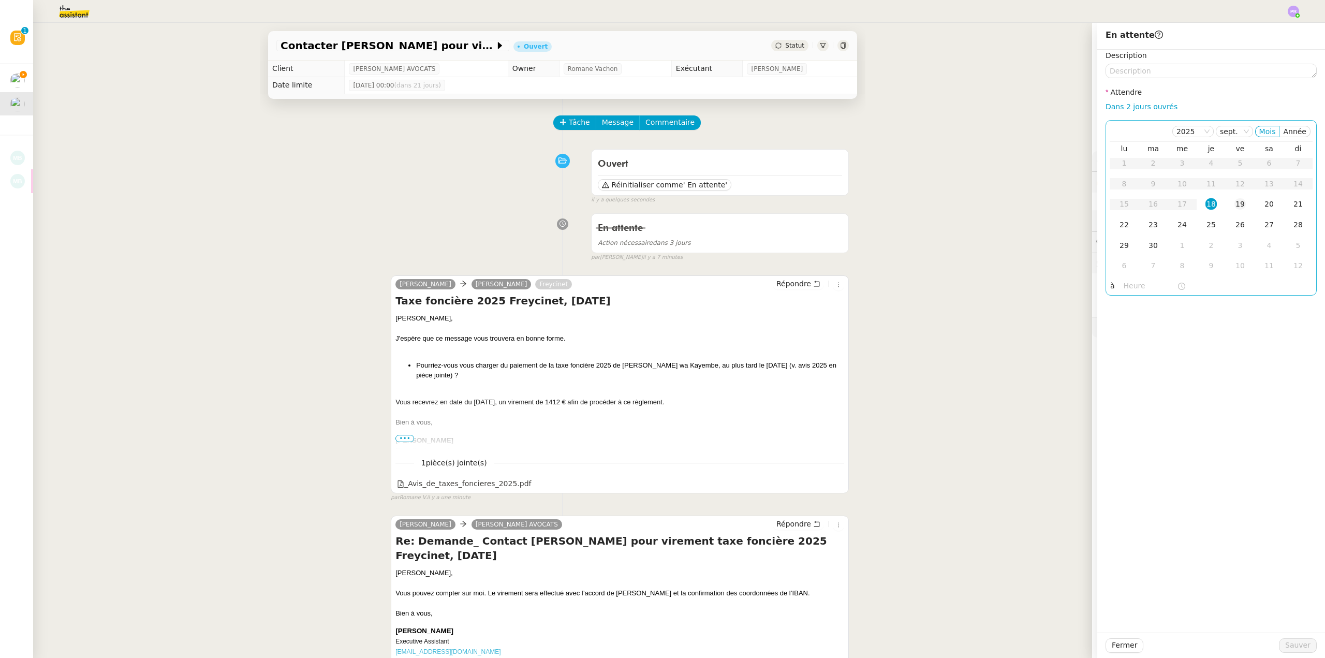
click at [1235, 201] on div "19" at bounding box center [1240, 203] width 11 height 11
click at [1119, 224] on div "22" at bounding box center [1124, 224] width 11 height 11
click at [1291, 646] on span "Sauver" at bounding box center [1297, 645] width 25 height 12
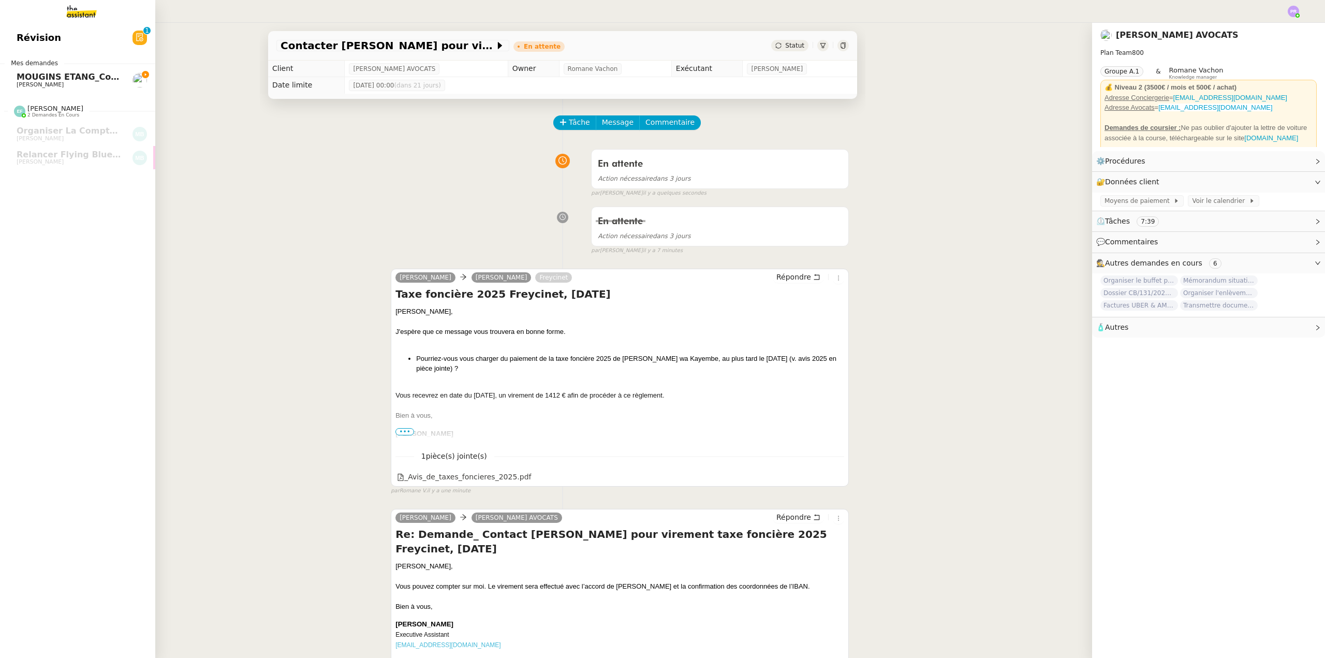
click at [99, 75] on span "MOUGINS ETANG_Commande luminaires et miroirs" at bounding box center [134, 77] width 235 height 10
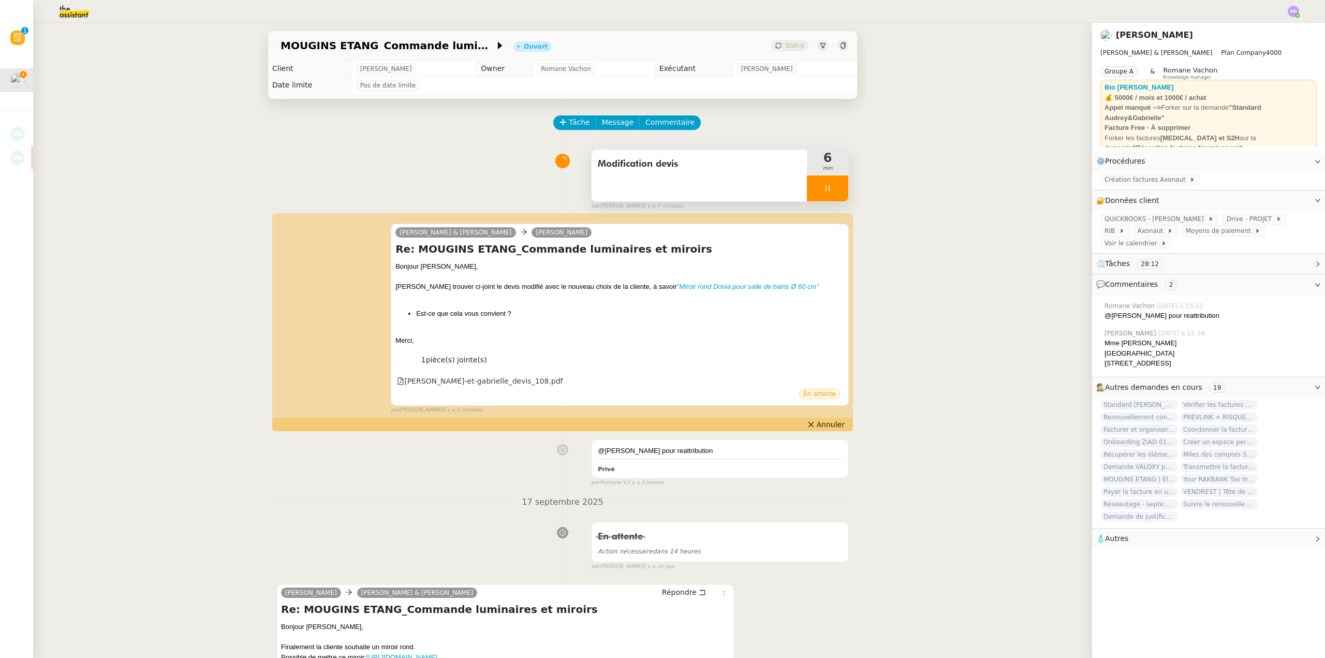
click at [829, 186] on div at bounding box center [827, 189] width 41 height 26
click at [834, 189] on icon at bounding box center [838, 188] width 8 height 8
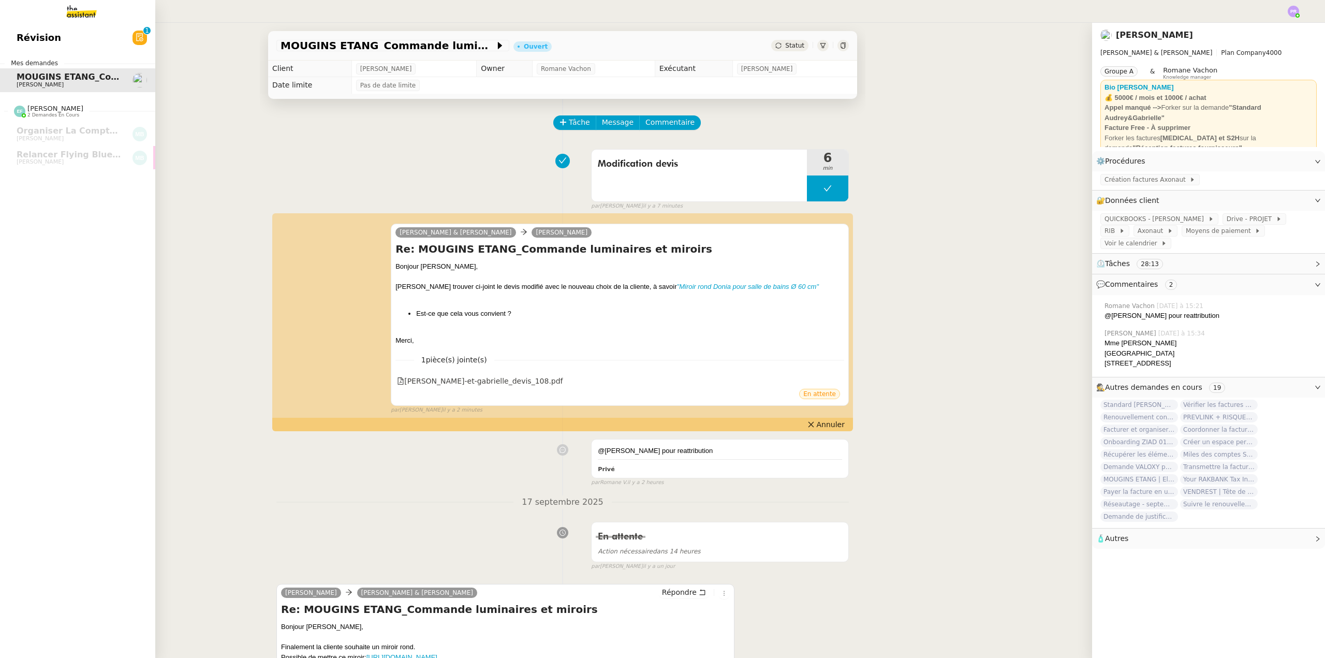
click at [102, 34] on link "Révision 0 1 2 3 4 5 6 7 8 9" at bounding box center [77, 38] width 155 height 24
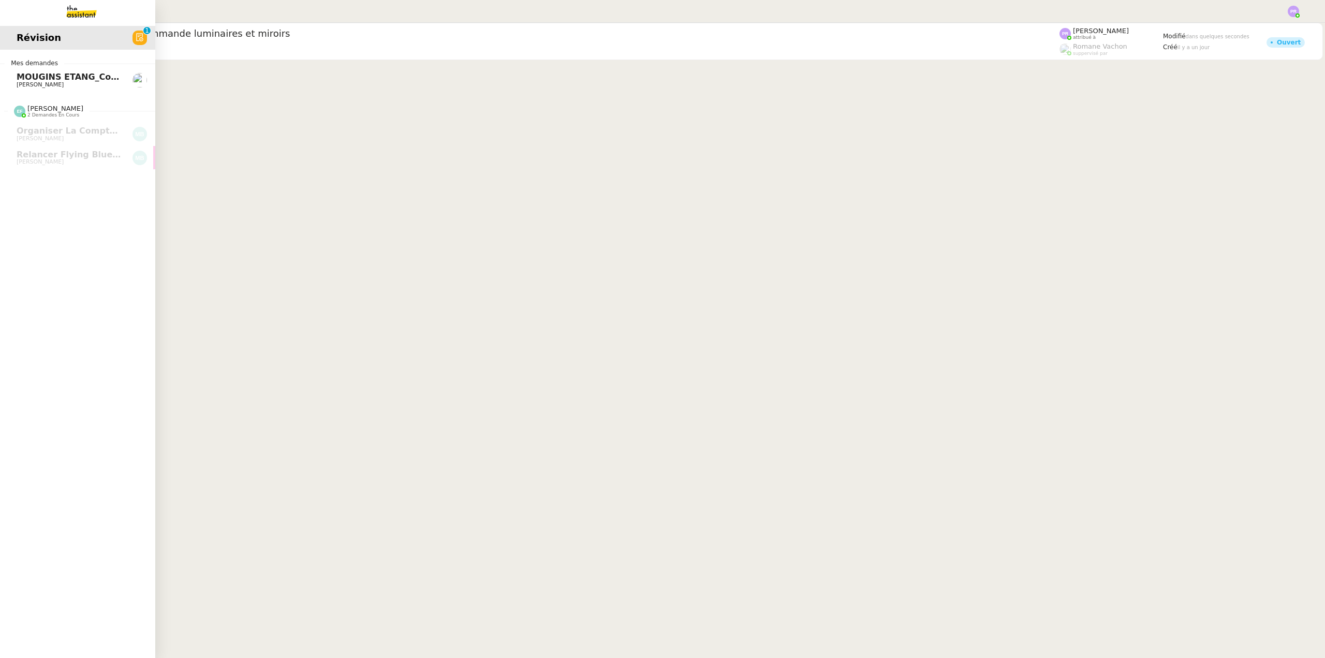
click at [92, 78] on span "MOUGINS ETANG_Commande luminaires et miroirs" at bounding box center [134, 77] width 235 height 10
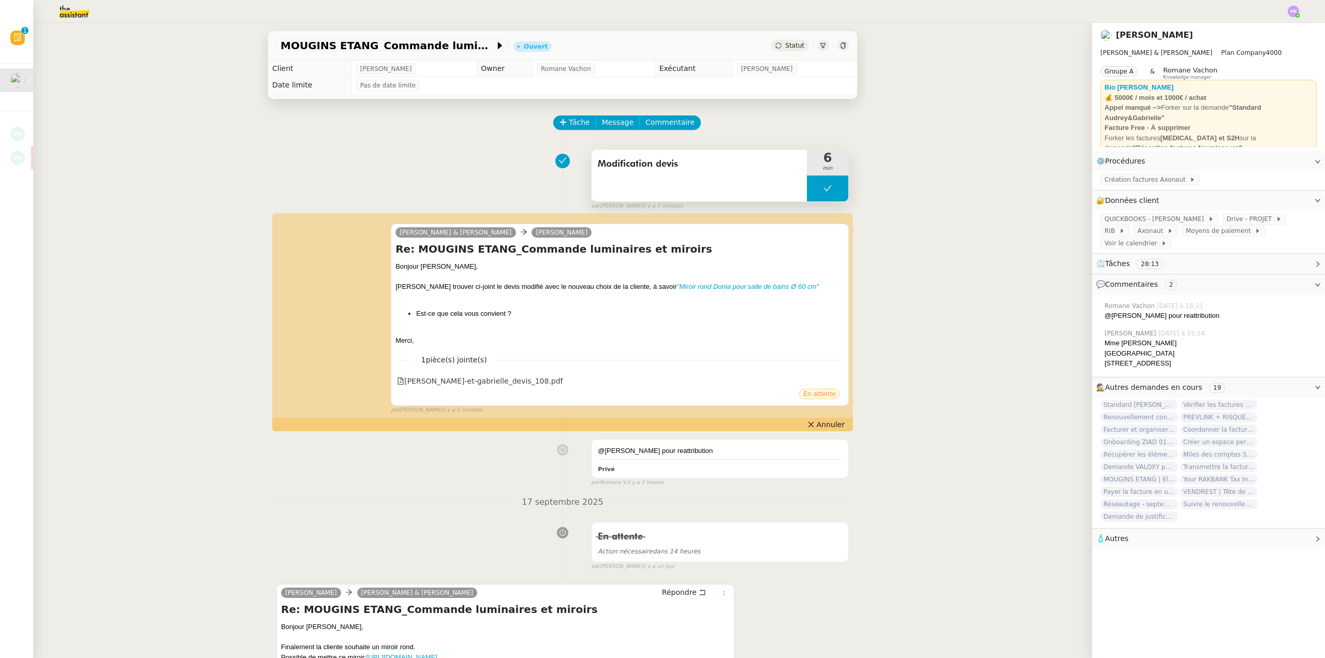
click at [820, 197] on button at bounding box center [827, 189] width 41 height 26
click at [815, 197] on div at bounding box center [817, 189] width 21 height 26
click at [835, 187] on div at bounding box center [827, 189] width 41 height 26
click at [836, 188] on icon at bounding box center [838, 188] width 8 height 8
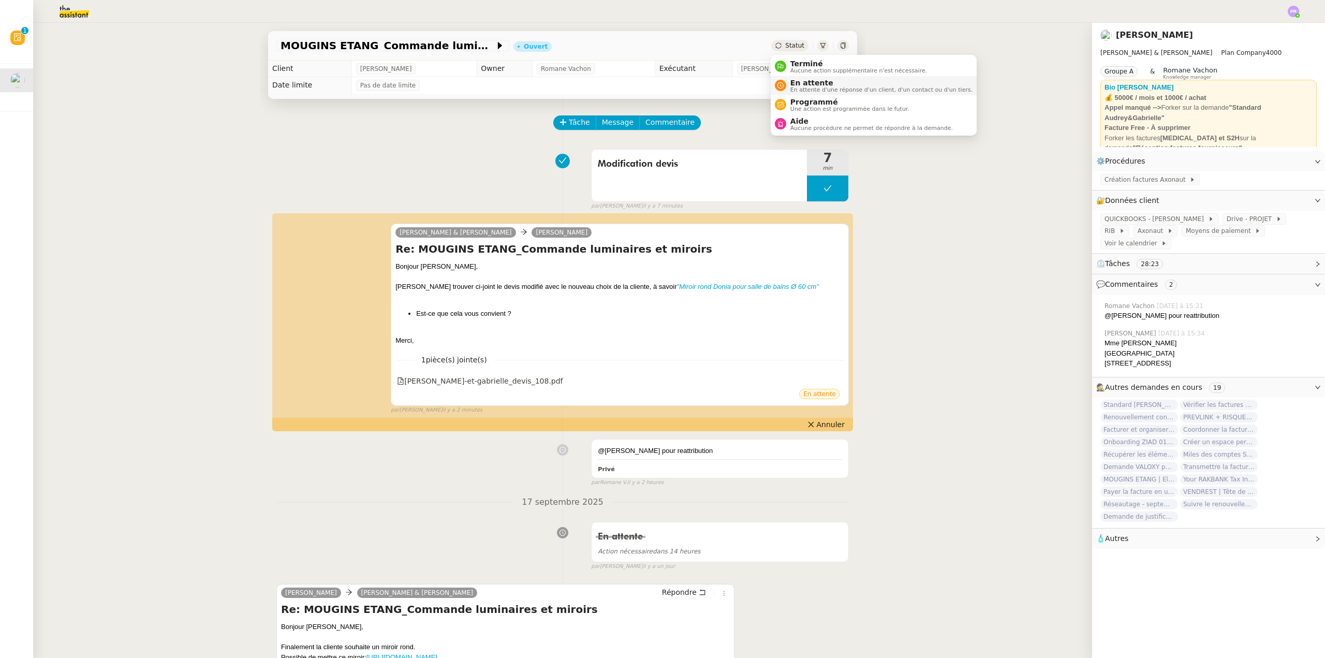
click at [823, 83] on span "En attente" at bounding box center [882, 83] width 182 height 8
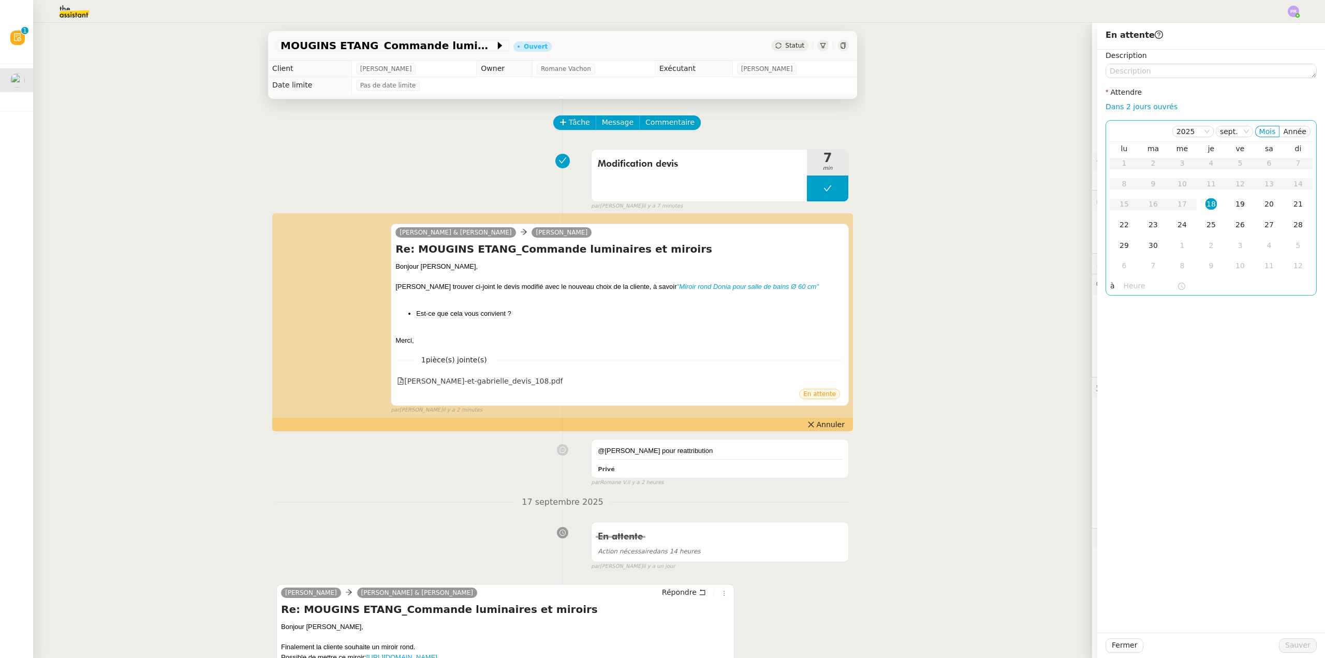
click at [1235, 208] on div "19" at bounding box center [1240, 203] width 11 height 11
click at [1293, 645] on span "Sauver" at bounding box center [1297, 645] width 25 height 12
